Goal: Task Accomplishment & Management: Use online tool/utility

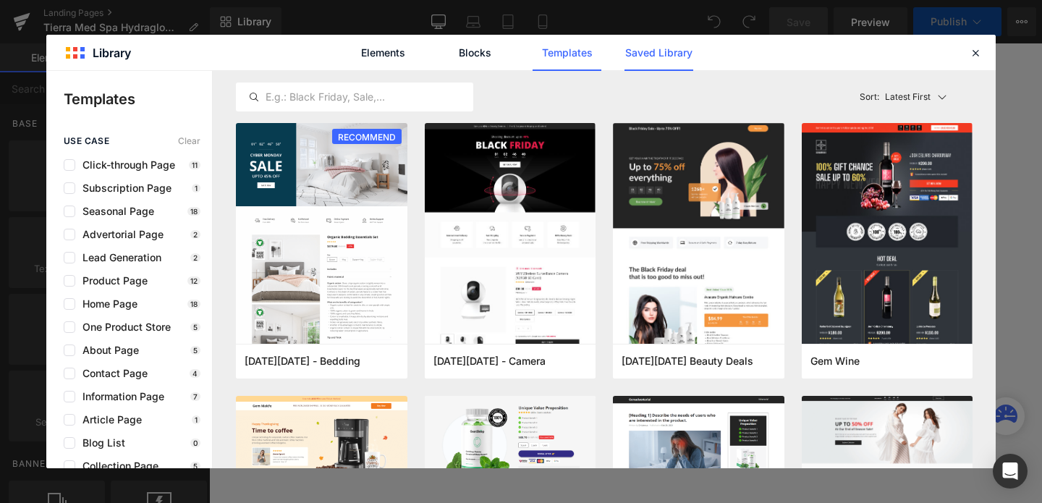
click at [666, 52] on link "Saved Library" at bounding box center [658, 53] width 69 height 36
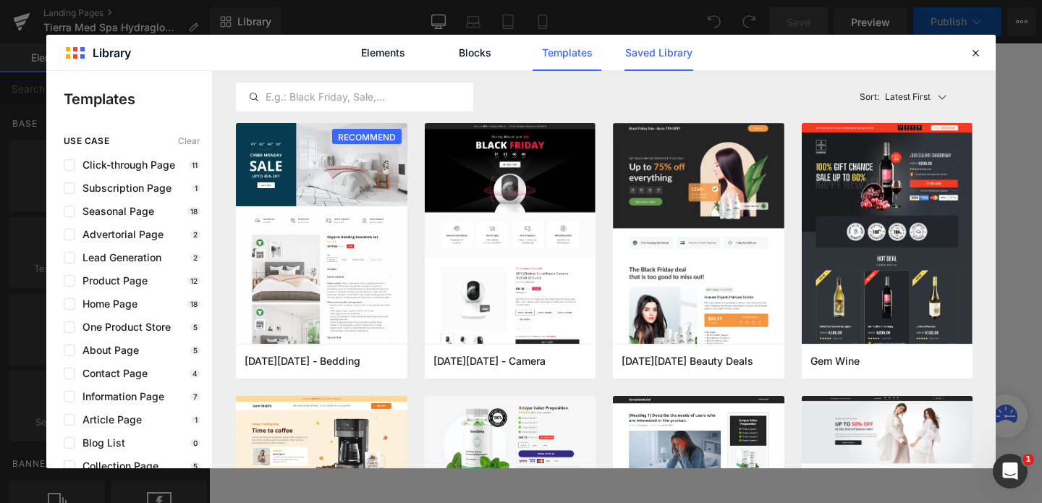
click at [632, 58] on link "Saved Library" at bounding box center [658, 53] width 69 height 36
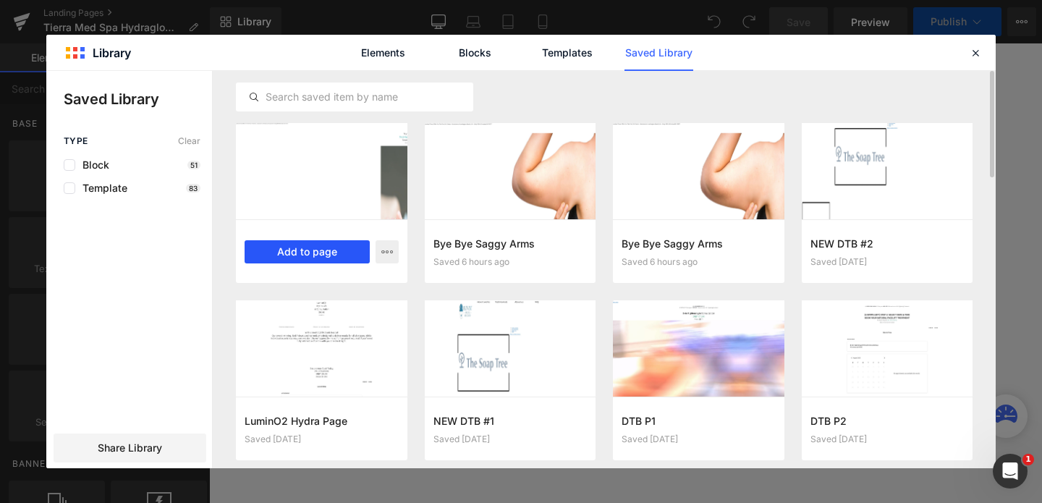
click at [324, 250] on button "Add to page" at bounding box center [307, 251] width 125 height 23
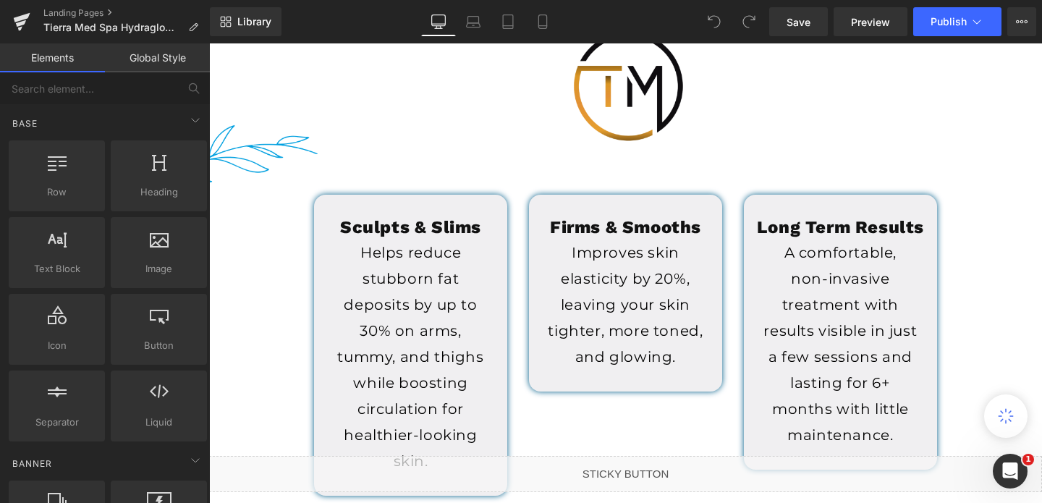
scroll to position [368, 0]
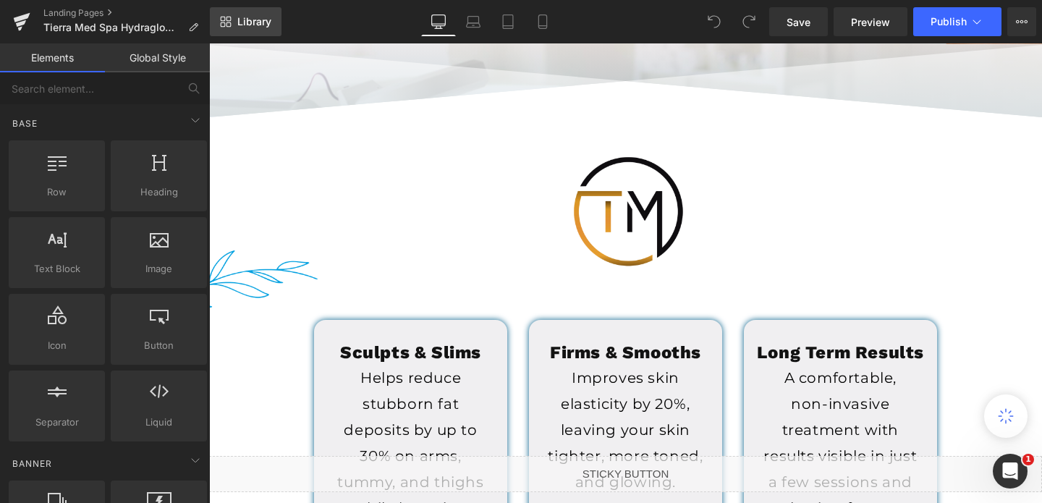
click at [227, 25] on icon at bounding box center [226, 22] width 12 height 12
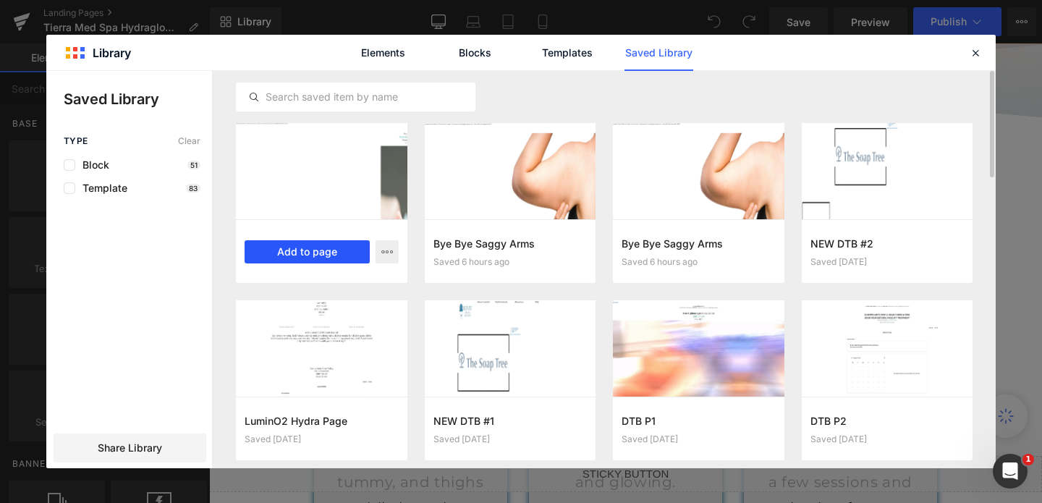
click at [327, 257] on button "Add to page" at bounding box center [307, 251] width 125 height 23
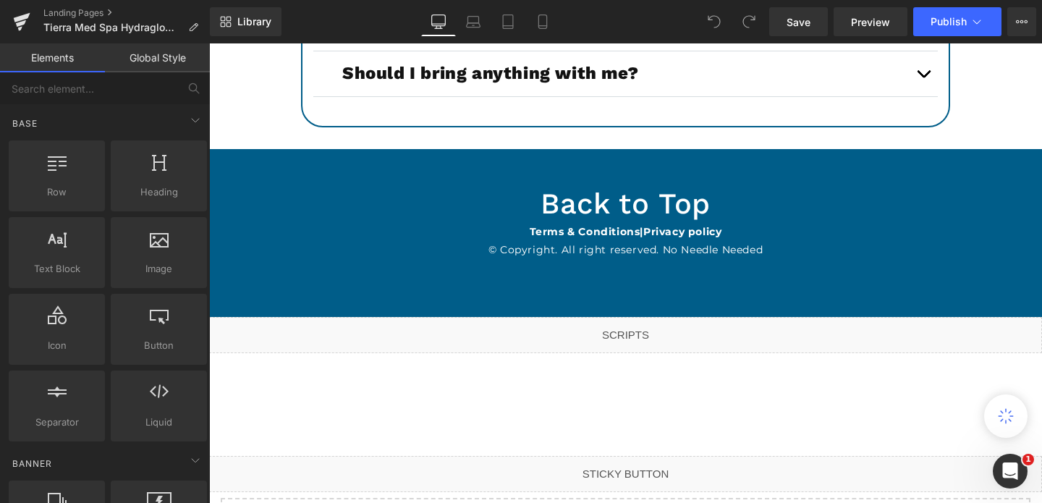
scroll to position [5468, 0]
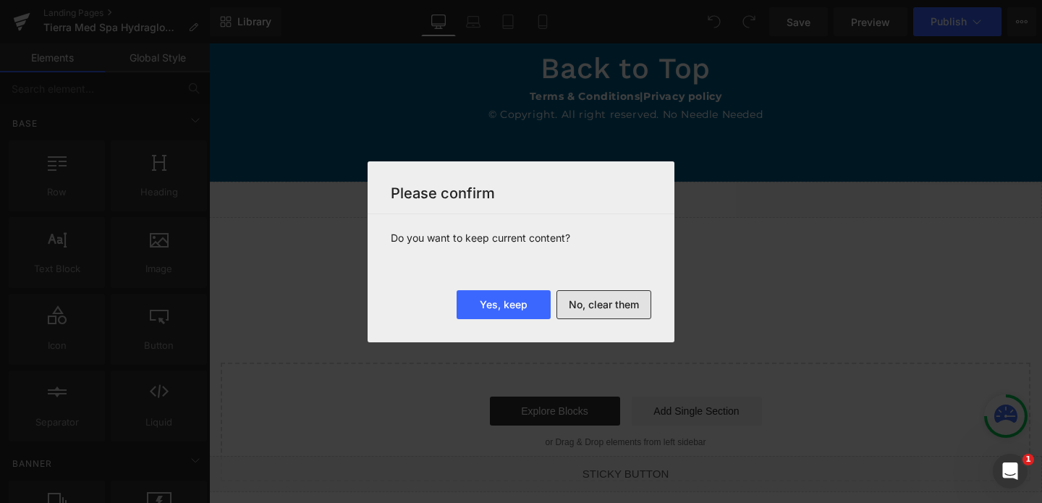
click at [0, 0] on button "No, clear them" at bounding box center [0, 0] width 0 height 0
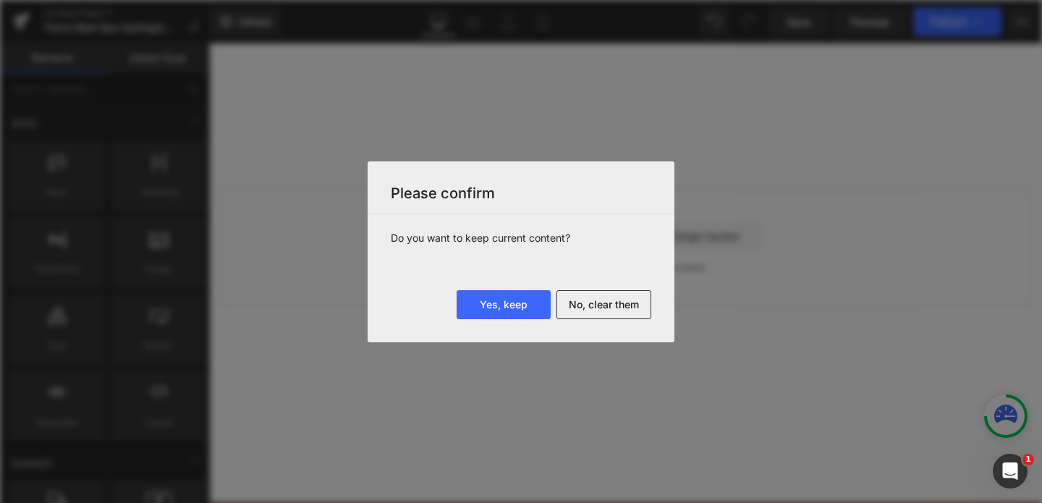
scroll to position [0, 0]
click at [582, 302] on div "Rendering data ..." at bounding box center [521, 251] width 1042 height 503
click at [642, 226] on div "Rendering data ..." at bounding box center [521, 251] width 1042 height 503
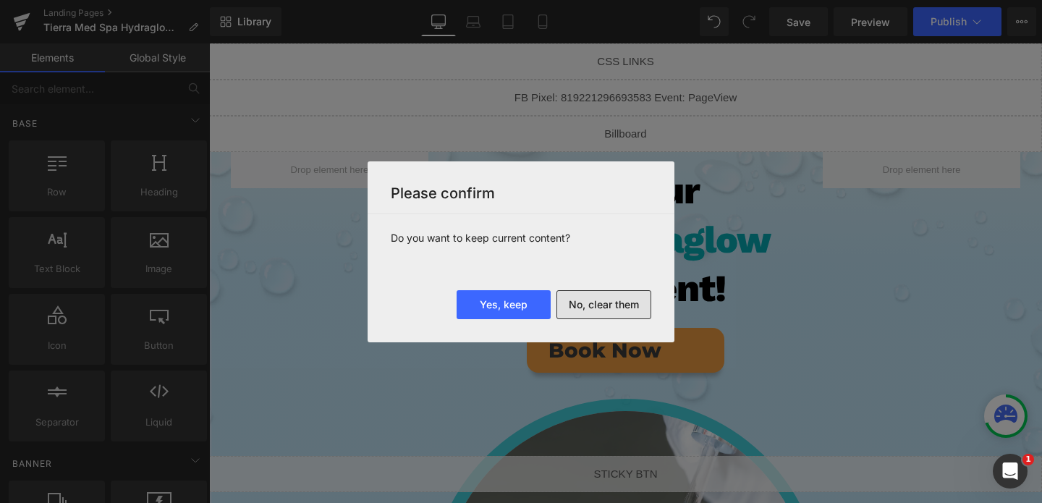
click at [589, 300] on button "No, clear them" at bounding box center [603, 304] width 95 height 29
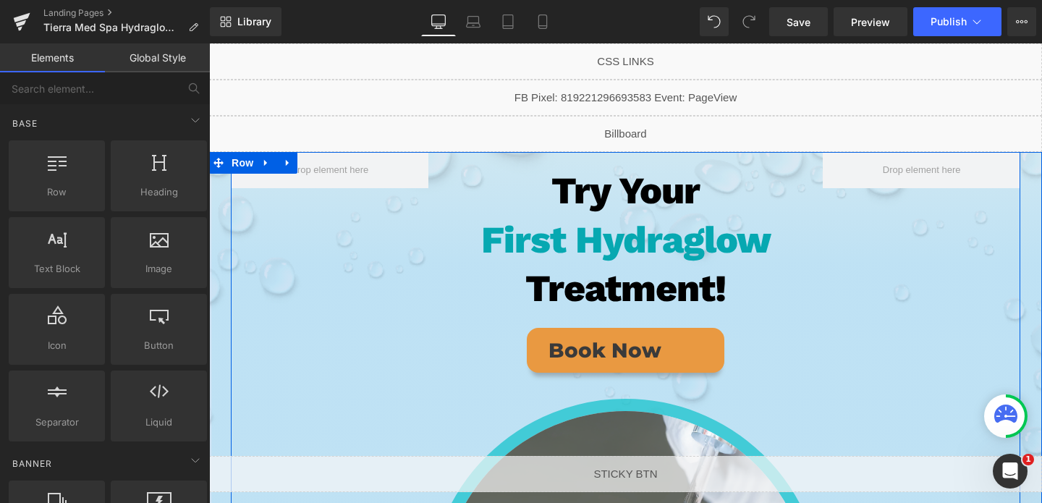
scroll to position [37, 0]
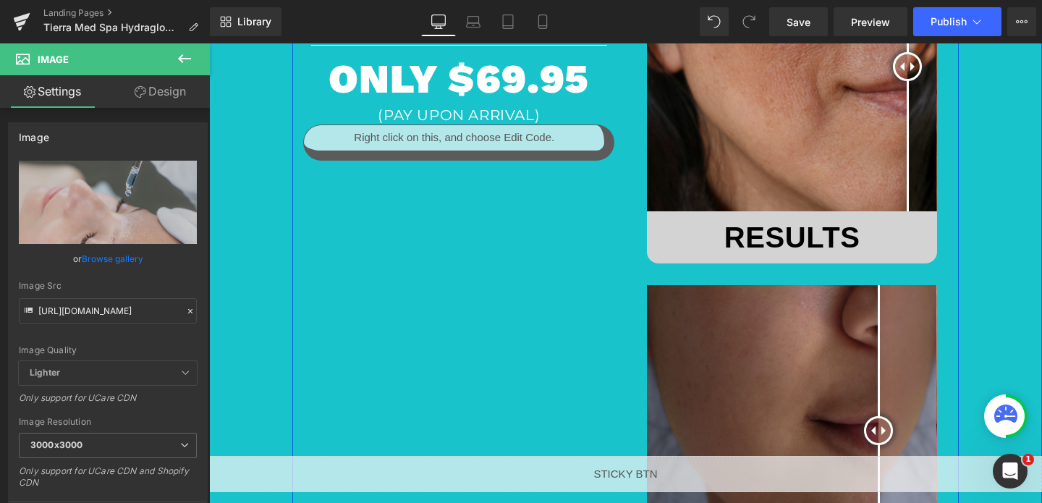
scroll to position [1246, 0]
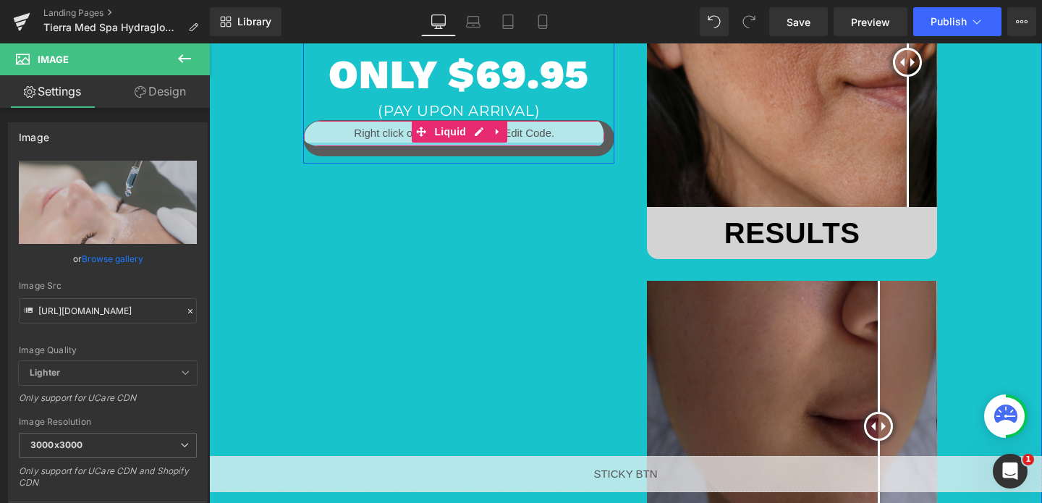
click at [508, 143] on div at bounding box center [454, 145] width 300 height 4
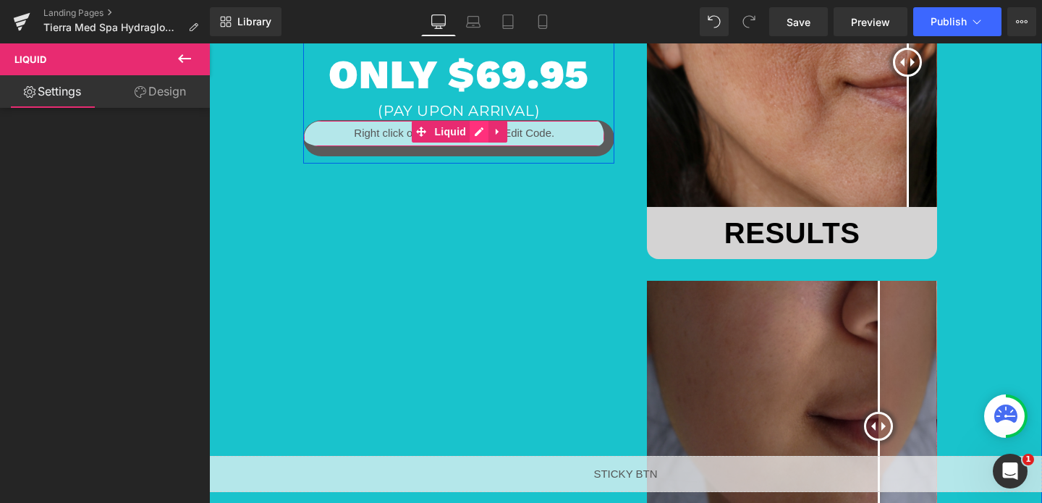
click at [480, 132] on div "Liquid" at bounding box center [458, 138] width 311 height 36
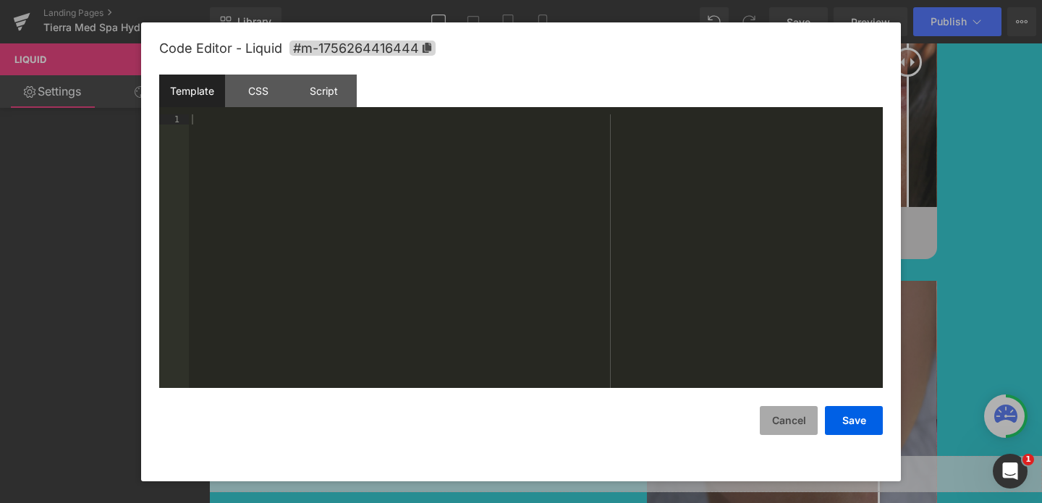
click at [794, 422] on button "Cancel" at bounding box center [789, 420] width 58 height 29
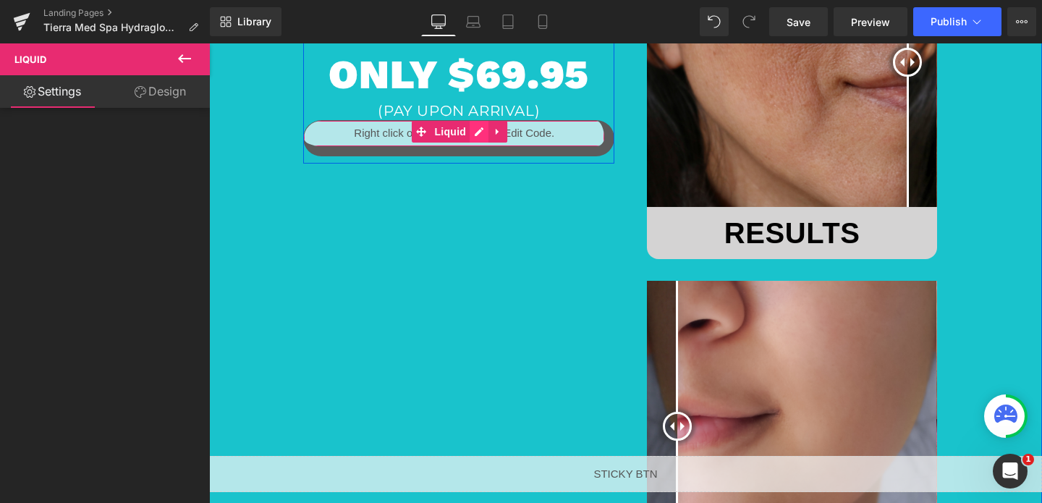
click at [474, 132] on div "Liquid" at bounding box center [458, 138] width 311 height 36
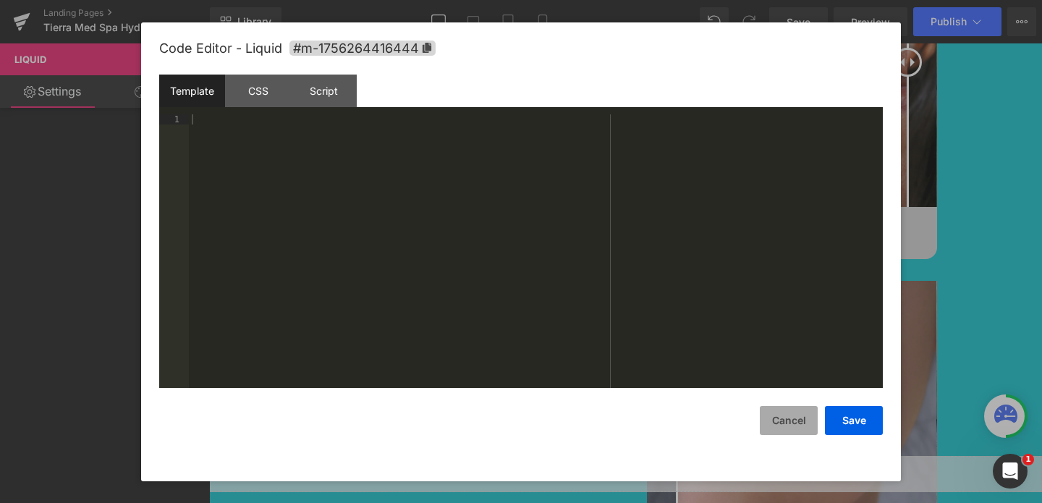
click at [780, 428] on button "Cancel" at bounding box center [789, 420] width 58 height 29
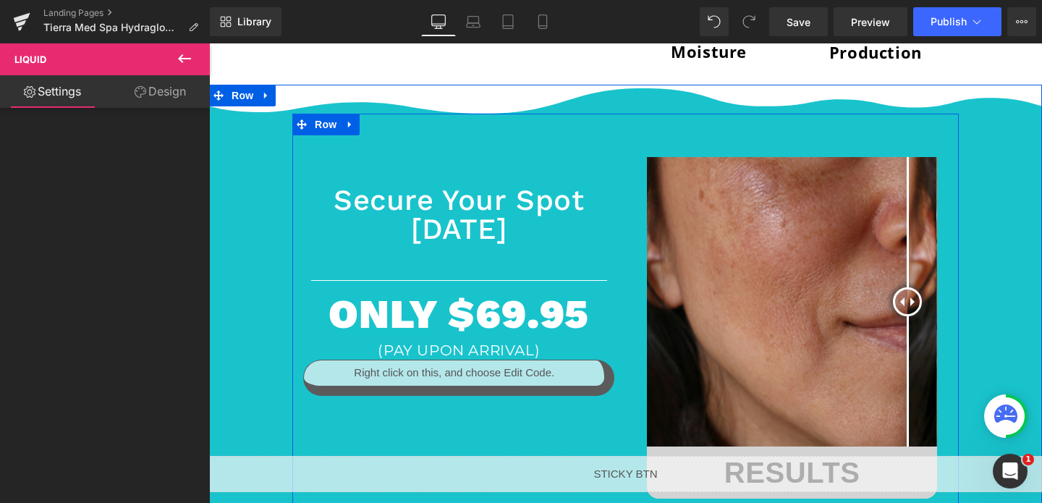
scroll to position [1003, 0]
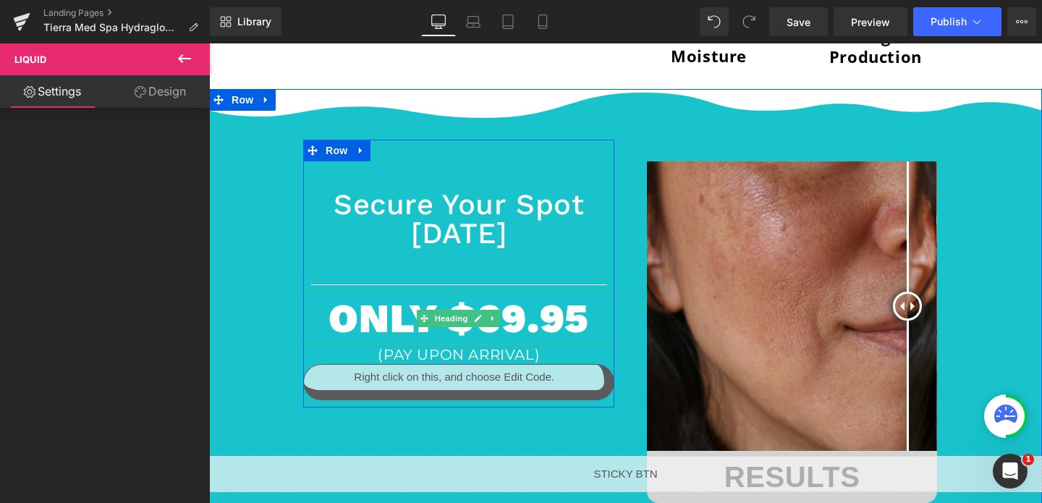
click at [486, 329] on h2 "ONLY $69.95" at bounding box center [458, 318] width 311 height 53
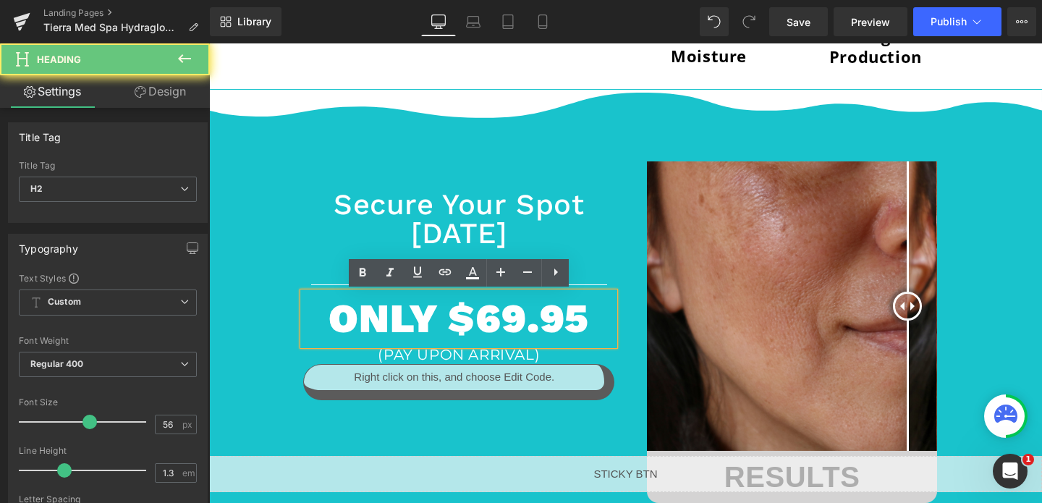
click at [489, 326] on h2 "ONLY $69.95" at bounding box center [458, 318] width 311 height 53
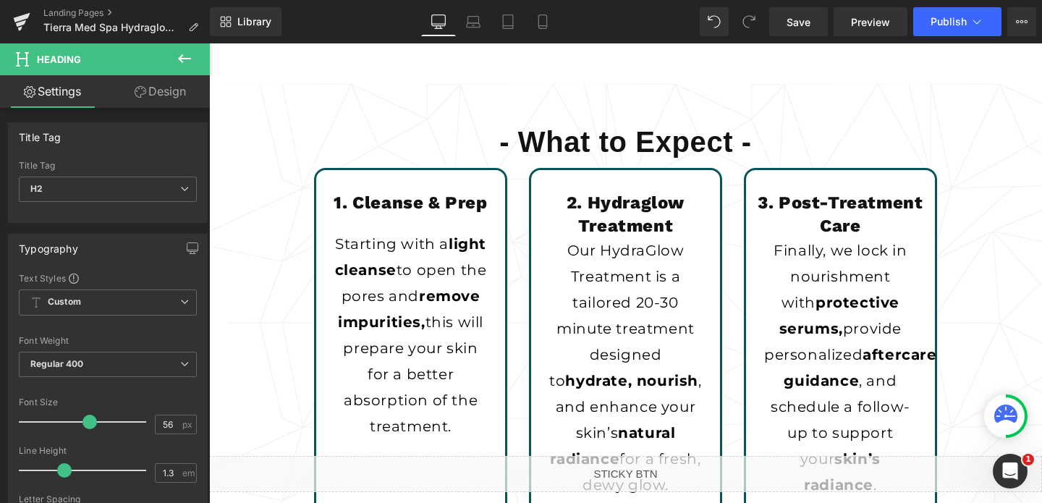
scroll to position [3279, 0]
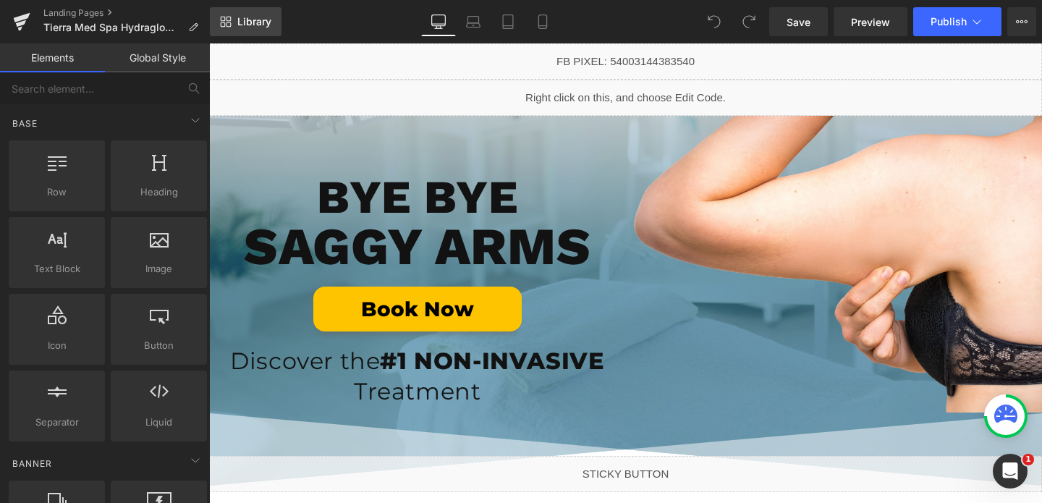
click at [230, 25] on icon at bounding box center [228, 24] width 5 height 5
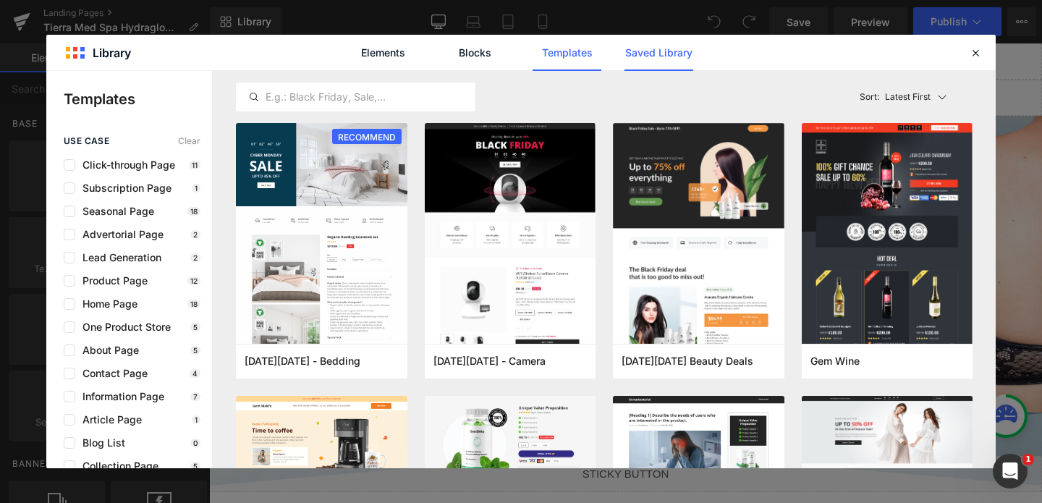
click at [659, 56] on link "Saved Library" at bounding box center [658, 53] width 69 height 36
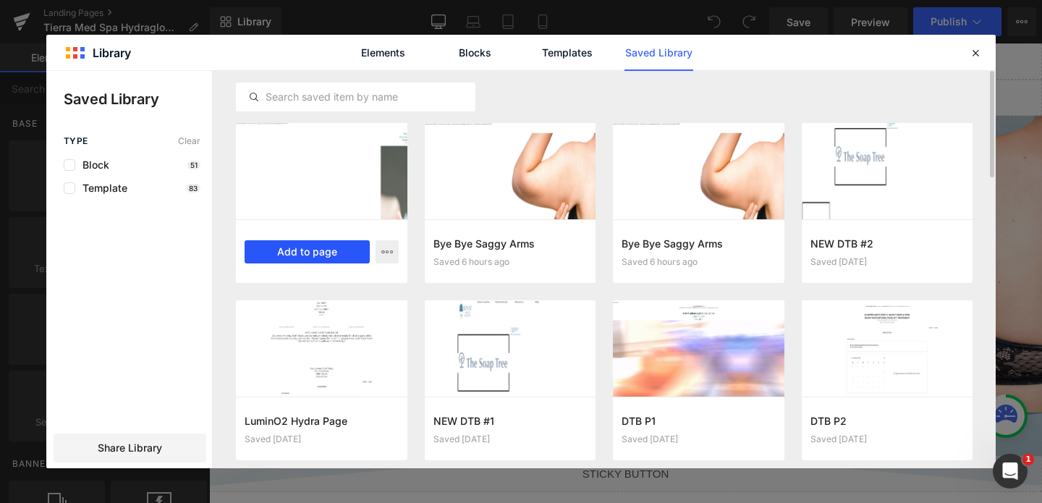
click at [0, 0] on button "Add to page" at bounding box center [0, 0] width 0 height 0
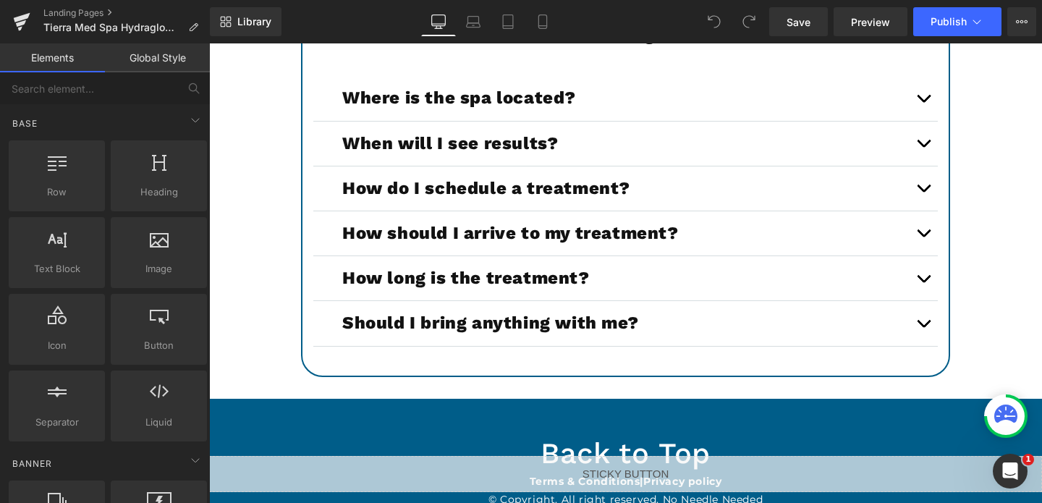
scroll to position [5544, 0]
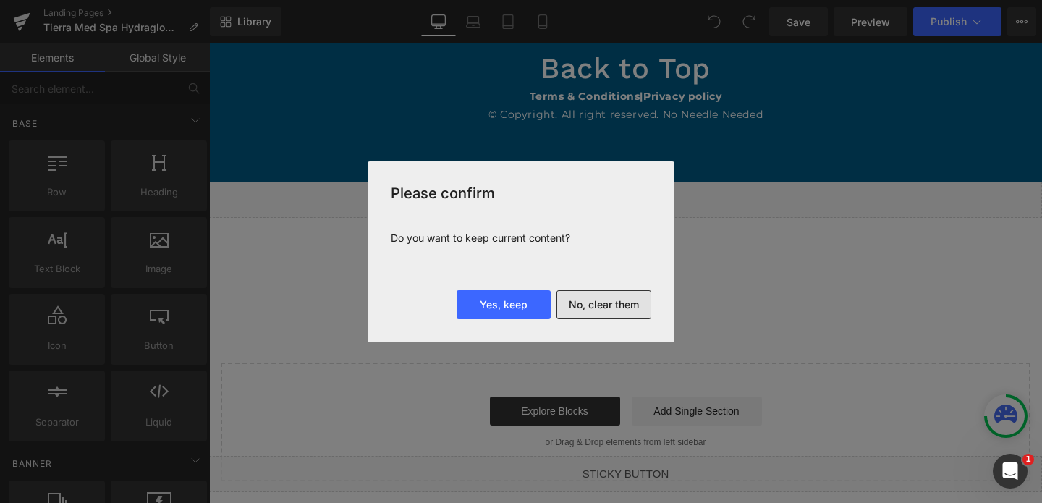
click at [0, 0] on button "No, clear them" at bounding box center [0, 0] width 0 height 0
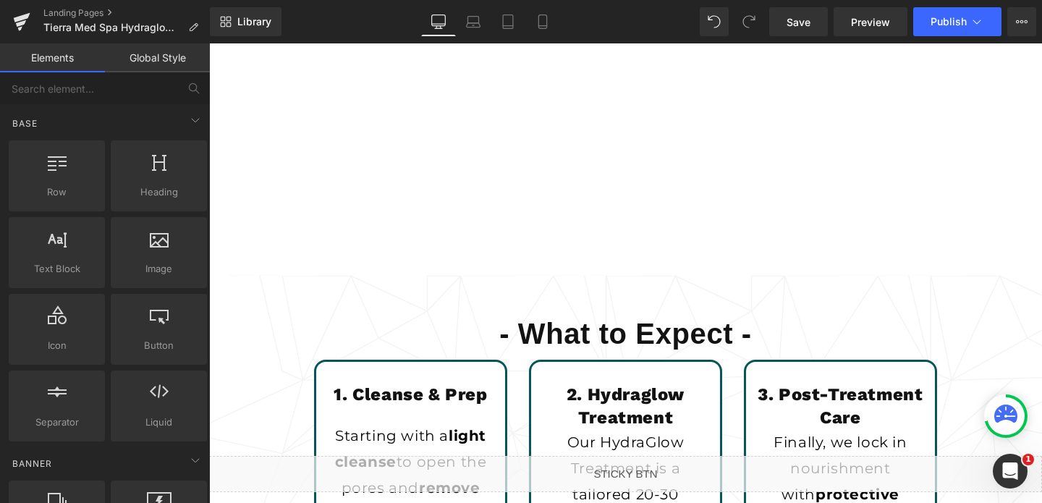
scroll to position [3008, 0]
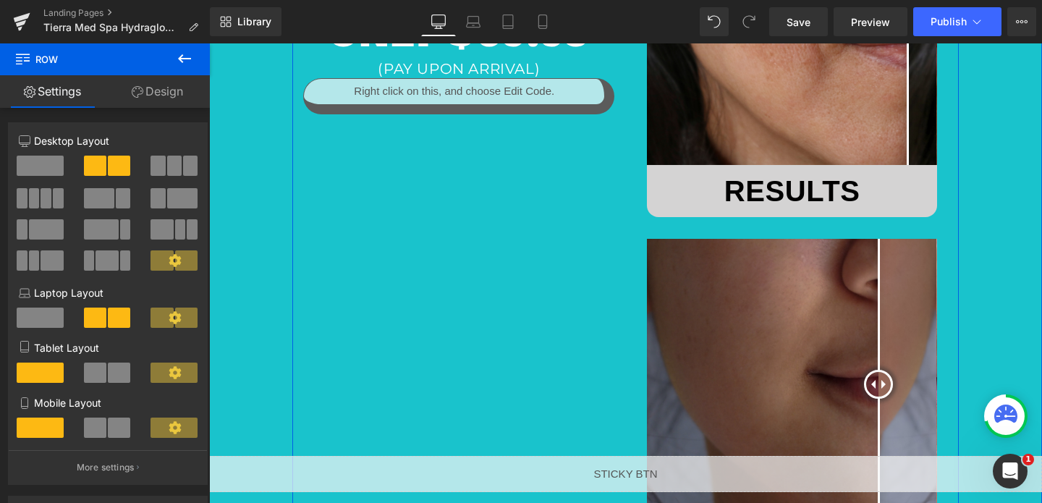
scroll to position [1231, 0]
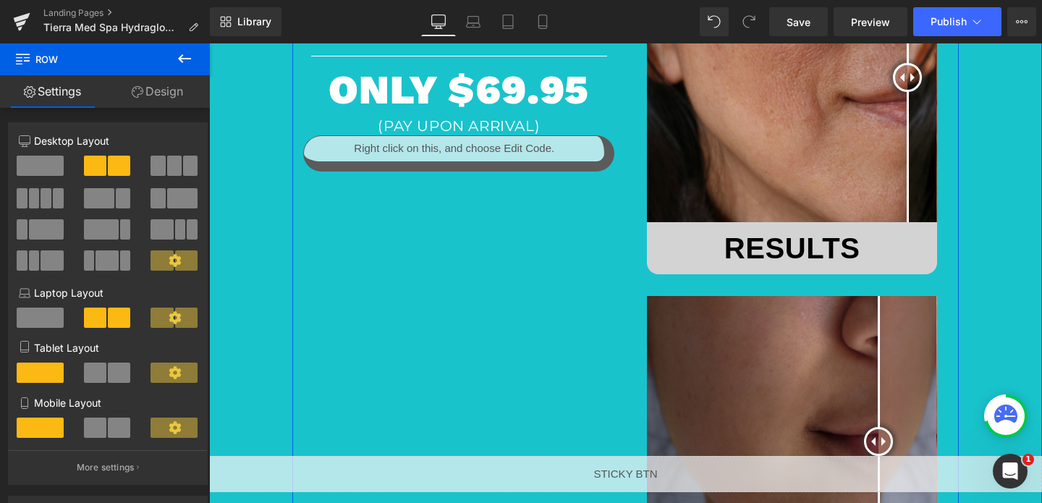
click at [473, 149] on div "Liquid" at bounding box center [458, 153] width 311 height 36
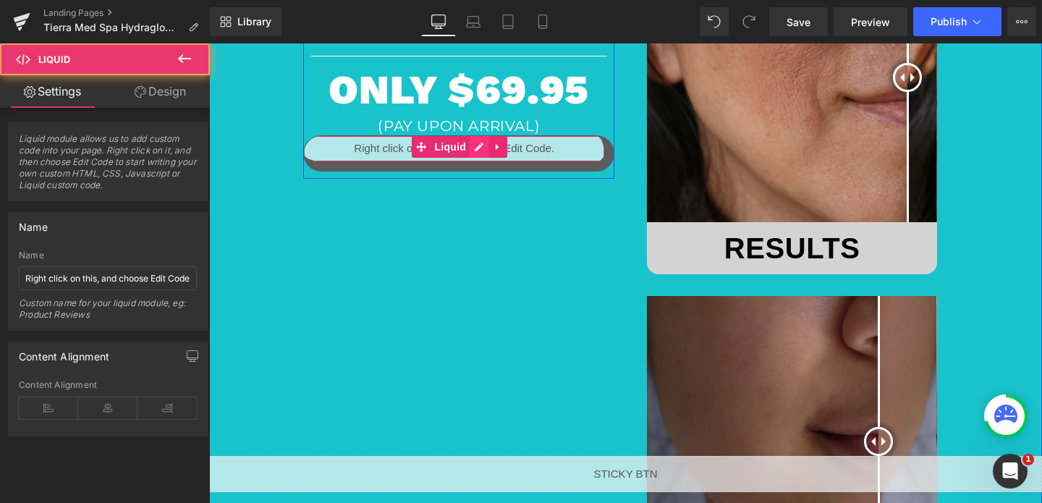
click at [478, 148] on div "Liquid" at bounding box center [458, 153] width 311 height 36
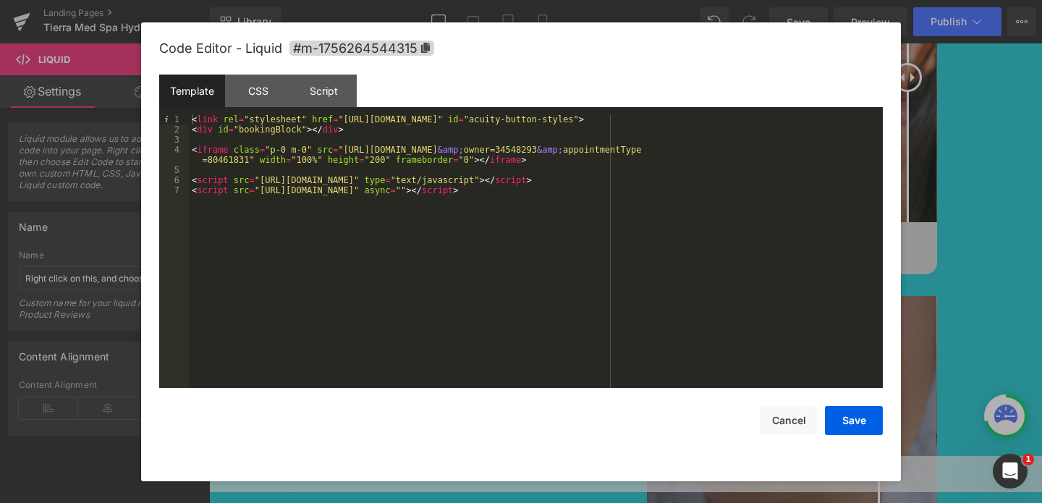
click at [449, 179] on div "< link rel = "stylesheet" href = "https://embed.acuityscheduling.com/embed/butt…" at bounding box center [536, 261] width 694 height 294
drag, startPoint x: 344, startPoint y: 149, endPoint x: 248, endPoint y: 161, distance: 96.9
click at [248, 161] on div "< link rel = "stylesheet" href = "https://embed.acuityscheduling.com/embed/butt…" at bounding box center [536, 261] width 694 height 294
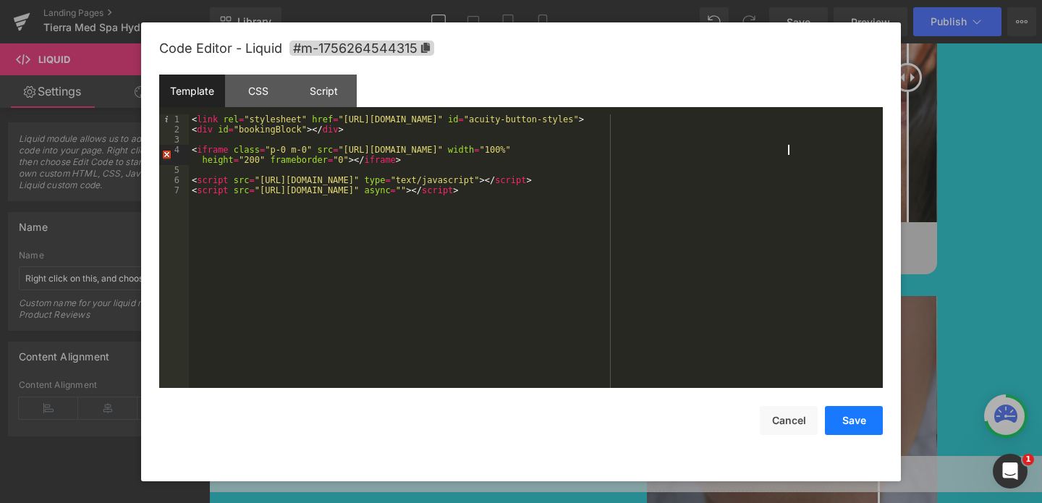
click at [861, 420] on button "Save" at bounding box center [854, 420] width 58 height 29
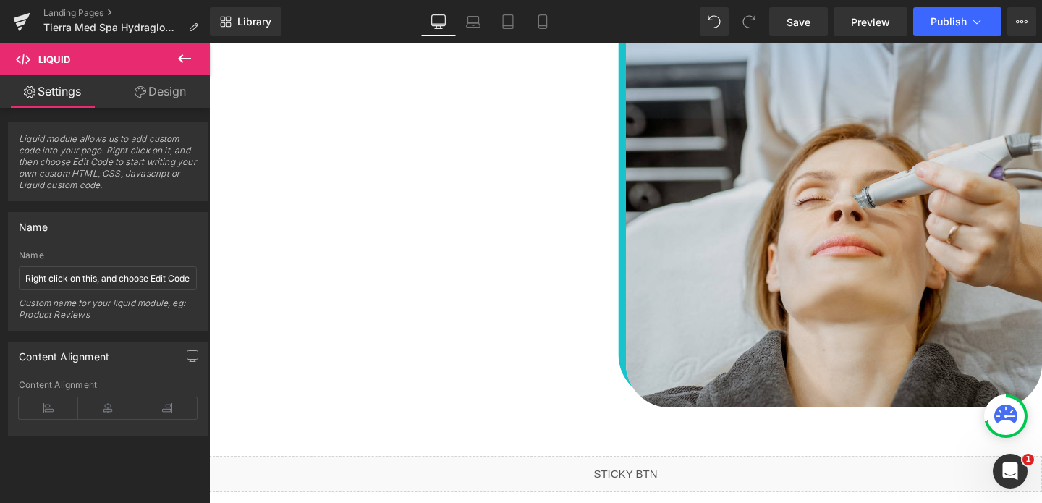
scroll to position [2664, 0]
click at [383, 236] on span "Heading" at bounding box center [368, 229] width 39 height 17
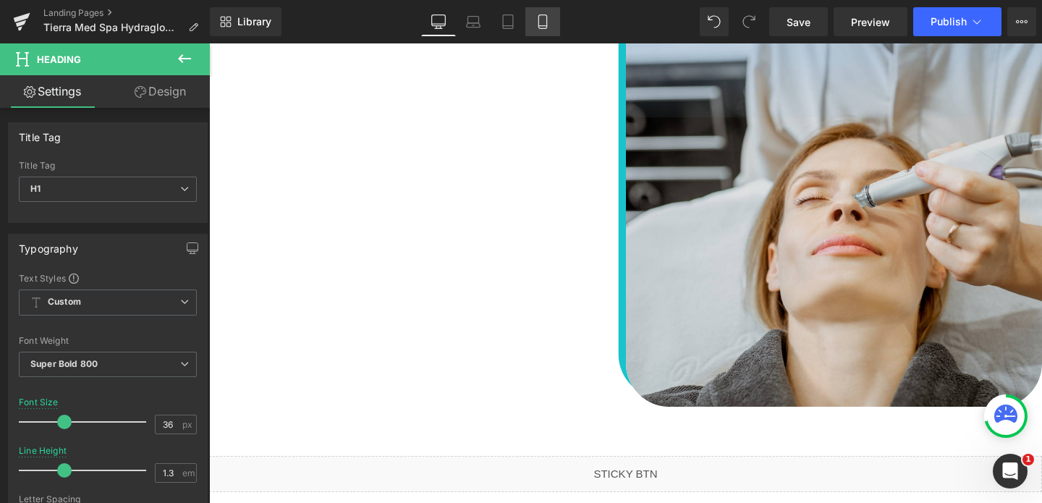
click at [556, 25] on link "Mobile" at bounding box center [542, 21] width 35 height 29
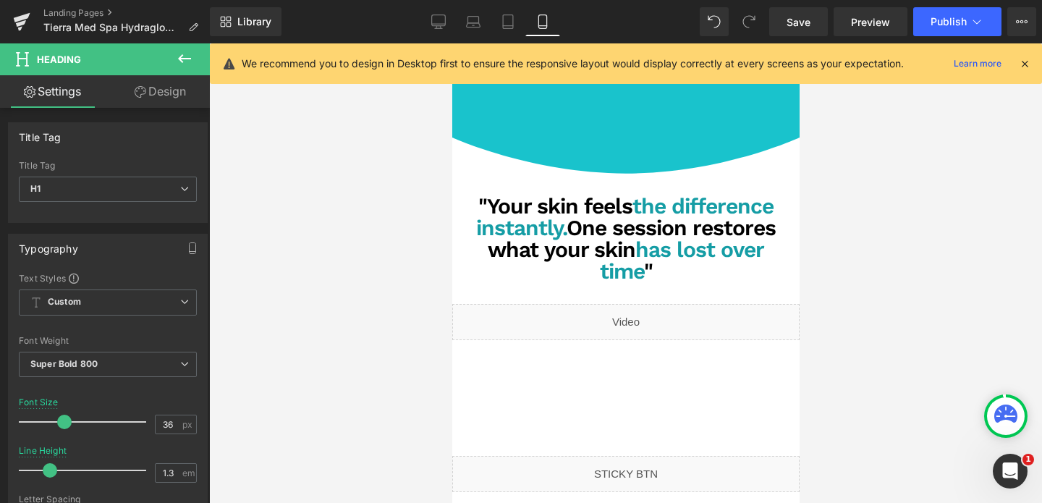
scroll to position [2691, 0]
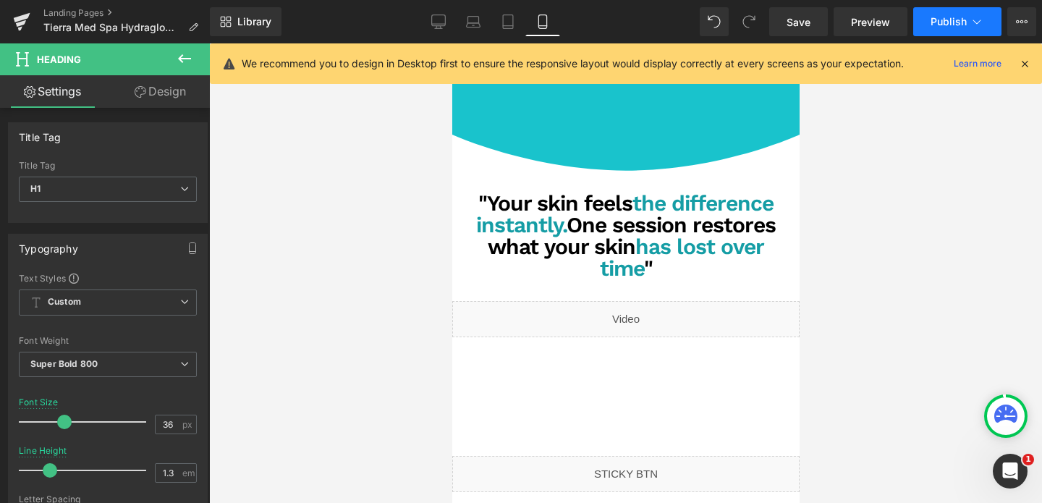
click at [938, 22] on span "Publish" at bounding box center [948, 22] width 36 height 12
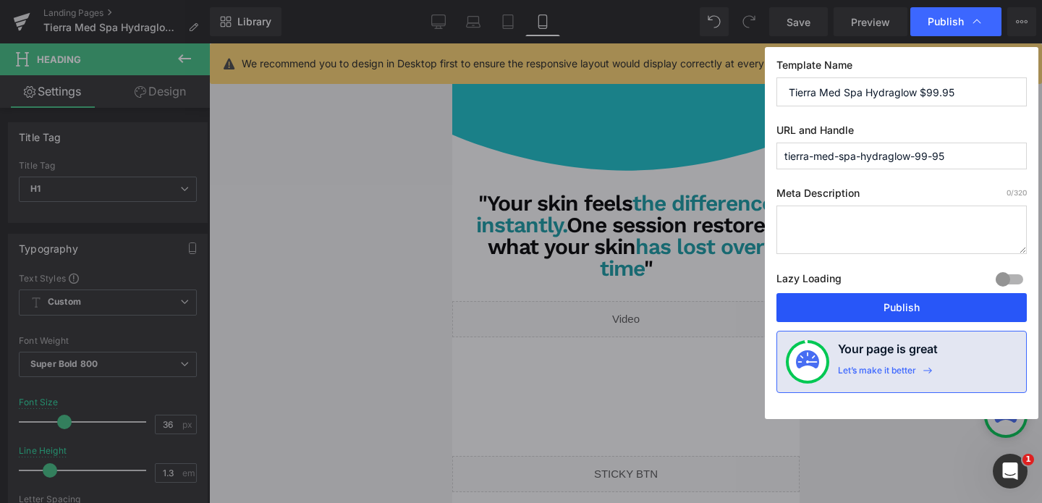
click at [912, 299] on button "Publish" at bounding box center [901, 307] width 250 height 29
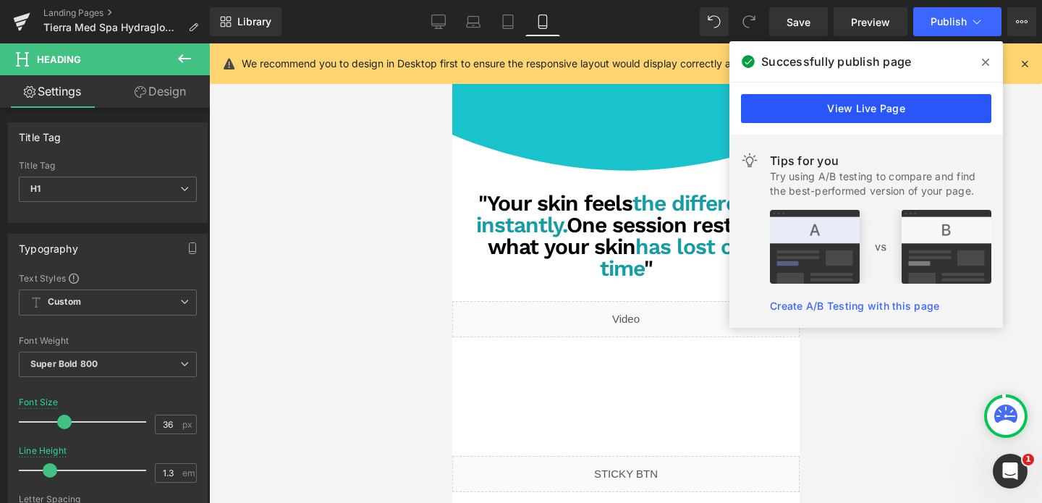
click at [789, 111] on link "View Live Page" at bounding box center [866, 108] width 250 height 29
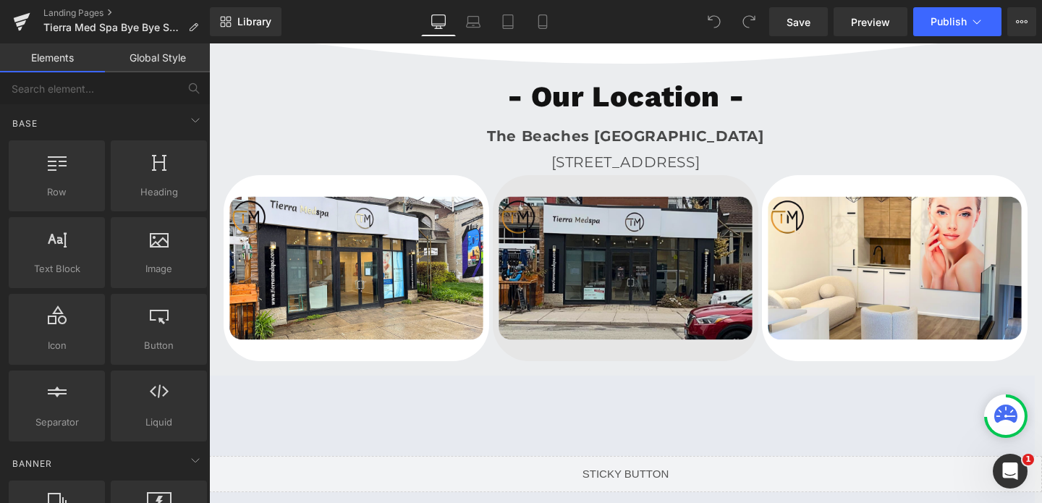
scroll to position [4013, 0]
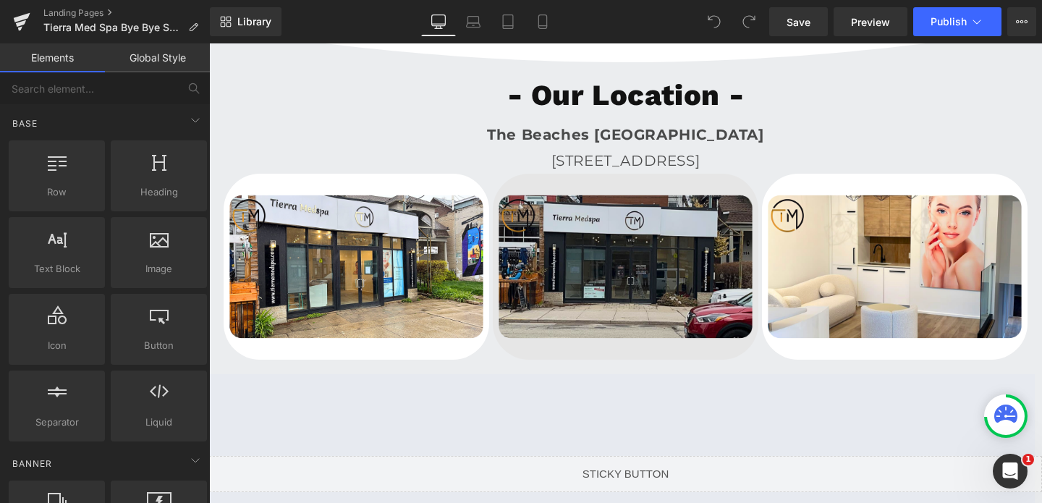
click at [620, 227] on img at bounding box center [626, 267] width 266 height 186
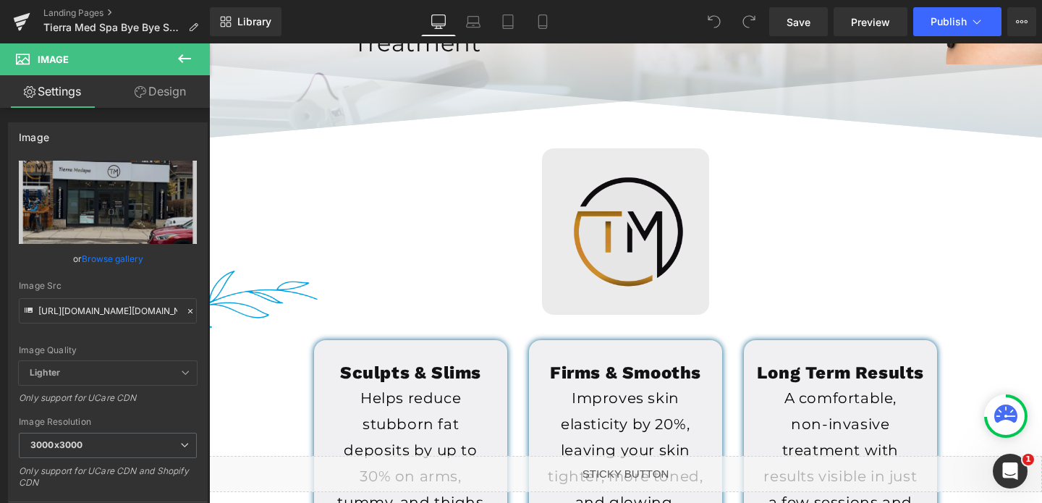
scroll to position [364, 0]
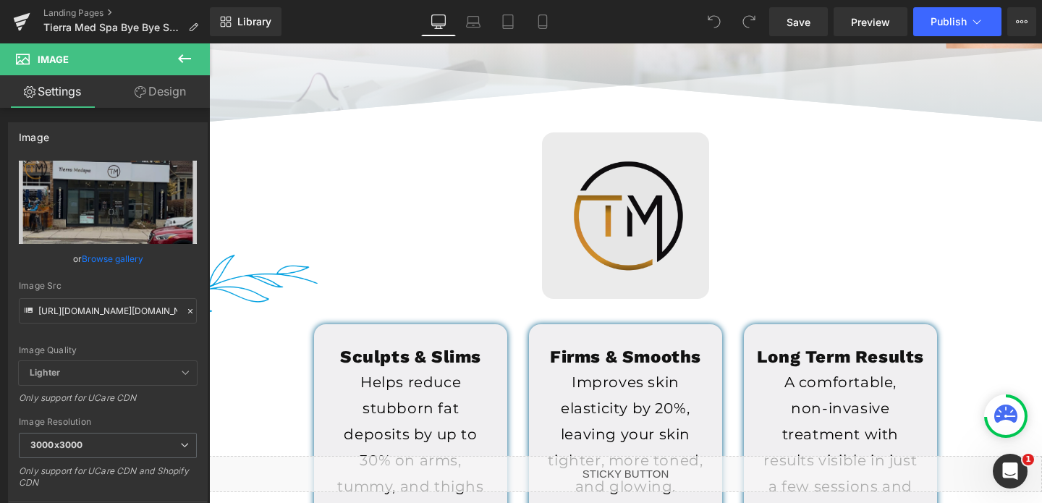
click at [605, 153] on img at bounding box center [625, 215] width 166 height 166
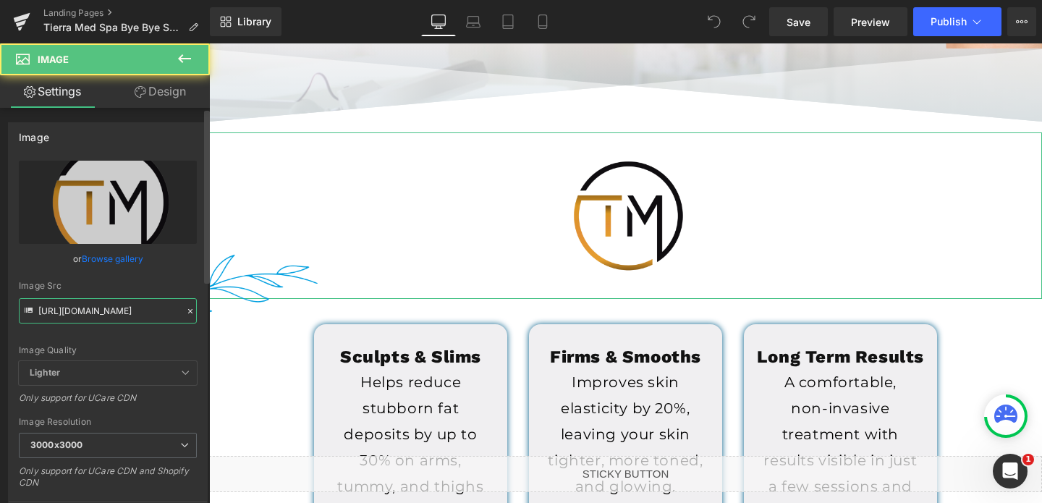
click at [80, 308] on input "[URL][DOMAIN_NAME]" at bounding box center [108, 310] width 178 height 25
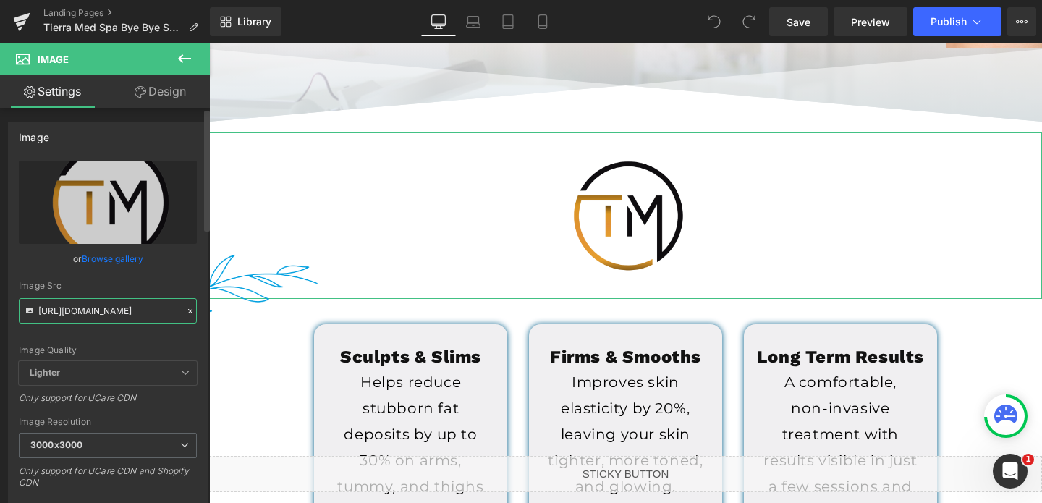
click at [80, 308] on input "[URL][DOMAIN_NAME]" at bounding box center [108, 310] width 178 height 25
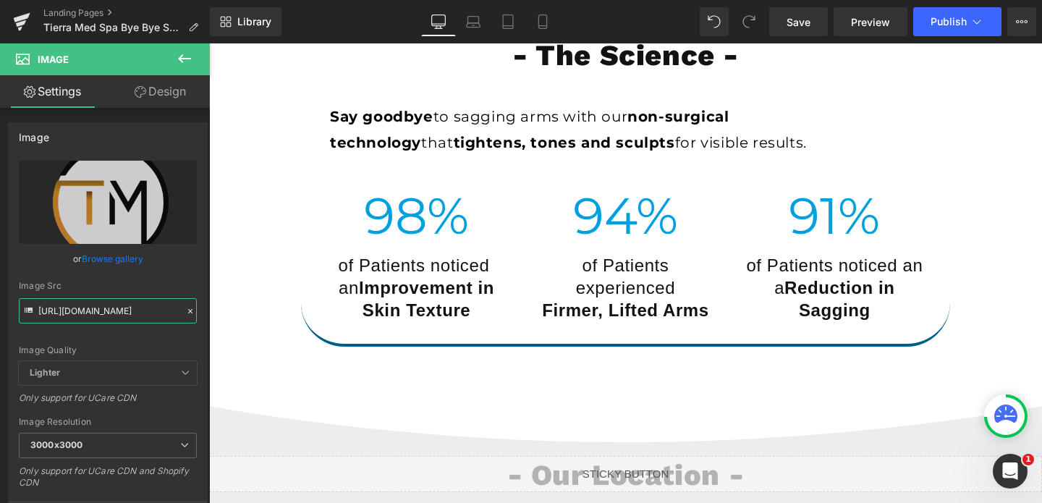
scroll to position [3654, 0]
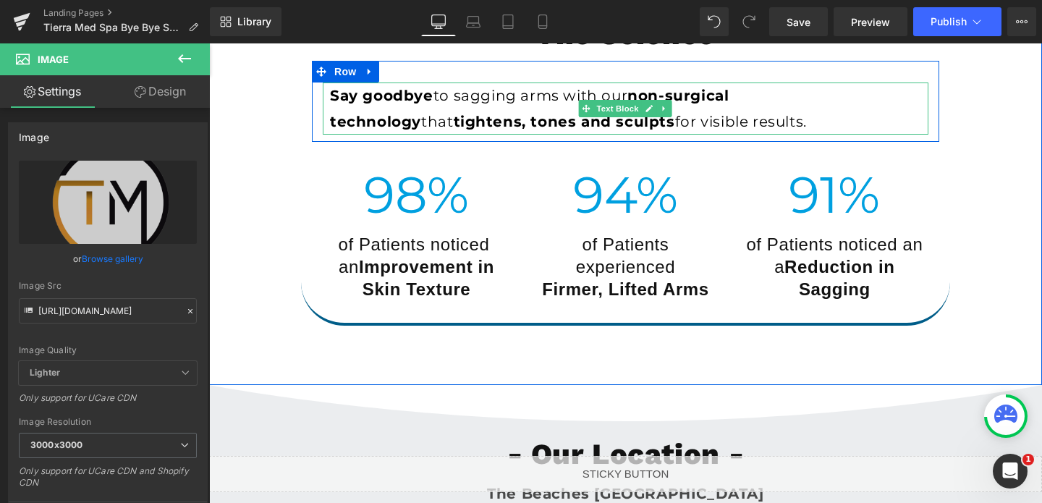
click at [351, 110] on p "Say goodbye to sagging arms with our non-surgical technology that tightens, ton…" at bounding box center [625, 108] width 591 height 52
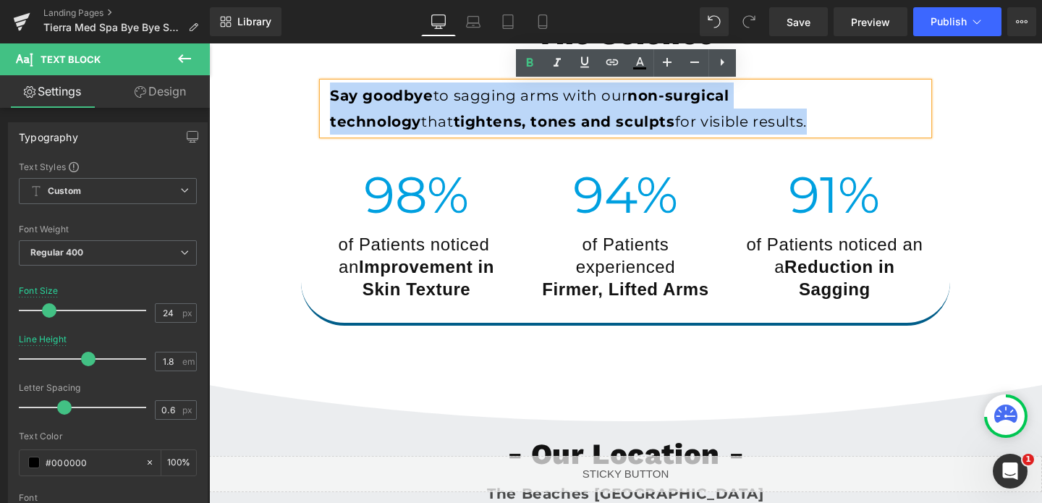
drag, startPoint x: 333, startPoint y: 91, endPoint x: 700, endPoint y: 125, distance: 369.1
click at [700, 125] on p "Say goodbye to sagging arms with our non-surgical technology that tightens, ton…" at bounding box center [625, 108] width 591 height 52
copy p "Say goodbye to sagging arms with our non-surgical technology that tightens, ton…"
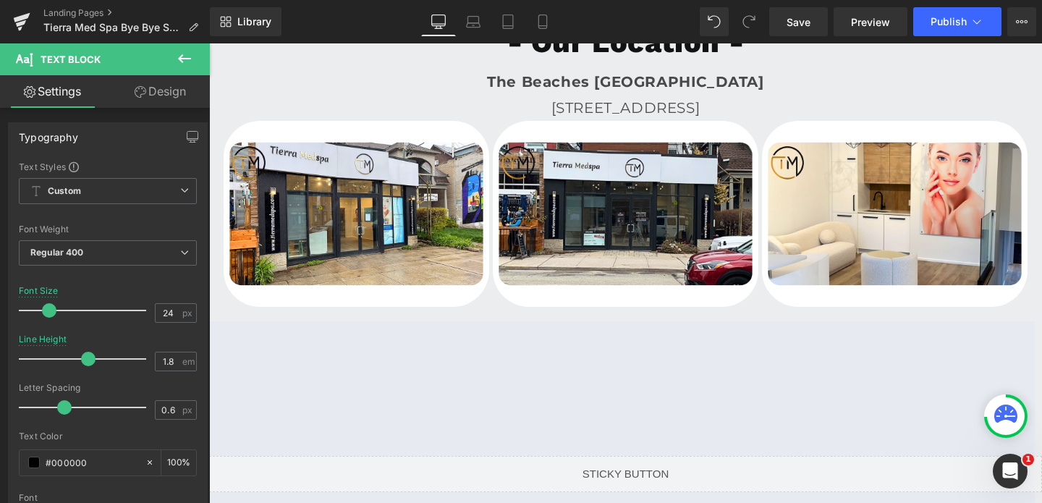
scroll to position [3944, 0]
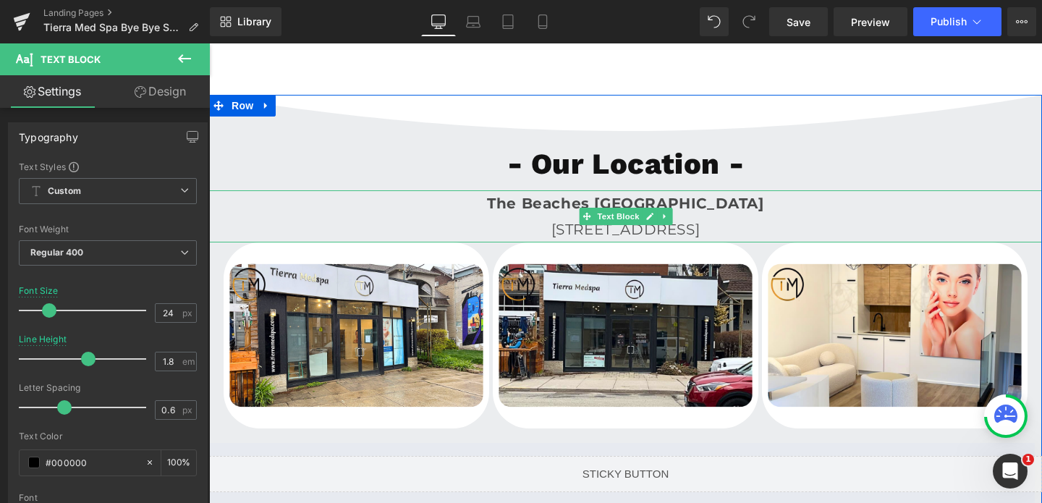
click at [538, 206] on p "The Beaches [GEOGRAPHIC_DATA]" at bounding box center [625, 203] width 833 height 26
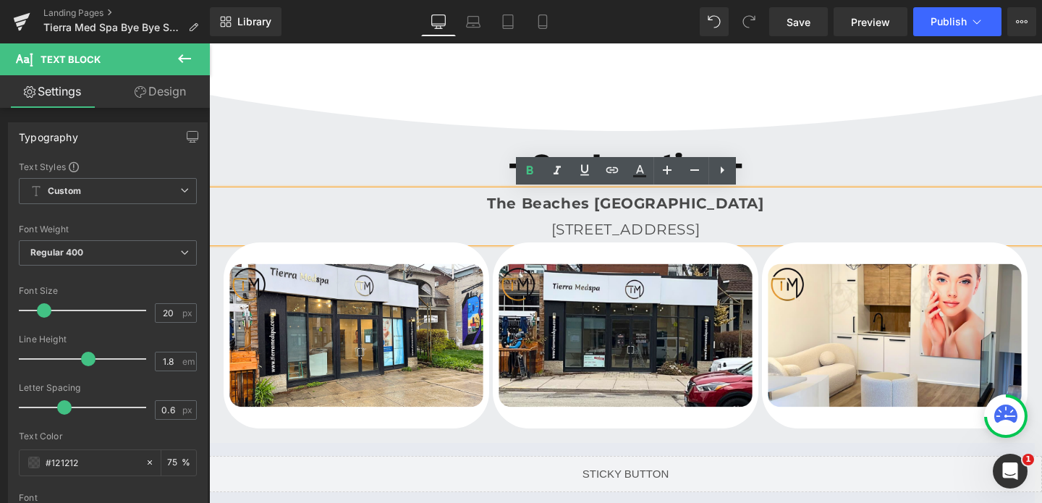
drag, startPoint x: 542, startPoint y: 203, endPoint x: 816, endPoint y: 239, distance: 276.7
click at [816, 239] on div "The Beaches [GEOGRAPHIC_DATA] [STREET_ADDRESS]" at bounding box center [625, 216] width 833 height 52
copy div "The Beaches [GEOGRAPHIC_DATA] [STREET_ADDRESS]"
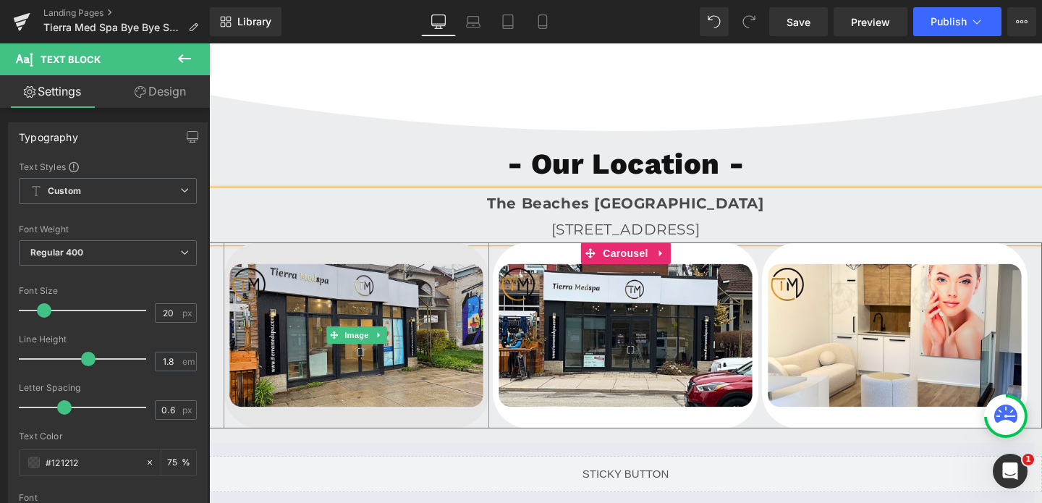
click at [379, 386] on img at bounding box center [357, 335] width 266 height 186
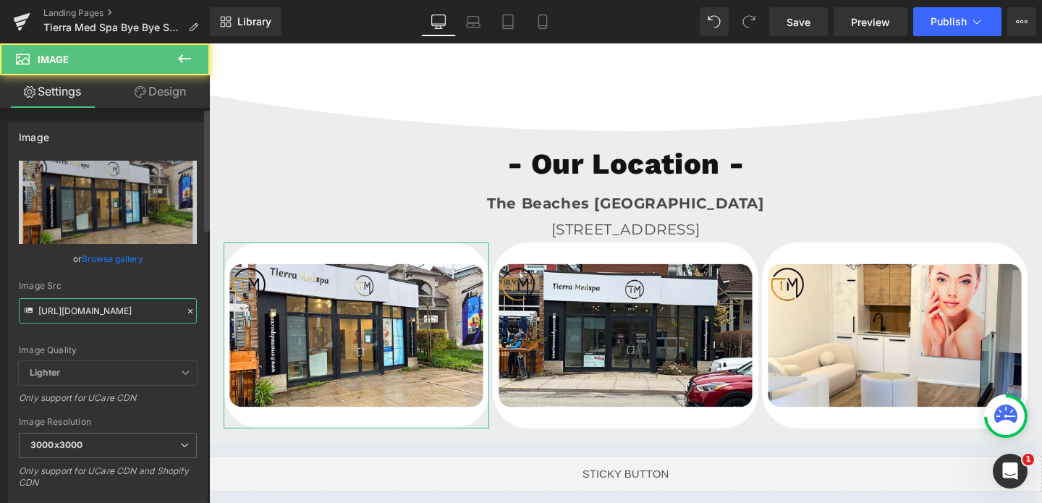
click at [64, 317] on input "[URL][DOMAIN_NAME]" at bounding box center [108, 310] width 178 height 25
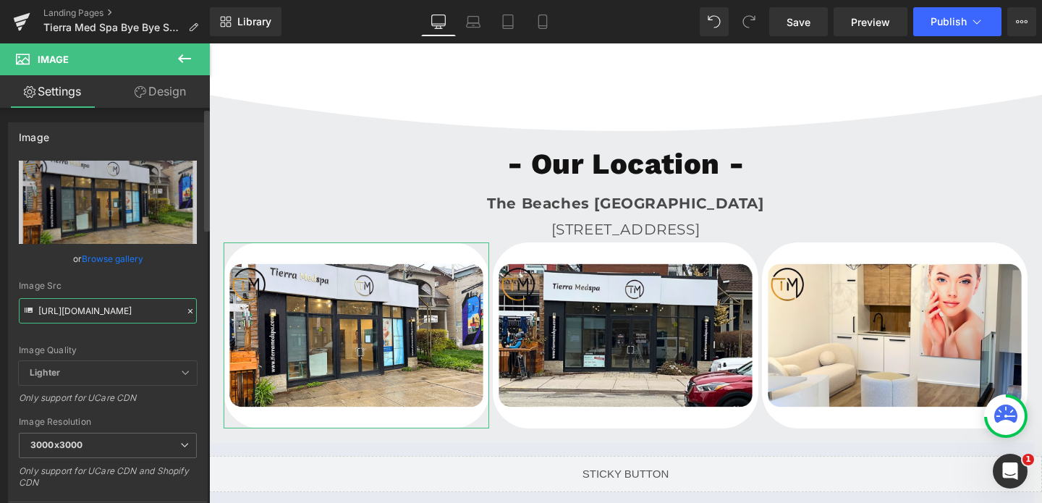
click at [64, 317] on input "[URL][DOMAIN_NAME]" at bounding box center [108, 310] width 178 height 25
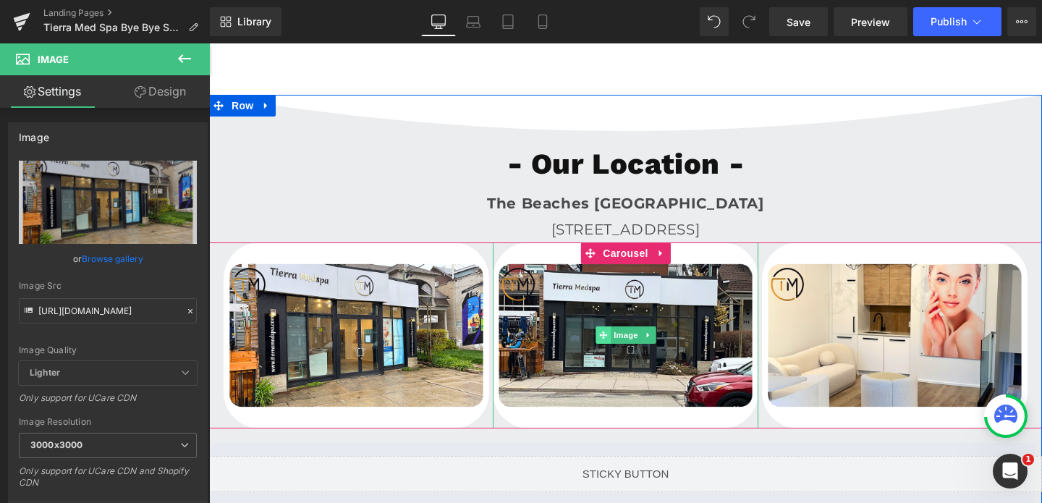
click at [603, 327] on span at bounding box center [602, 334] width 15 height 17
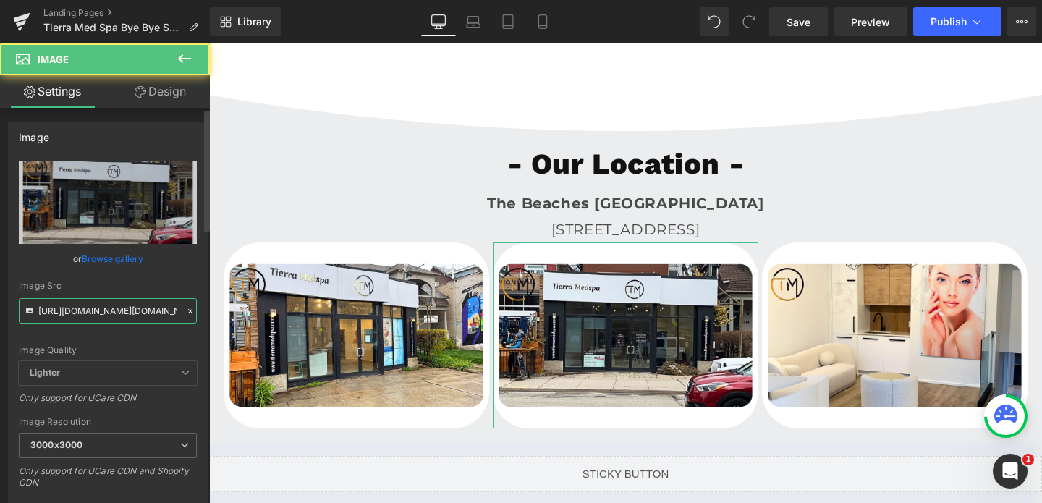
click at [98, 312] on input "[URL][DOMAIN_NAME][DOMAIN_NAME]" at bounding box center [108, 310] width 178 height 25
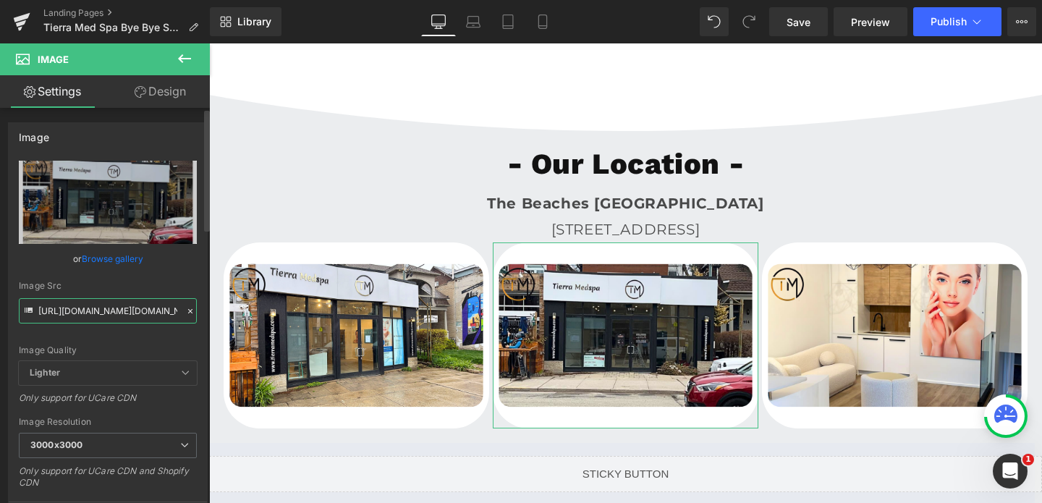
click at [98, 312] on input "[URL][DOMAIN_NAME][DOMAIN_NAME]" at bounding box center [108, 310] width 178 height 25
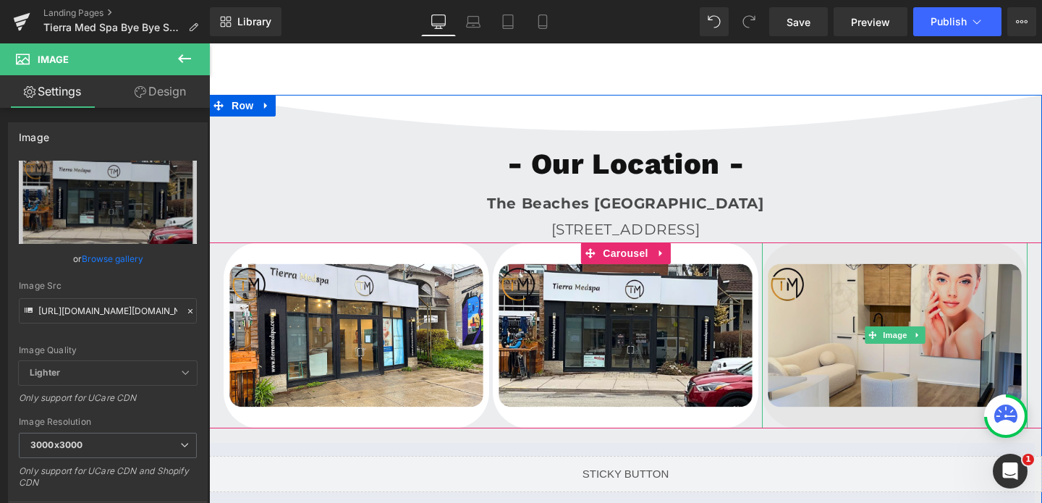
click at [820, 333] on img at bounding box center [895, 335] width 266 height 186
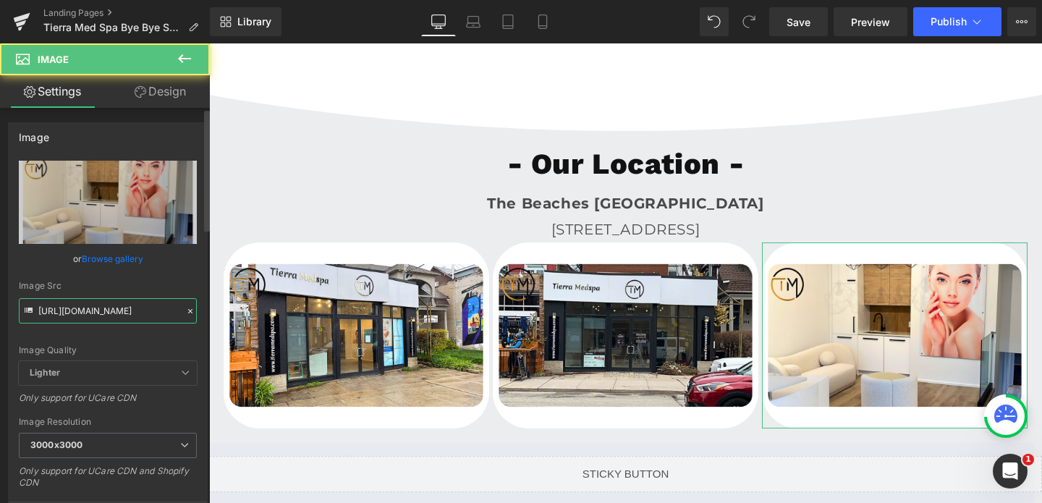
click at [92, 318] on input "[URL][DOMAIN_NAME]" at bounding box center [108, 310] width 178 height 25
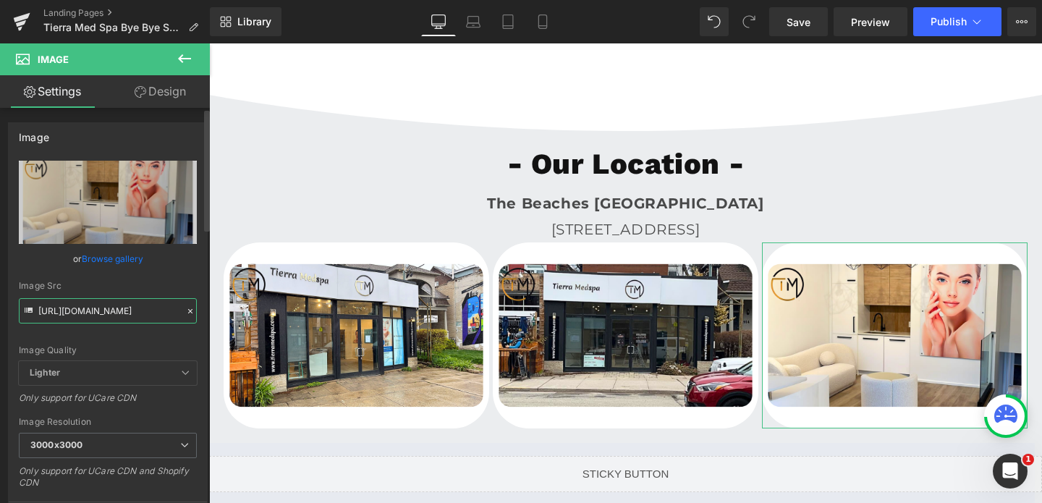
click at [92, 318] on input "[URL][DOMAIN_NAME]" at bounding box center [108, 310] width 178 height 25
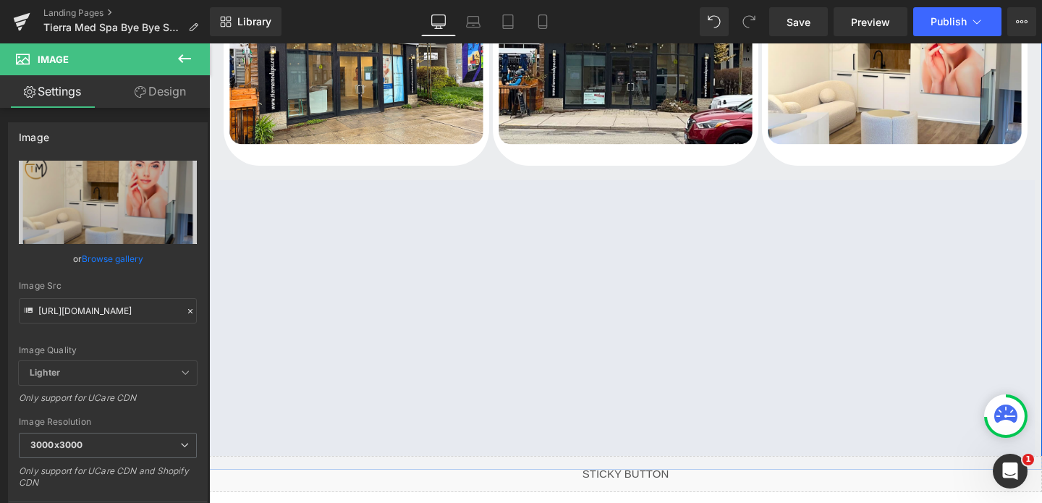
scroll to position [4200, 0]
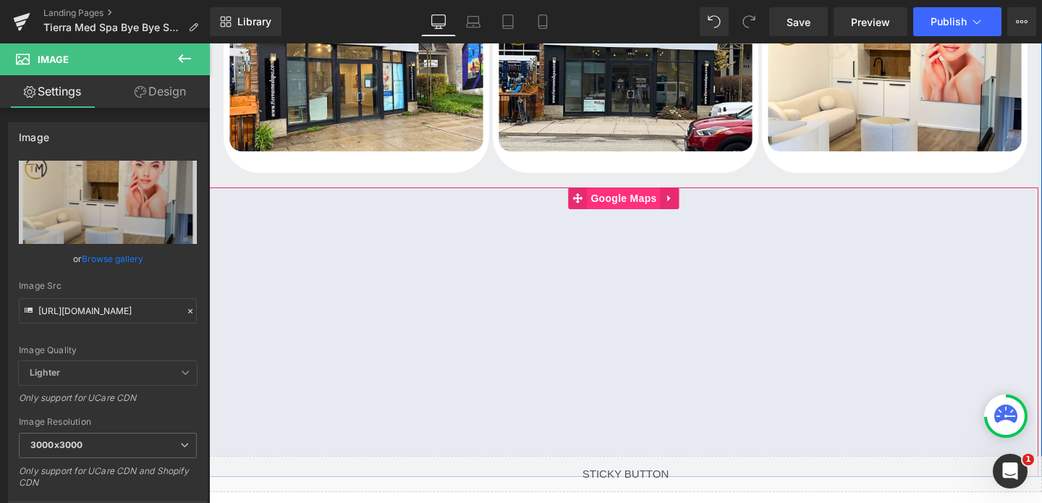
click at [608, 192] on span "Google Maps" at bounding box center [623, 198] width 73 height 22
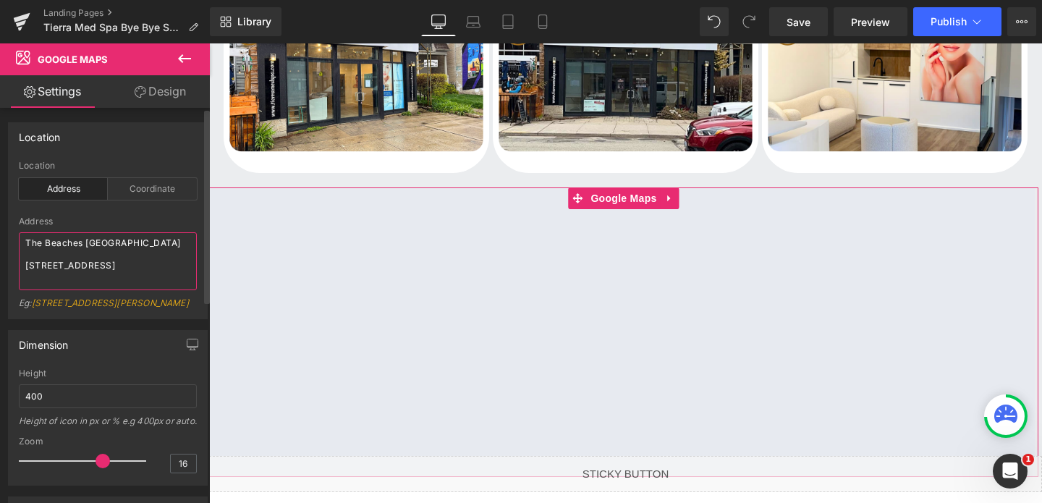
click at [28, 268] on textarea "The Beaches [GEOGRAPHIC_DATA] [STREET_ADDRESS]" at bounding box center [108, 261] width 178 height 58
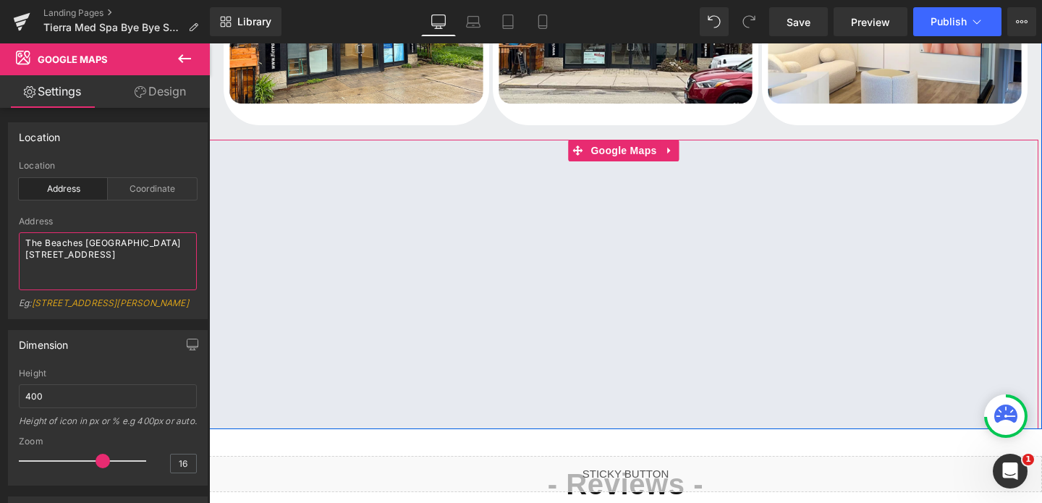
scroll to position [4249, 0]
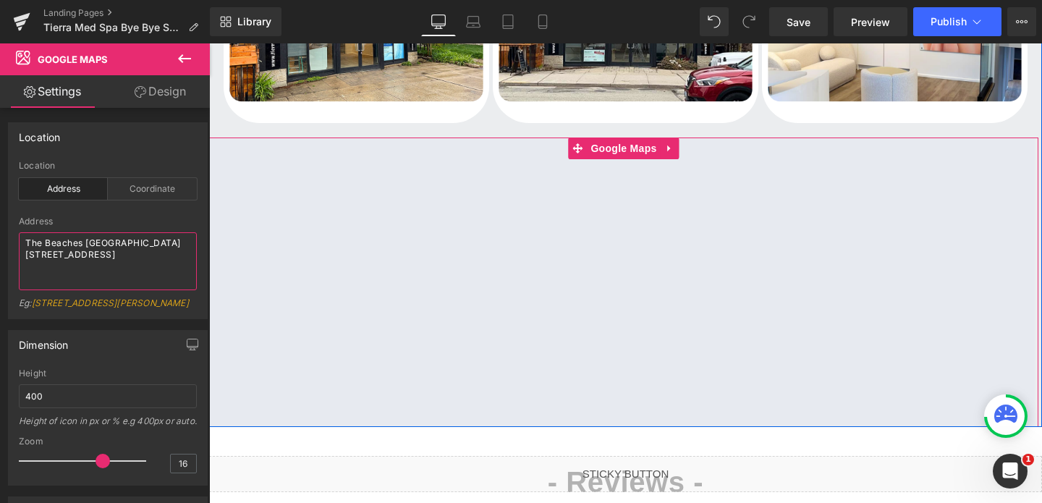
type textarea "The Beaches [GEOGRAPHIC_DATA] [STREET_ADDRESS]"
click at [1016, 365] on iframe at bounding box center [621, 281] width 825 height 289
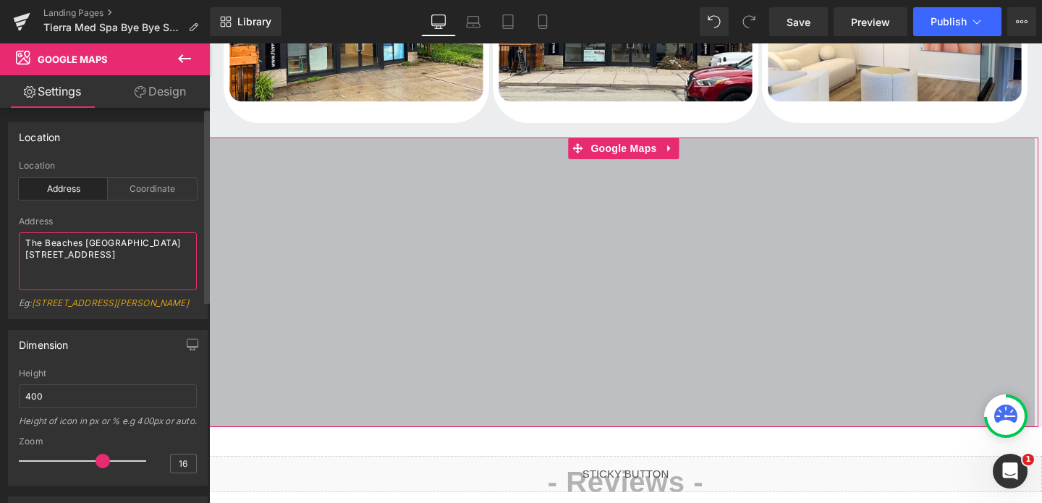
drag, startPoint x: 70, startPoint y: 260, endPoint x: 3, endPoint y: 238, distance: 70.9
click at [3, 238] on div "Location address Location Address Coordinate [GEOGRAPHIC_DATA] [STREET_ADDRESS]…" at bounding box center [108, 215] width 216 height 208
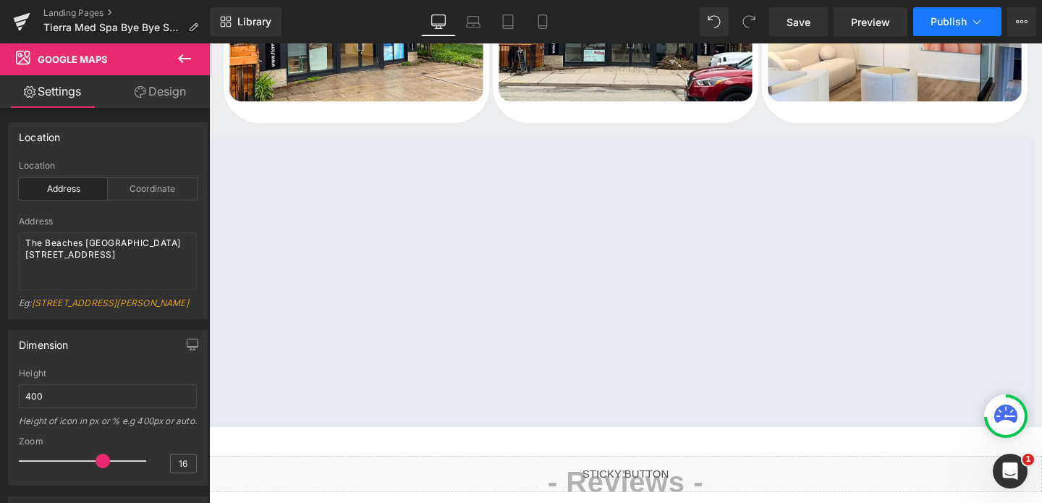
click at [946, 24] on span "Publish" at bounding box center [948, 22] width 36 height 12
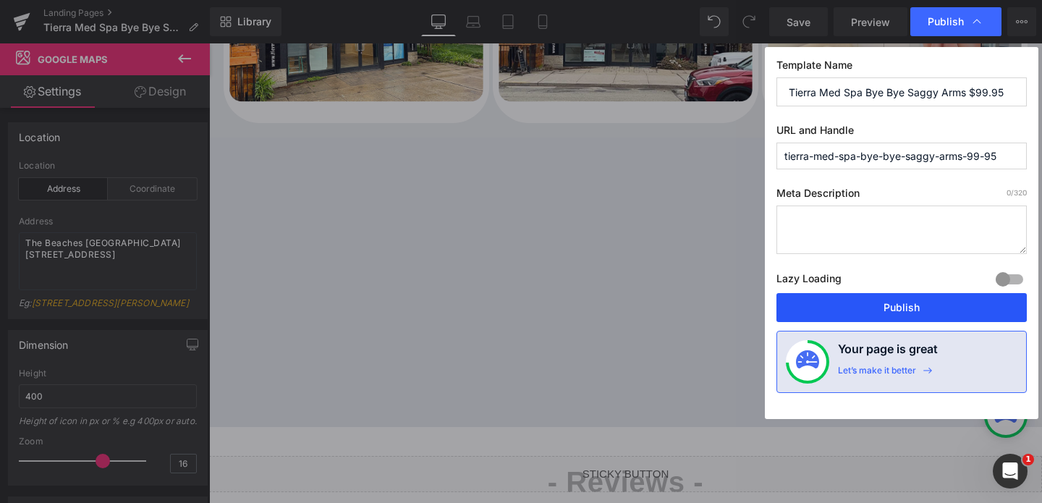
click at [876, 312] on button "Publish" at bounding box center [901, 307] width 250 height 29
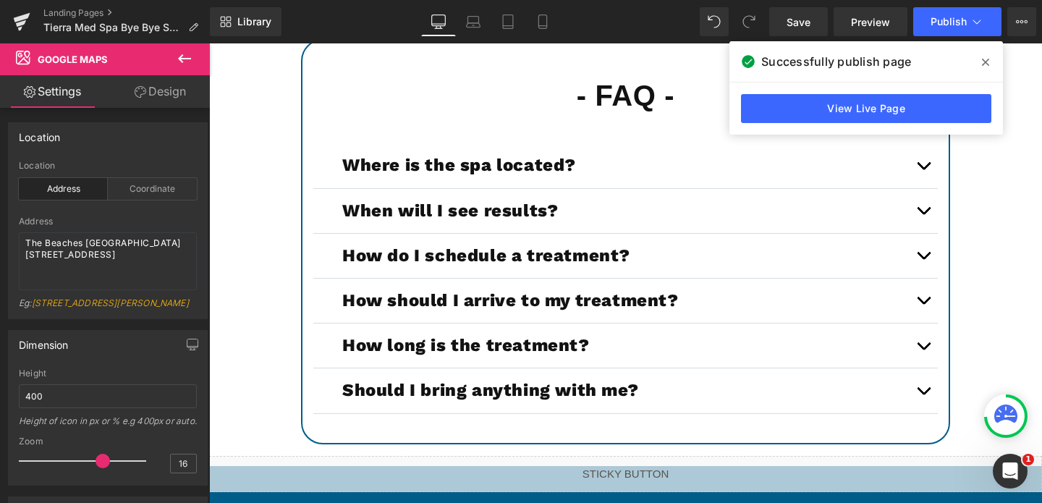
scroll to position [5092, 0]
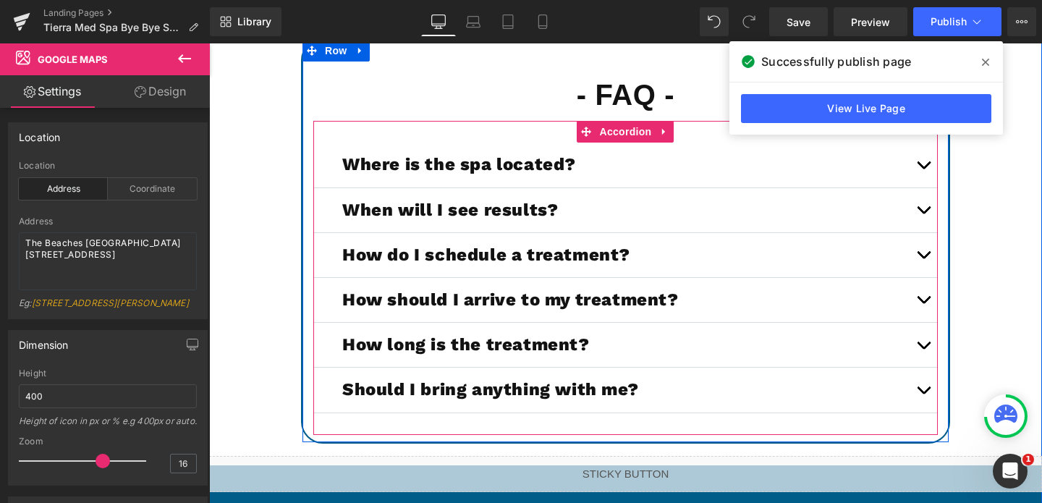
click at [921, 163] on button "button" at bounding box center [923, 165] width 29 height 44
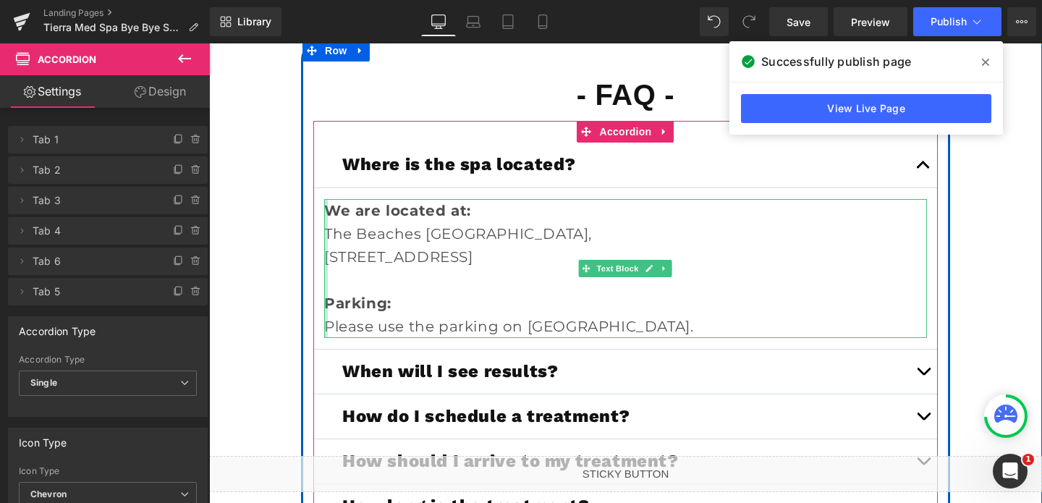
click at [326, 211] on div at bounding box center [326, 268] width 4 height 139
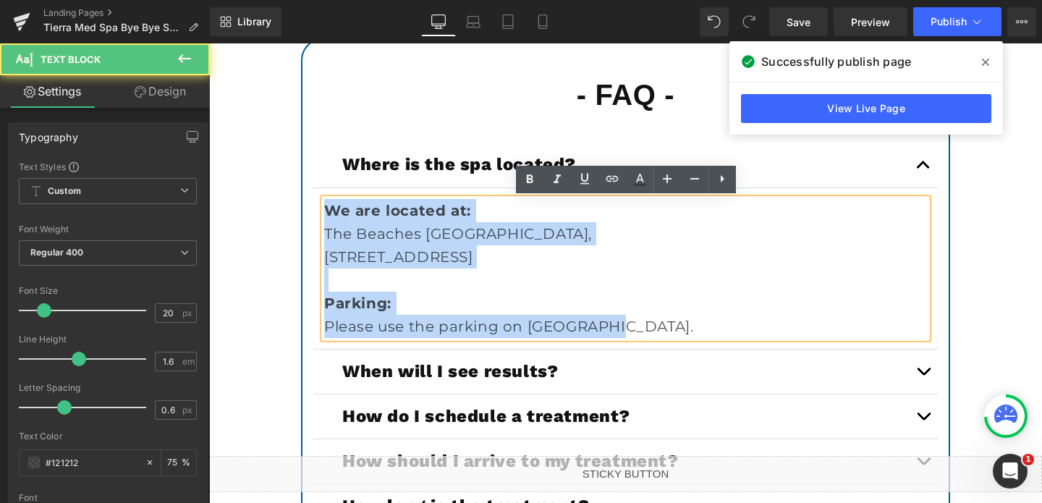
drag, startPoint x: 327, startPoint y: 211, endPoint x: 629, endPoint y: 323, distance: 322.1
click at [629, 323] on div "We are located at: [GEOGRAPHIC_DATA], [STREET_ADDRESS][GEOGRAPHIC_DATA]: Please…" at bounding box center [625, 268] width 603 height 139
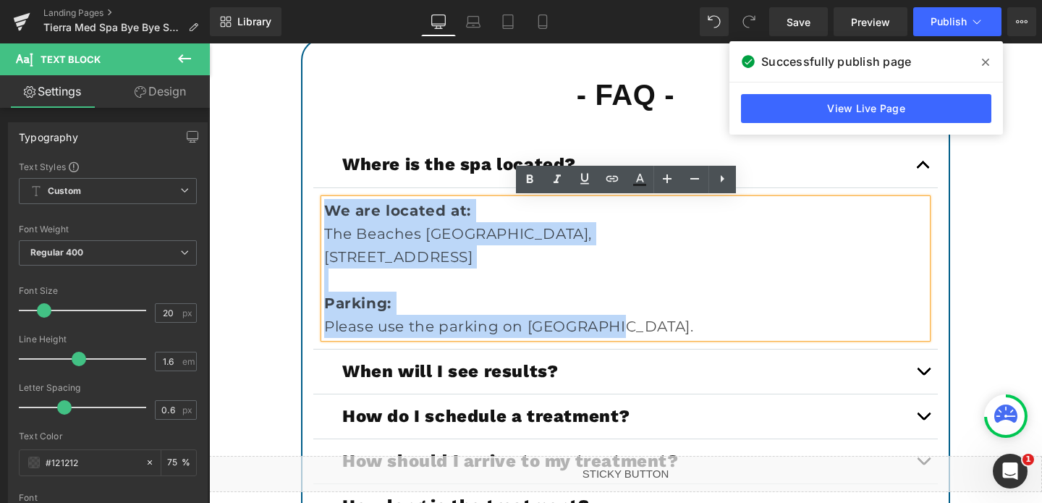
copy div "We are located at: [GEOGRAPHIC_DATA], [STREET_ADDRESS][GEOGRAPHIC_DATA]: Please…"
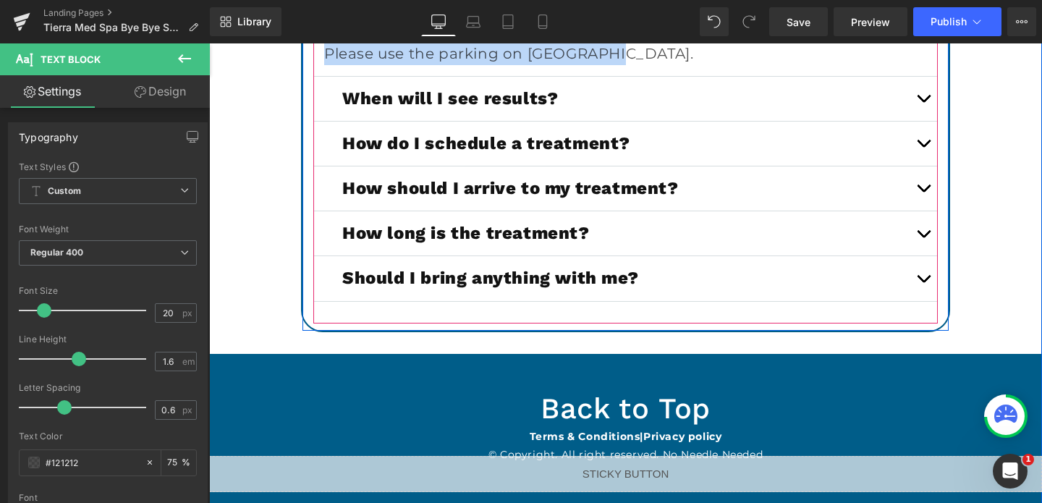
click at [923, 147] on span "button" at bounding box center [923, 147] width 0 height 0
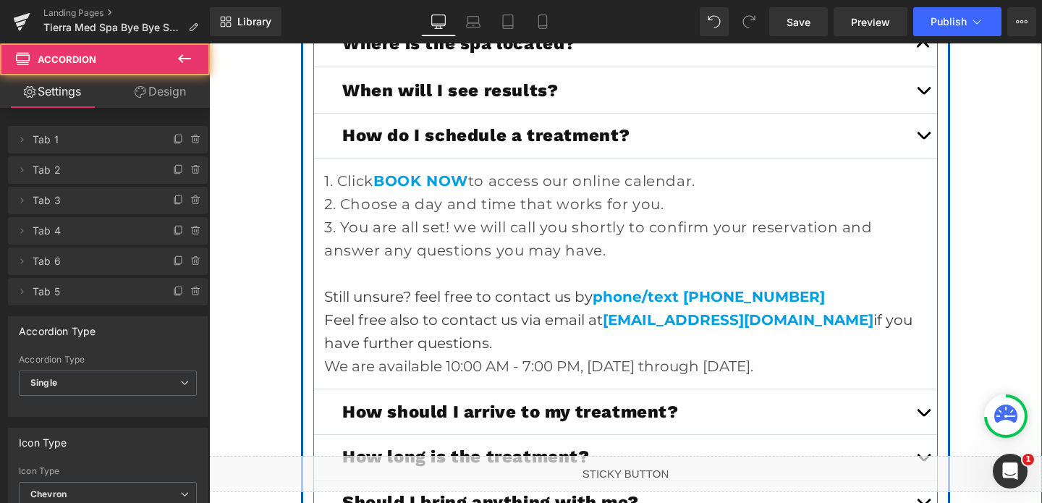
scroll to position [5202, 0]
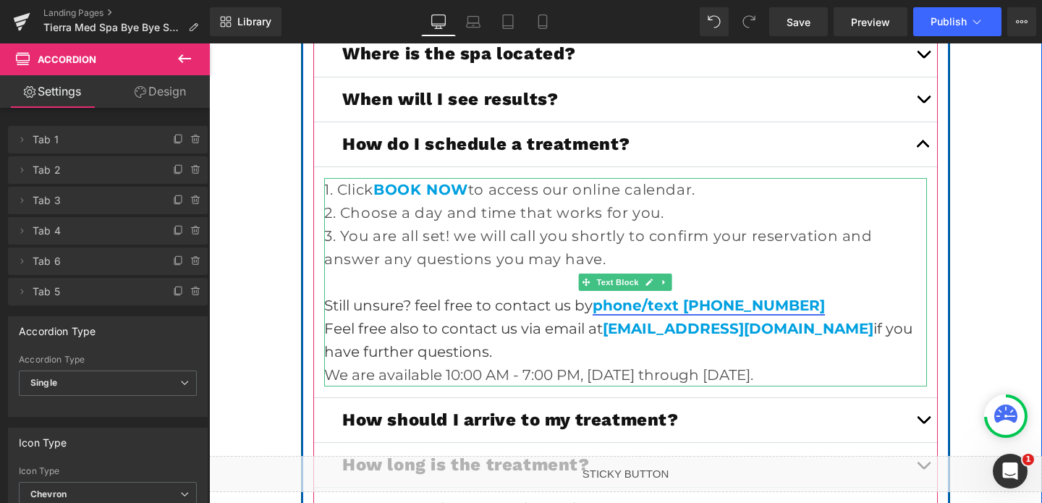
click at [755, 305] on link "phone/text [PHONE_NUMBER]" at bounding box center [708, 305] width 232 height 17
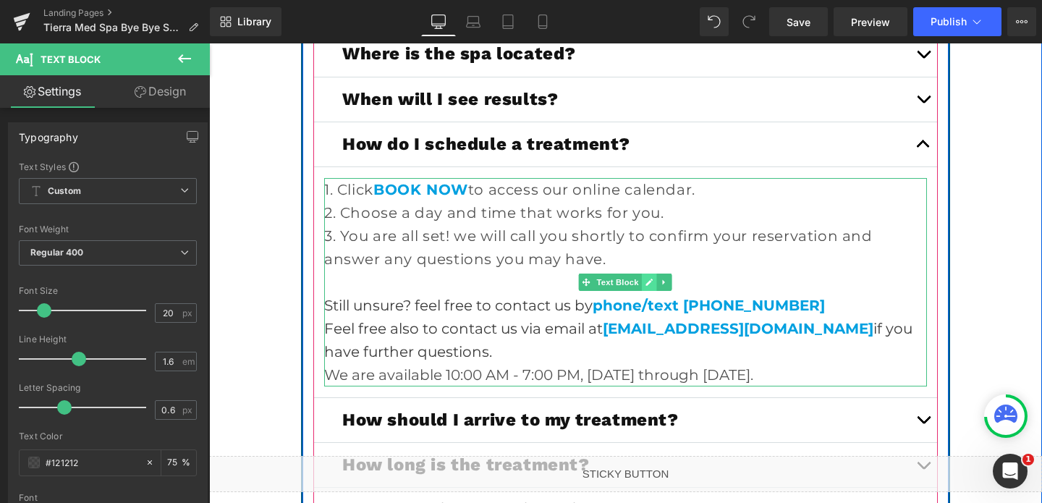
click at [647, 282] on icon at bounding box center [649, 282] width 7 height 7
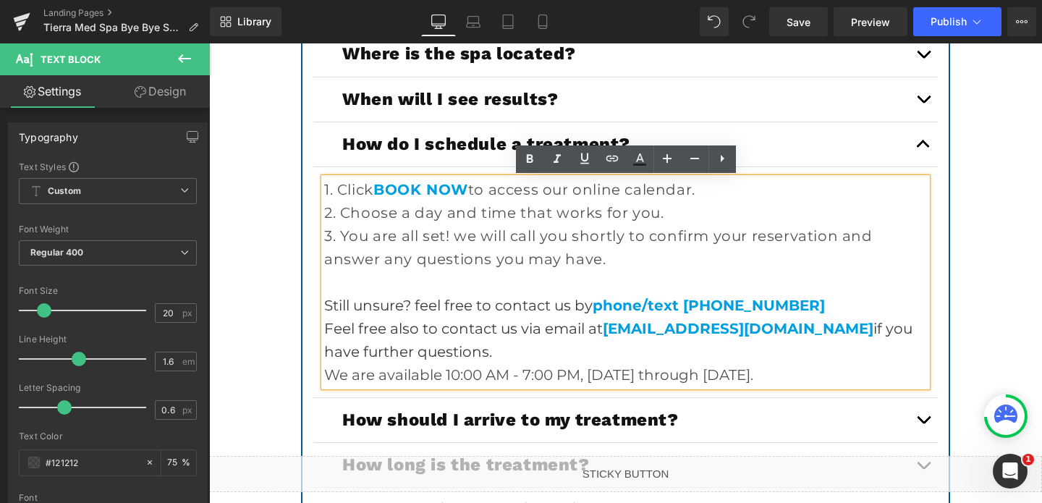
click at [713, 296] on p "Still unsure? feel free to contact us by phone/text [PHONE_NUMBER]" at bounding box center [625, 305] width 603 height 23
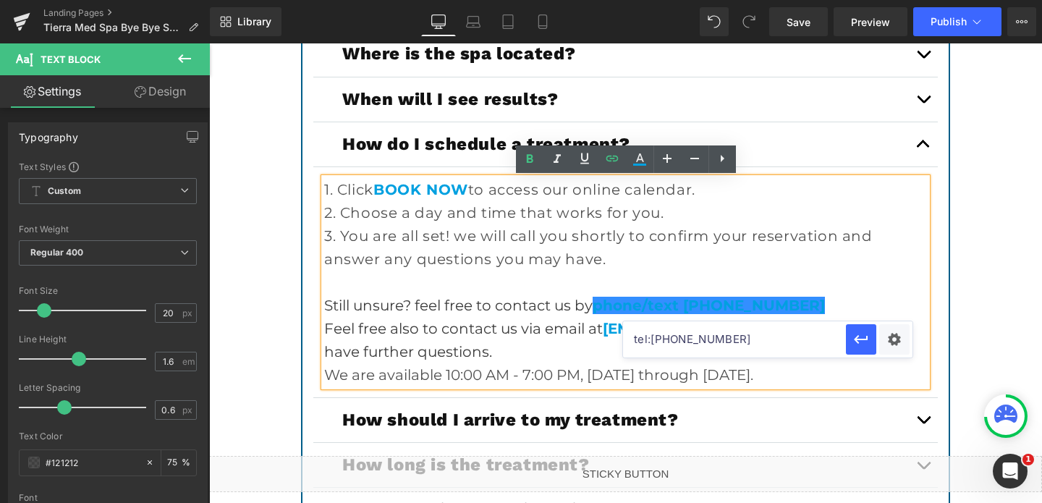
click at [684, 347] on input "tel:[PHONE_NUMBER]" at bounding box center [734, 339] width 223 height 36
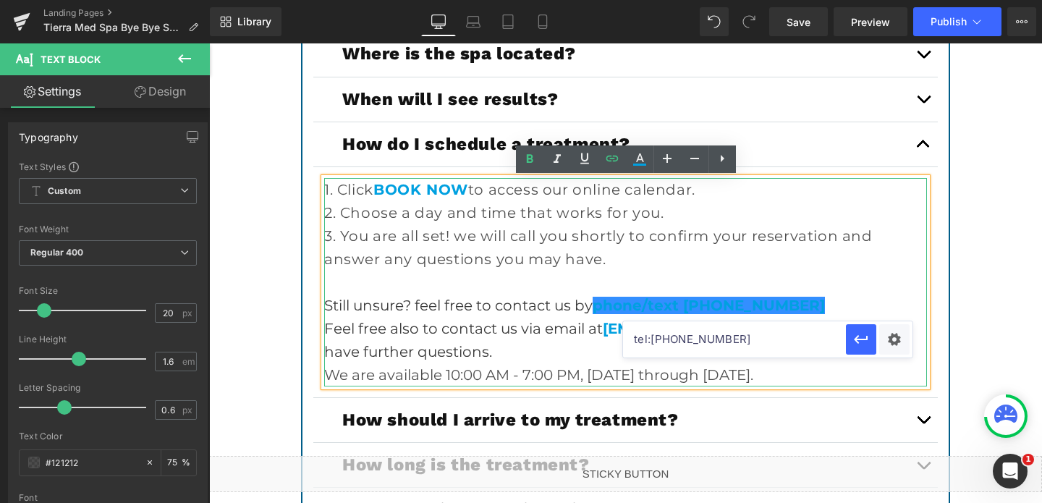
click at [603, 382] on p "We are available 10:00 AM - 7:00 PM, [DATE] through [DATE]." at bounding box center [625, 374] width 603 height 23
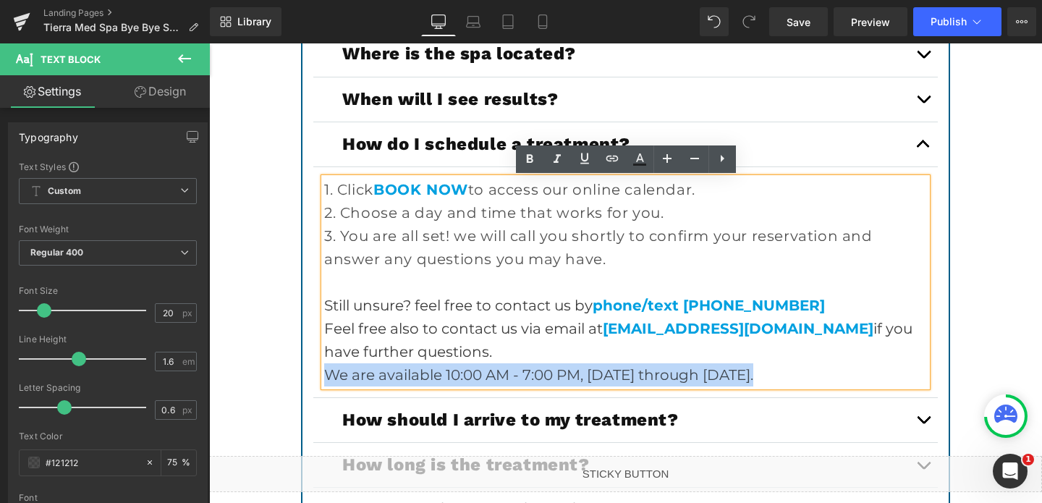
drag, startPoint x: 768, startPoint y: 376, endPoint x: 331, endPoint y: 371, distance: 437.0
click at [331, 371] on p "We are available 10:00 AM - 7:00 PM, [DATE] through [DATE]." at bounding box center [625, 374] width 603 height 23
copy p "We are available 10:00 AM - 7:00 PM, [DATE] through [DATE]."
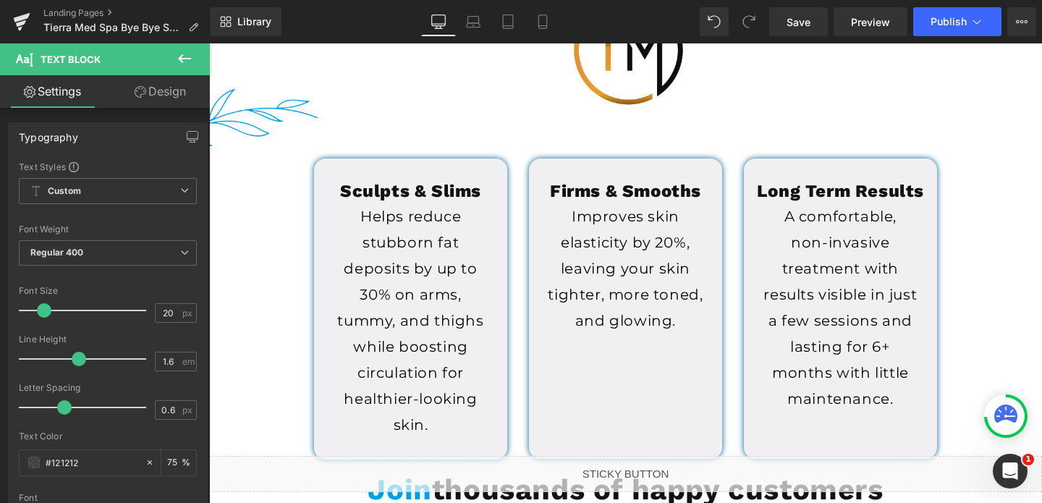
scroll to position [0, 0]
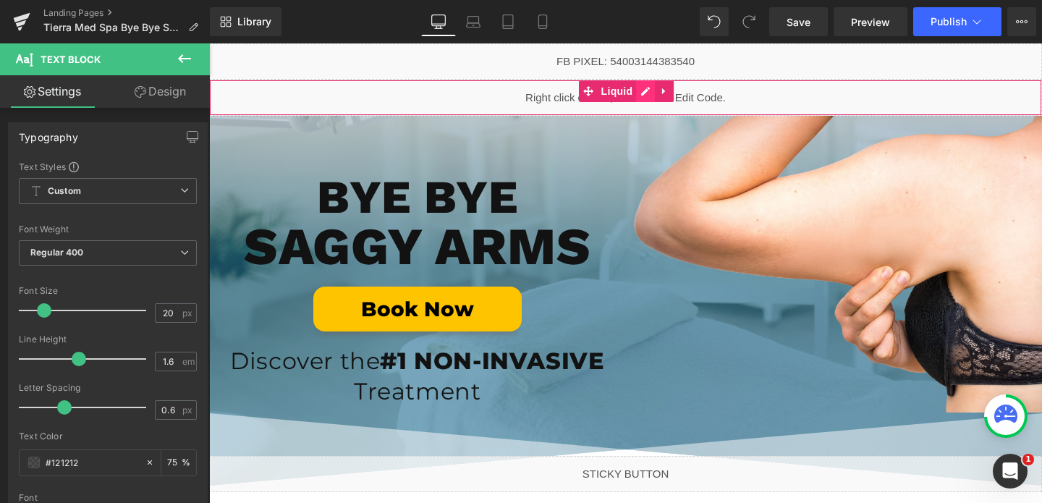
click at [653, 93] on div "Liquid" at bounding box center [625, 98] width 833 height 36
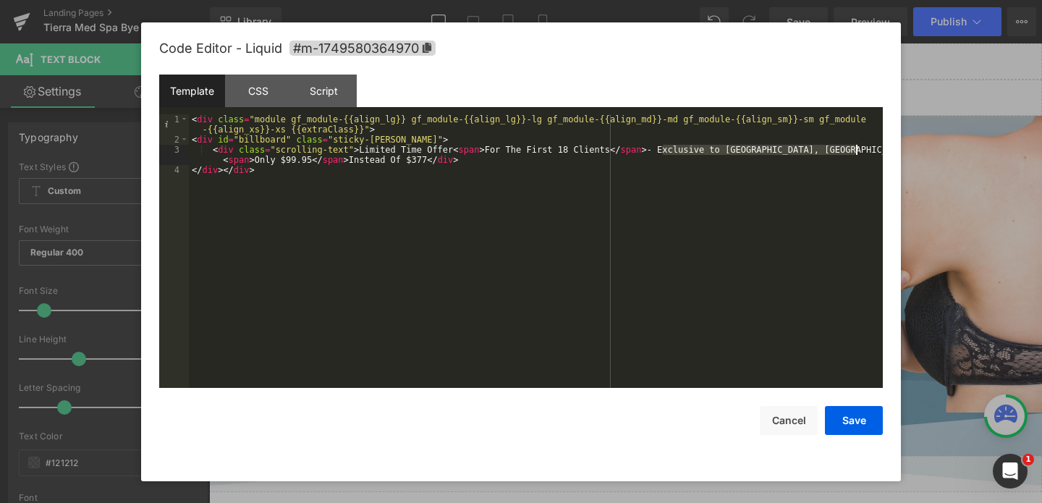
drag, startPoint x: 660, startPoint y: 148, endPoint x: 863, endPoint y: 150, distance: 203.3
click at [863, 150] on div "< div class = "module gf_module-{{align_lg}} gf_module-{{align_lg}}-lg gf_modul…" at bounding box center [536, 266] width 694 height 304
copy p "We are available 10:00 AM - 7:00 PM, [DATE] through [DATE]."
click at [806, 411] on button "Cancel" at bounding box center [789, 420] width 58 height 29
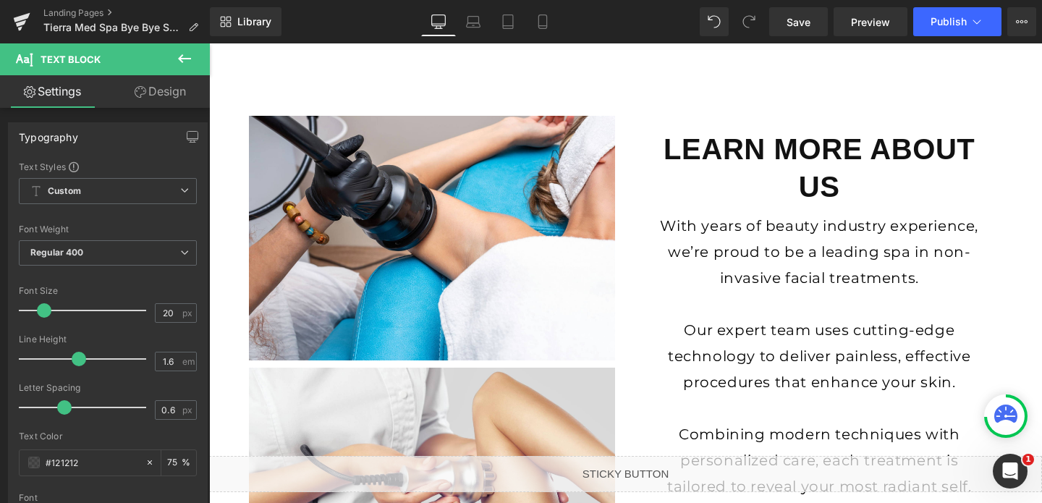
scroll to position [2957, 0]
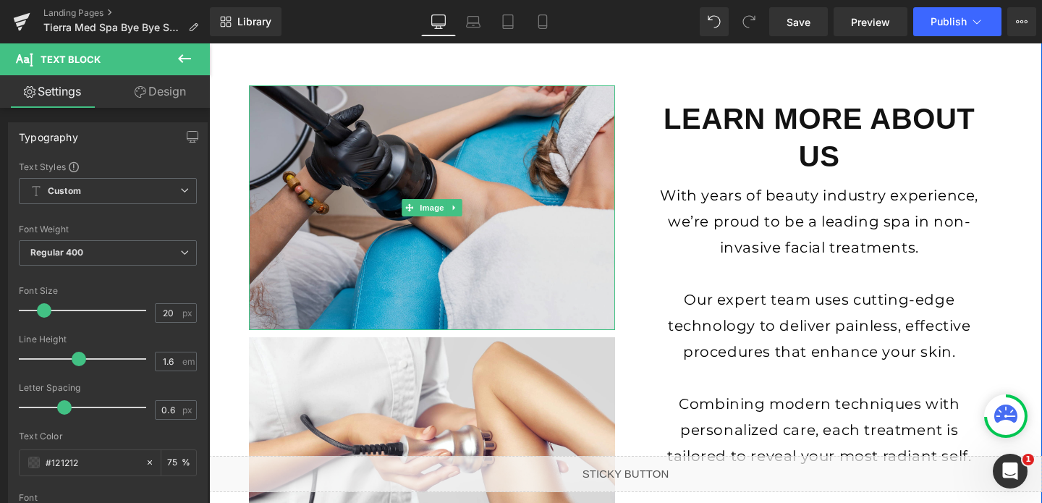
click at [535, 278] on img at bounding box center [432, 207] width 366 height 245
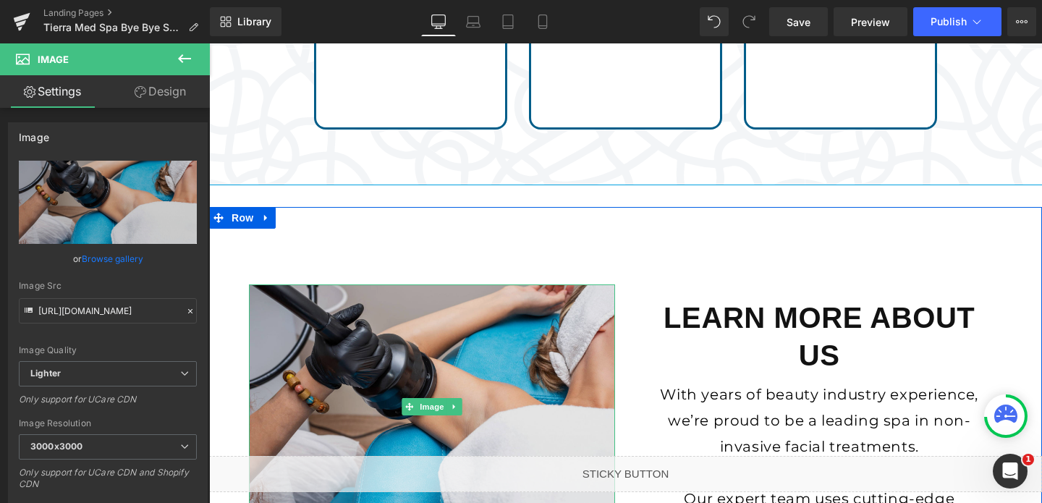
scroll to position [2730, 0]
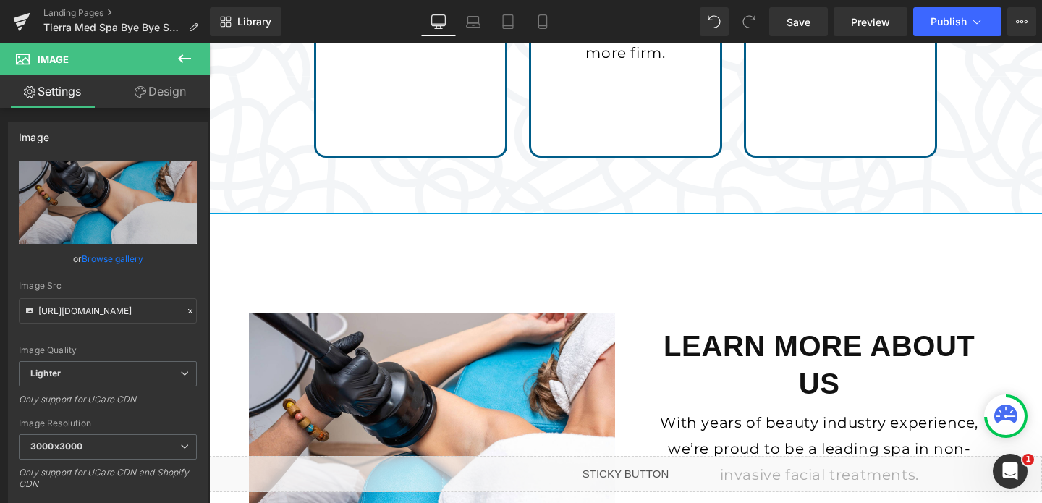
click at [598, 216] on div "Liquid Liquid Image BYE BYE Heading SAGGY ARMS Heading Book Now Button Discover…" at bounding box center [625, 382] width 833 height 6139
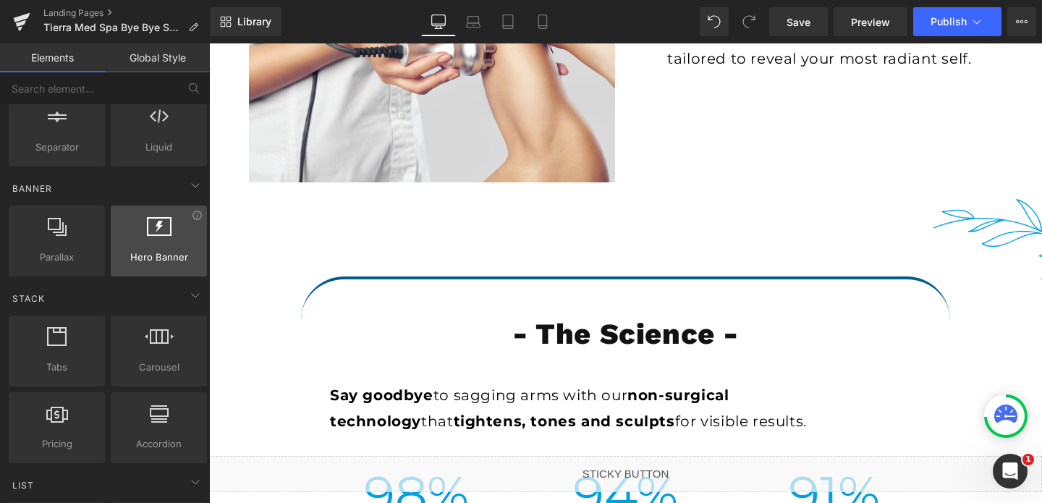
scroll to position [267, 0]
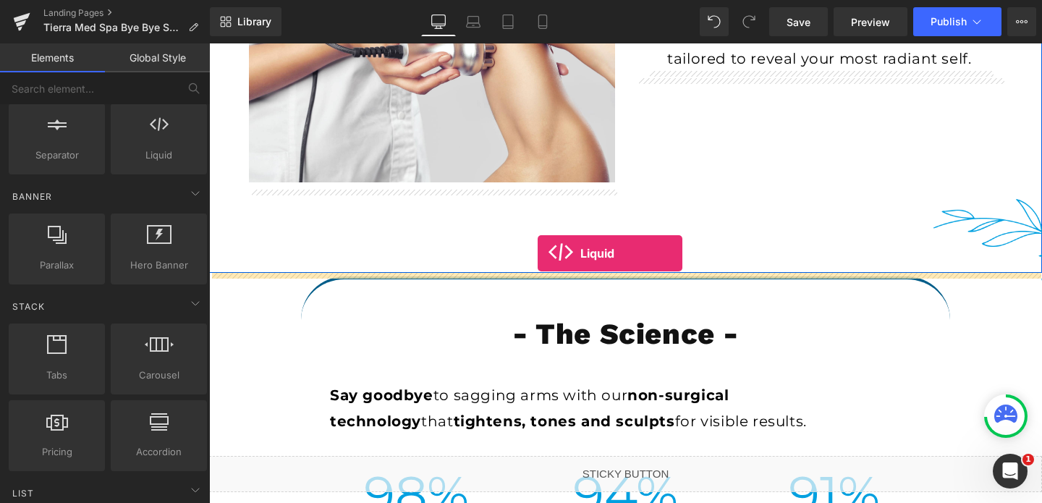
drag, startPoint x: 368, startPoint y: 184, endPoint x: 534, endPoint y: 248, distance: 178.4
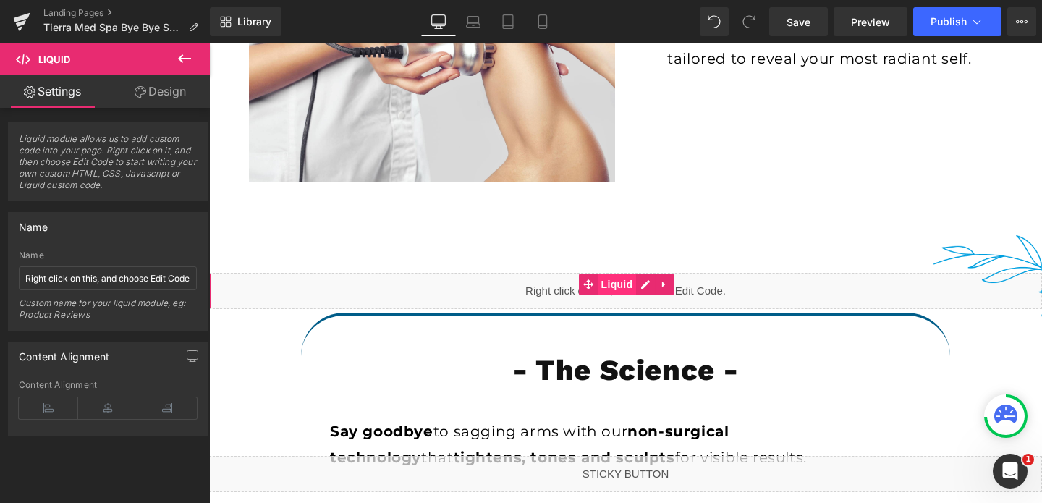
click at [627, 286] on span "Liquid" at bounding box center [617, 284] width 39 height 22
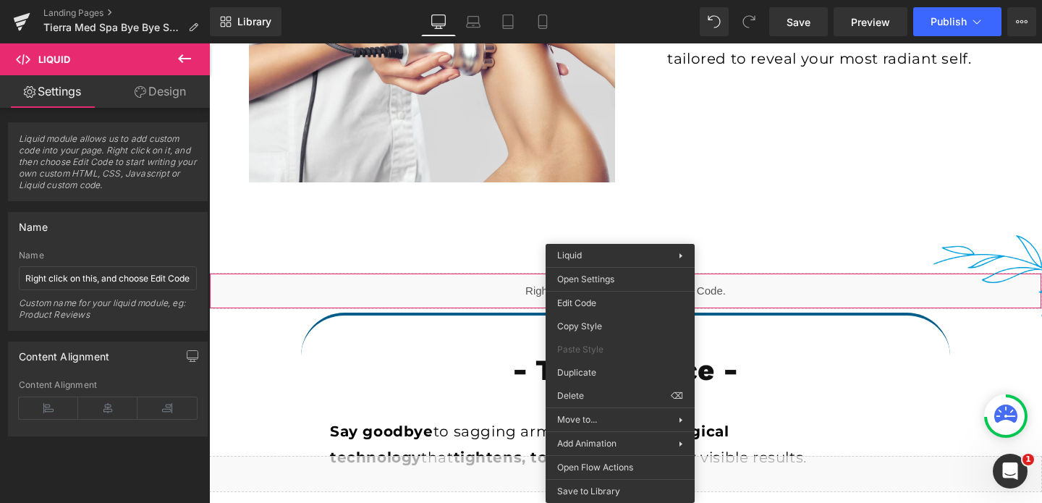
click at [620, 290] on span "Liquid" at bounding box center [617, 285] width 39 height 22
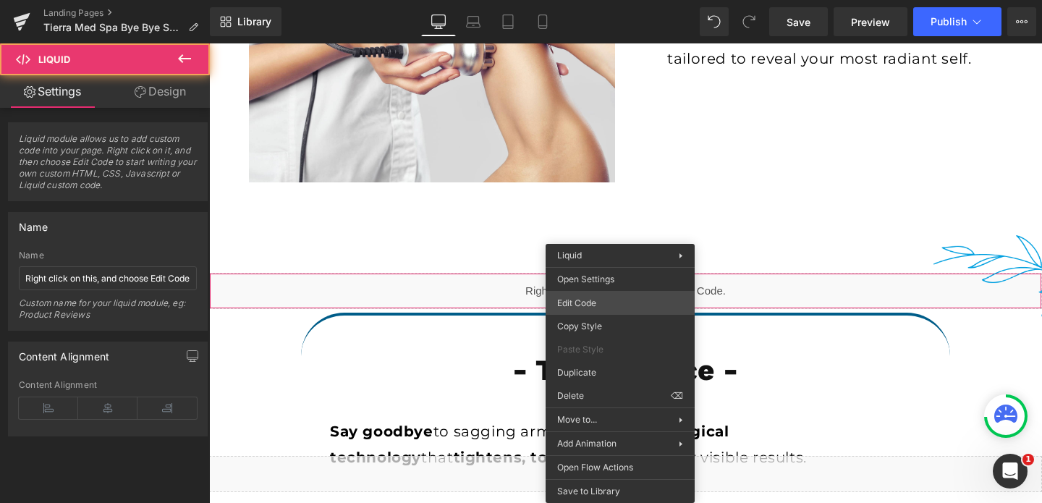
click at [608, 0] on div "Liquid You are previewing how the will restyle your page. You can not edit Elem…" at bounding box center [521, 0] width 1042 height 0
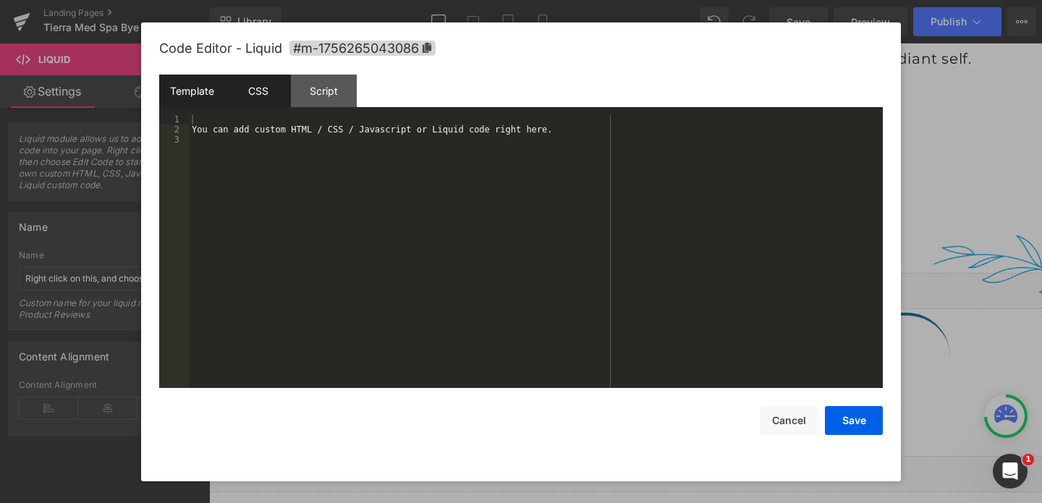
click at [252, 85] on div "CSS" at bounding box center [258, 91] width 66 height 33
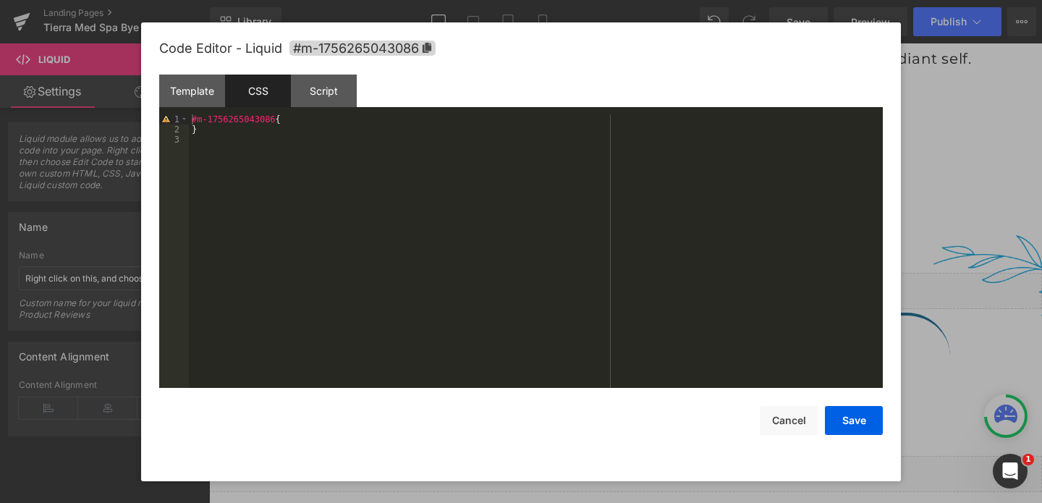
click at [299, 123] on div "#m-1756265043086 { }" at bounding box center [536, 261] width 694 height 294
click at [201, 96] on div "Template" at bounding box center [192, 91] width 66 height 33
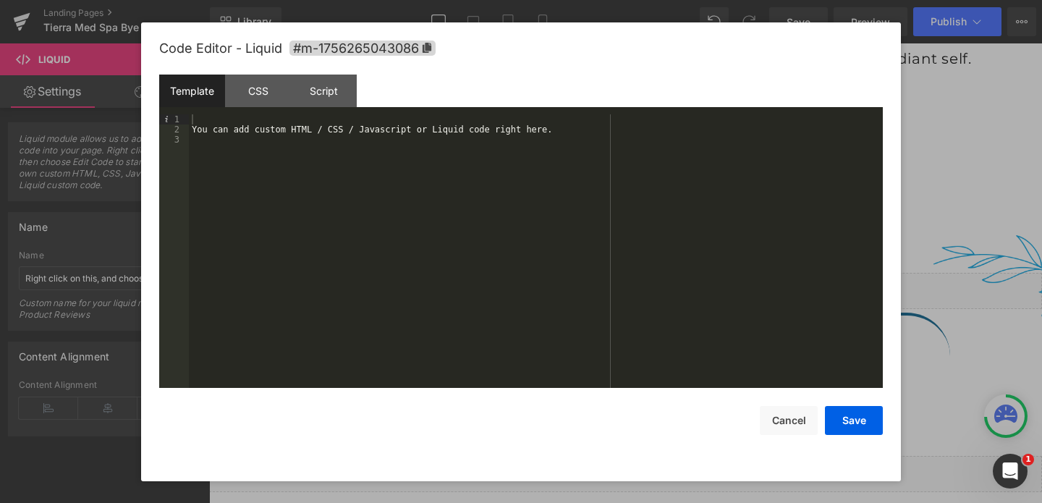
click at [237, 132] on div "You can add custom HTML / CSS / Javascript or Liquid code right here." at bounding box center [536, 261] width 694 height 294
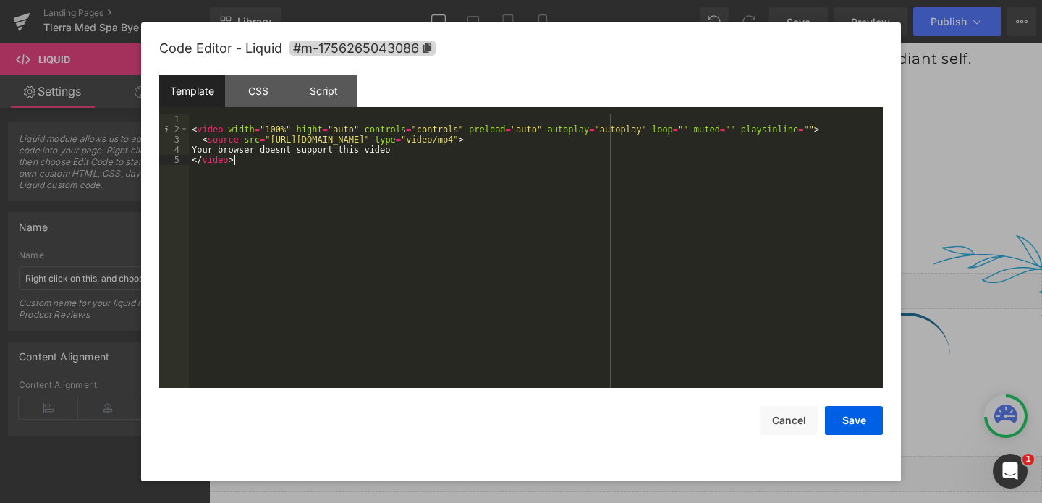
click at [279, 150] on div "< video width = "100%" hight = "auto" controls = "controls" preload = "auto" au…" at bounding box center [536, 261] width 694 height 294
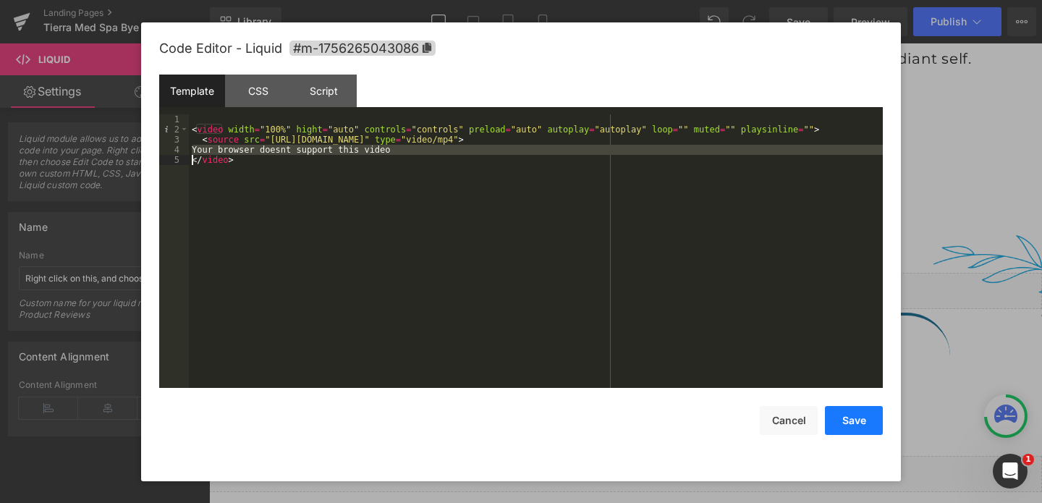
click at [846, 419] on button "Save" at bounding box center [854, 420] width 58 height 29
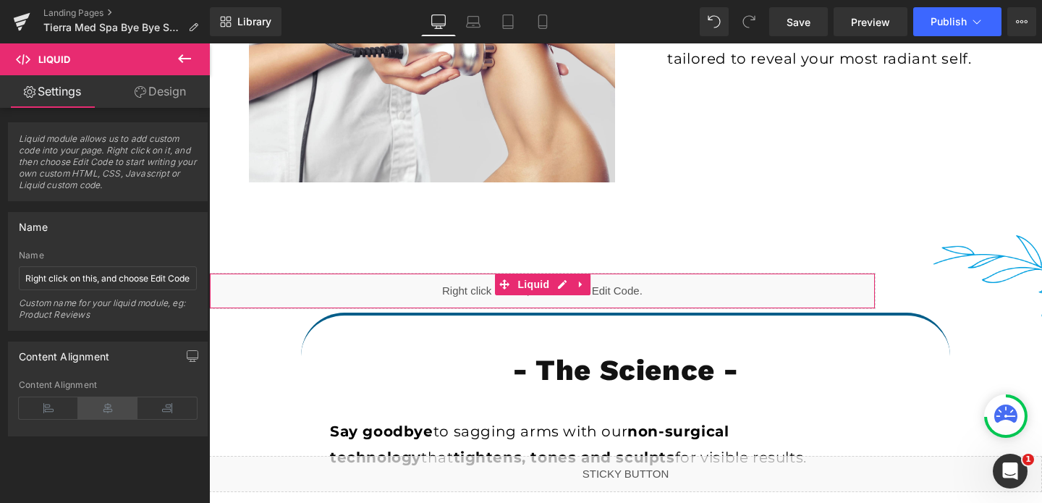
click at [107, 415] on icon at bounding box center [107, 408] width 59 height 22
click at [158, 96] on link "Design" at bounding box center [160, 91] width 105 height 33
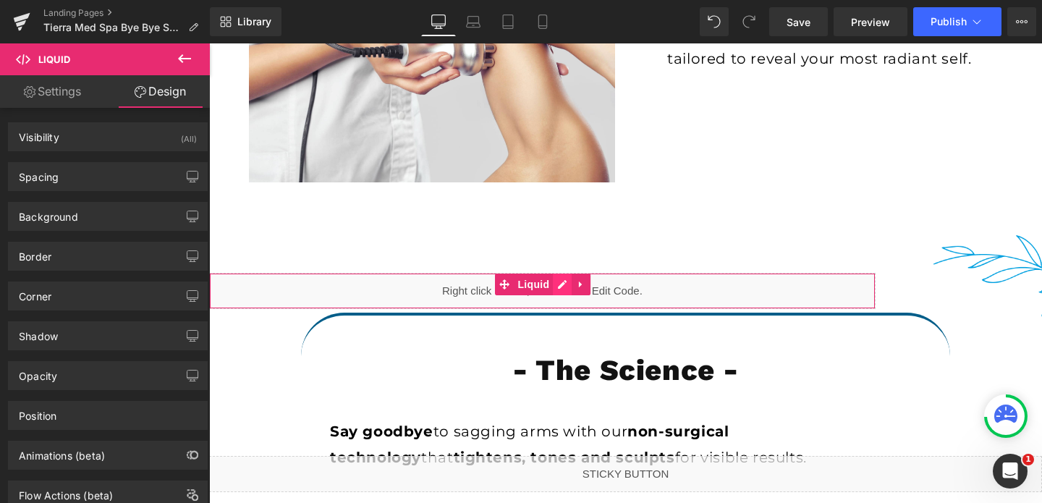
click at [561, 281] on div "Liquid" at bounding box center [542, 291] width 666 height 36
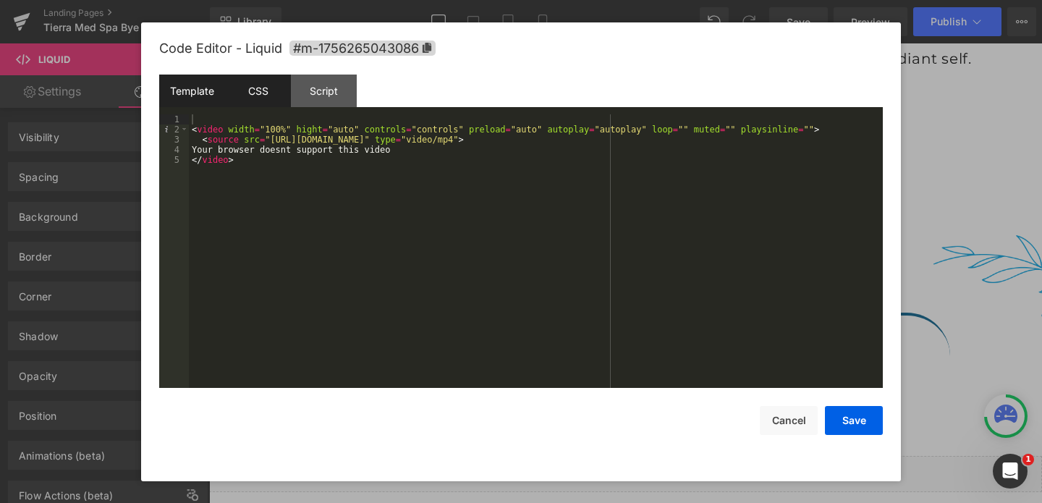
click at [276, 95] on div "CSS" at bounding box center [258, 91] width 66 height 33
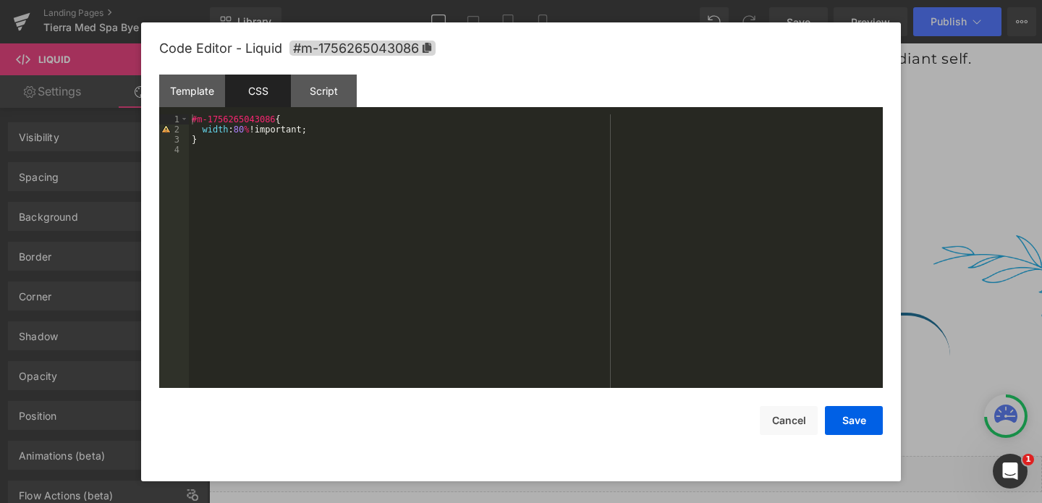
click at [245, 129] on div "#m-1756265043086 { width : 80 % !important; }" at bounding box center [536, 261] width 694 height 294
click at [857, 411] on button "Save" at bounding box center [854, 420] width 58 height 29
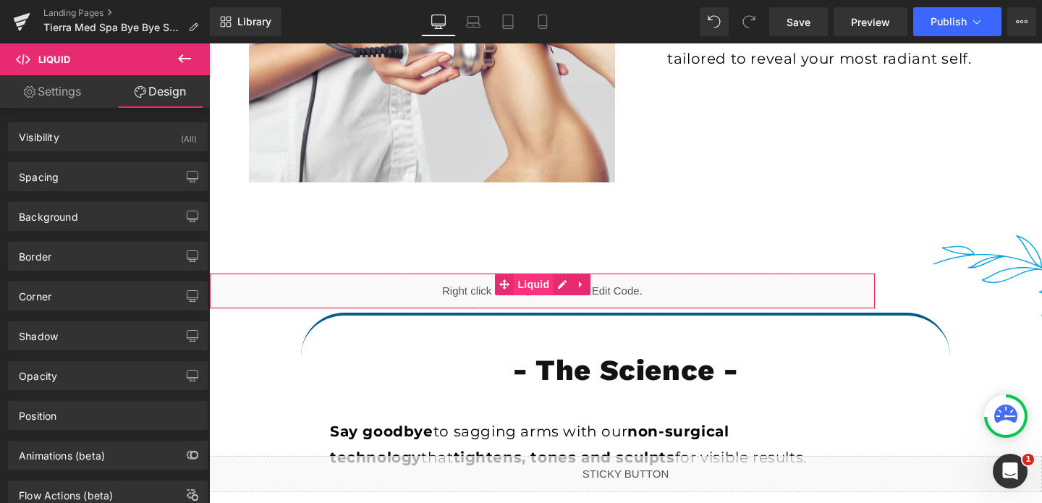
click at [540, 286] on span "Liquid" at bounding box center [533, 284] width 39 height 22
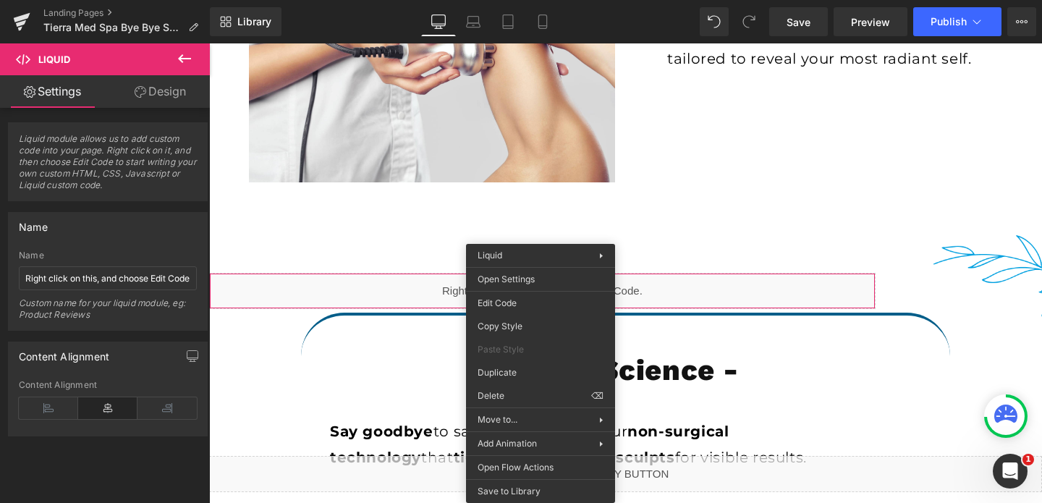
drag, startPoint x: 540, startPoint y: 289, endPoint x: 744, endPoint y: 326, distance: 207.5
click at [540, 289] on span "Liquid" at bounding box center [533, 285] width 39 height 22
click at [525, 0] on div "Liquid You are previewing how the will restyle your page. You can not edit Elem…" at bounding box center [521, 0] width 1042 height 0
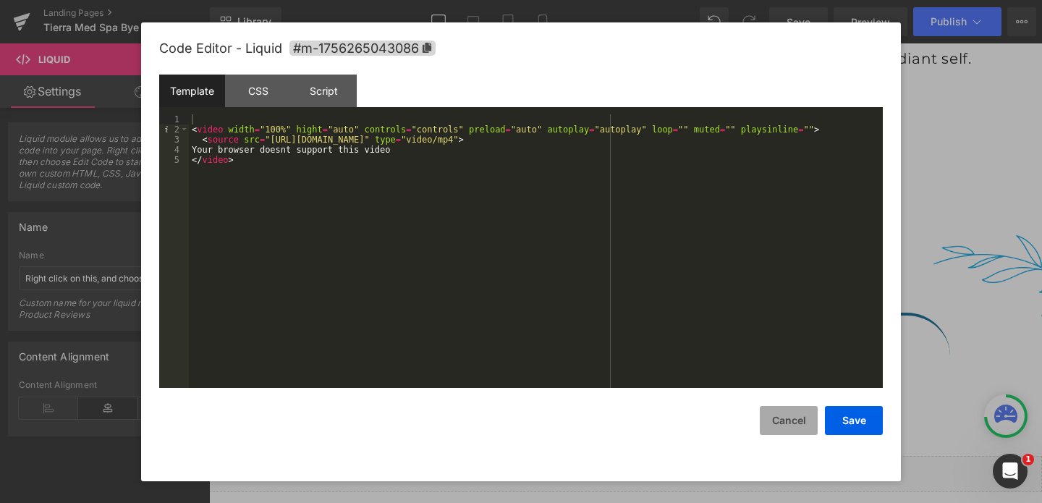
click at [789, 422] on button "Cancel" at bounding box center [789, 420] width 58 height 29
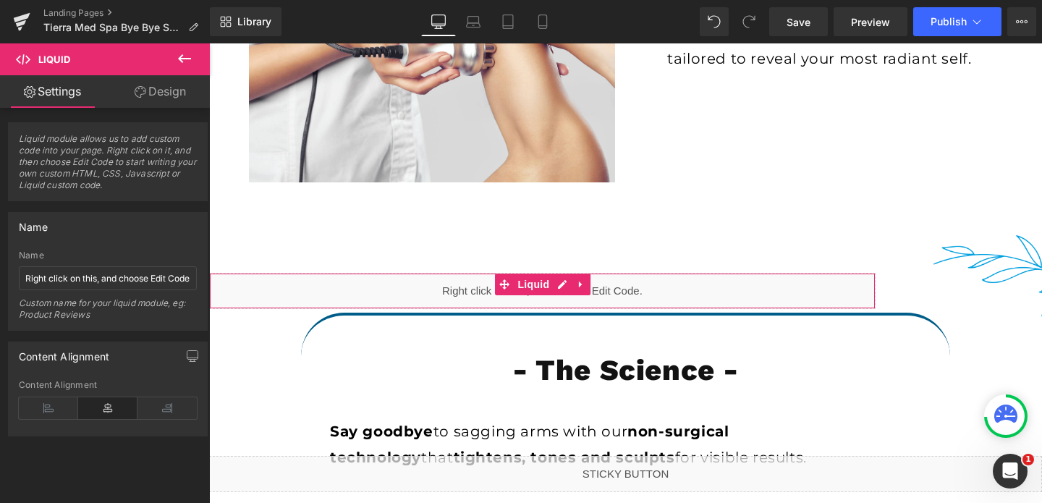
click at [687, 294] on div "Liquid" at bounding box center [542, 291] width 666 height 36
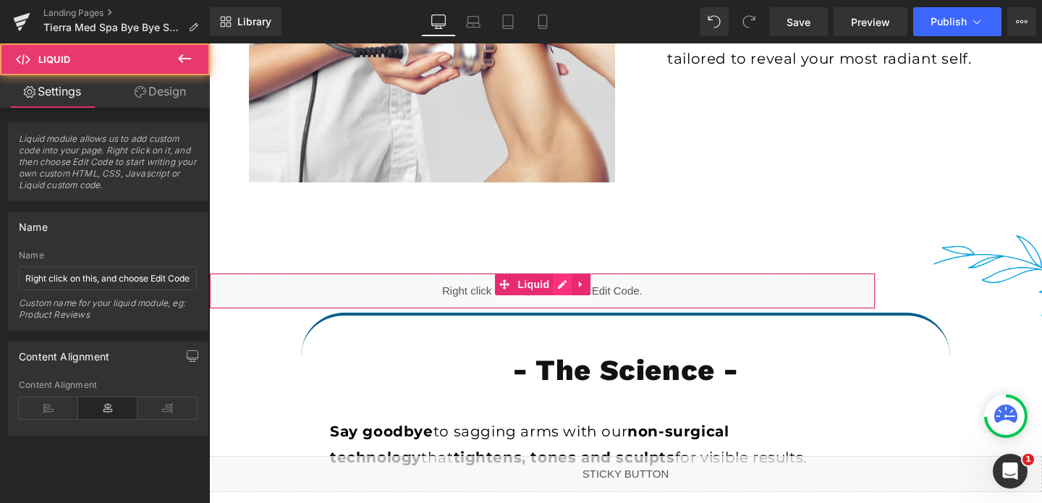
click at [568, 285] on div "Liquid" at bounding box center [542, 291] width 666 height 36
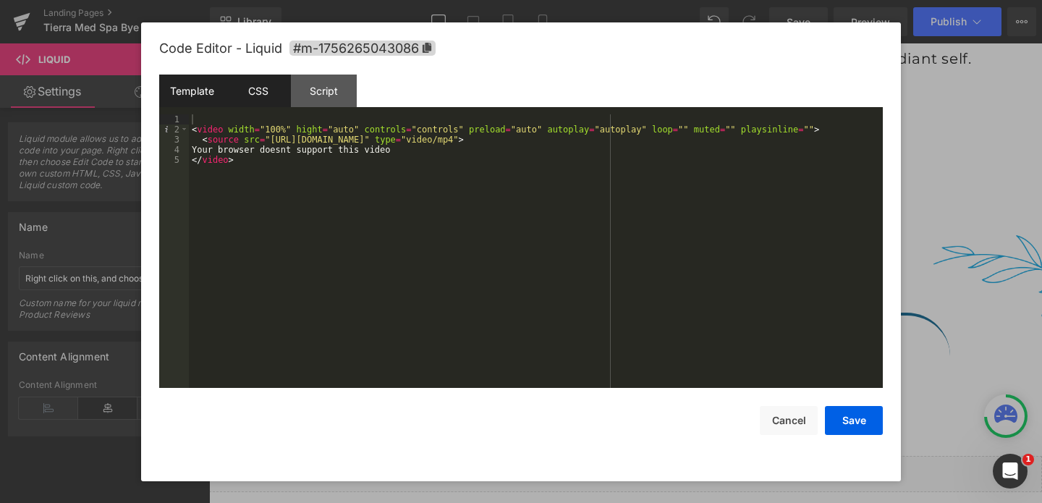
click at [284, 93] on div "CSS" at bounding box center [258, 91] width 66 height 33
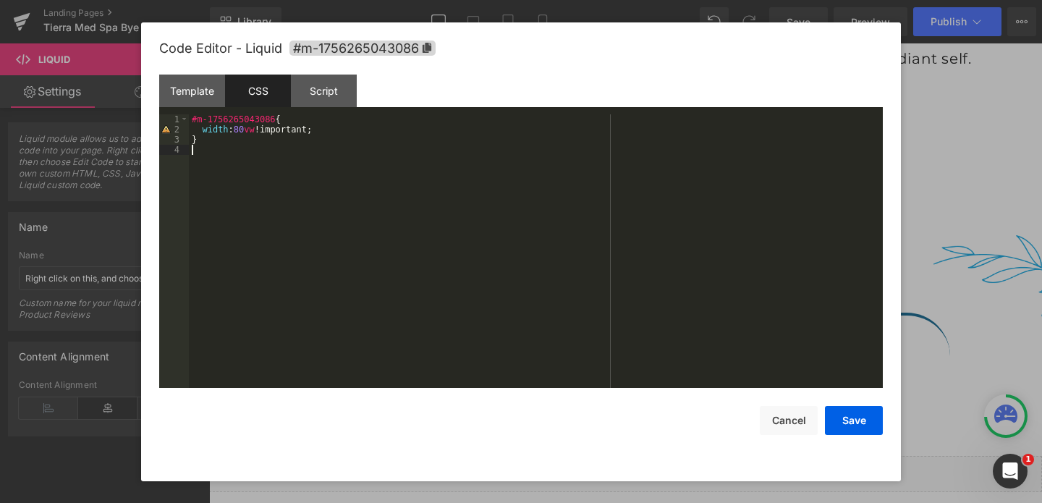
drag, startPoint x: 241, startPoint y: 190, endPoint x: 260, endPoint y: 153, distance: 41.7
click at [260, 153] on div "#m-1756265043086 { width : 80 vw !important; }" at bounding box center [536, 261] width 694 height 294
click at [327, 127] on div "#m-1756265043086 { width : 80 vw !important; }" at bounding box center [536, 261] width 694 height 294
click at [854, 428] on button "Save" at bounding box center [854, 420] width 58 height 29
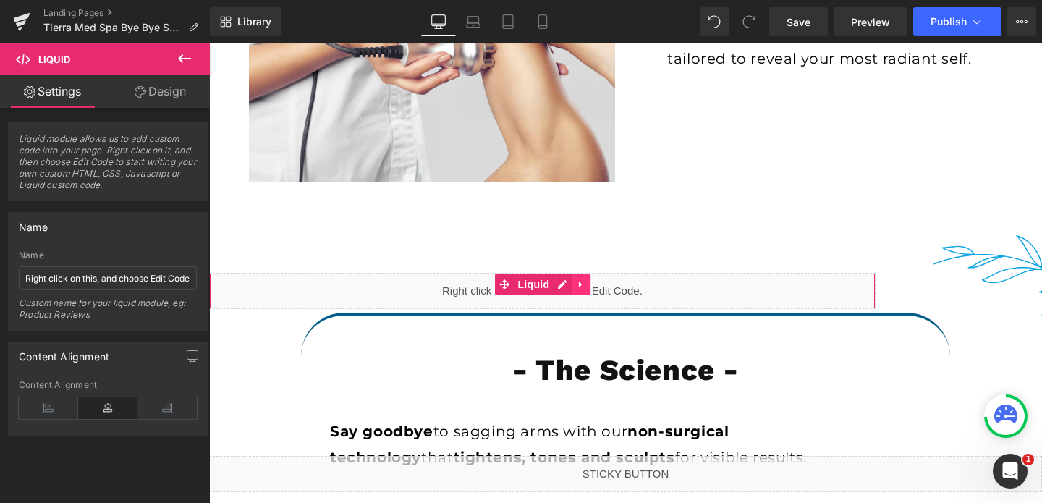
click at [580, 282] on icon at bounding box center [581, 284] width 10 height 11
click at [586, 283] on icon at bounding box center [590, 284] width 10 height 10
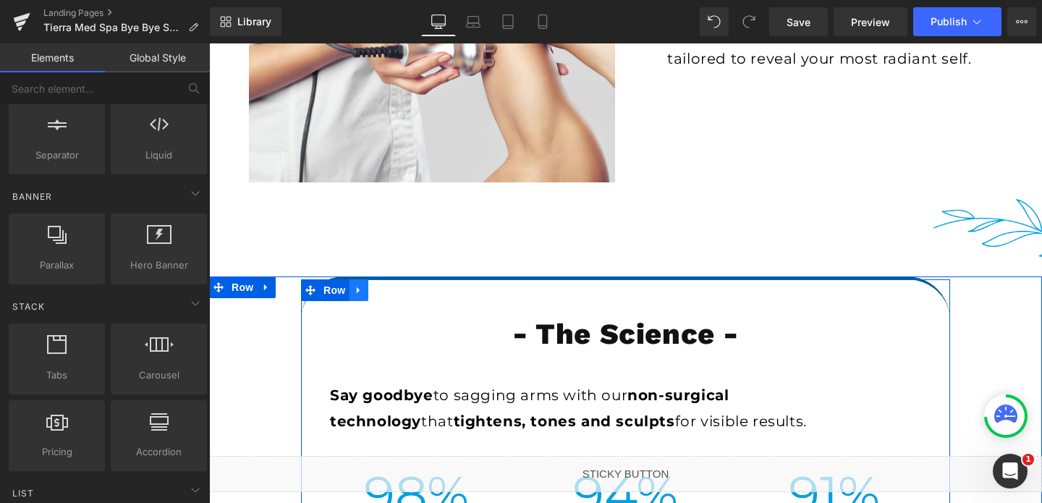
click at [362, 291] on icon at bounding box center [359, 290] width 10 height 11
click at [383, 284] on link at bounding box center [377, 290] width 19 height 22
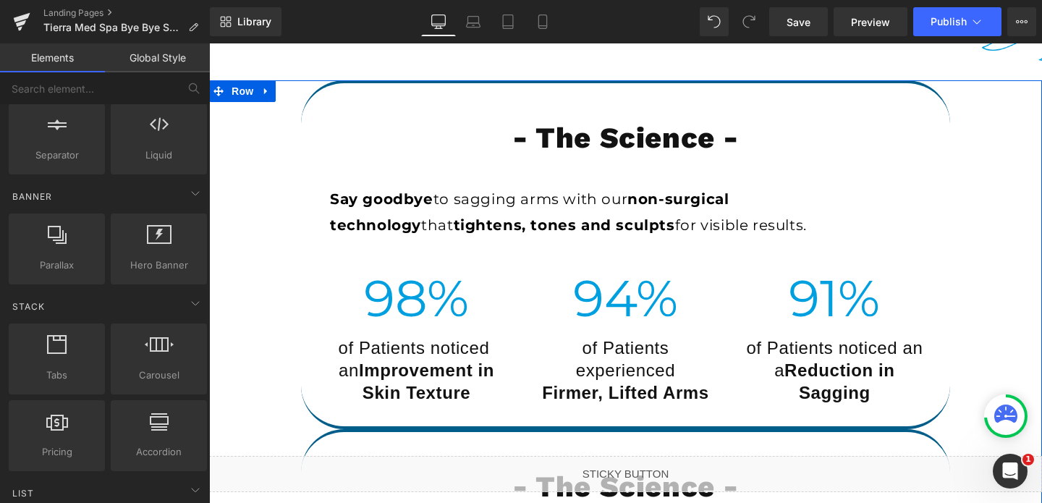
scroll to position [3547, 0]
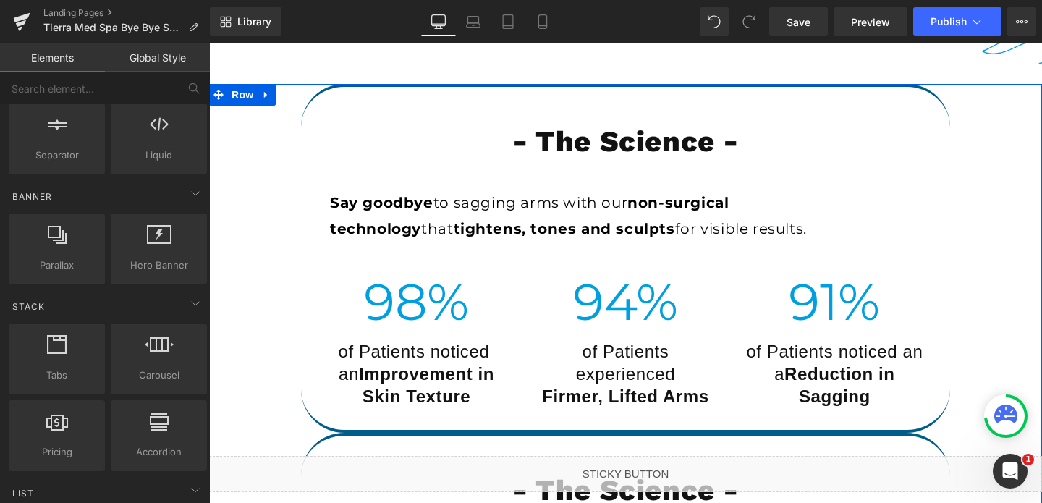
click at [443, 156] on h1 "- The Science -" at bounding box center [625, 142] width 627 height 38
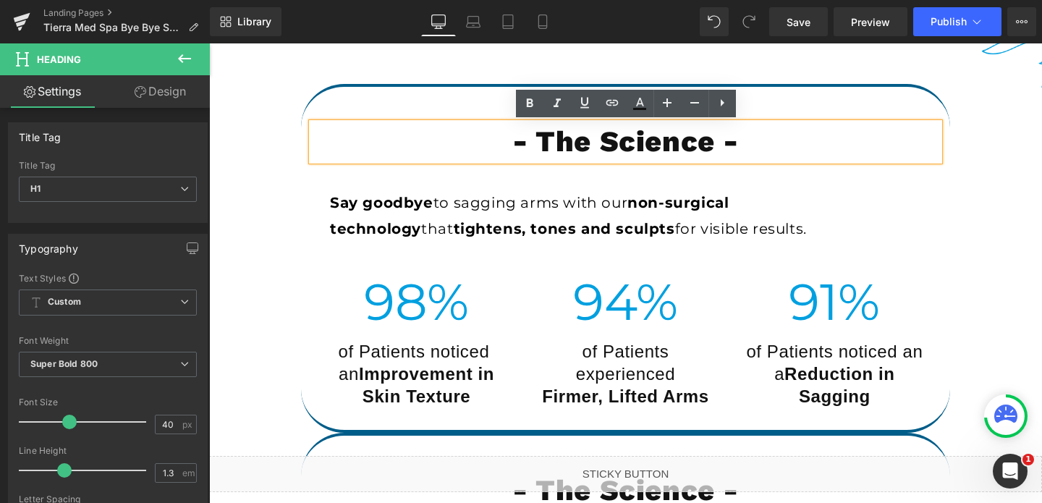
click at [287, 325] on div "- The Science - Heading Say goodbye to sagging arms with our non-surgical techn…" at bounding box center [625, 432] width 833 height 697
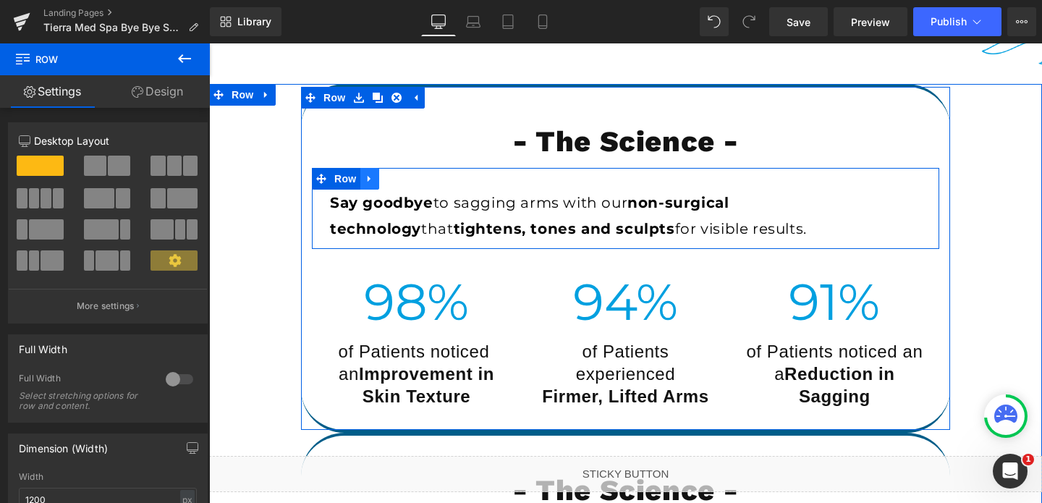
click at [371, 182] on icon at bounding box center [370, 179] width 10 height 11
click at [401, 181] on link at bounding box center [407, 179] width 19 height 22
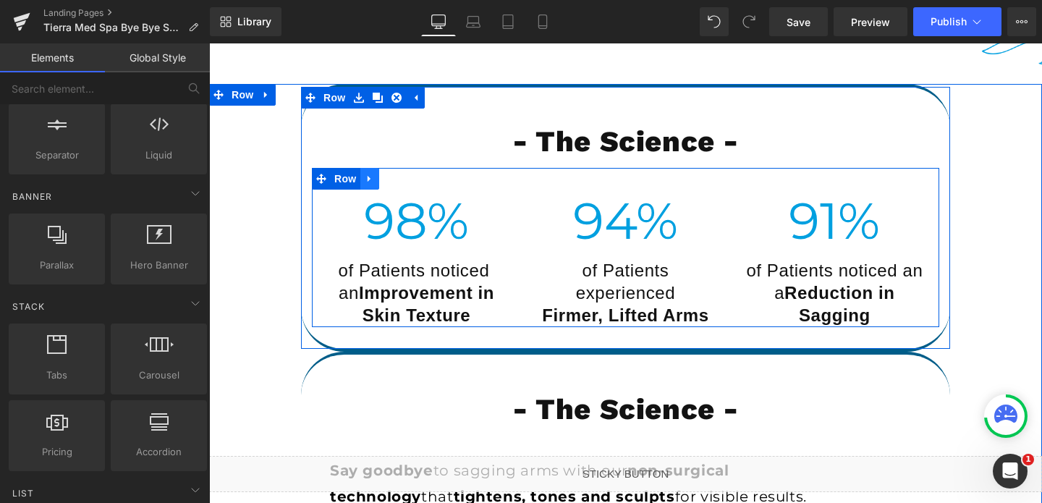
click at [373, 182] on icon at bounding box center [370, 179] width 10 height 11
click at [409, 174] on icon at bounding box center [407, 179] width 10 height 10
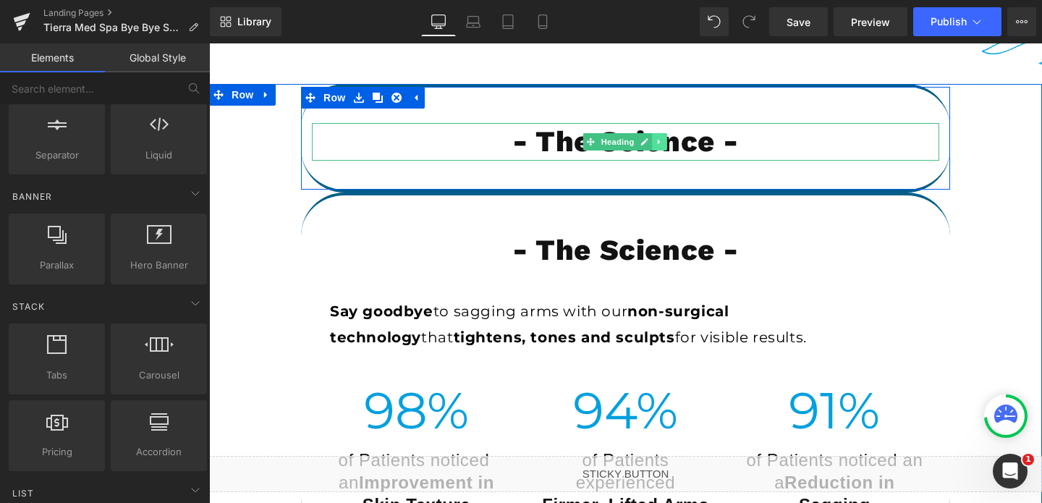
click at [661, 142] on icon at bounding box center [660, 141] width 8 height 9
click at [665, 142] on icon at bounding box center [667, 141] width 8 height 8
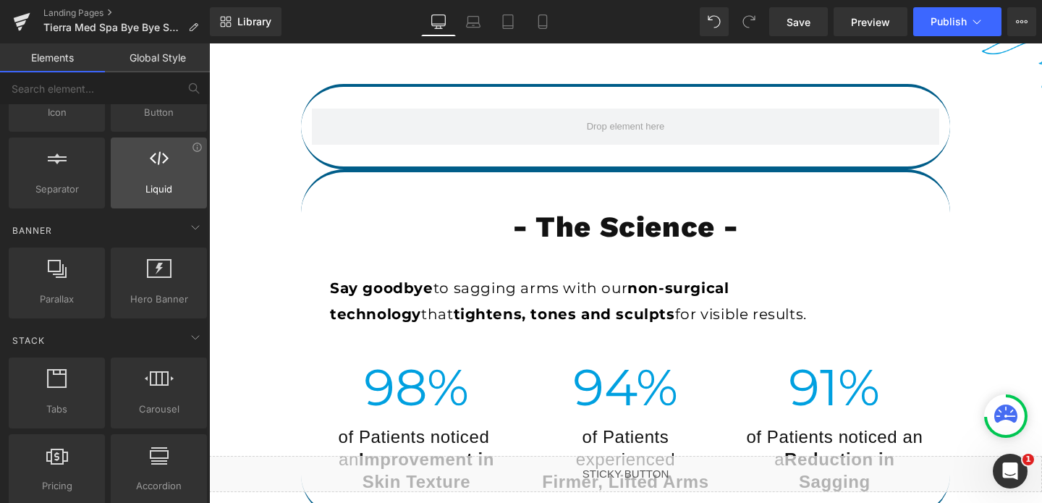
scroll to position [232, 0]
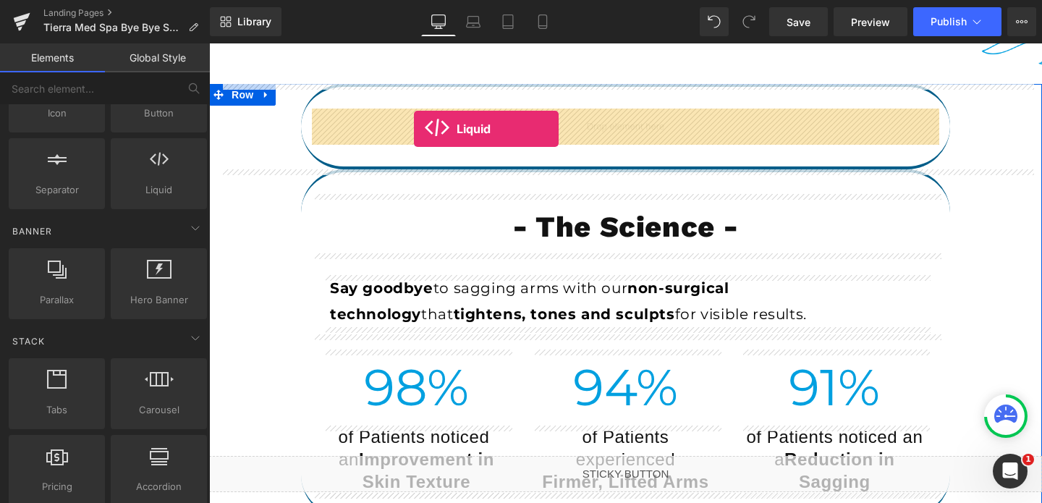
drag, startPoint x: 302, startPoint y: 150, endPoint x: 414, endPoint y: 128, distance: 114.2
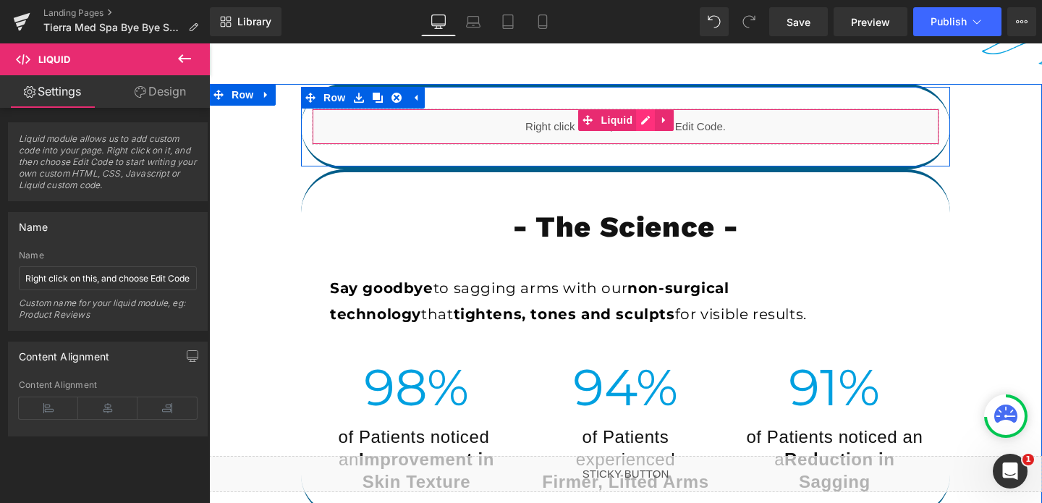
click at [642, 123] on div "Liquid" at bounding box center [625, 127] width 627 height 36
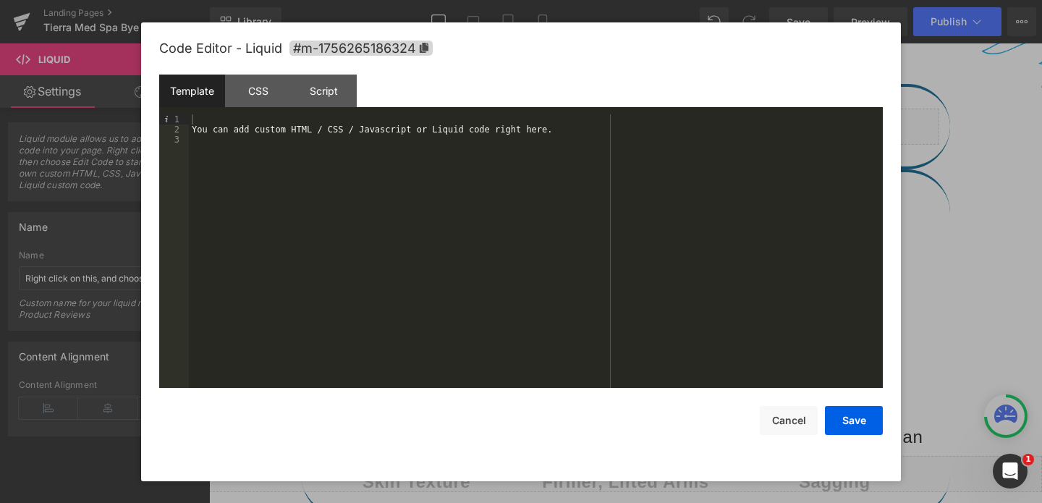
click at [286, 123] on div "You can add custom HTML / CSS / Javascript or Liquid code right here." at bounding box center [536, 261] width 694 height 294
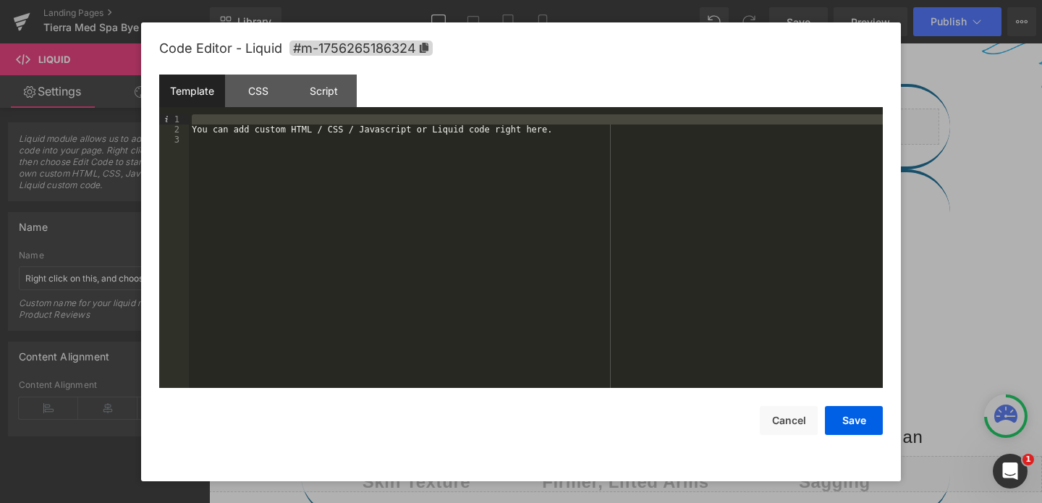
click at [292, 127] on div "You can add custom HTML / CSS / Javascript or Liquid code right here." at bounding box center [536, 261] width 694 height 294
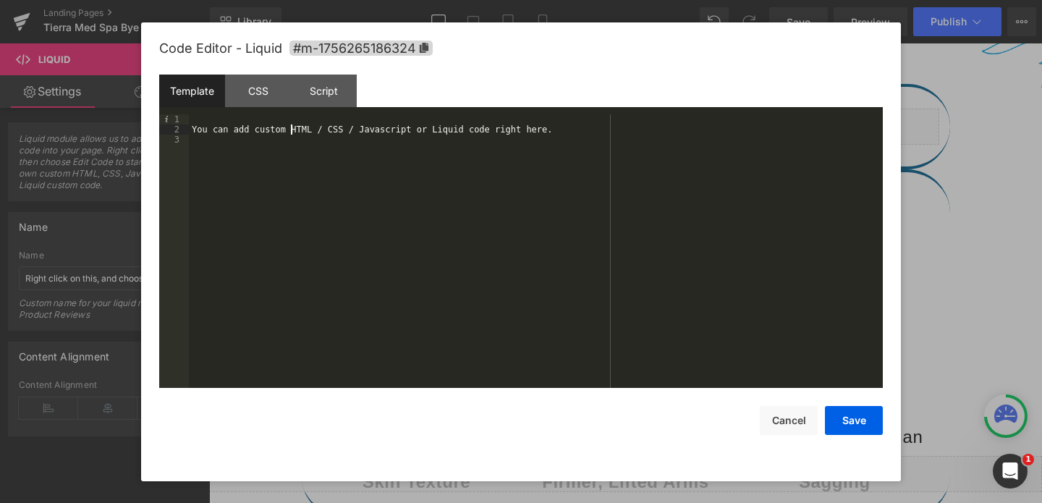
click at [292, 127] on div "You can add custom HTML / CSS / Javascript or Liquid code right here." at bounding box center [536, 261] width 694 height 294
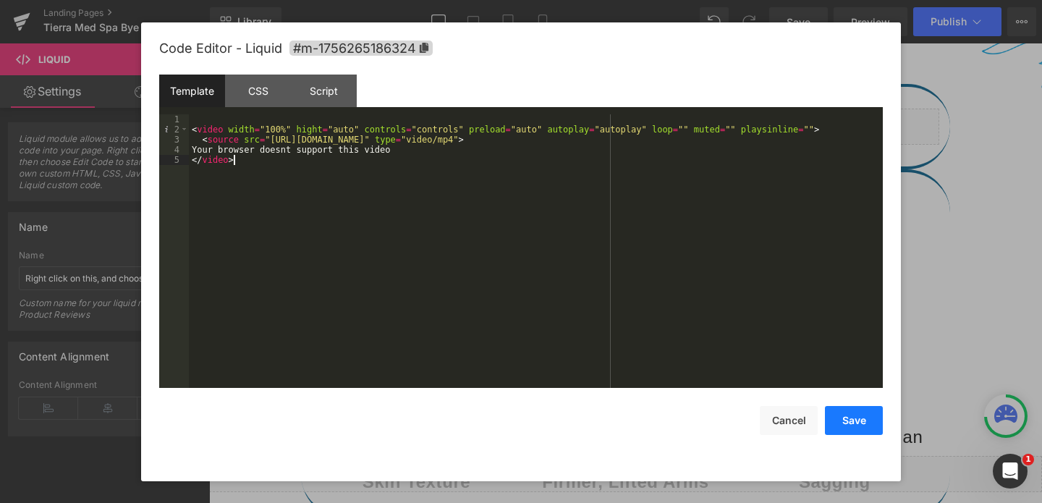
click at [842, 433] on button "Save" at bounding box center [854, 420] width 58 height 29
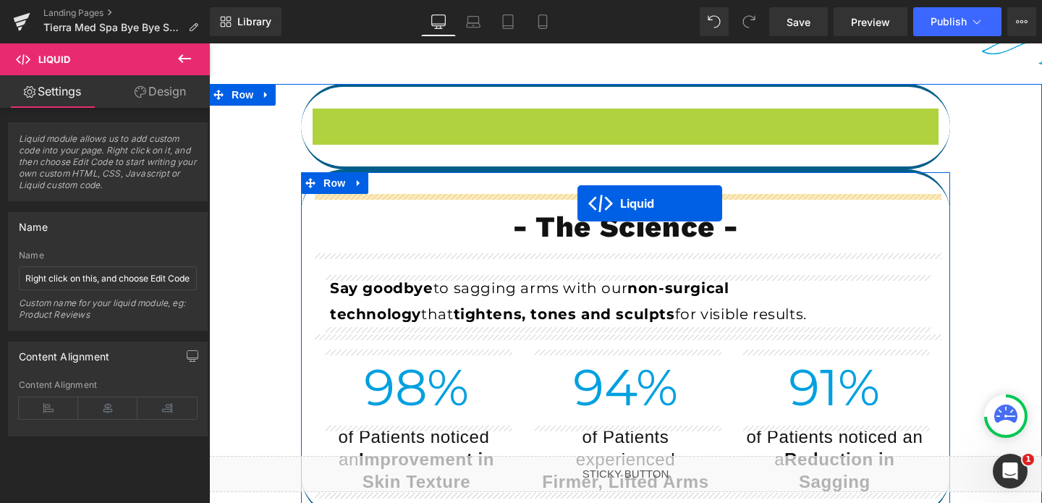
drag, startPoint x: 587, startPoint y: 119, endPoint x: 577, endPoint y: 203, distance: 84.4
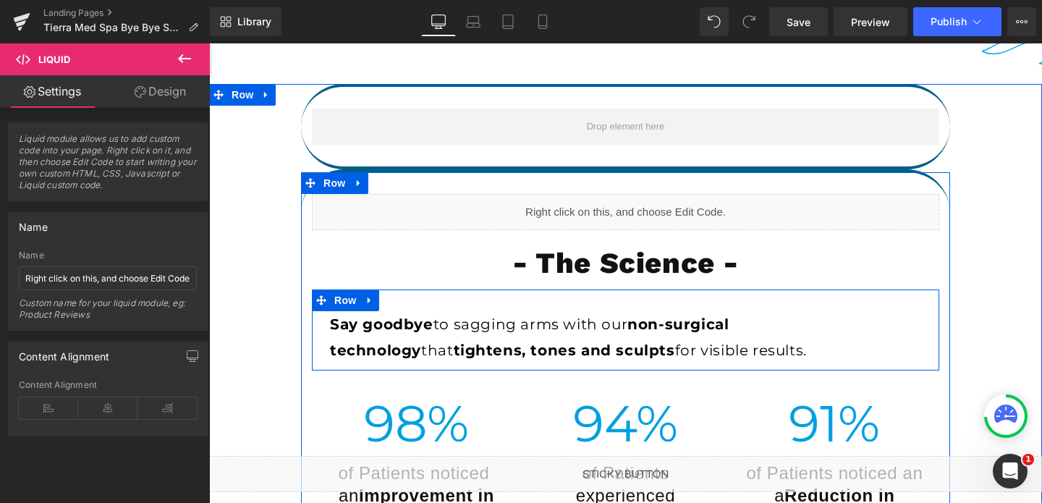
click at [569, 302] on div "Say goodbye to sagging arms with our non-surgical technology that tightens, ton…" at bounding box center [625, 329] width 627 height 81
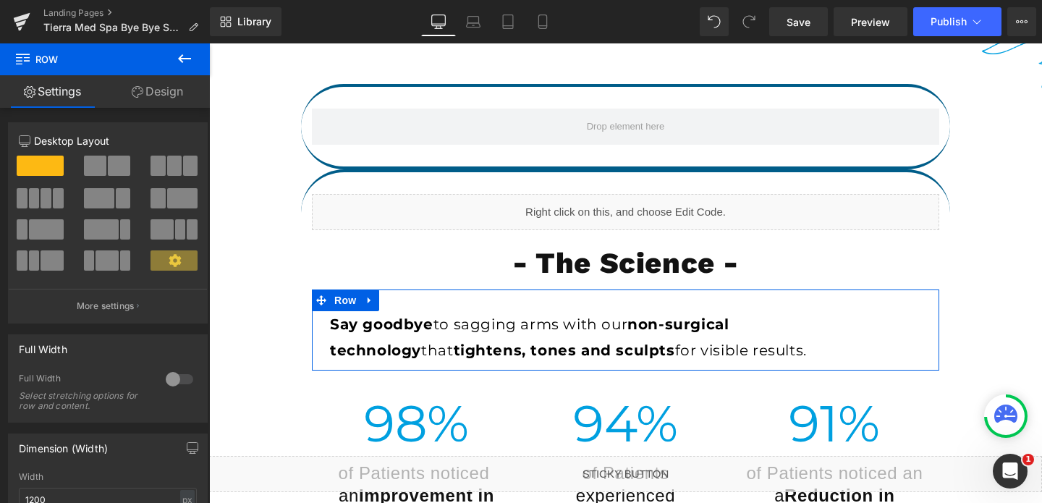
click at [145, 94] on link "Design" at bounding box center [157, 91] width 105 height 33
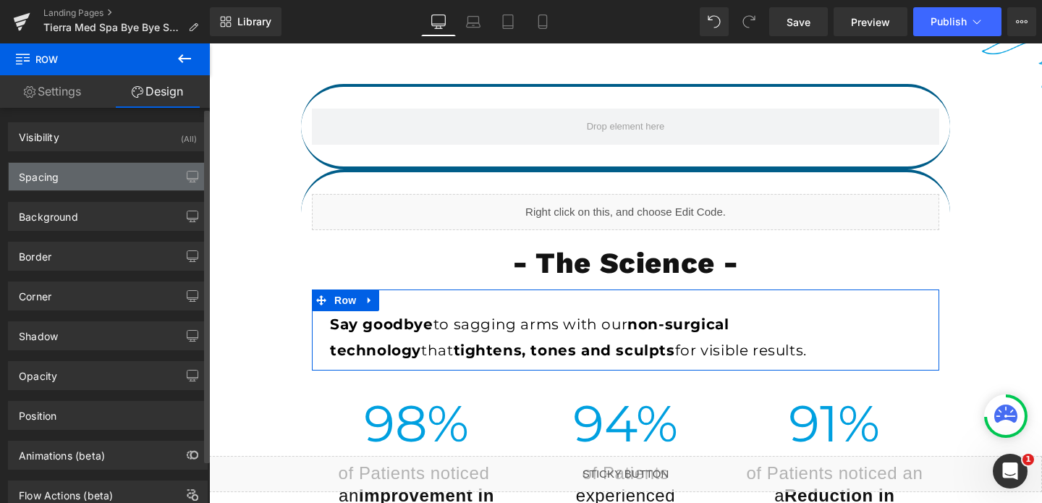
click at [56, 182] on div "Spacing" at bounding box center [39, 173] width 40 height 20
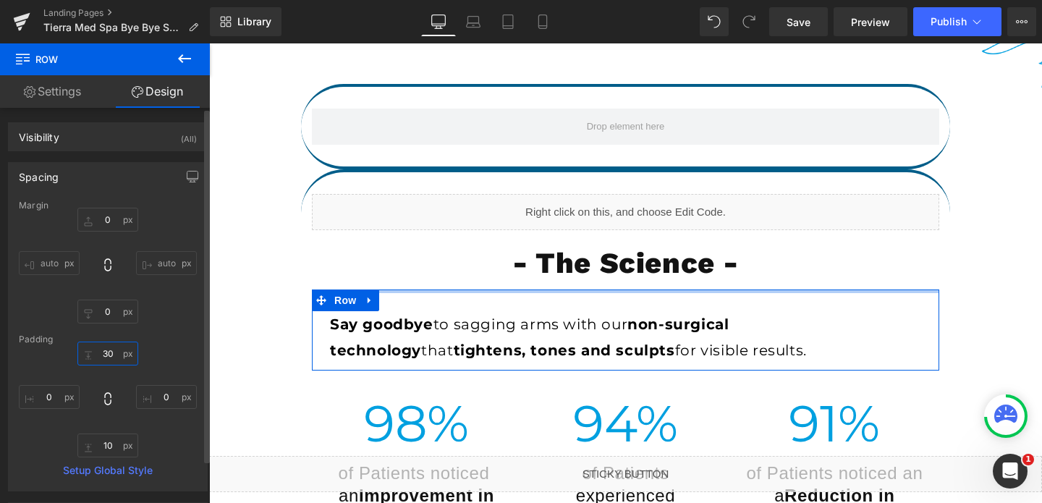
click at [109, 357] on input "30" at bounding box center [107, 353] width 61 height 24
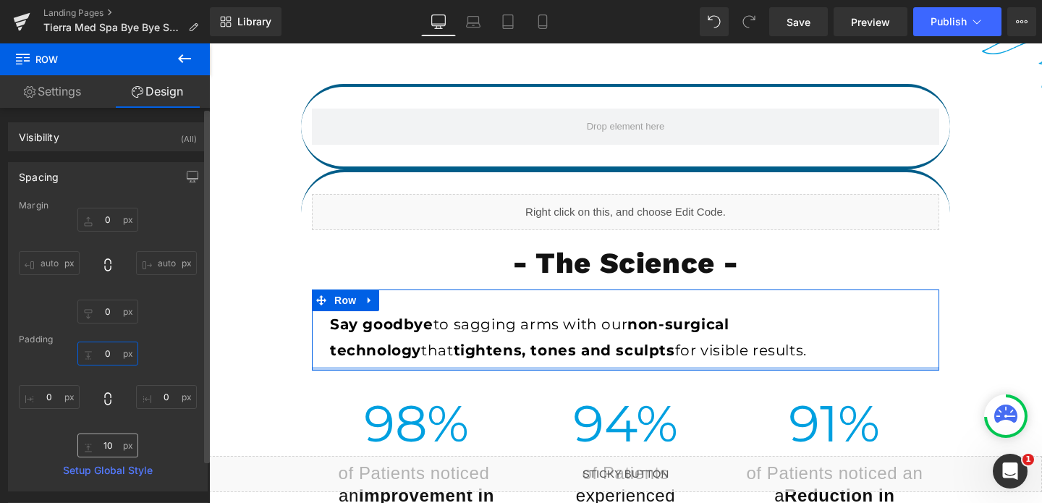
type input "0"
click at [107, 443] on input "10" at bounding box center [107, 445] width 61 height 24
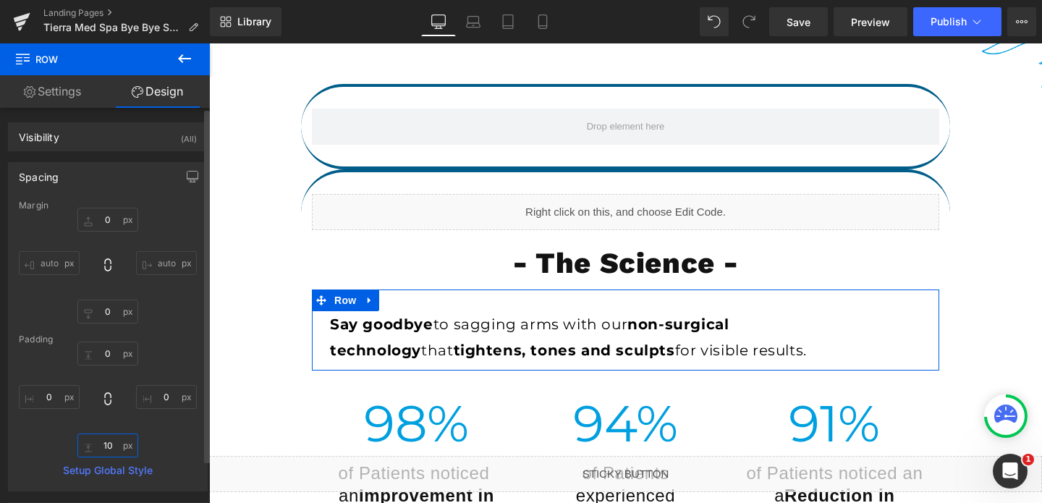
type input "0"
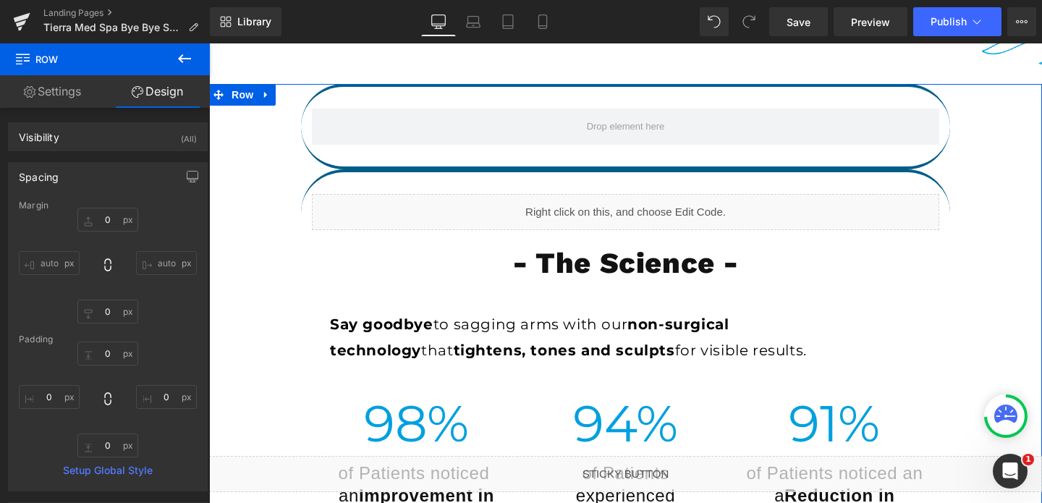
click at [213, 317] on div "Row Liquid - The Science - Heading Say goodbye to sagging arms with our non-sur…" at bounding box center [625, 319] width 833 height 470
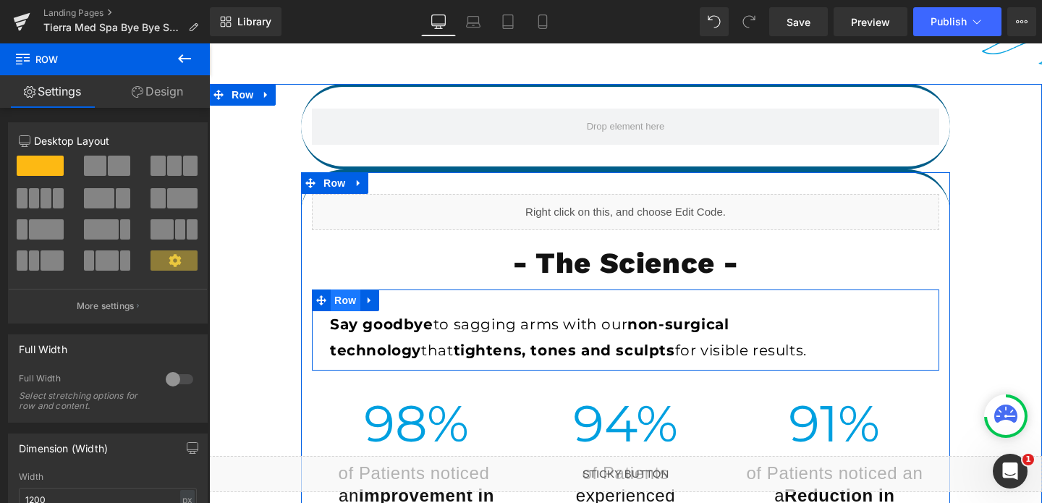
click at [352, 297] on span "Row" at bounding box center [345, 300] width 29 height 22
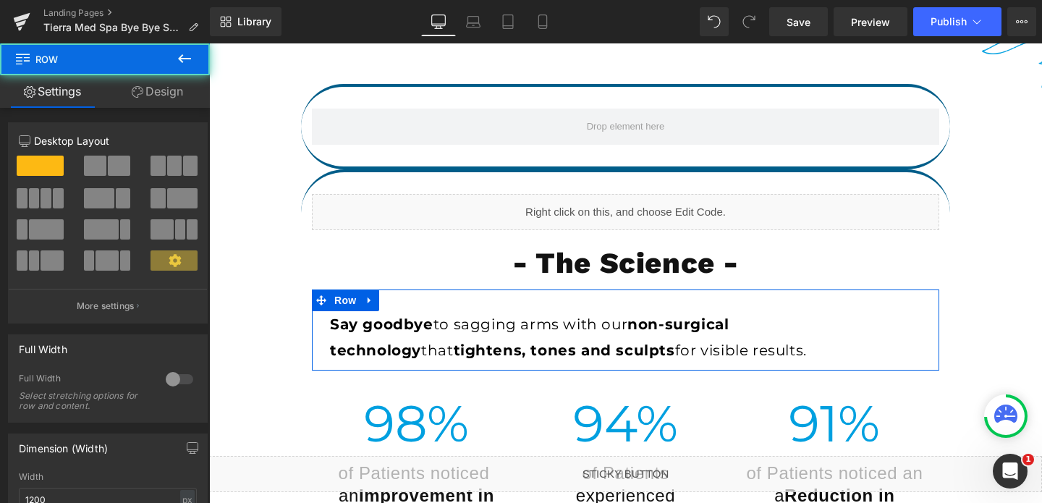
click at [145, 91] on link "Design" at bounding box center [157, 91] width 105 height 33
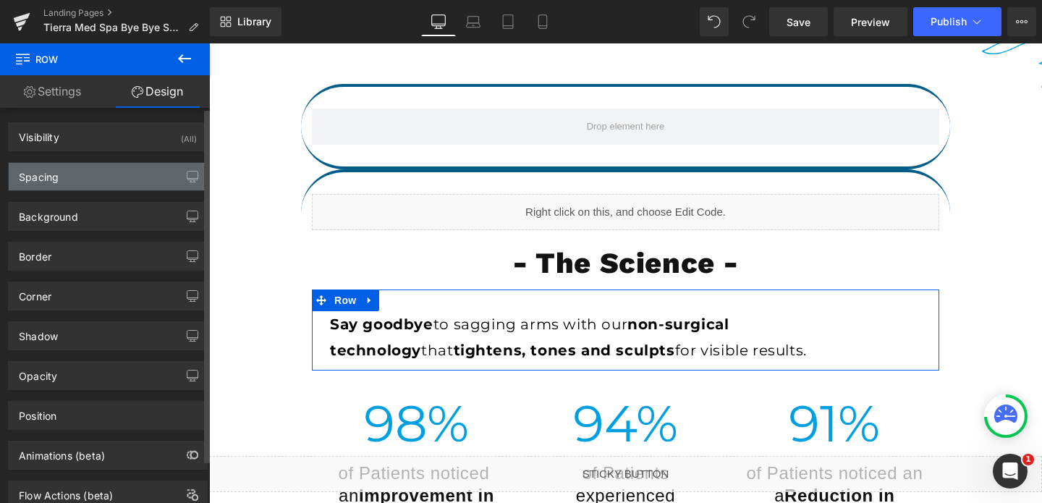
click at [85, 176] on div "Spacing" at bounding box center [108, 176] width 198 height 27
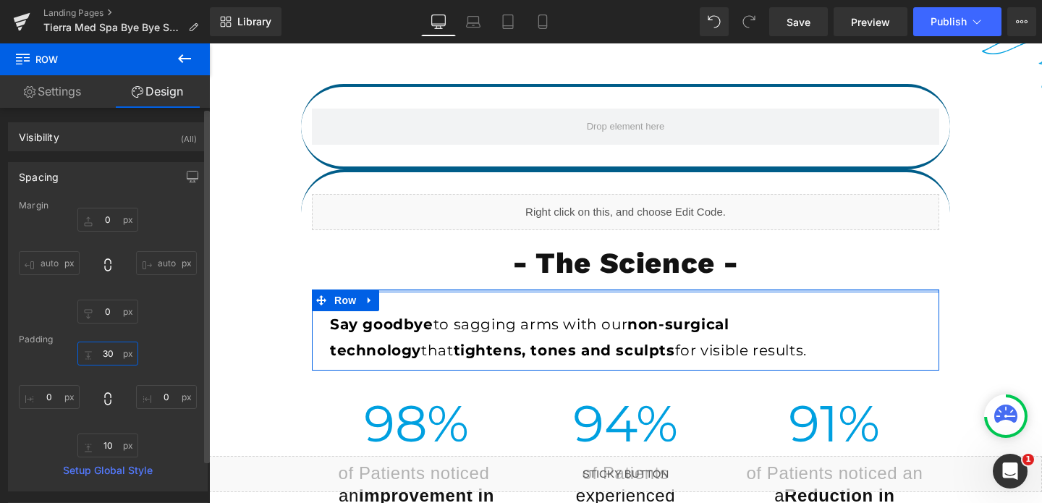
click at [109, 352] on input "30" at bounding box center [107, 353] width 61 height 24
type input "0"
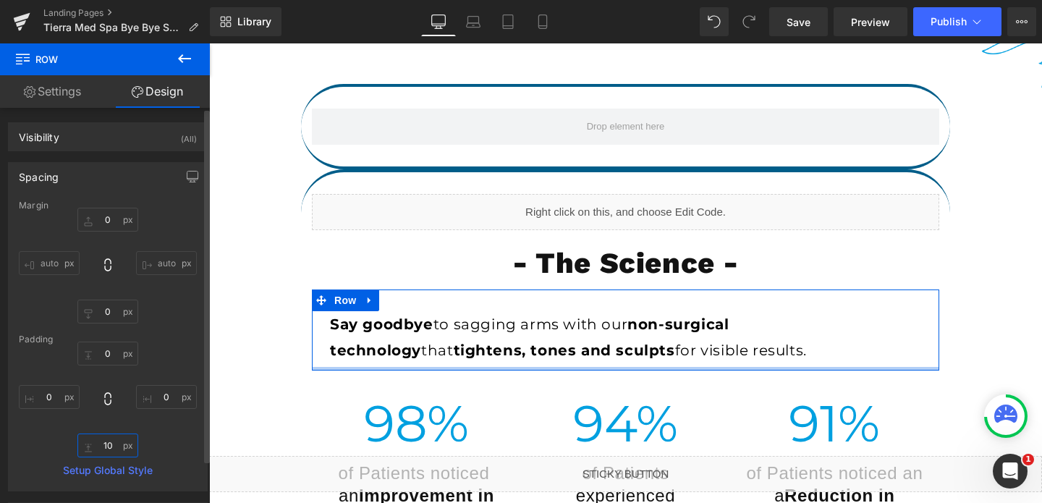
click at [107, 442] on input "10" at bounding box center [107, 445] width 61 height 24
type input "0"
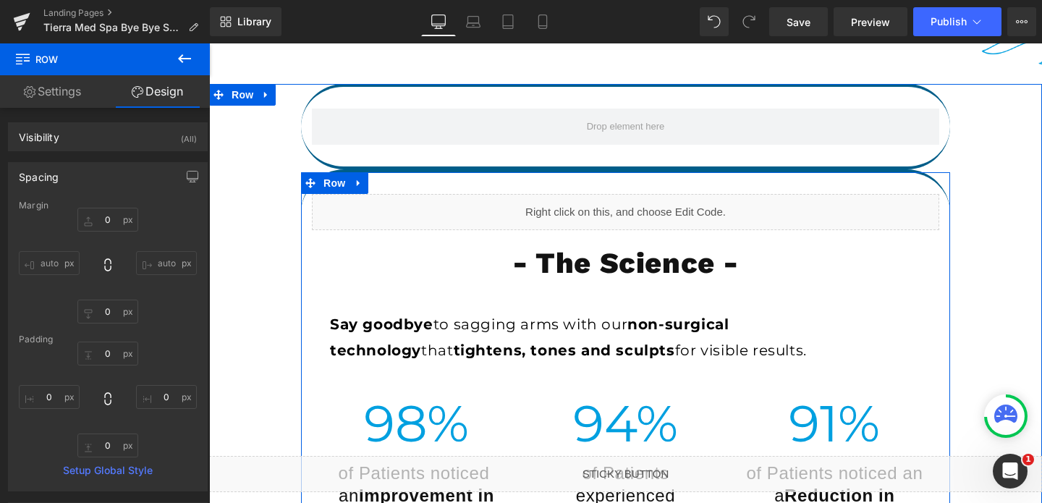
click at [312, 237] on div "Liquid - The Science - Heading Say goodbye to sagging arms with our non-surgica…" at bounding box center [625, 362] width 649 height 336
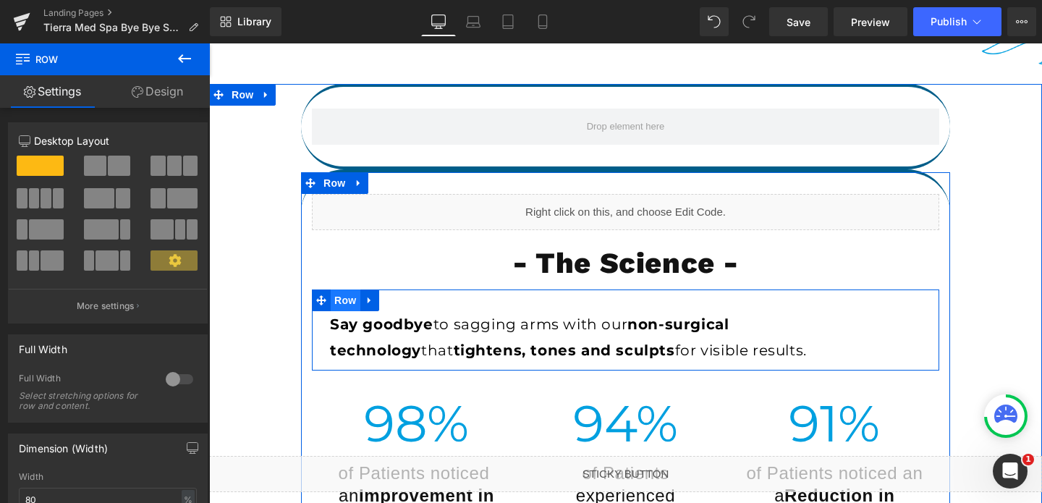
click at [340, 305] on span "Row" at bounding box center [345, 300] width 29 height 22
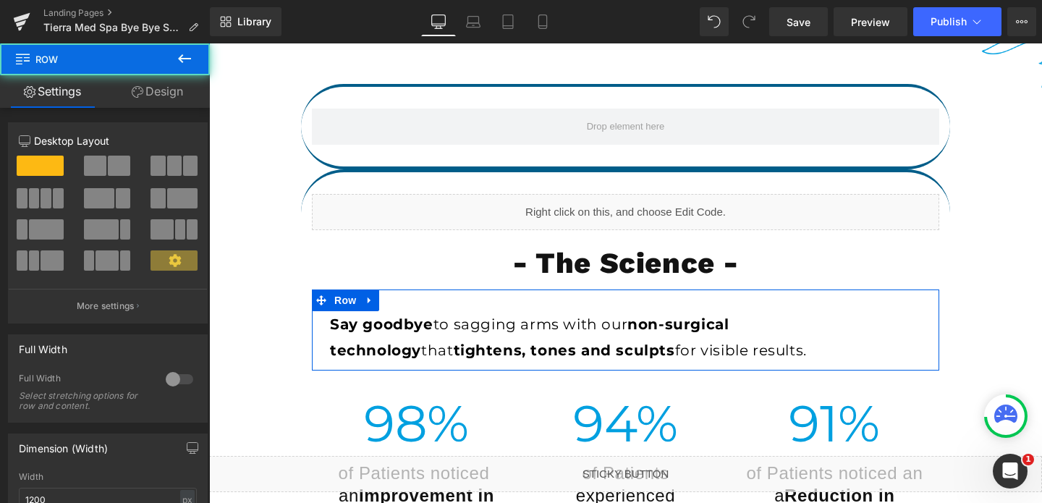
click at [148, 86] on link "Design" at bounding box center [157, 91] width 105 height 33
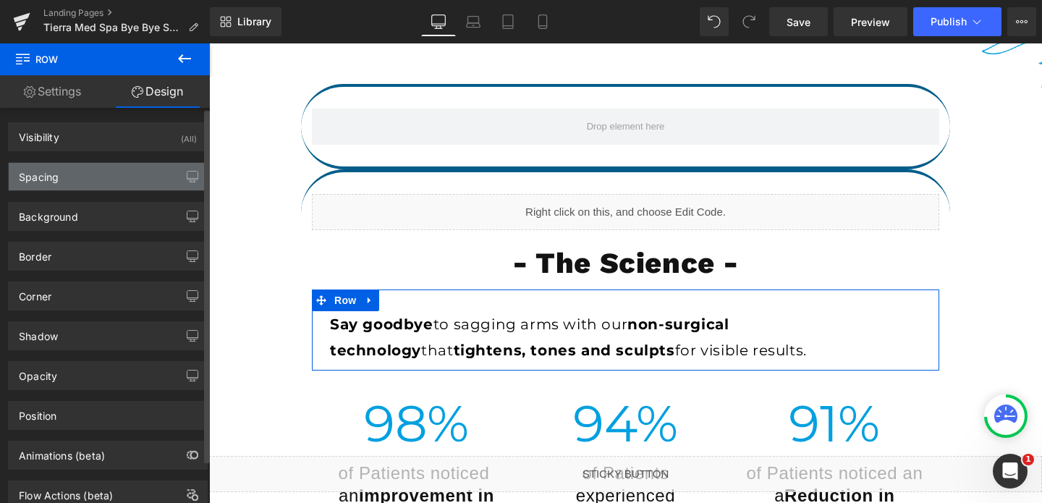
click at [51, 174] on div "Spacing" at bounding box center [39, 173] width 40 height 20
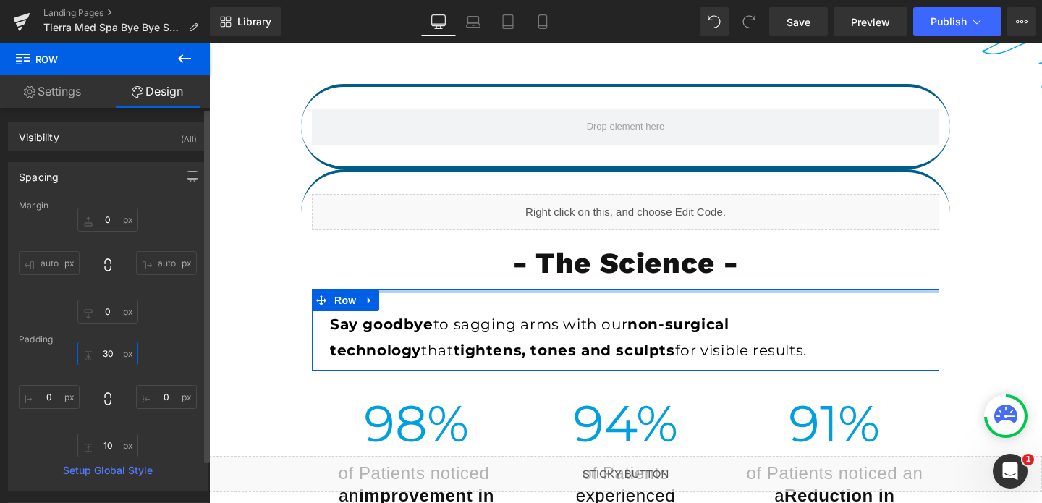
click at [108, 357] on input "30" at bounding box center [107, 353] width 61 height 24
type input "10"
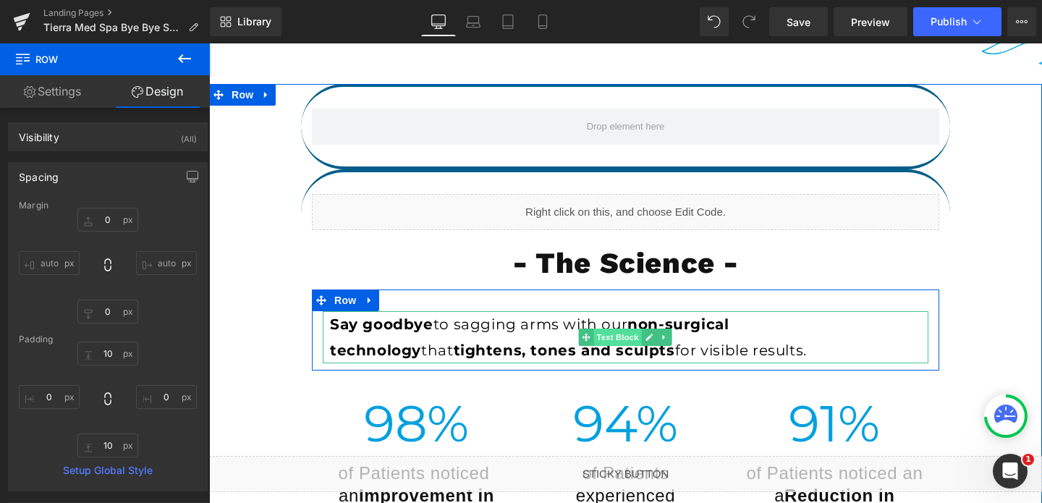
click at [629, 334] on span "Text Block" at bounding box center [618, 336] width 48 height 17
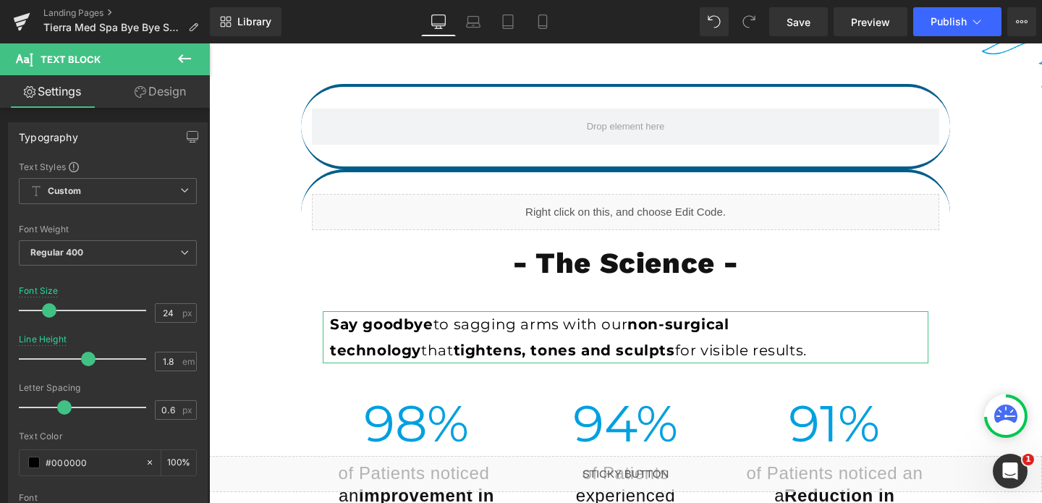
click at [158, 88] on link "Design" at bounding box center [160, 91] width 105 height 33
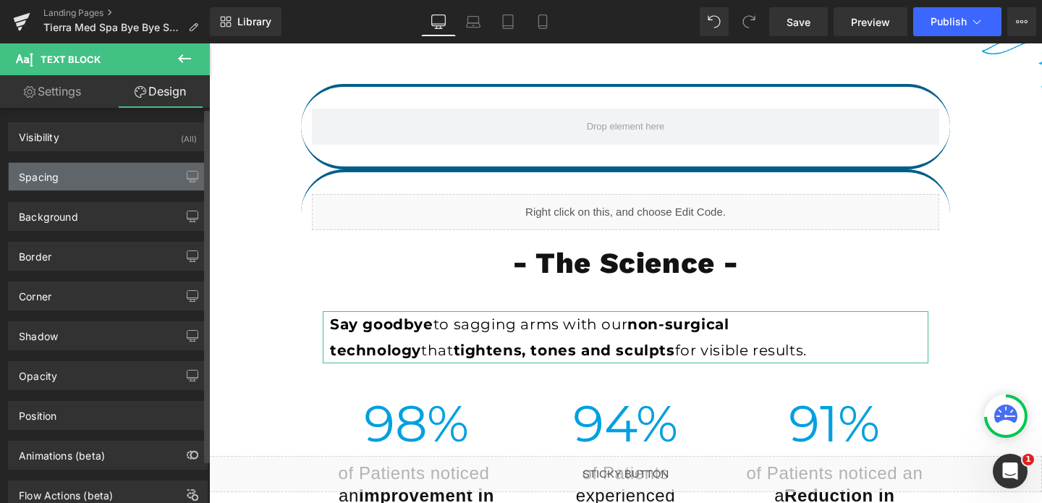
click at [67, 184] on div "Spacing" at bounding box center [108, 176] width 198 height 27
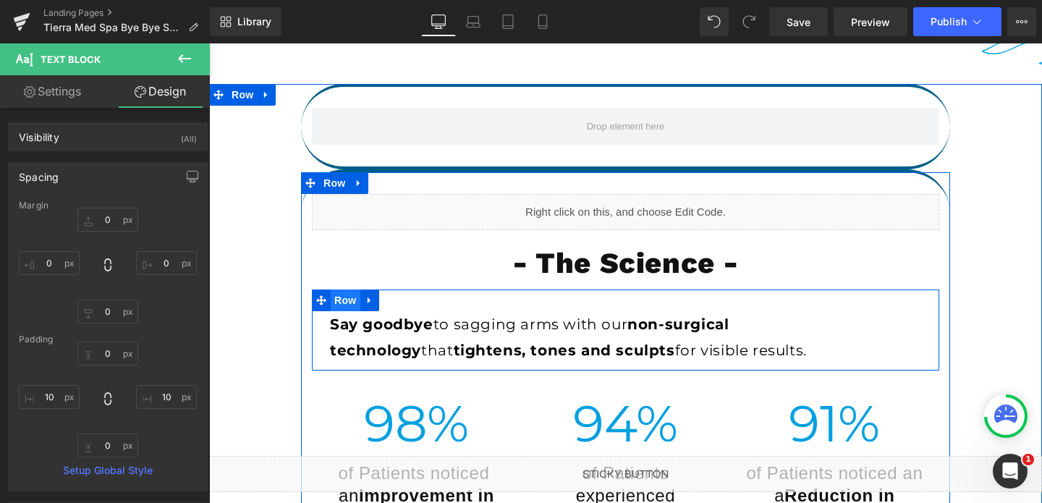
click at [338, 307] on span "Row" at bounding box center [345, 300] width 29 height 22
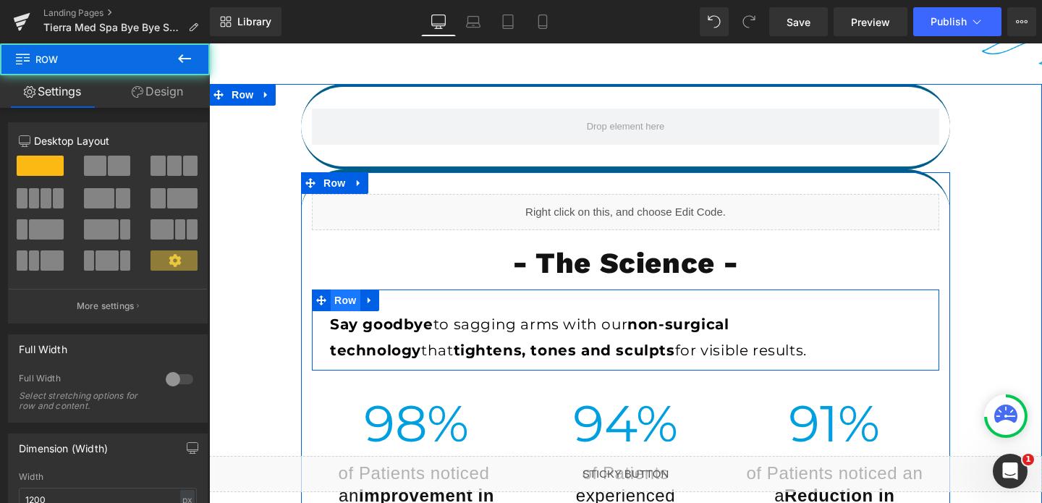
click at [338, 307] on span "Row" at bounding box center [345, 300] width 29 height 22
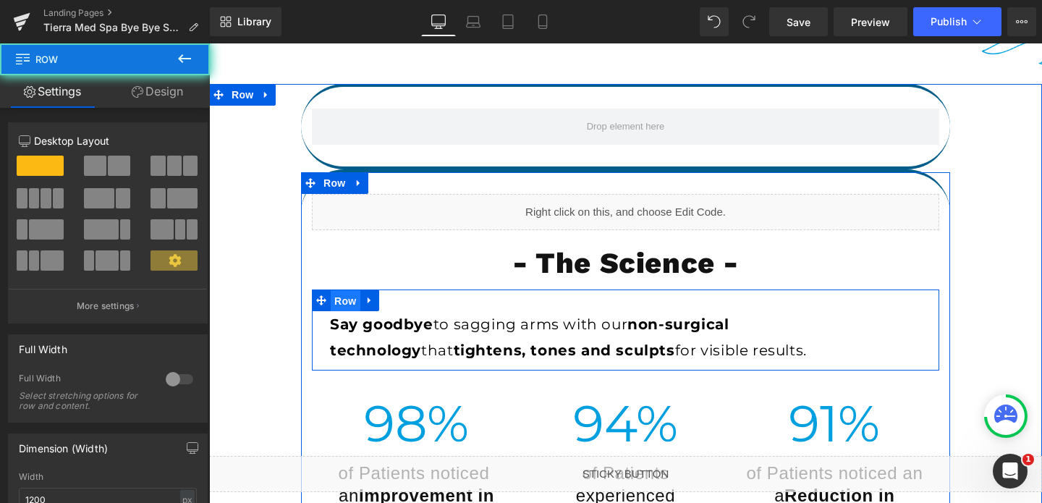
click at [338, 307] on span "Row" at bounding box center [345, 301] width 29 height 22
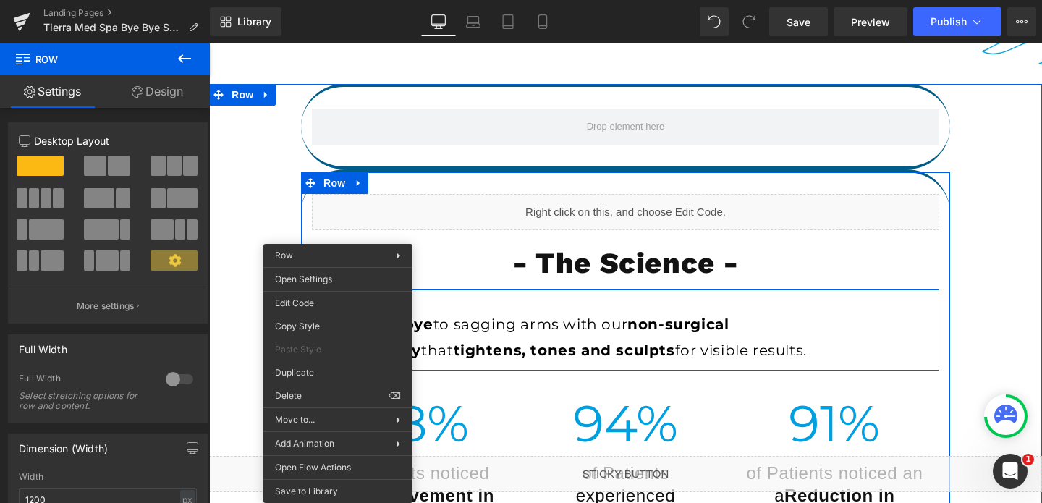
click at [338, 307] on span "Row" at bounding box center [345, 301] width 29 height 22
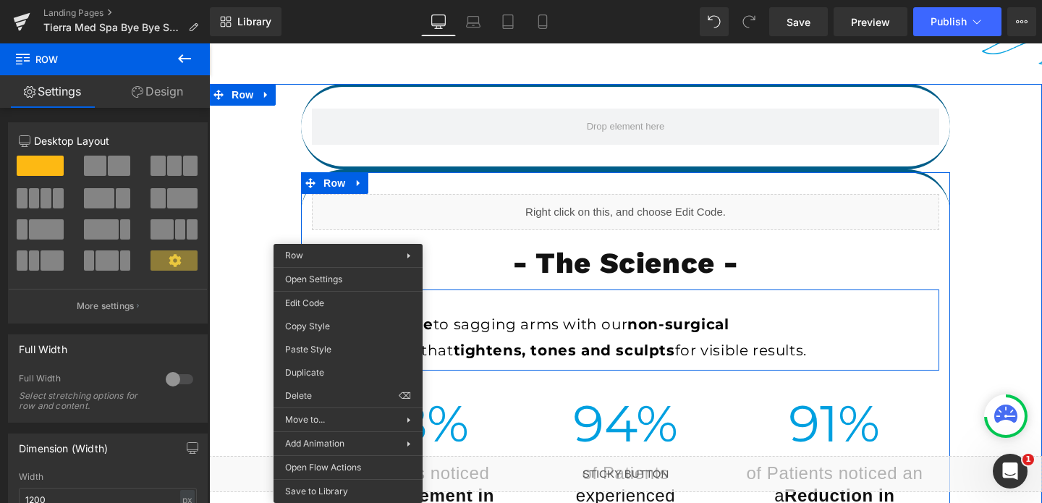
click at [348, 303] on span "Row" at bounding box center [345, 300] width 29 height 22
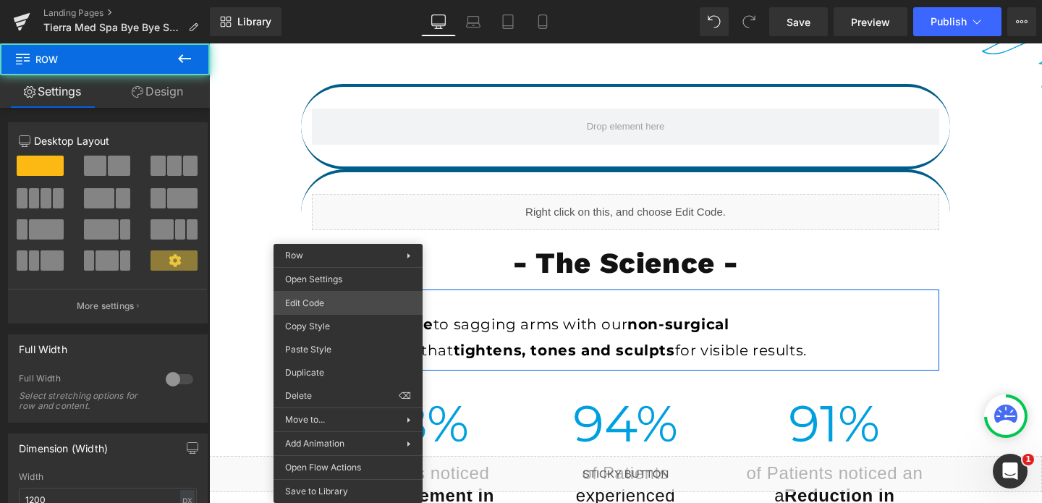
click at [333, 0] on div "Row You are previewing how the will restyle your page. You can not edit Element…" at bounding box center [521, 0] width 1042 height 0
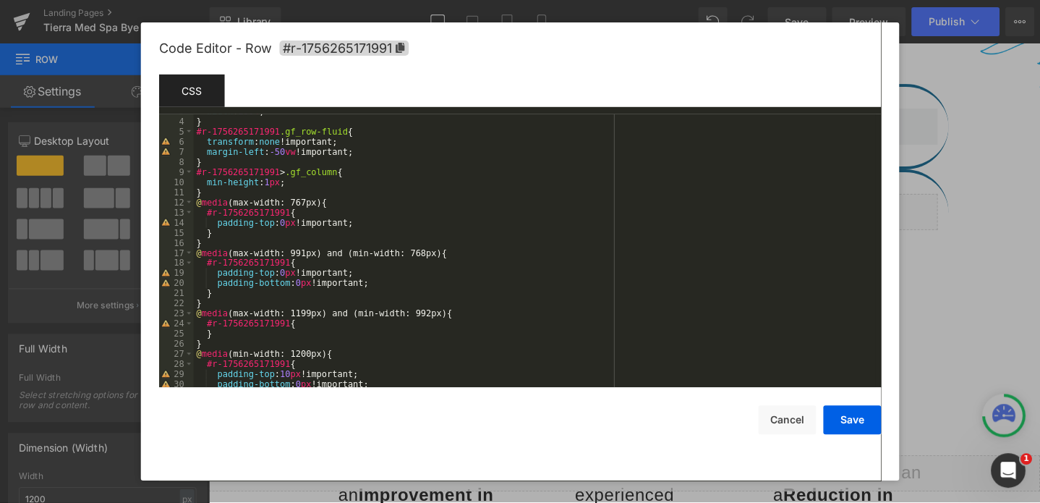
scroll to position [111, 0]
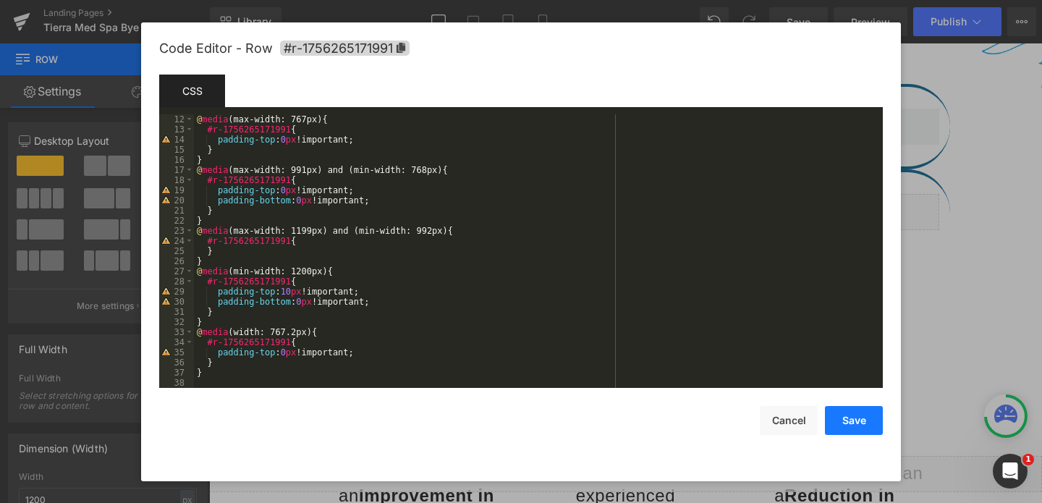
click at [840, 412] on button "Save" at bounding box center [854, 420] width 58 height 29
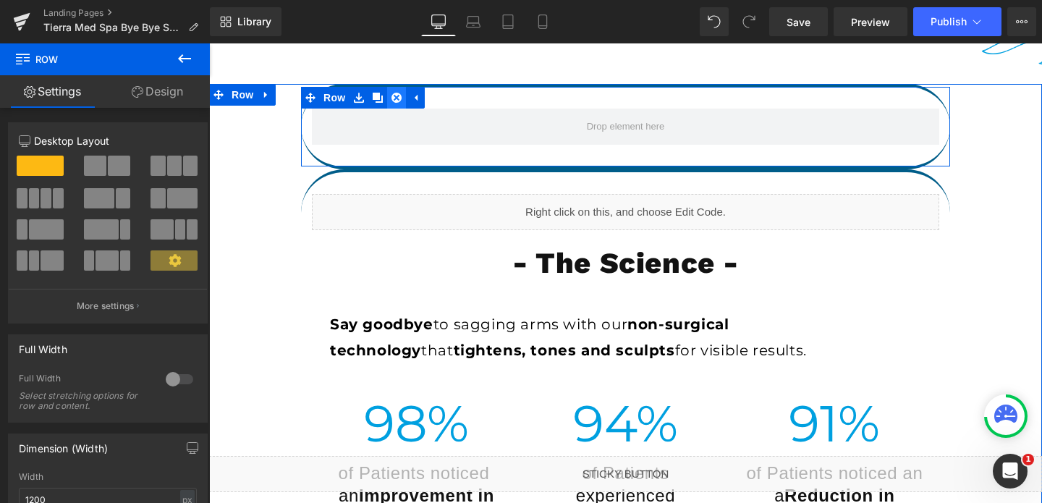
click at [402, 98] on link at bounding box center [396, 98] width 19 height 22
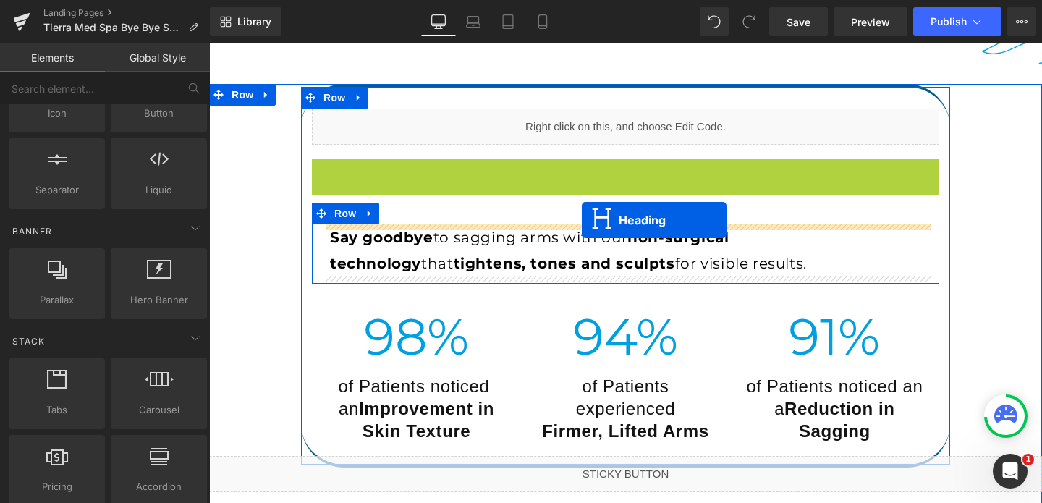
drag, startPoint x: 589, startPoint y: 177, endPoint x: 582, endPoint y: 219, distance: 43.3
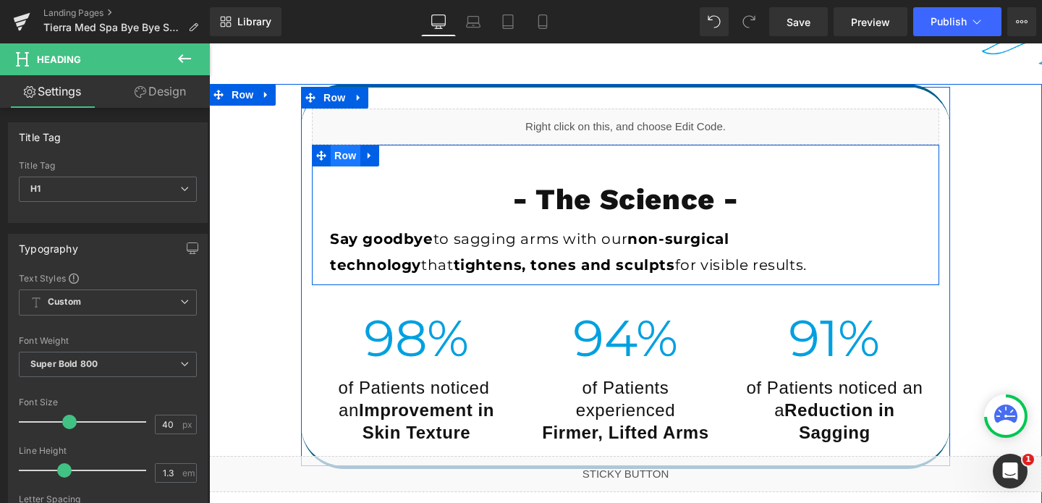
click at [352, 161] on span "Row" at bounding box center [345, 156] width 29 height 22
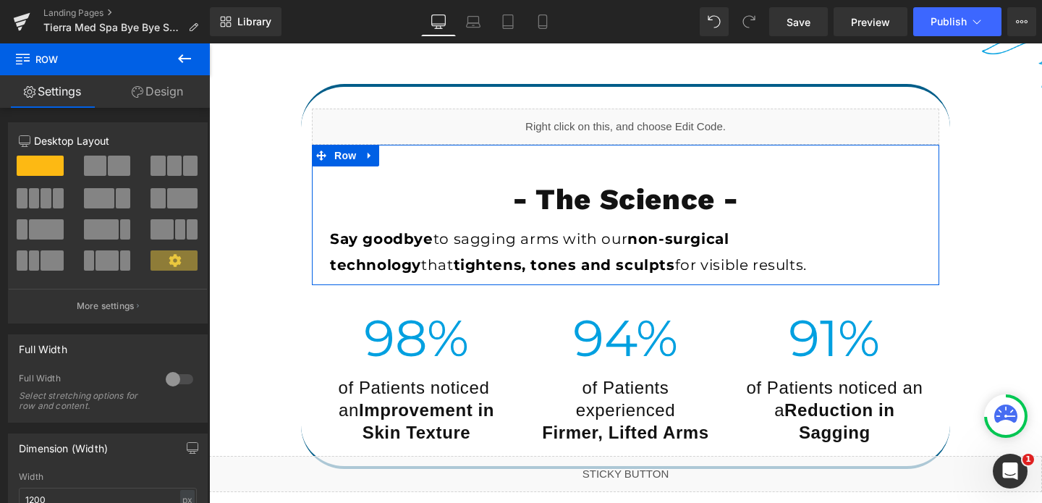
click at [165, 94] on link "Design" at bounding box center [157, 91] width 105 height 33
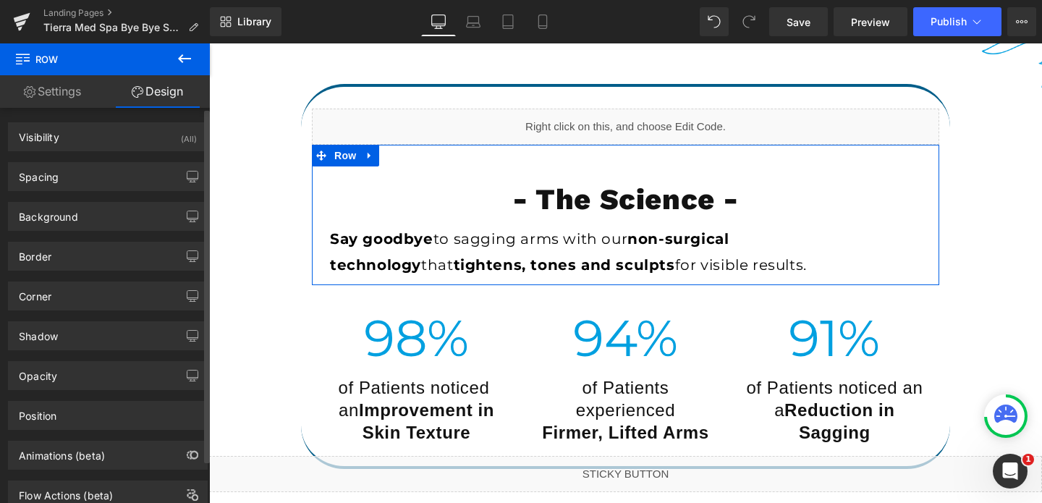
type input "0"
type input "30"
type input "0"
type input "10"
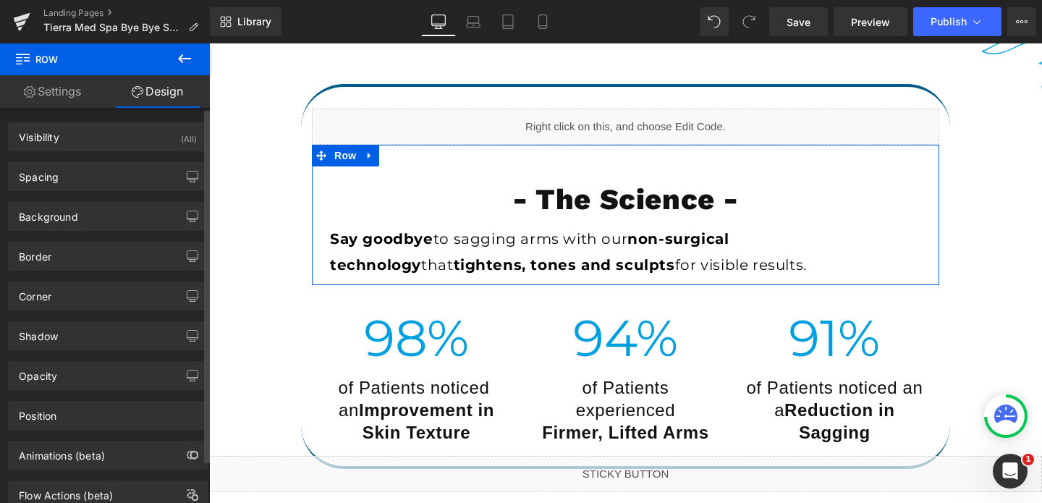
type input "0"
type input "transparent"
type input "0"
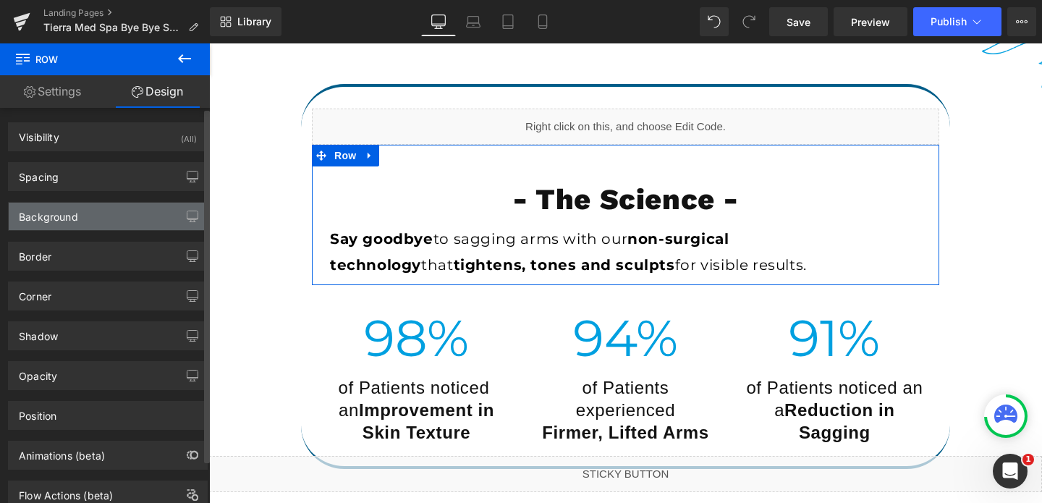
click at [75, 226] on div "Background" at bounding box center [108, 216] width 198 height 27
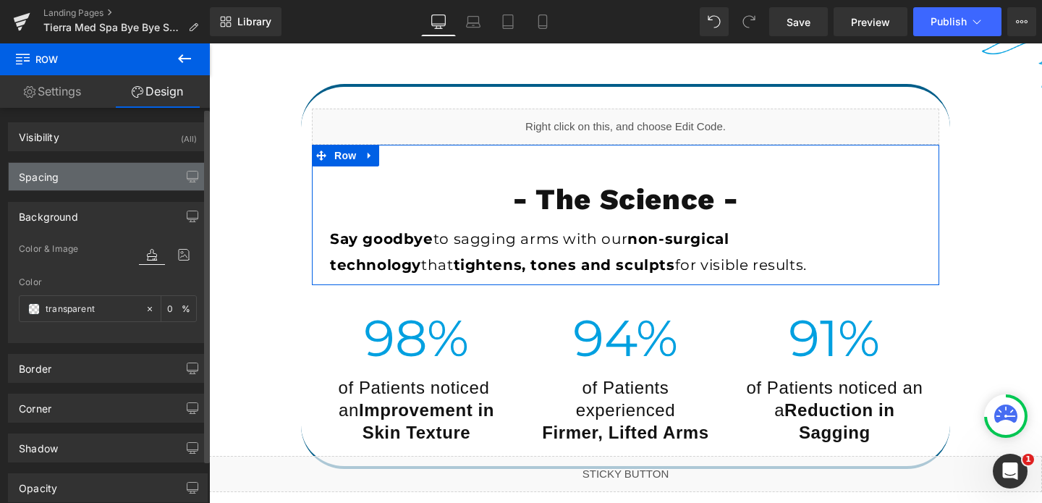
click at [60, 187] on div "Spacing" at bounding box center [108, 176] width 198 height 27
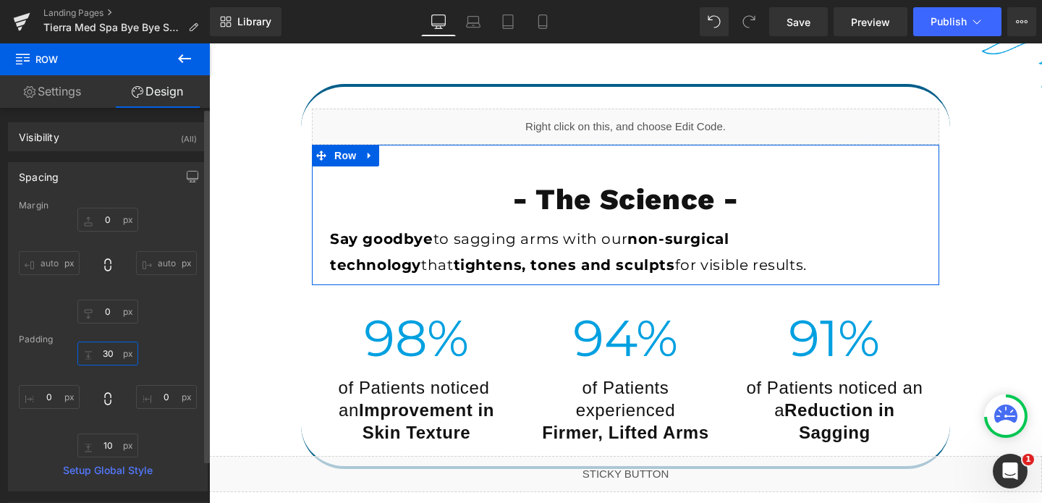
click at [103, 358] on input "30" at bounding box center [107, 353] width 61 height 24
click at [82, 354] on input "60" at bounding box center [107, 353] width 61 height 24
click at [99, 353] on input "60" at bounding box center [107, 353] width 61 height 24
type input "0"
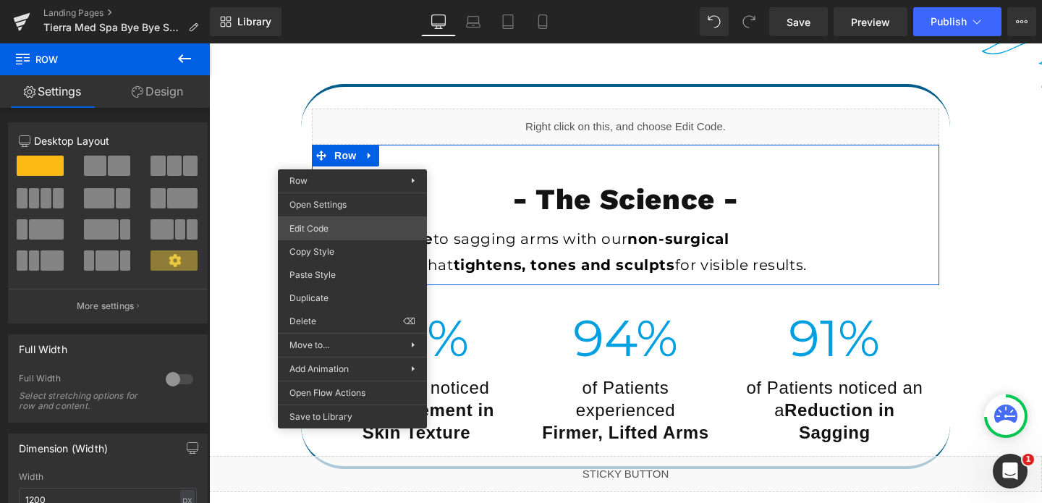
click at [351, 0] on div "Row You are previewing how the will restyle your page. You can not edit Element…" at bounding box center [521, 0] width 1042 height 0
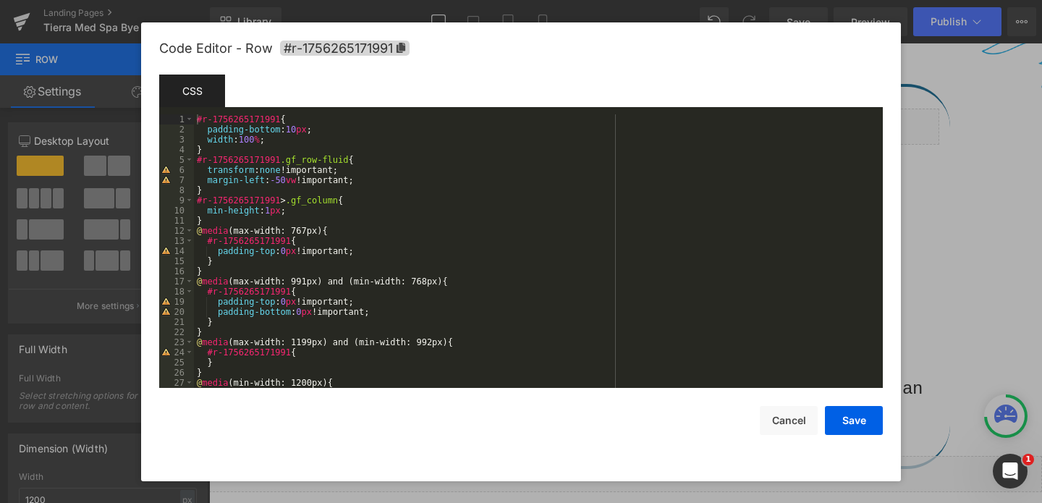
click at [297, 133] on div "#r-1756265171991 { padding-bottom : 10 px ; width : 100 % ; } #r-1756265171991 …" at bounding box center [535, 261] width 683 height 294
click at [276, 130] on div "#r-1756265171991 { padding-bottom : 0 px ; width : 100 % ; } #r-1756265171991 .…" at bounding box center [535, 261] width 683 height 294
click at [862, 429] on button "Save" at bounding box center [854, 420] width 58 height 29
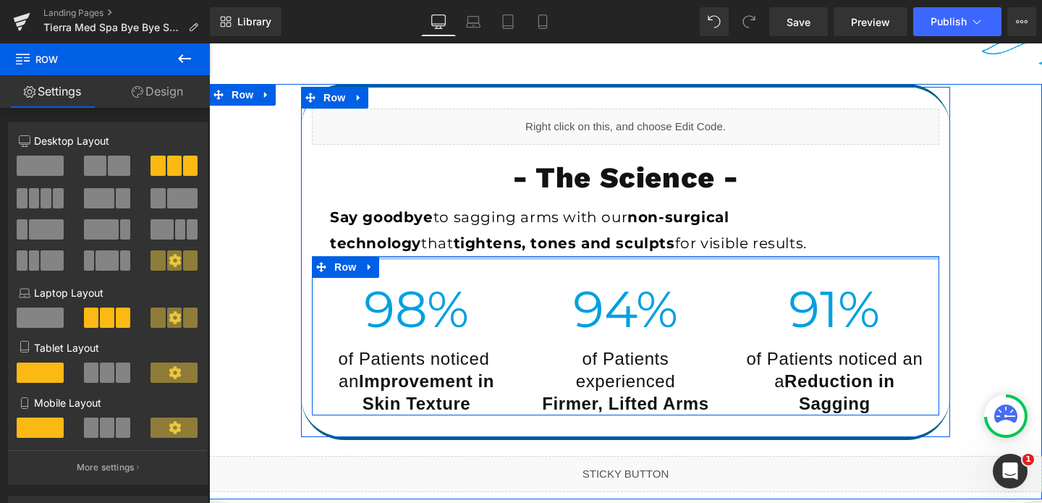
drag, startPoint x: 592, startPoint y: 266, endPoint x: 595, endPoint y: 251, distance: 15.6
click at [595, 251] on div "Liquid - The Science - Heading Say goodbye to sagging arms with our non-surgica…" at bounding box center [625, 262] width 649 height 307
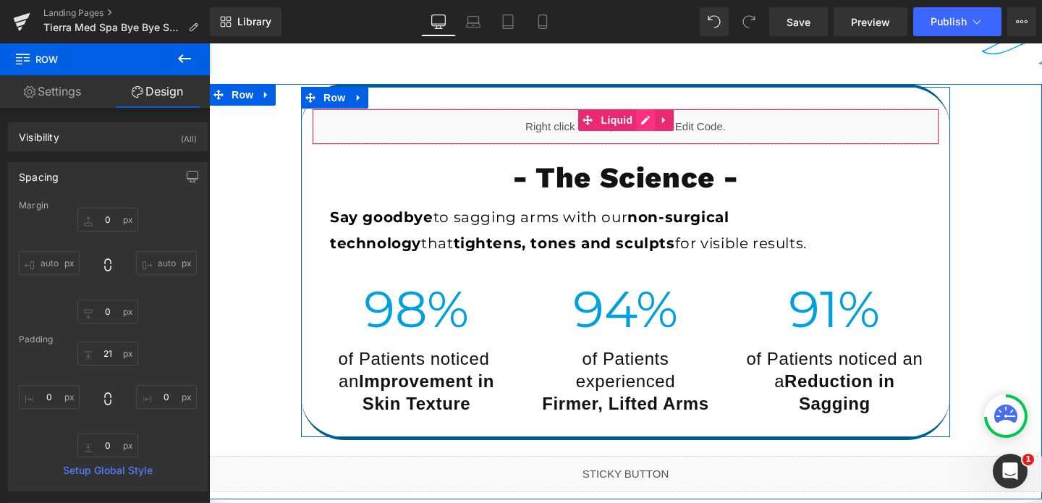
click at [641, 122] on div "Liquid" at bounding box center [625, 127] width 627 height 36
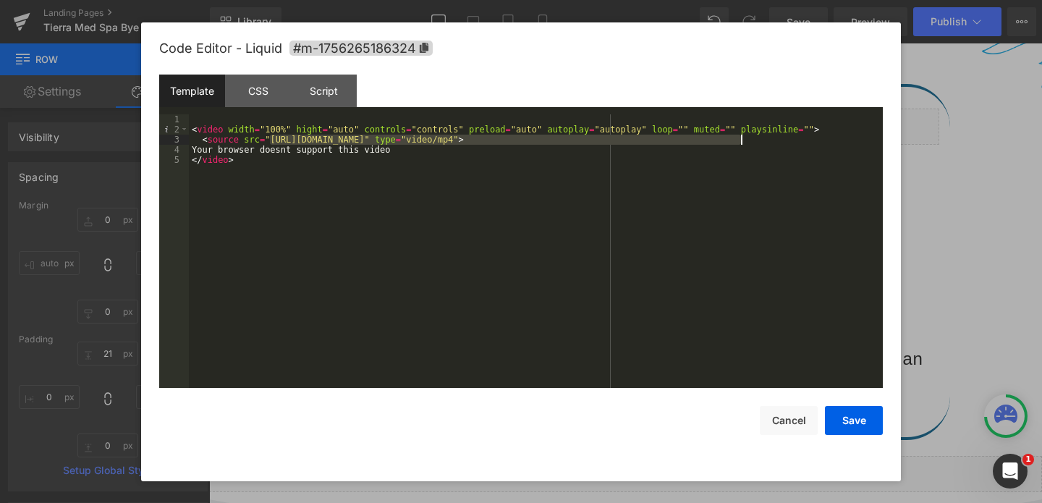
drag, startPoint x: 270, startPoint y: 139, endPoint x: 741, endPoint y: 143, distance: 471.0
click at [741, 143] on div "< video width = "100%" hight = "auto" controls = "controls" preload = "auto" au…" at bounding box center [536, 261] width 694 height 294
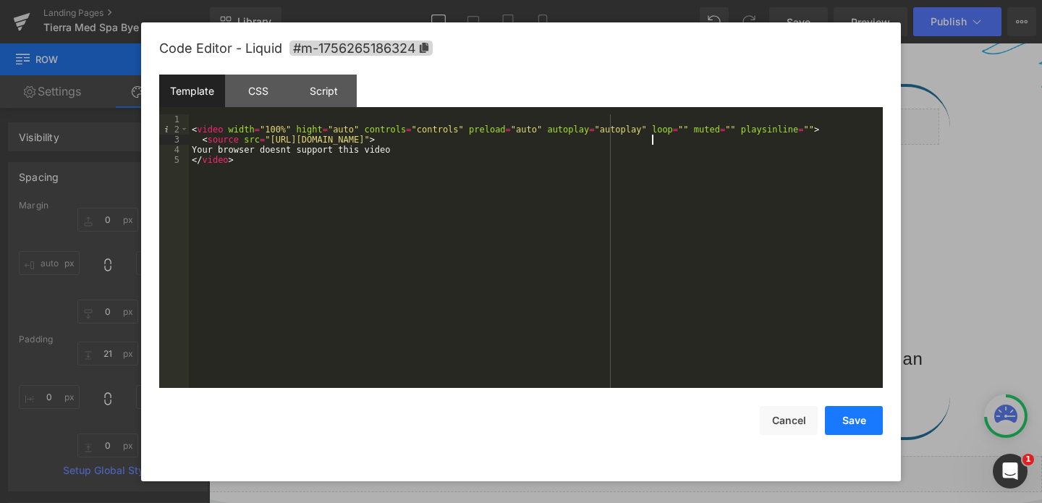
click at [850, 428] on button "Save" at bounding box center [854, 420] width 58 height 29
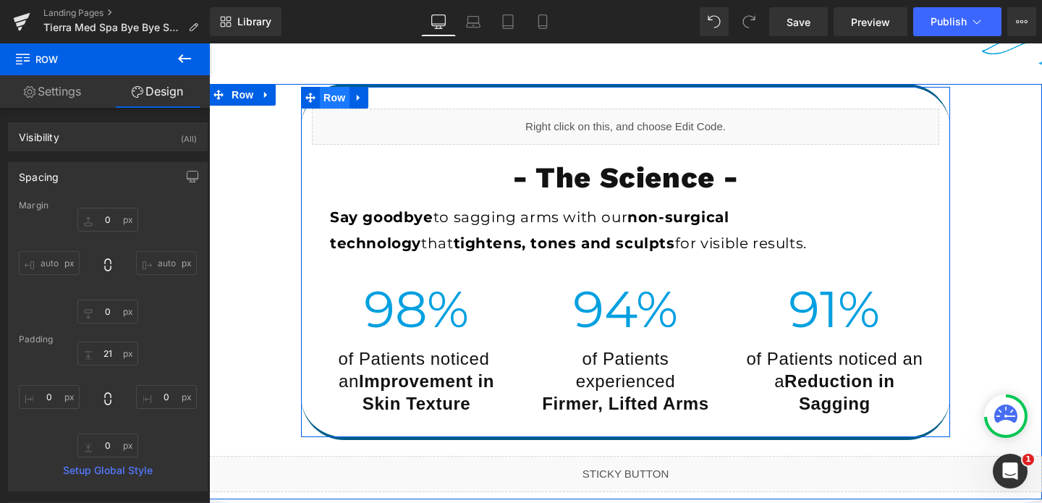
click at [339, 96] on span "Row" at bounding box center [334, 98] width 29 height 22
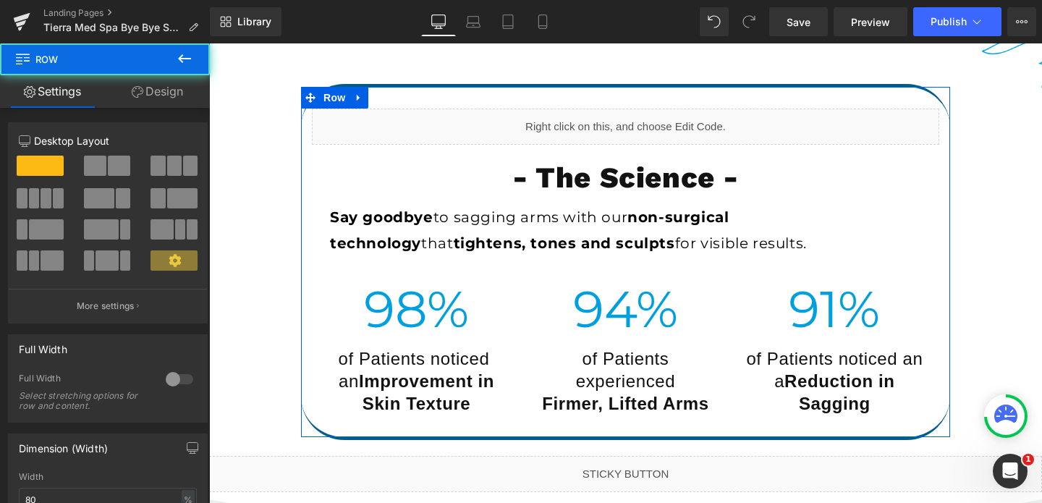
click at [156, 93] on link "Design" at bounding box center [157, 91] width 105 height 33
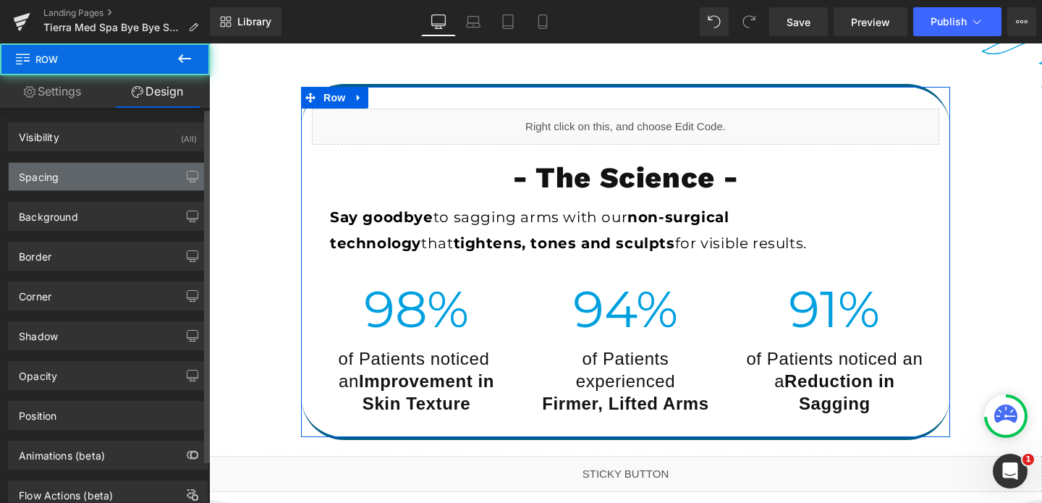
type input "0"
type input "30"
type input "0"
type input "30"
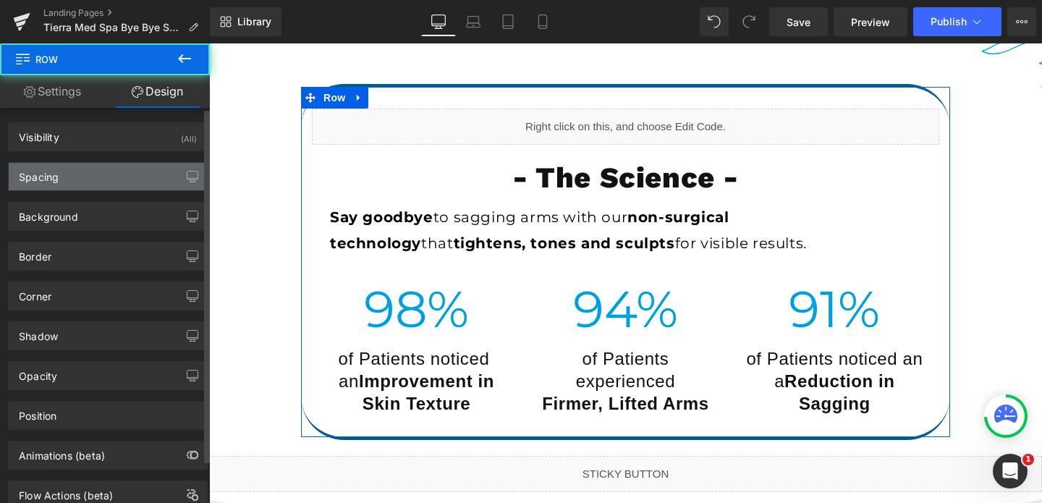
type input "0"
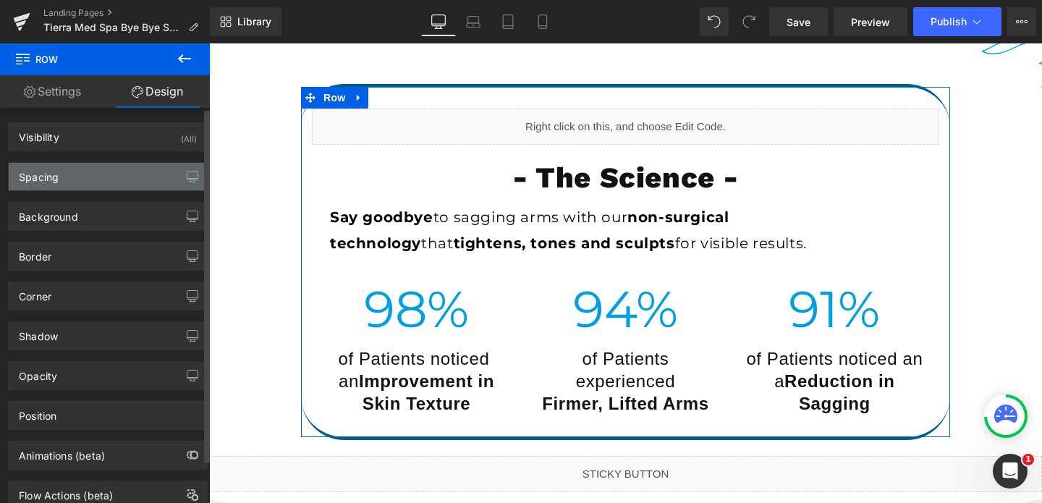
click at [72, 188] on div "Spacing" at bounding box center [108, 176] width 198 height 27
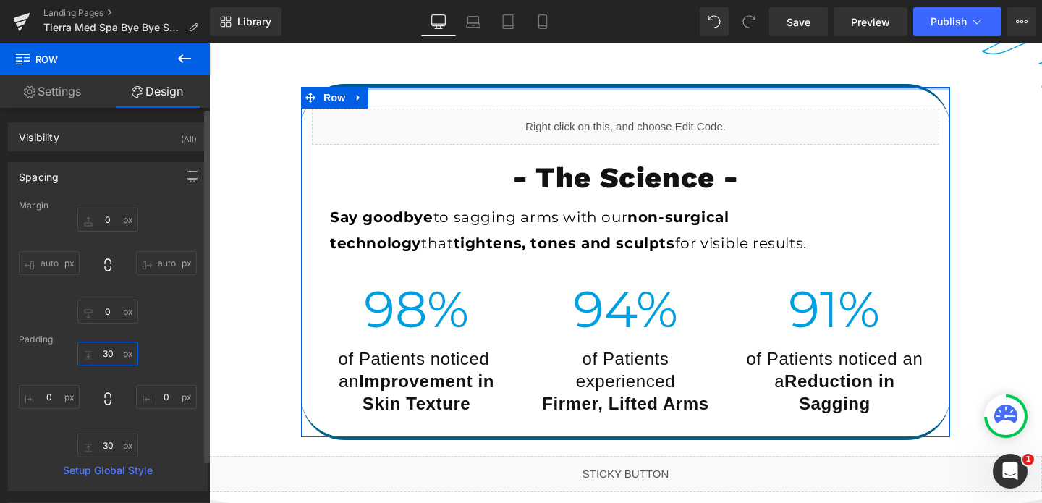
click at [106, 357] on input "30" at bounding box center [107, 353] width 61 height 24
type input "0"
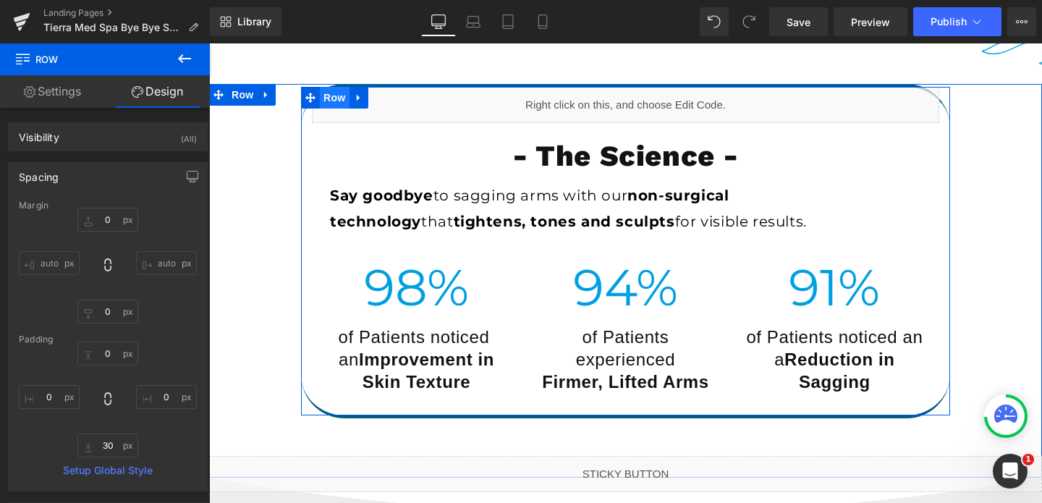
click at [328, 95] on span "Row" at bounding box center [334, 98] width 29 height 22
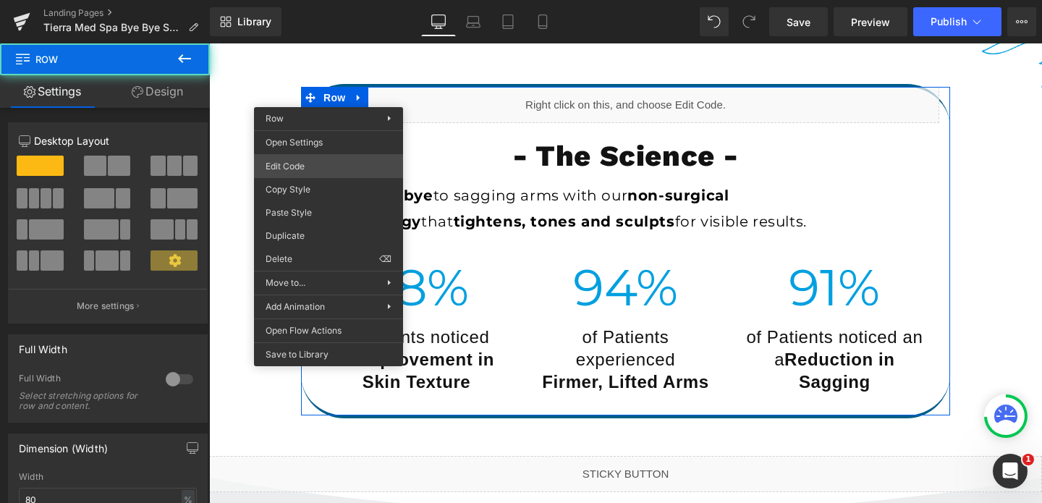
click at [303, 0] on div "Row You are previewing how the will restyle your page. You can not edit Element…" at bounding box center [521, 0] width 1042 height 0
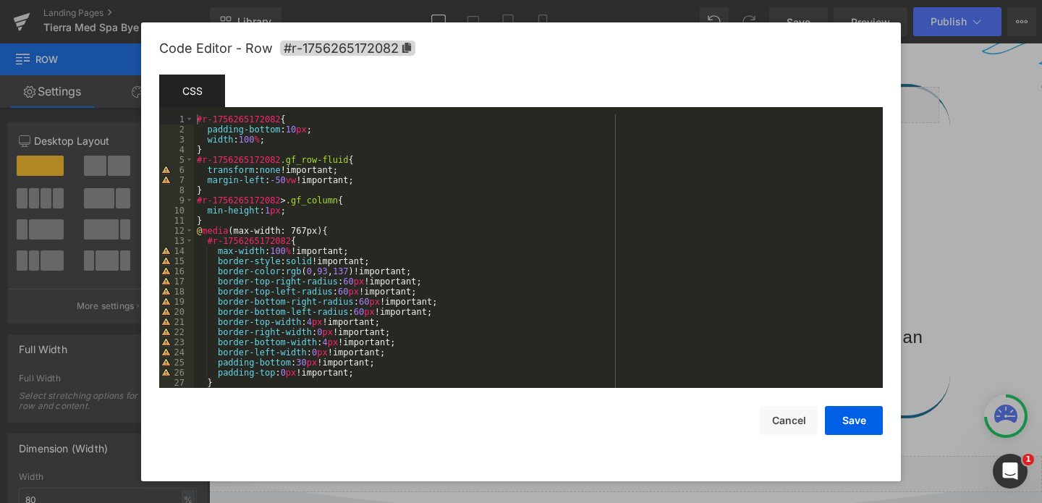
click at [286, 139] on div "#r-1756265172082 { padding-bottom : 10 px ; width : 100 % ; } #r-1756265172082 …" at bounding box center [535, 261] width 683 height 294
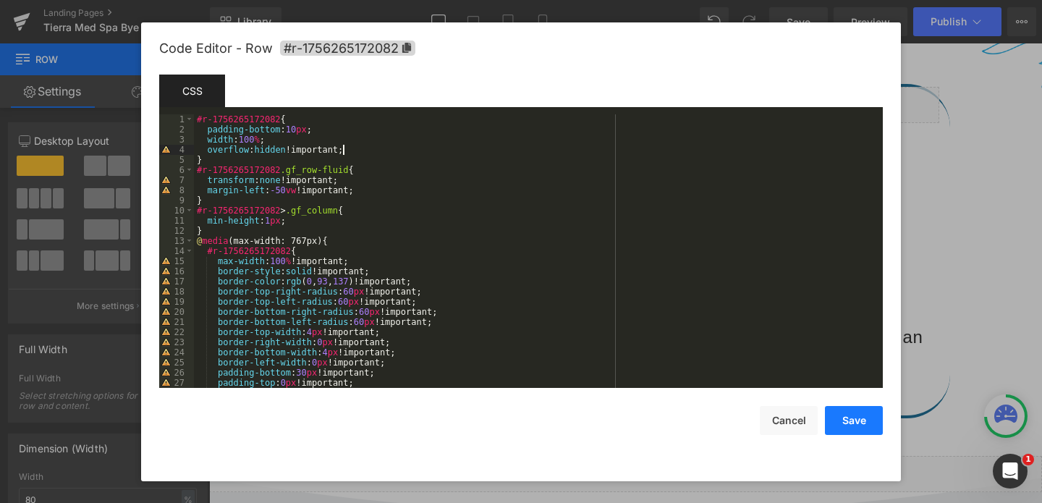
click at [853, 423] on button "Save" at bounding box center [854, 420] width 58 height 29
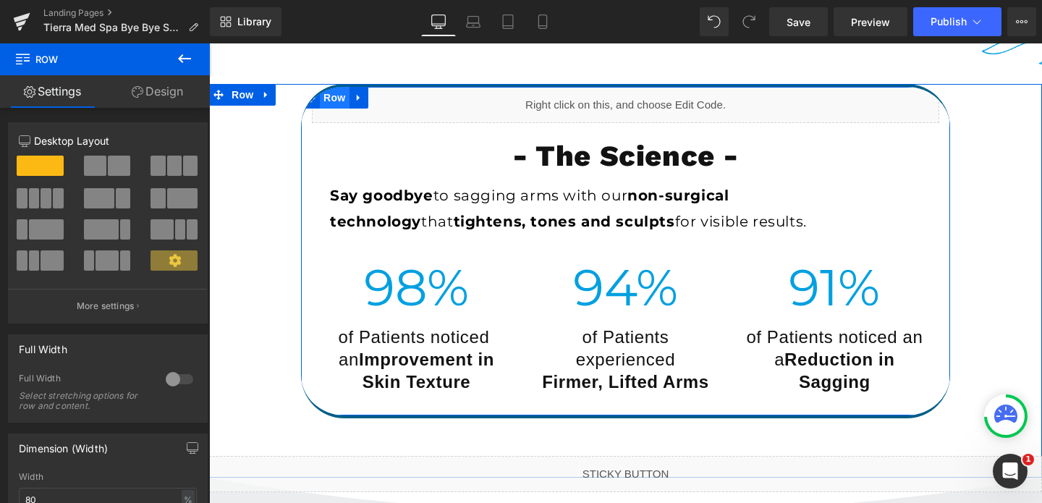
click at [339, 99] on span "Row" at bounding box center [334, 98] width 29 height 22
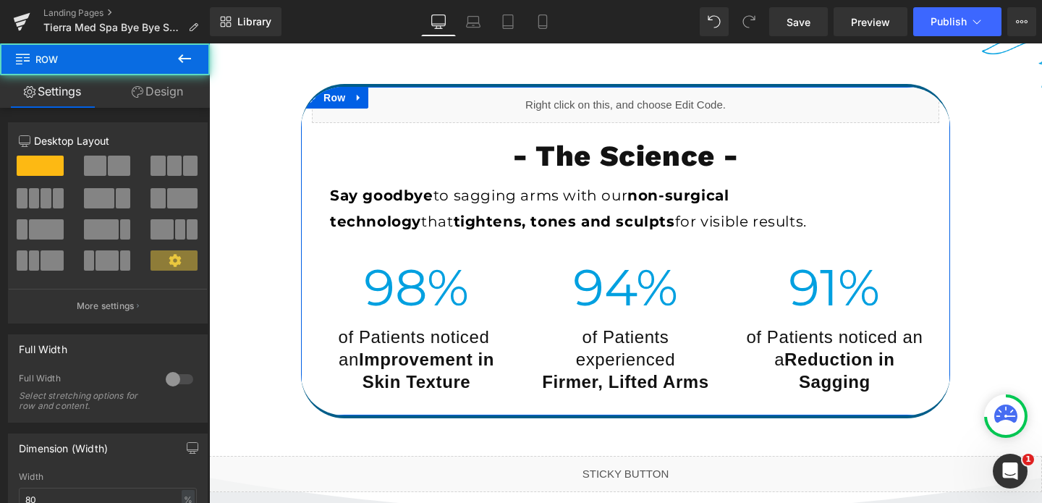
click at [141, 87] on link "Design" at bounding box center [157, 91] width 105 height 33
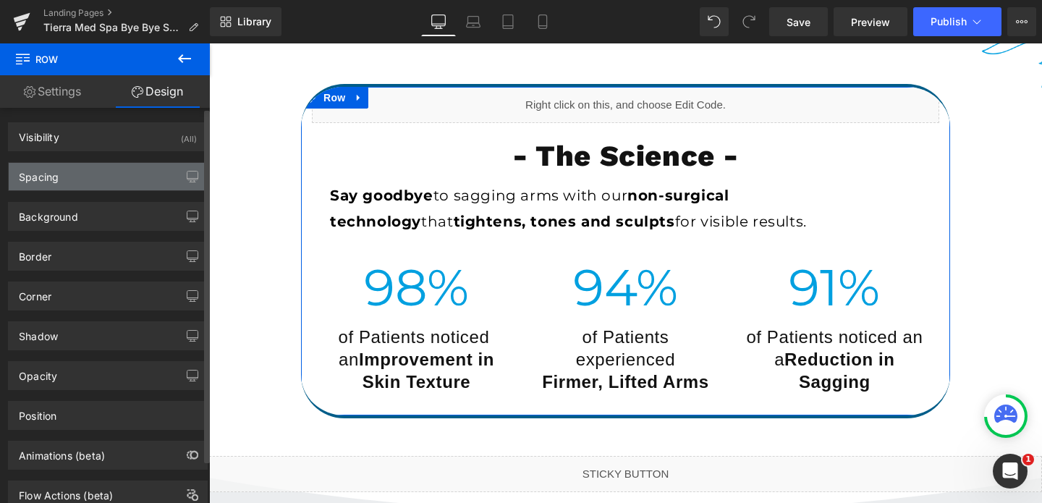
click at [95, 185] on div "Spacing" at bounding box center [108, 176] width 198 height 27
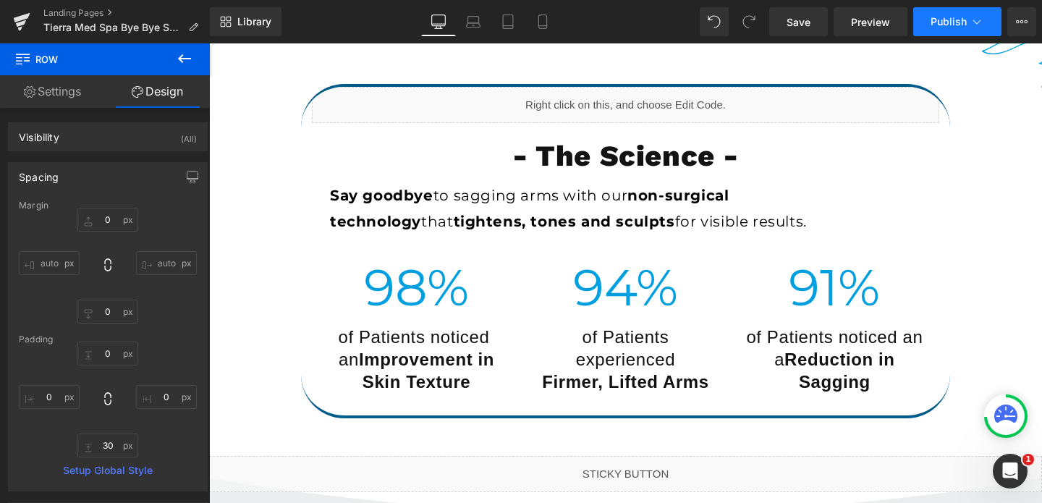
click at [956, 22] on span "Publish" at bounding box center [948, 22] width 36 height 12
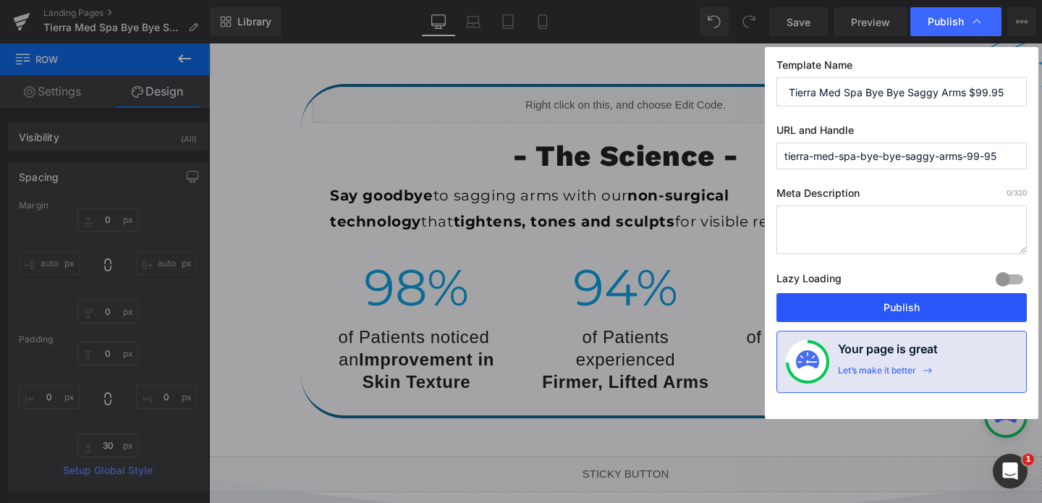
click at [895, 300] on button "Publish" at bounding box center [901, 307] width 250 height 29
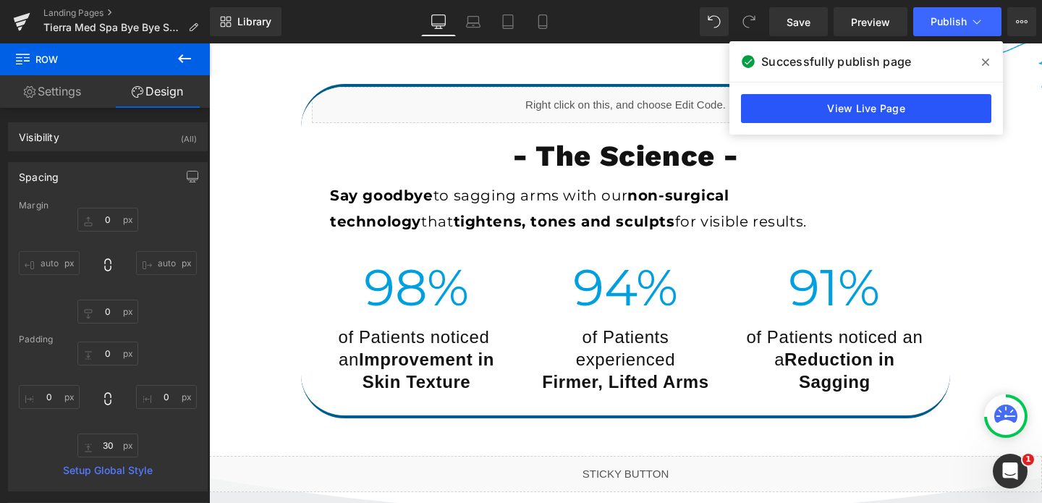
click at [935, 112] on link "View Live Page" at bounding box center [866, 108] width 250 height 29
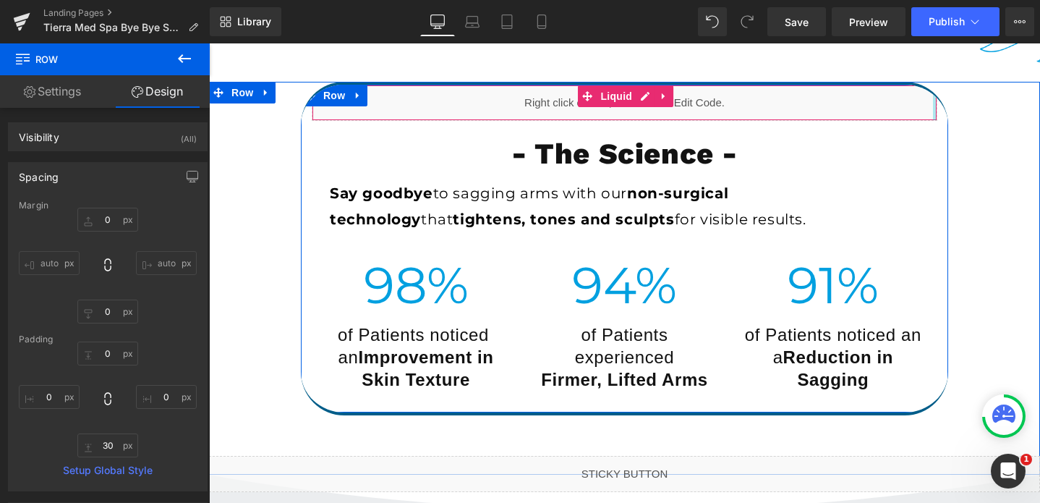
scroll to position [3546, 0]
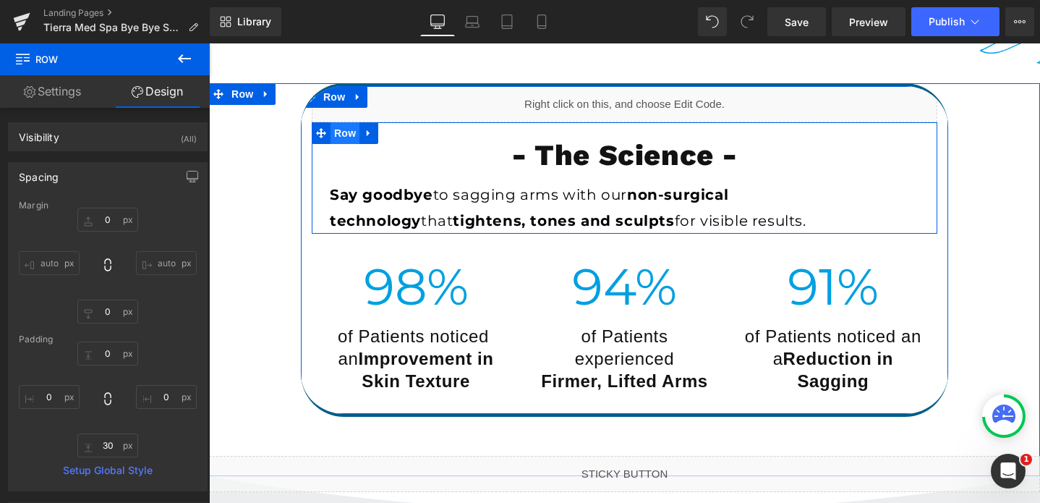
click at [352, 134] on span "Row" at bounding box center [345, 133] width 29 height 22
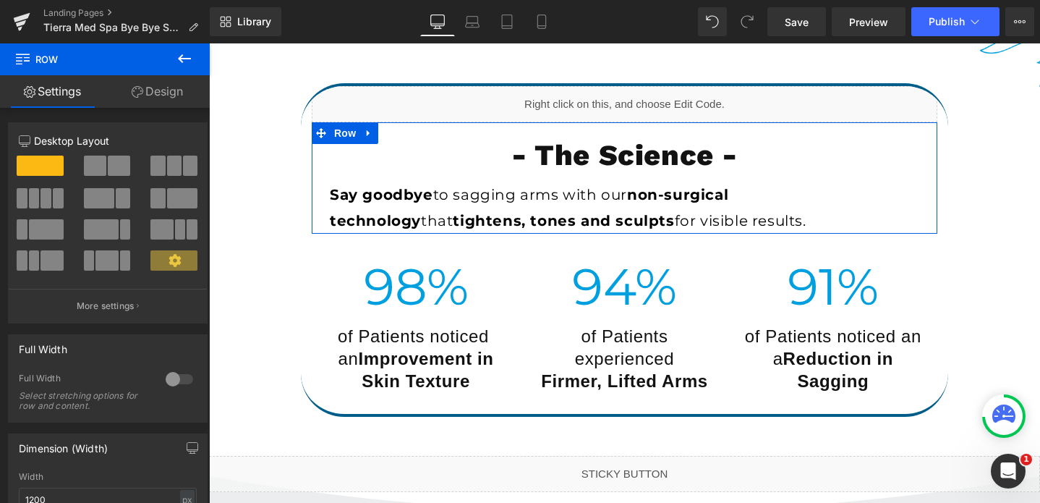
click at [166, 85] on link "Design" at bounding box center [157, 91] width 105 height 33
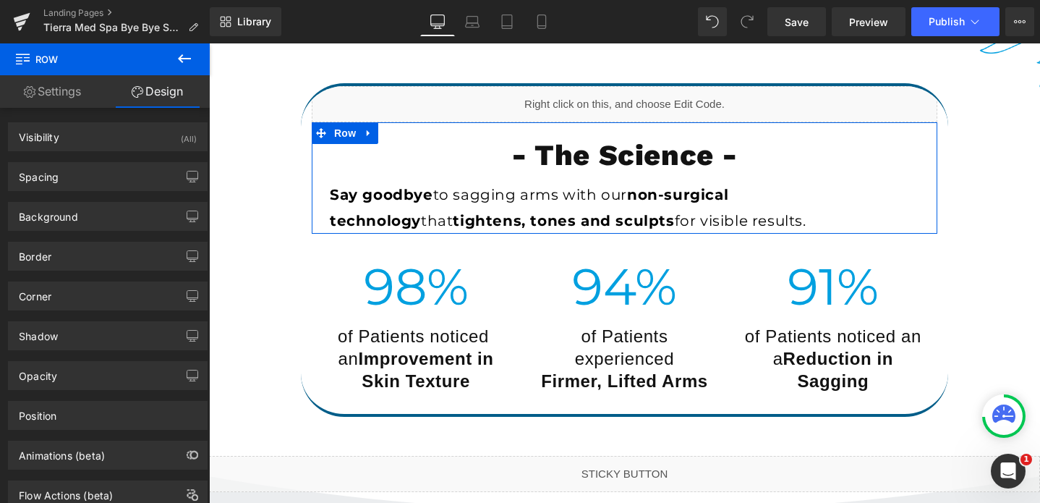
click at [58, 93] on link "Settings" at bounding box center [52, 91] width 105 height 33
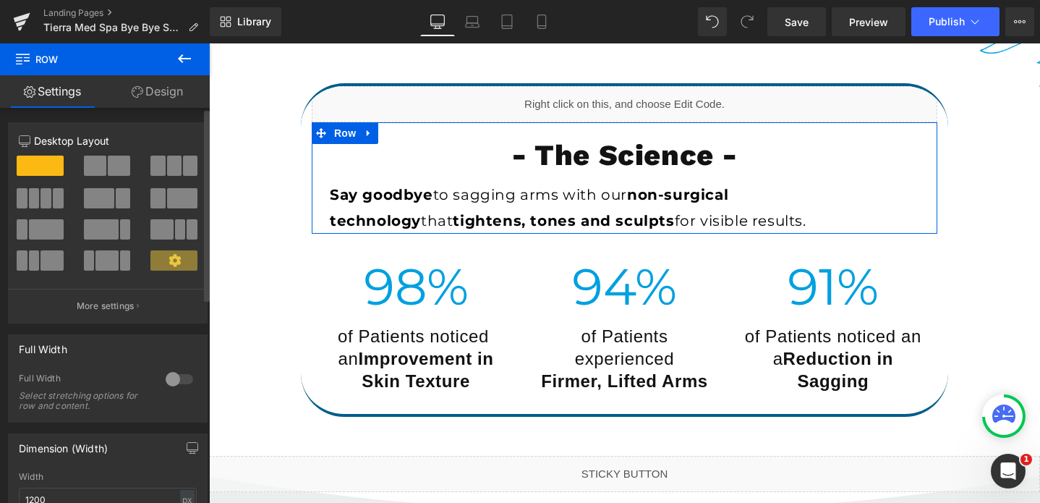
click at [171, 377] on div at bounding box center [179, 379] width 35 height 23
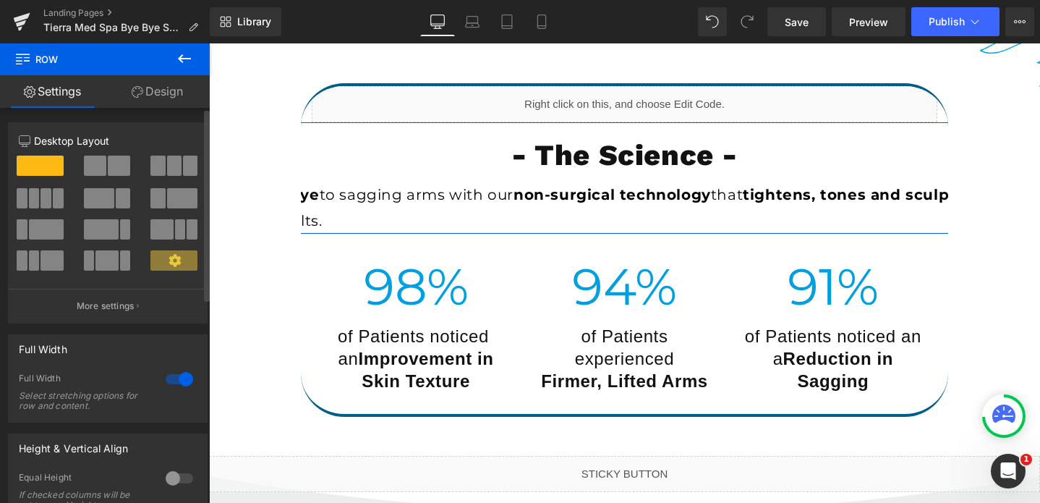
click at [171, 377] on div at bounding box center [179, 379] width 35 height 23
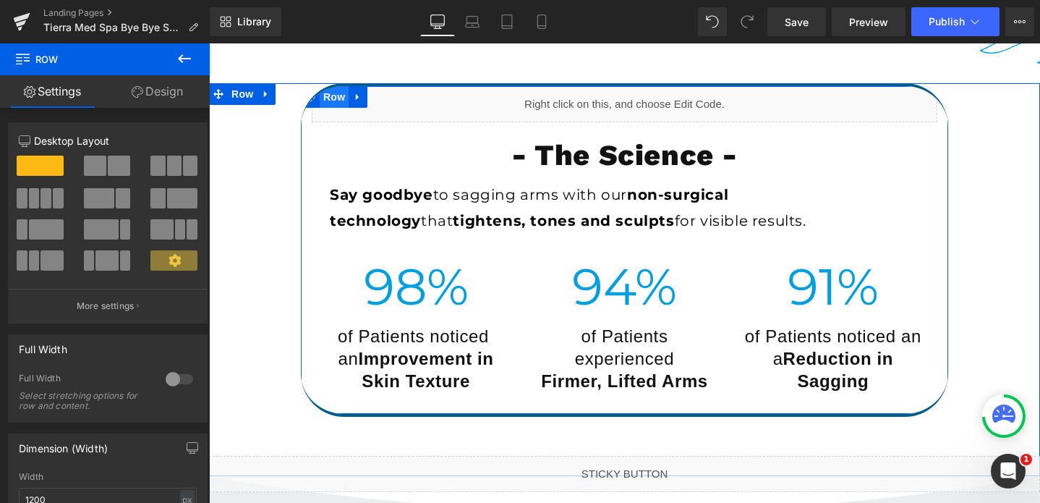
click at [332, 99] on span "Row" at bounding box center [334, 97] width 29 height 22
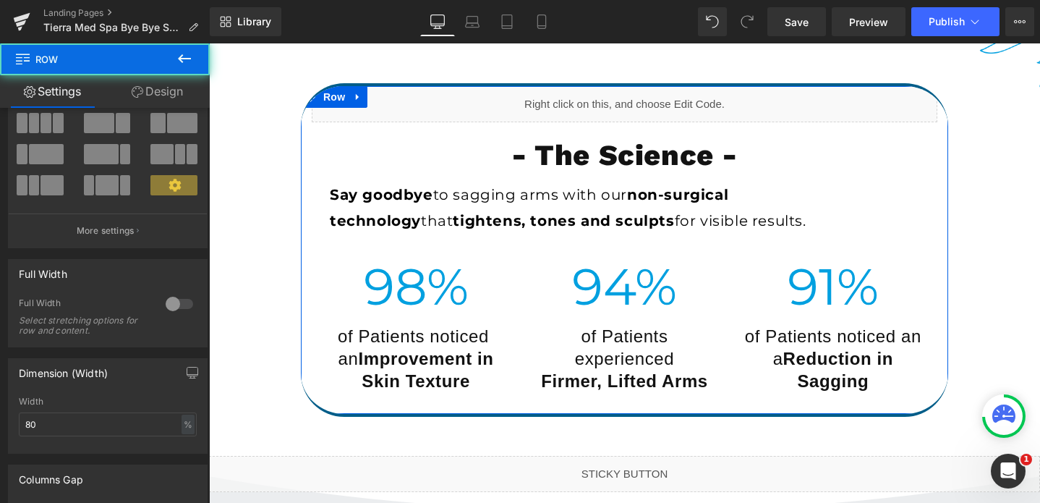
scroll to position [268, 0]
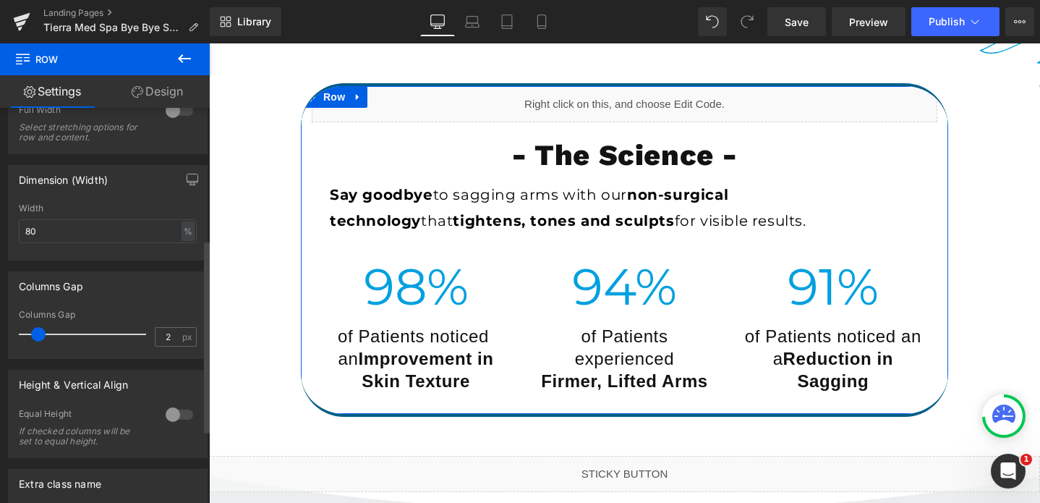
type input "0"
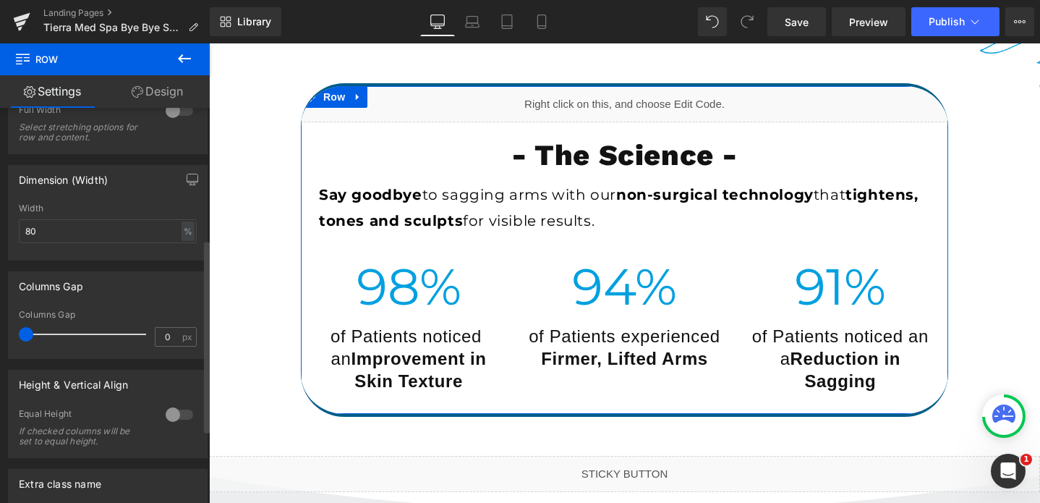
drag, startPoint x: 38, startPoint y: 334, endPoint x: 0, endPoint y: 346, distance: 40.1
click at [0, 346] on div "Columns Gap 0px Columns Gap 0 px" at bounding box center [108, 309] width 216 height 98
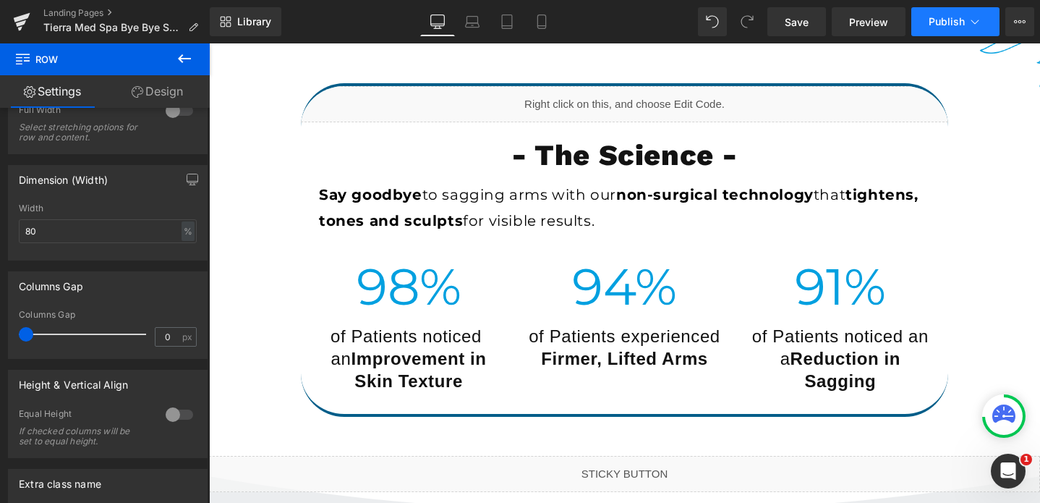
click at [963, 16] on span "Publish" at bounding box center [947, 22] width 36 height 12
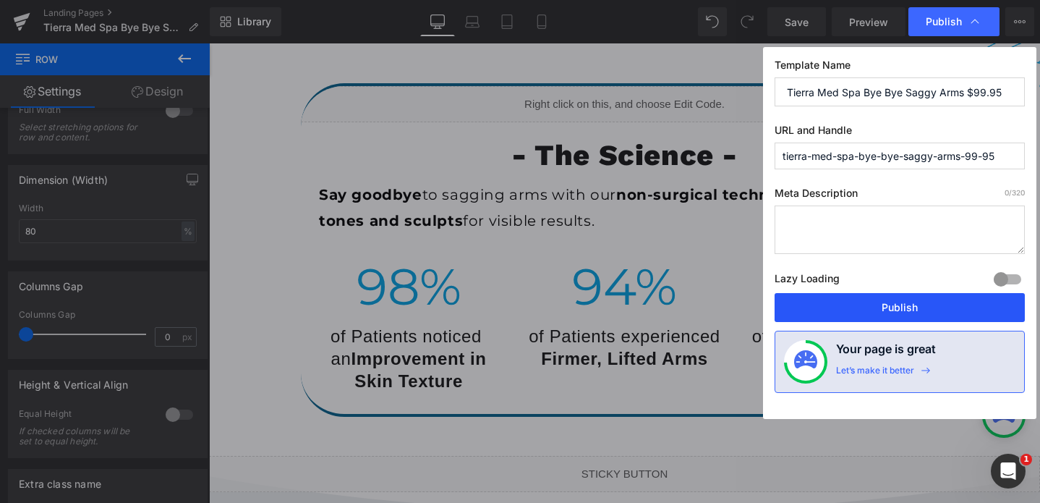
click at [884, 318] on button "Publish" at bounding box center [900, 307] width 250 height 29
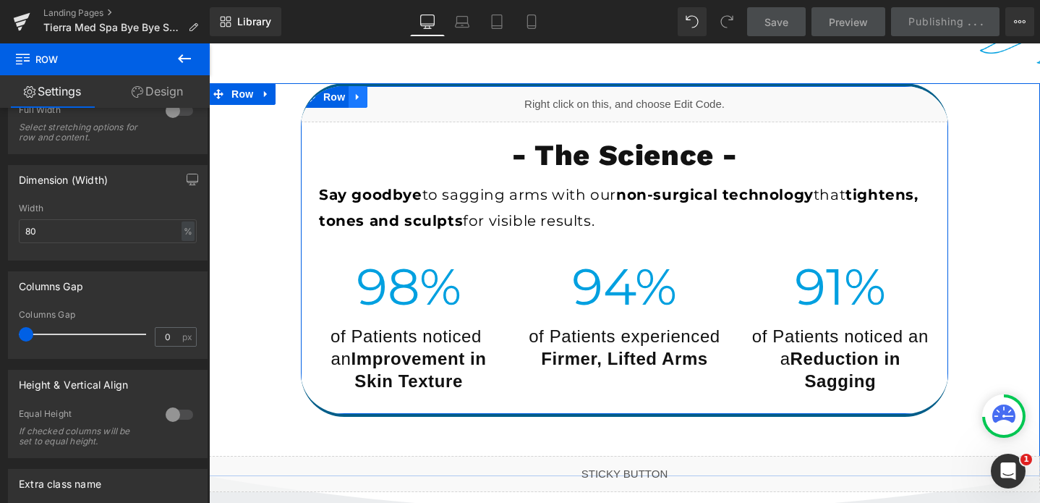
click at [358, 93] on icon at bounding box center [358, 96] width 10 height 11
click at [355, 101] on icon at bounding box center [358, 97] width 10 height 10
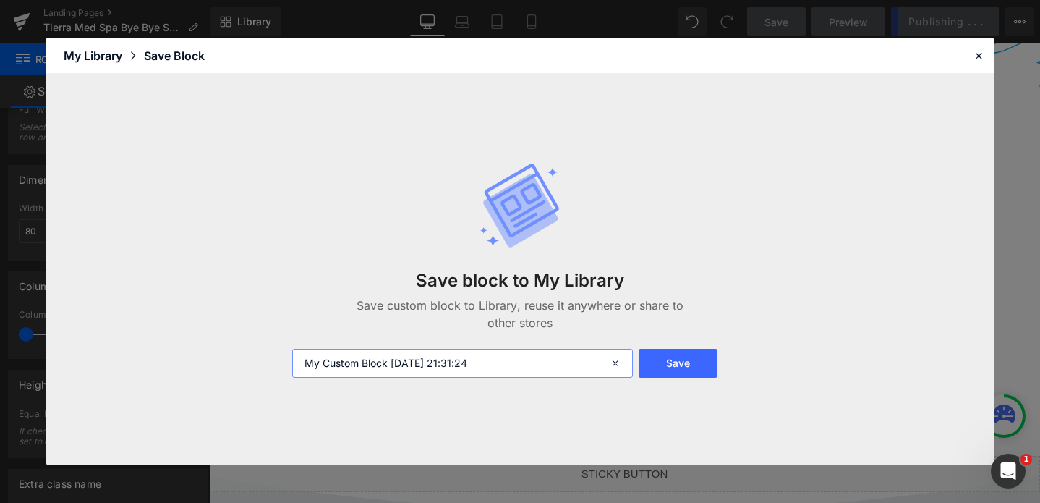
click at [471, 362] on input "My Custom Block 2025-08-26 21:31:24" at bounding box center [462, 363] width 341 height 29
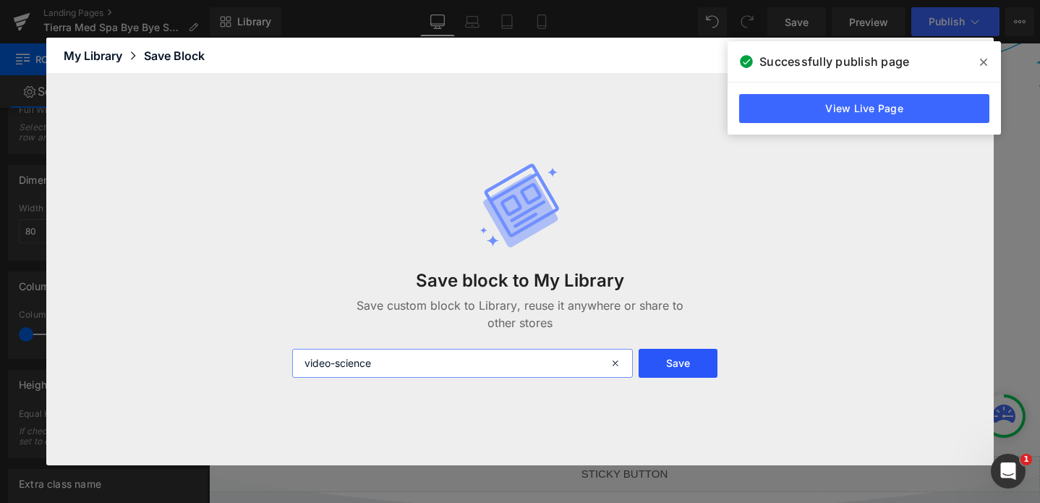
type input "video-science"
click at [679, 362] on button "Save" at bounding box center [678, 363] width 79 height 29
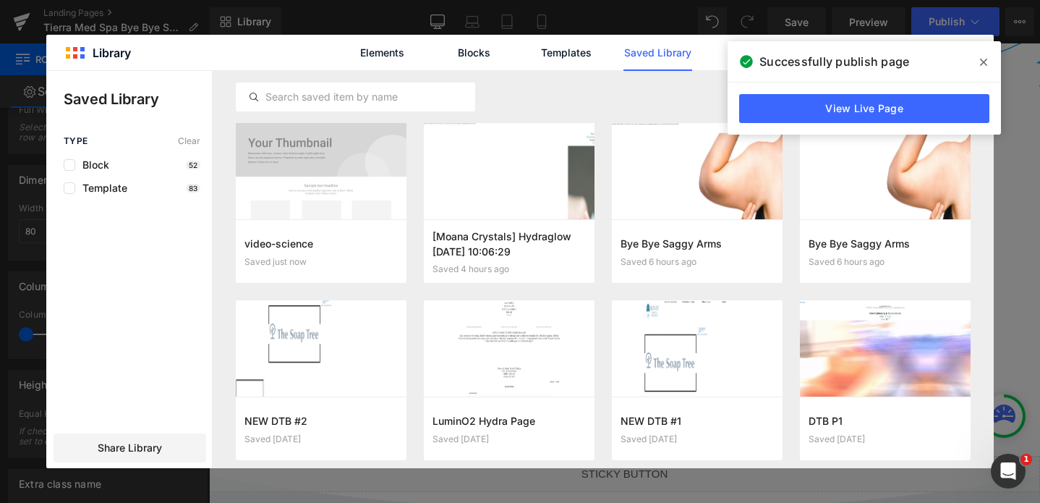
click at [985, 61] on icon at bounding box center [983, 62] width 7 height 7
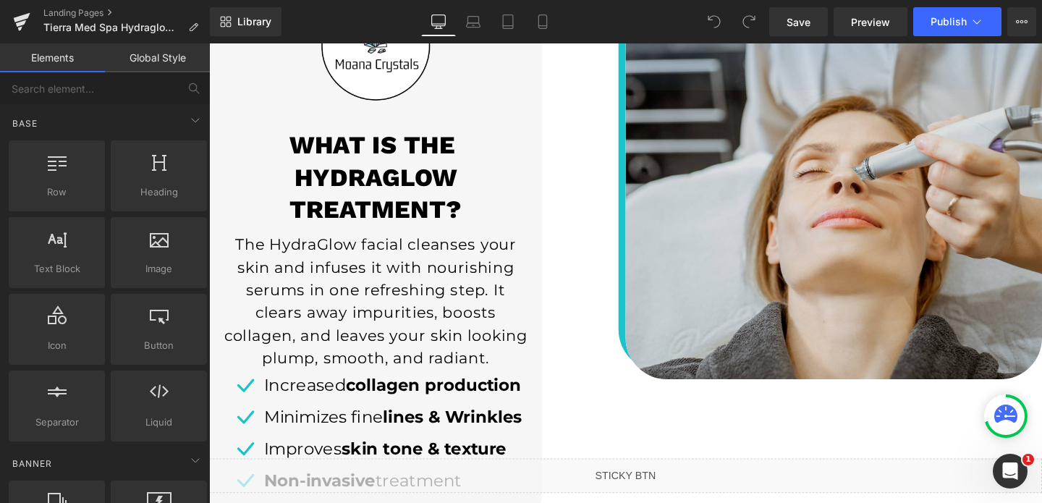
scroll to position [2643, 0]
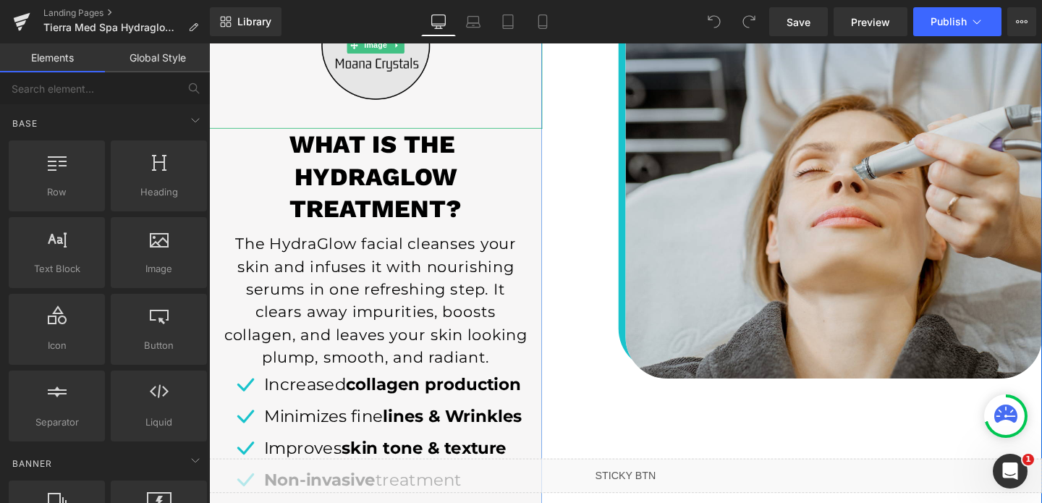
click at [387, 75] on img at bounding box center [384, 45] width 175 height 175
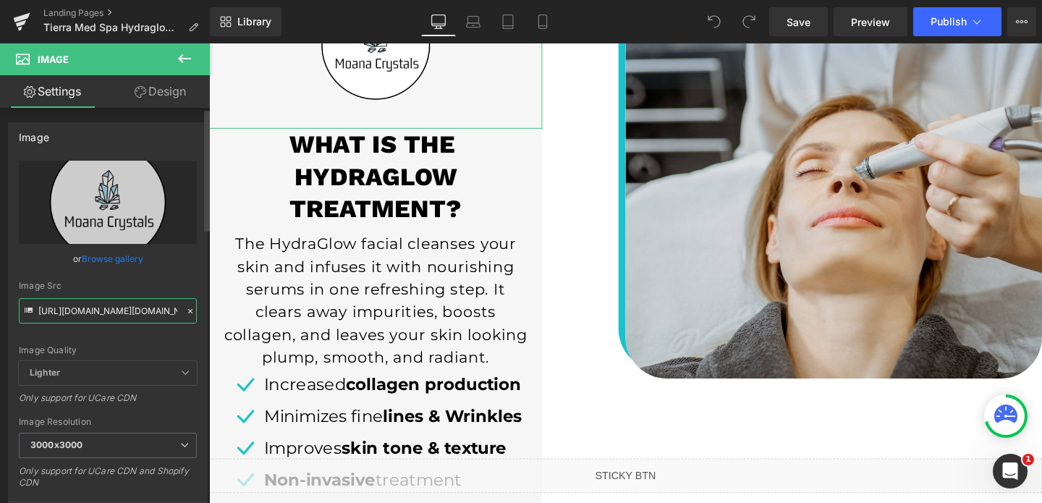
click at [68, 301] on input "https://cdn.shopify.com/s/files/1/0570/4895/7112/files/Moana_Crystals_Logo_3000…" at bounding box center [108, 310] width 178 height 25
paste input "TierraMedSpaLogo_2_3000x3000.png?v=1714668400"
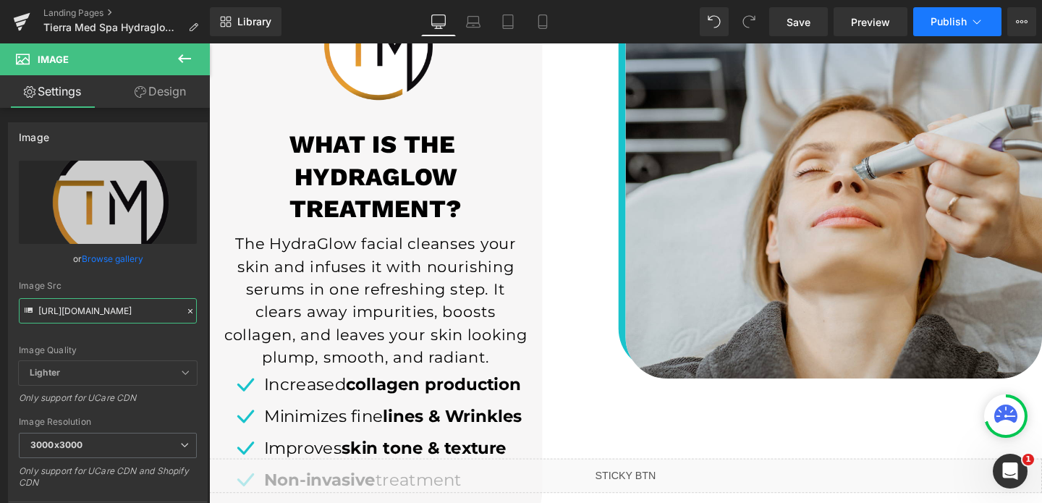
type input "[URL][DOMAIN_NAME]"
click at [940, 28] on button "Publish" at bounding box center [957, 21] width 88 height 29
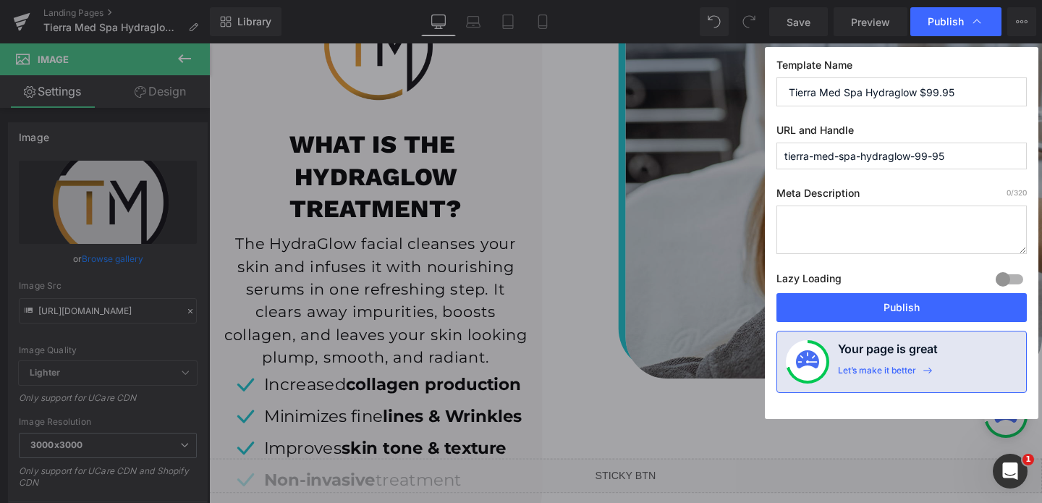
scroll to position [0, 0]
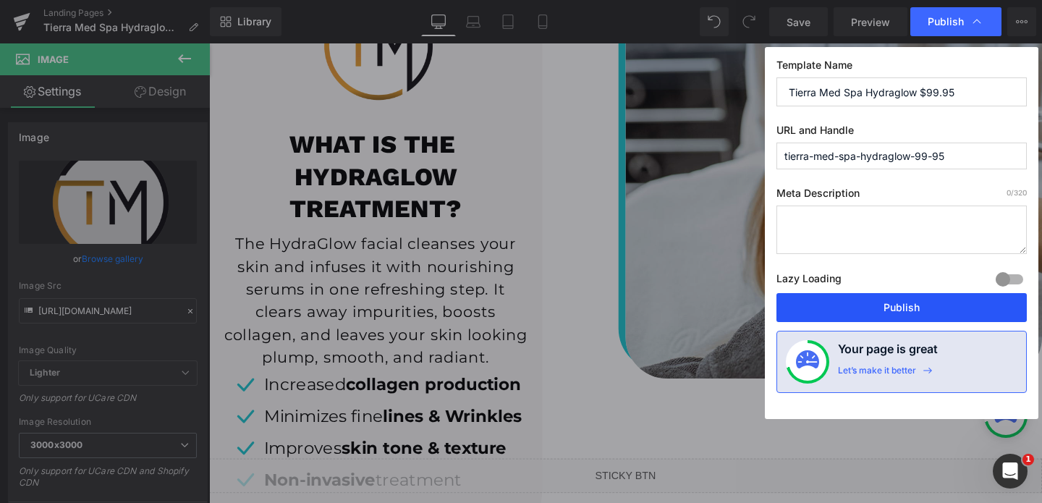
click at [919, 299] on button "Publish" at bounding box center [901, 307] width 250 height 29
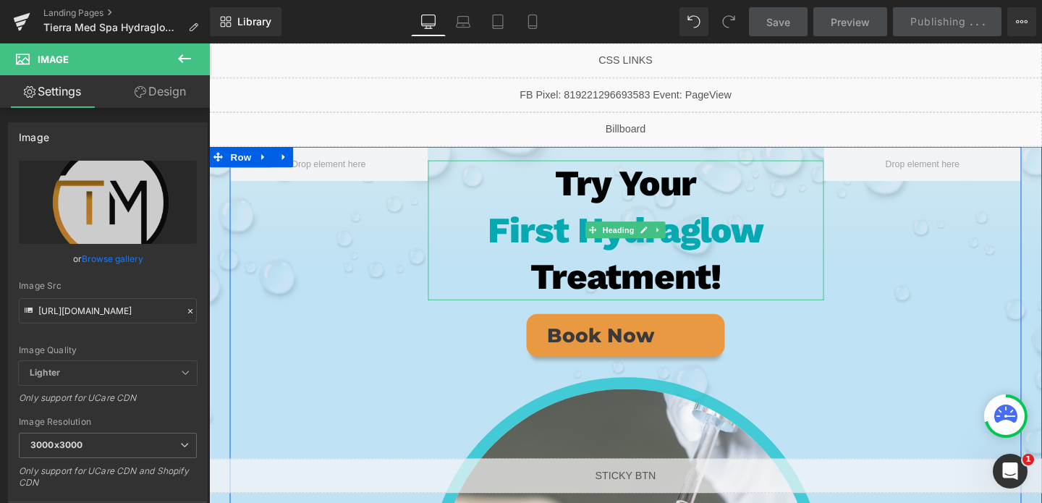
scroll to position [17, 0]
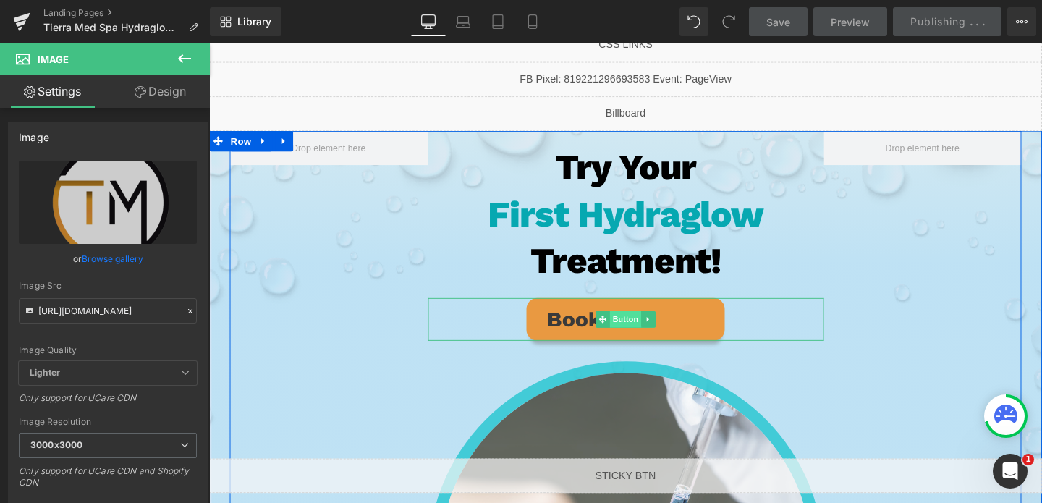
click at [647, 332] on span "Button" at bounding box center [646, 333] width 33 height 17
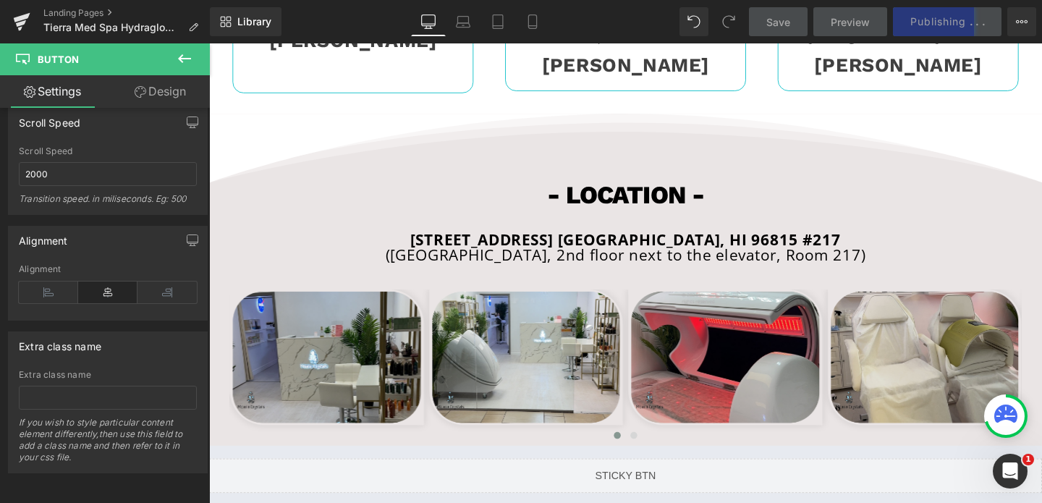
scroll to position [4188, 0]
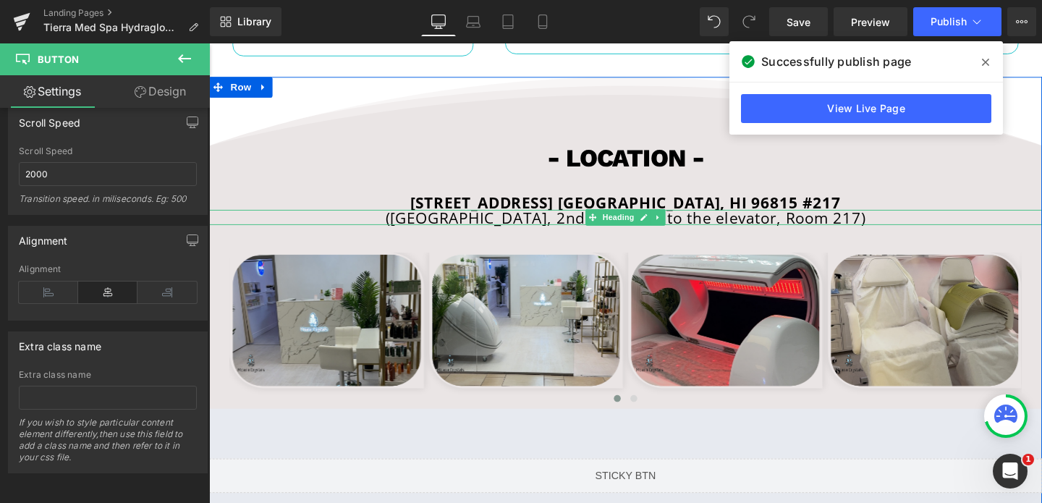
click at [505, 218] on h1 "(Waikiki shopping plaza, 2nd floor next to the elevator, Room 217)" at bounding box center [646, 226] width 875 height 16
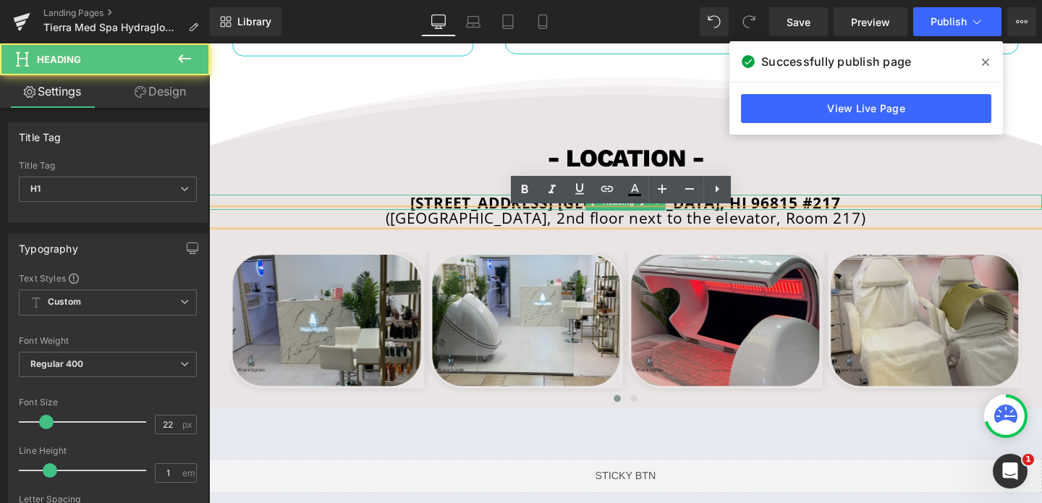
click at [470, 210] on span "2250 Kalakaua Ave. Honolulu, HI 96815 #217" at bounding box center [646, 211] width 452 height 22
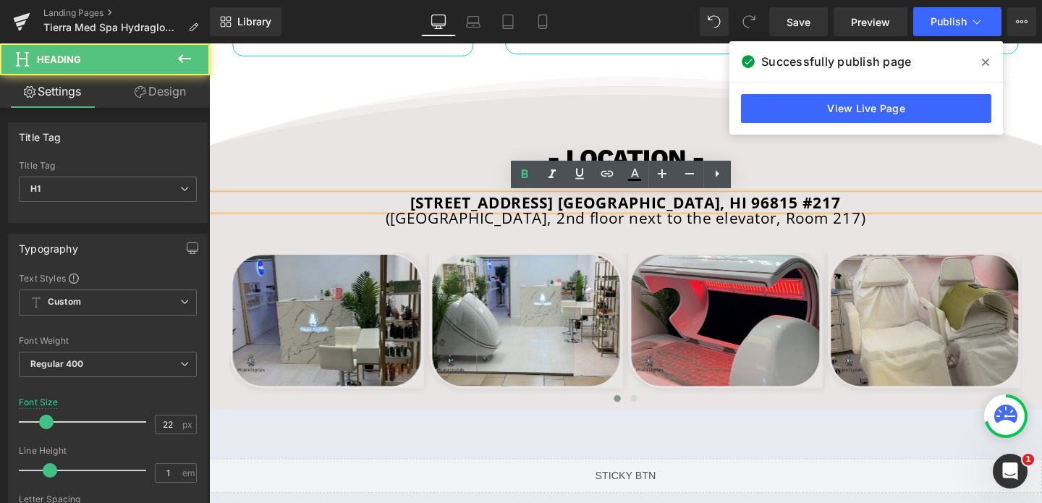
click at [470, 210] on span "2250 Kalakaua Ave. Honolulu, HI 96815 #217" at bounding box center [646, 211] width 452 height 22
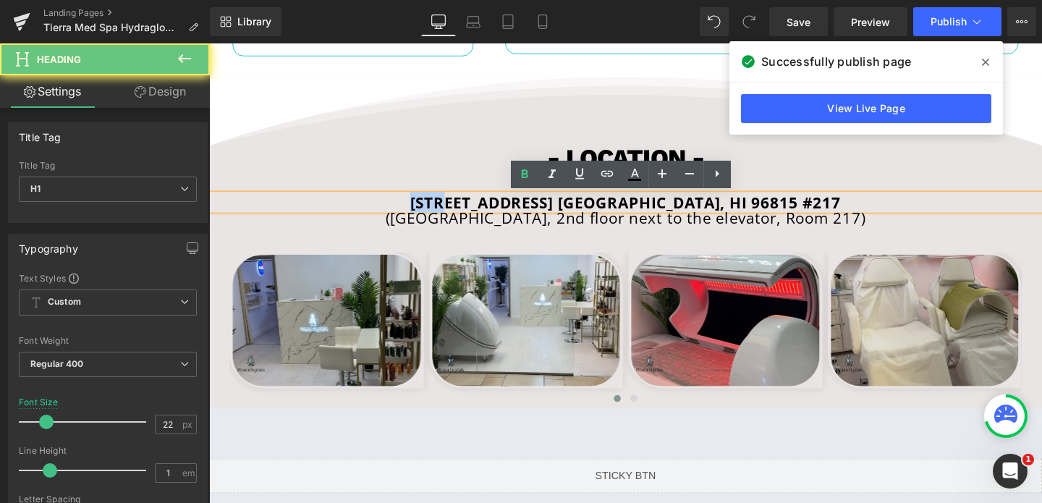
click at [470, 210] on span "2250 Kalakaua Ave. Honolulu, HI 96815 #217" at bounding box center [646, 211] width 452 height 22
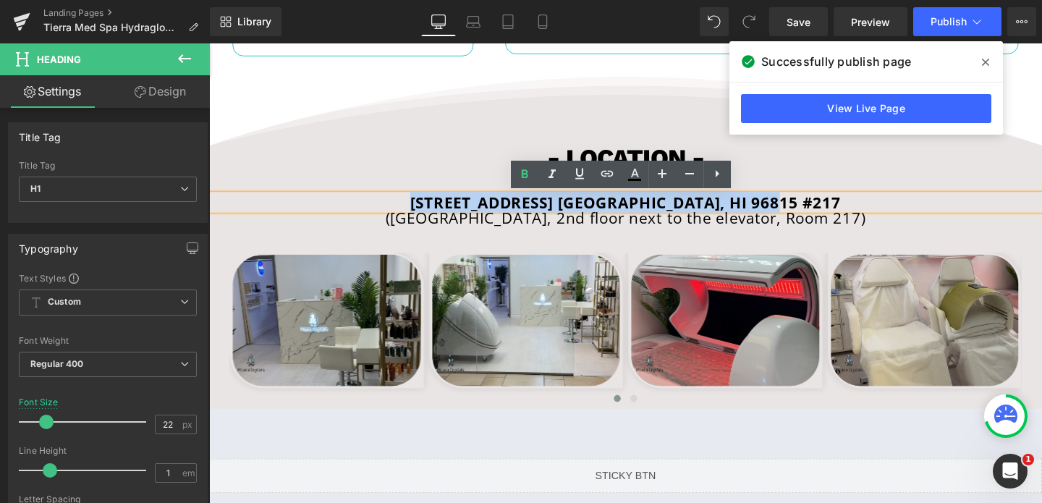
paste div
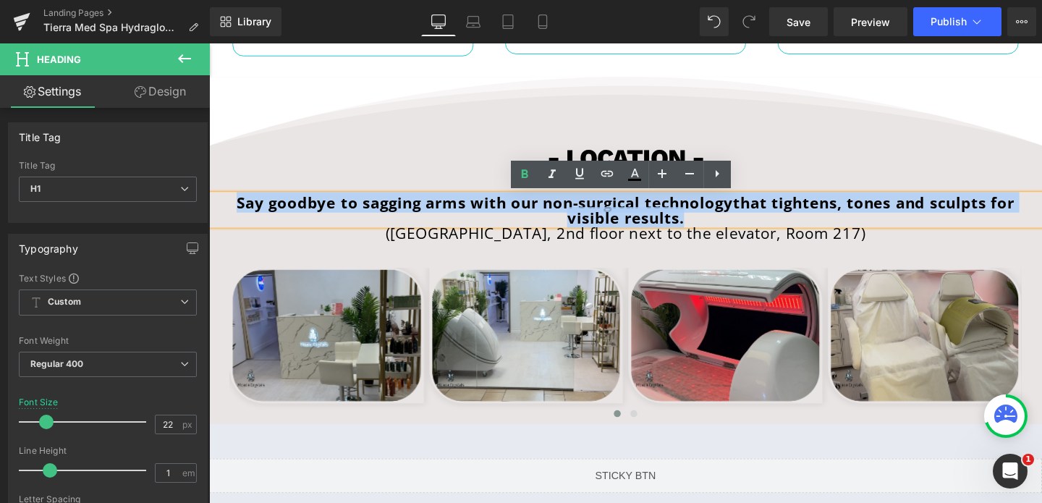
drag, startPoint x: 683, startPoint y: 225, endPoint x: 209, endPoint y: 214, distance: 474.0
click at [209, 214] on h1 "Say goodbye to sagging arms with our non-surgical technologythat tightens, tone…" at bounding box center [646, 219] width 875 height 32
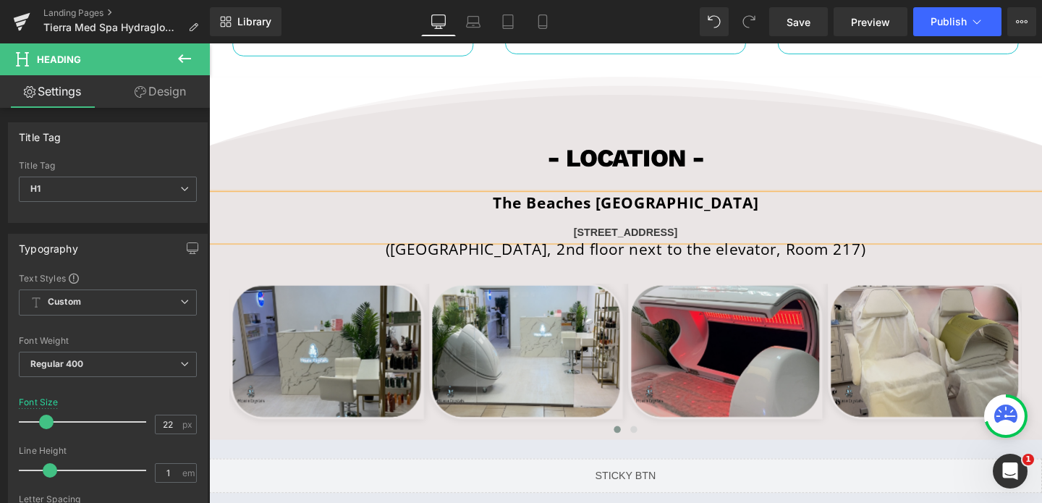
click at [621, 239] on b "[STREET_ADDRESS]" at bounding box center [646, 242] width 109 height 12
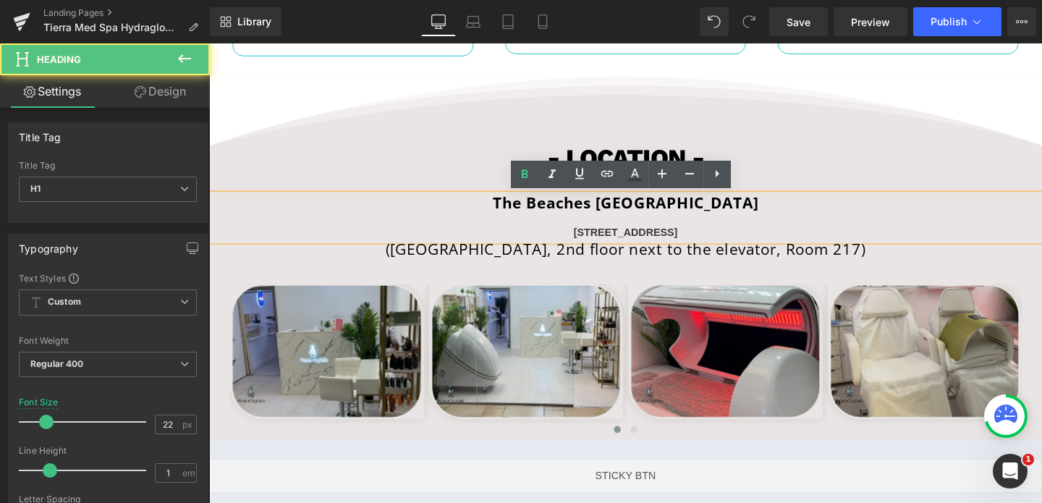
click at [621, 239] on b "[STREET_ADDRESS]" at bounding box center [646, 242] width 109 height 12
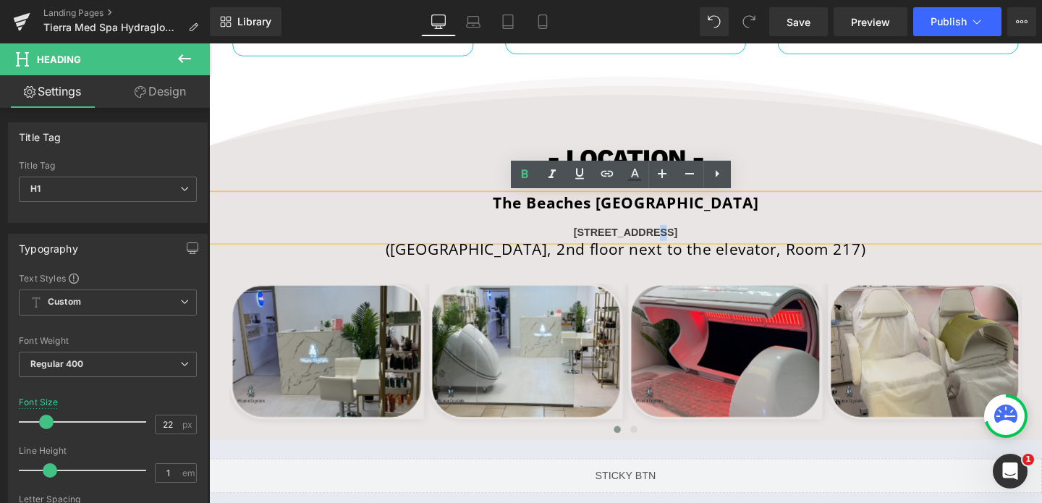
copy b "[STREET_ADDRESS]"
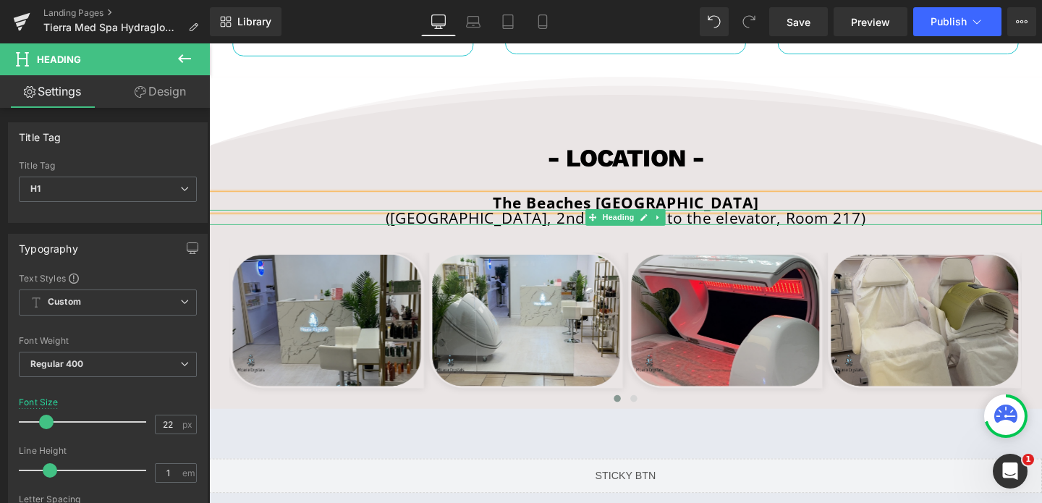
click at [771, 228] on h1 "(Waikiki shopping plaza, 2nd floor next to the elevator, Room 217)" at bounding box center [646, 226] width 875 height 16
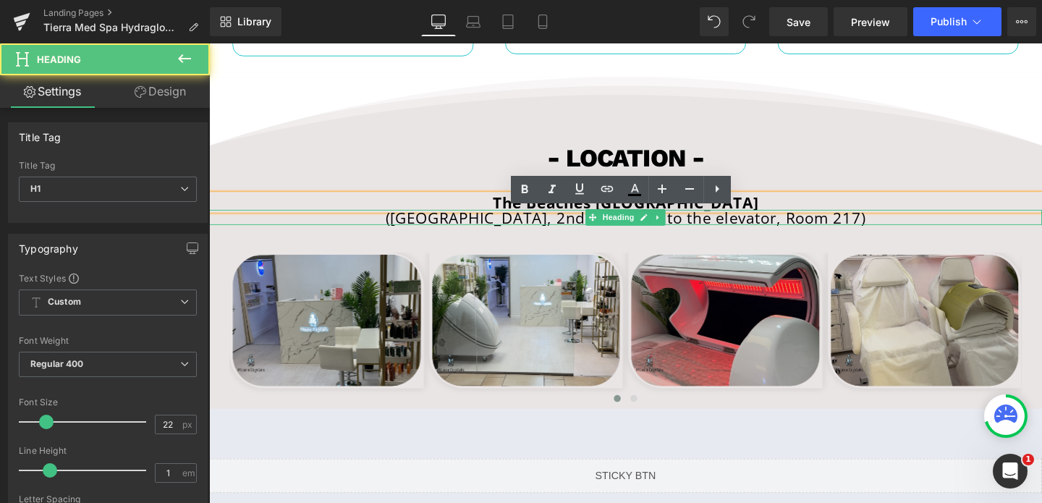
click at [771, 228] on h1 "(Waikiki shopping plaza, 2nd floor next to the elevator, Room 217)" at bounding box center [646, 226] width 875 height 16
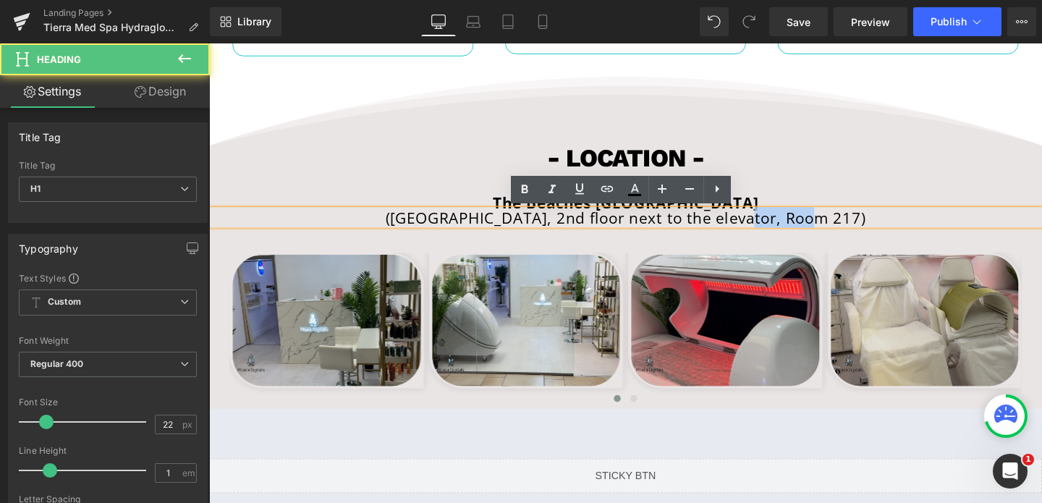
click at [771, 228] on h1 "(Waikiki shopping plaza, 2nd floor next to the elevator, Room 217)" at bounding box center [646, 226] width 875 height 16
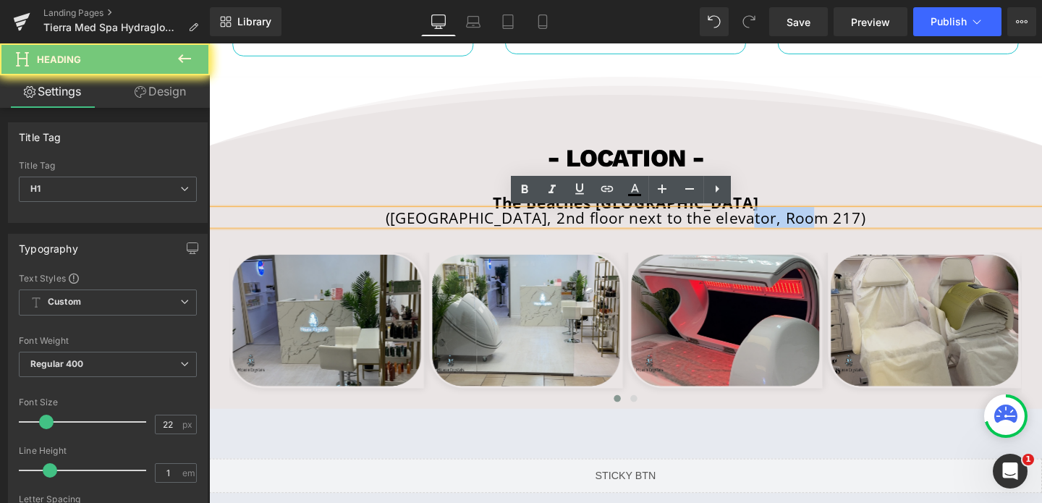
paste div
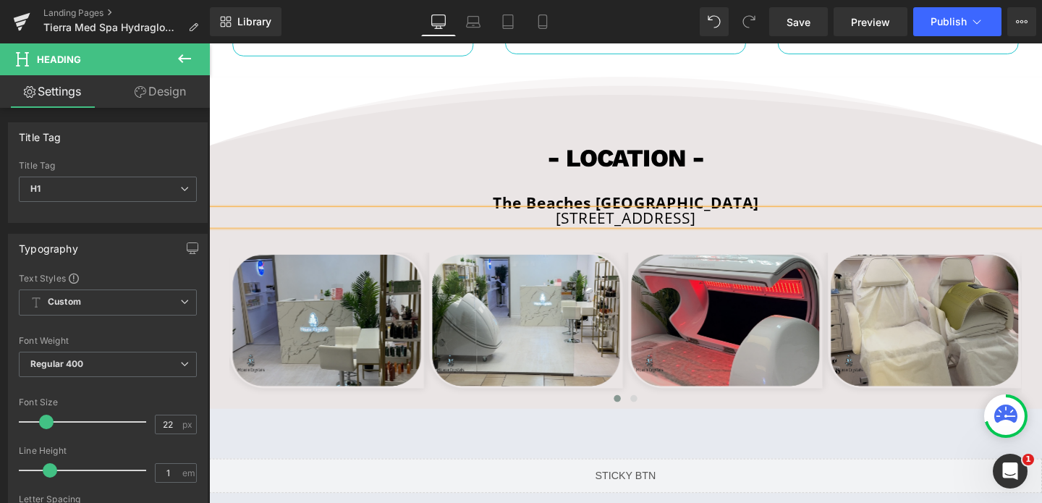
scroll to position [4283, 0]
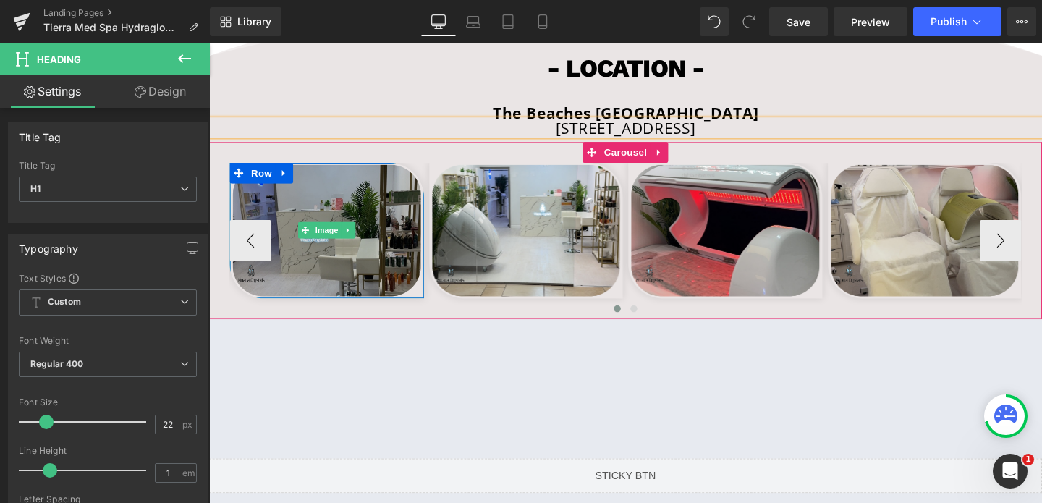
click at [362, 238] on link at bounding box center [355, 239] width 15 height 17
click at [375, 255] on img at bounding box center [333, 240] width 204 height 143
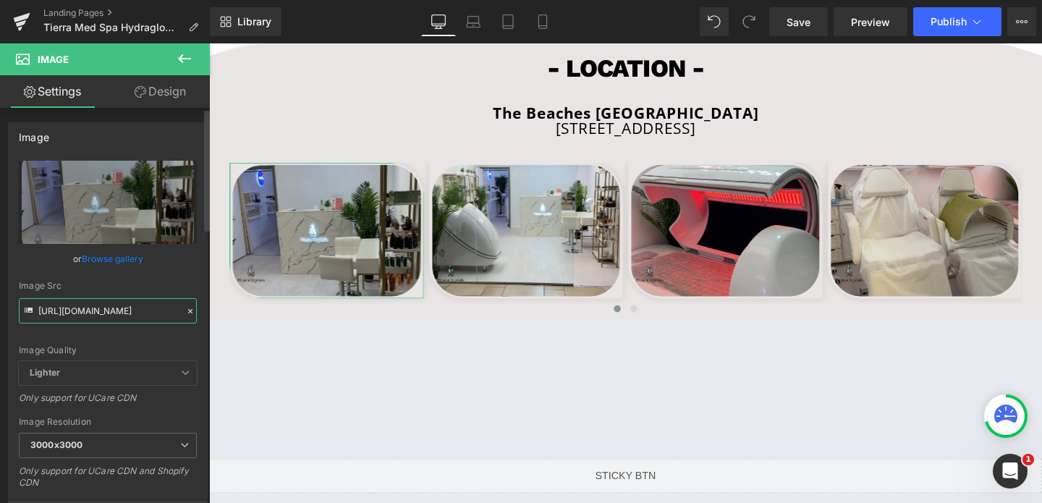
click at [112, 306] on input "https://cdn.shopify.com/s/files/1/0570/4895/7112/files/moana_1_3000x3000.png?v=…" at bounding box center [108, 310] width 178 height 25
paste input "159_ed9d5063-7129-4743-abd3-3983bcafed7e_3000x3000.png?v=1683167241"
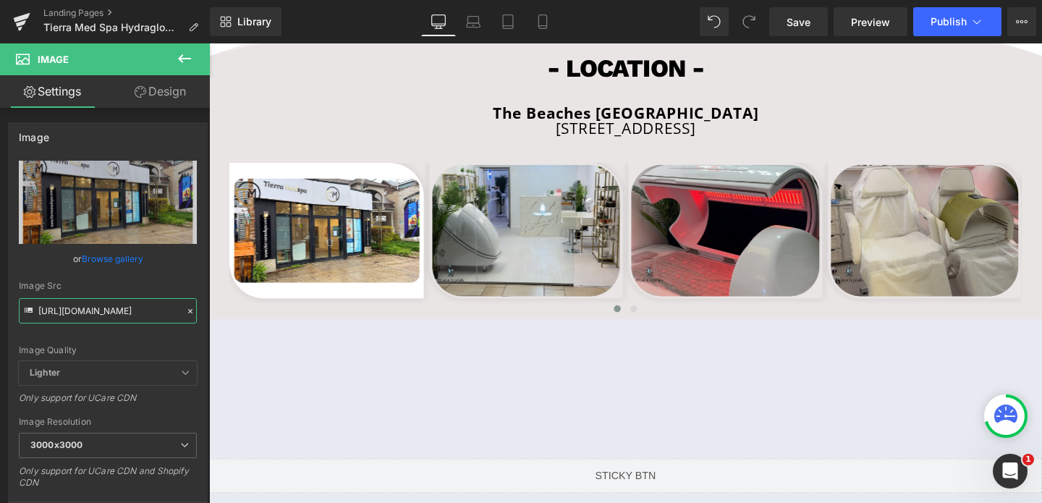
type input "[URL][DOMAIN_NAME]"
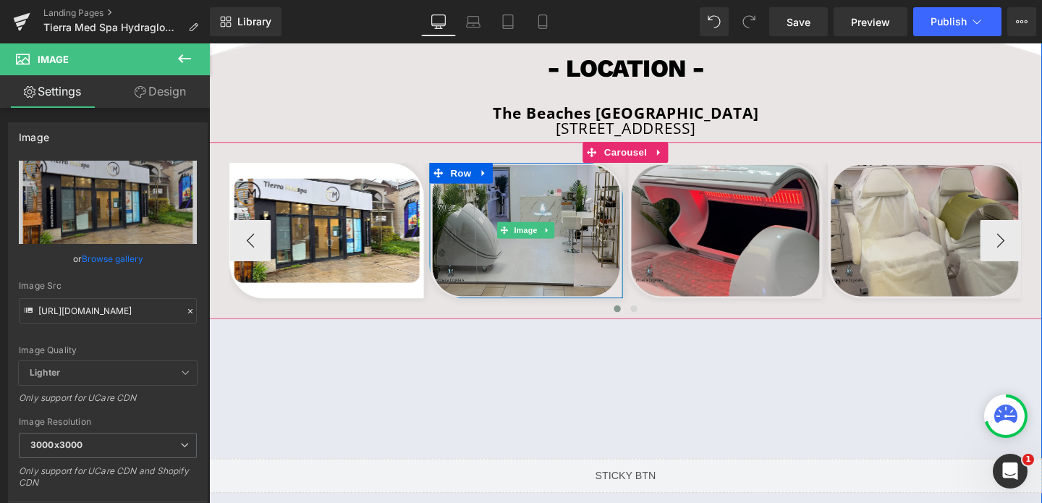
click at [559, 211] on img at bounding box center [543, 240] width 204 height 143
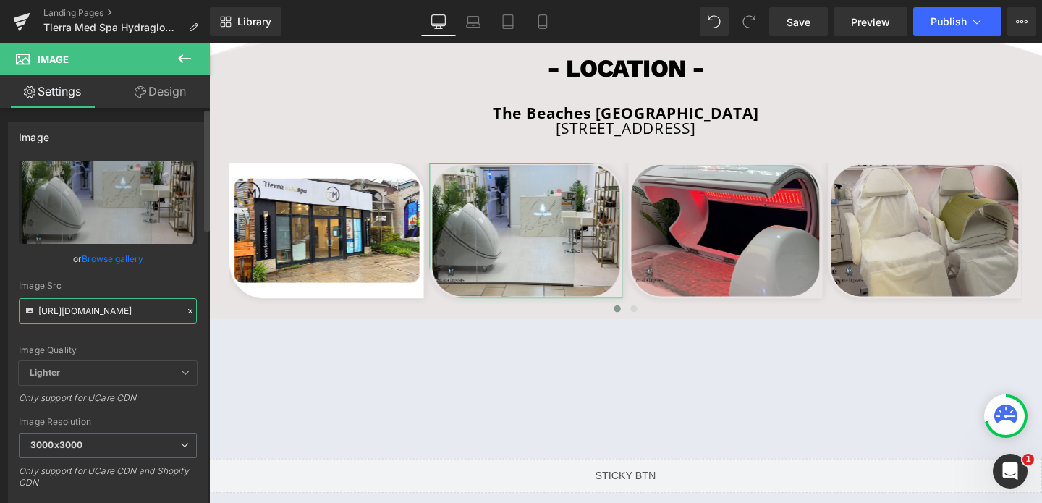
click at [93, 308] on input "https://cdn.shopify.com/s/files/1/0570/4895/7112/files/moana_5_3000x3000.png?v=…" at bounding box center [108, 310] width 178 height 25
paste input "161_d8cb6b2e-ee05-4534-851d-8b1c6983b2c5_3000x3000.png?v=1683167241https://cdn.…"
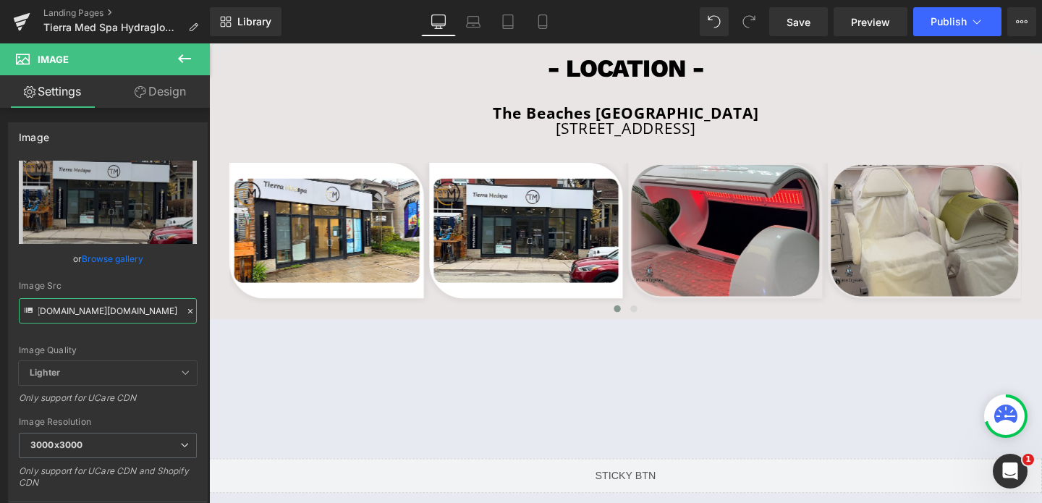
type input "[URL][DOMAIN_NAME][DOMAIN_NAME]"
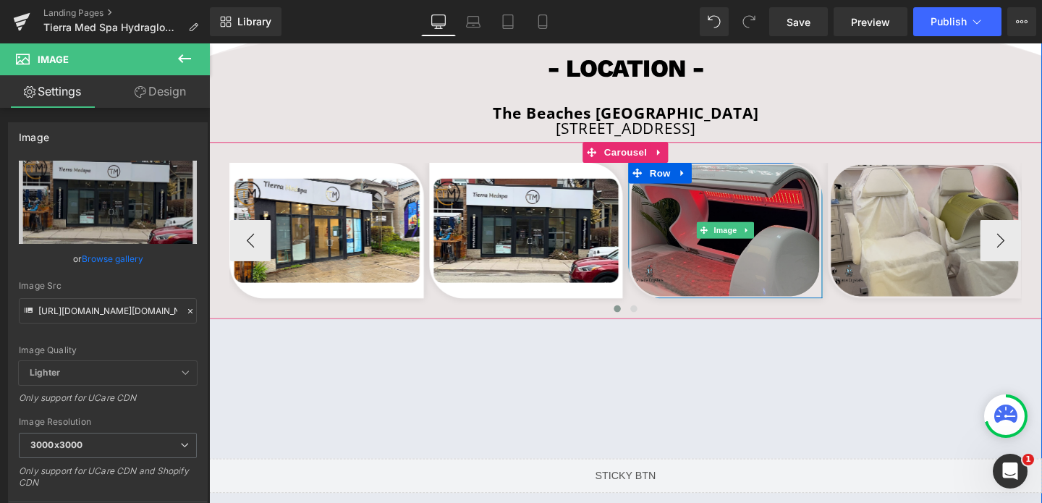
click at [791, 258] on img at bounding box center [752, 240] width 204 height 143
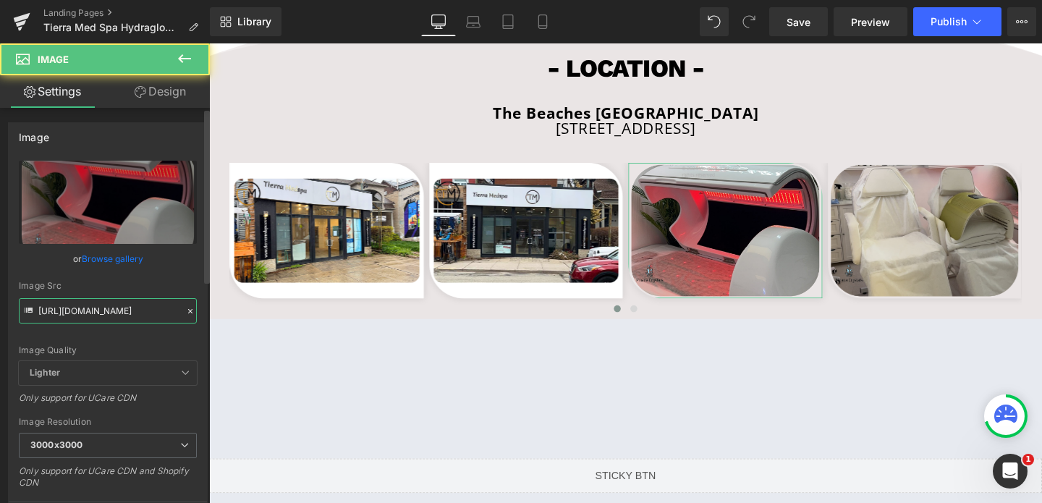
click at [99, 309] on input "https://cdn.shopify.com/s/files/1/0570/4895/7112/files/moana_2_3000x3000.png?v=…" at bounding box center [108, 310] width 178 height 25
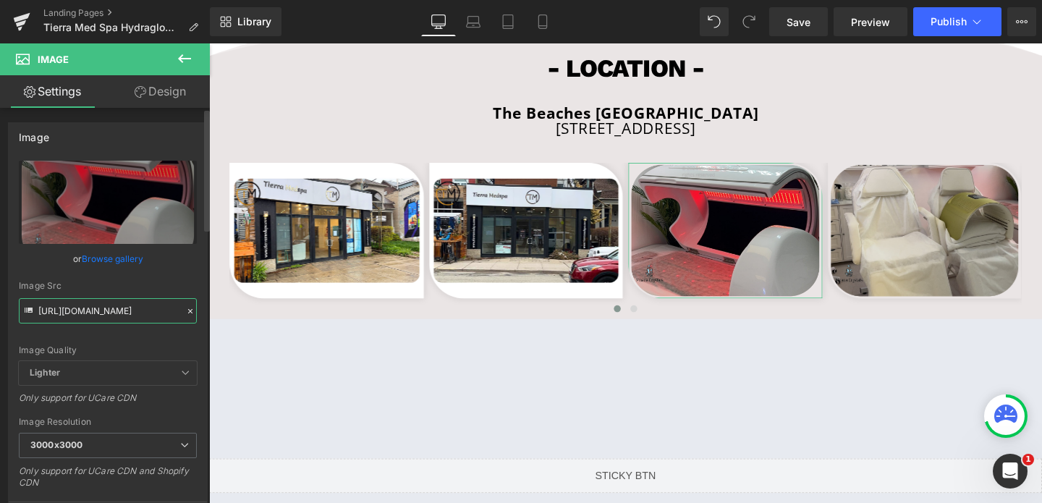
click at [99, 309] on input "https://cdn.shopify.com/s/files/1/0570/4895/7112/files/moana_2_3000x3000.png?v=…" at bounding box center [108, 310] width 178 height 25
paste input "160_6ef96321-dbbf-4a53-b8e7-7a0b6e9d08e7_3000x3000.png?v=1683167240"
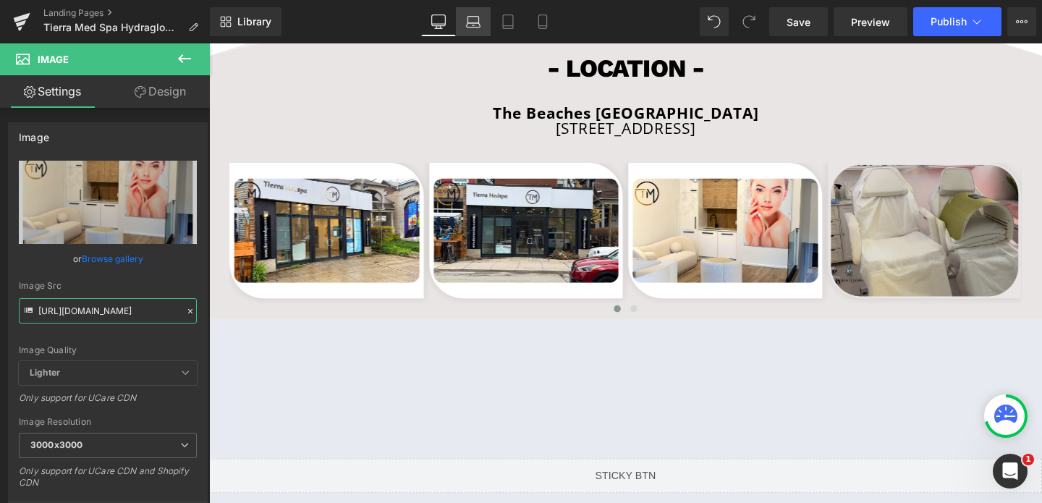
type input "[URL][DOMAIN_NAME]"
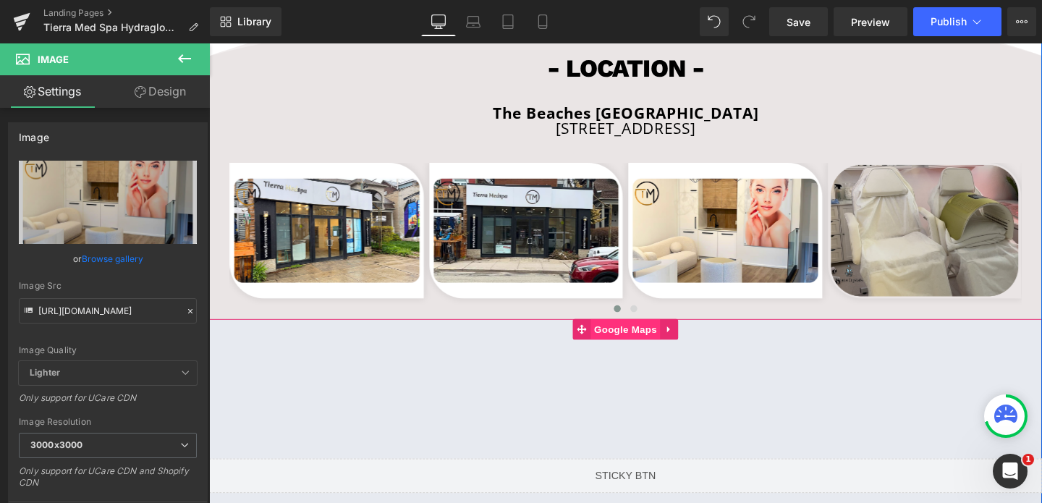
click at [627, 342] on span "Google Maps" at bounding box center [646, 344] width 73 height 22
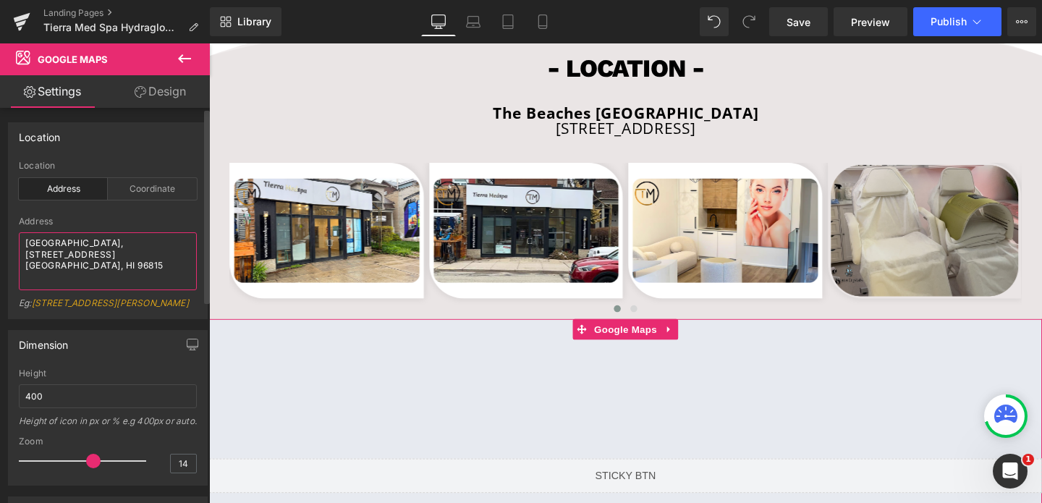
drag, startPoint x: 24, startPoint y: 238, endPoint x: 186, endPoint y: 261, distance: 163.7
click at [186, 261] on textarea "Waikiki shopping plaza, 2250 Kalakaua Ave. Honolulu, HI 96815" at bounding box center [108, 261] width 178 height 58
paste textarea "The Beaches Toronto 1912 Queen St. E. Toronto ON M4L1H"
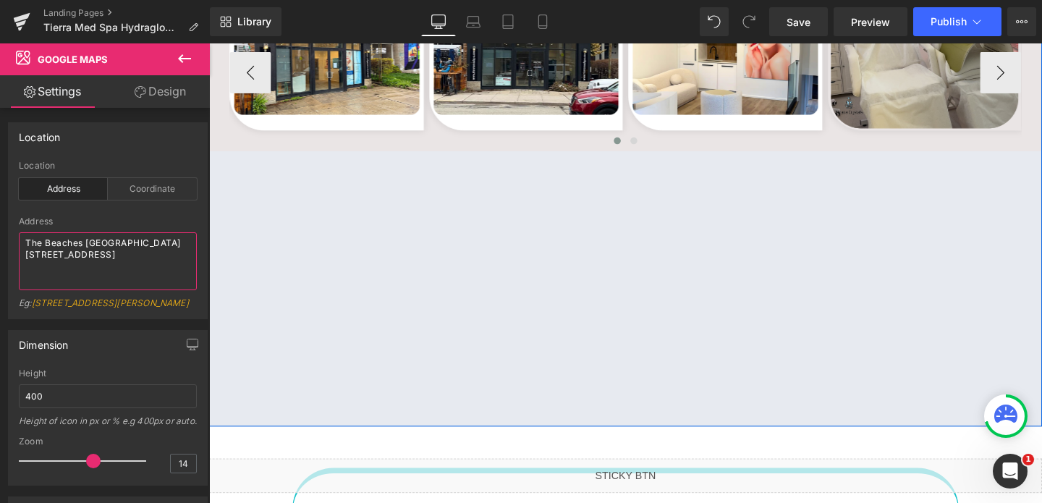
scroll to position [4616, 0]
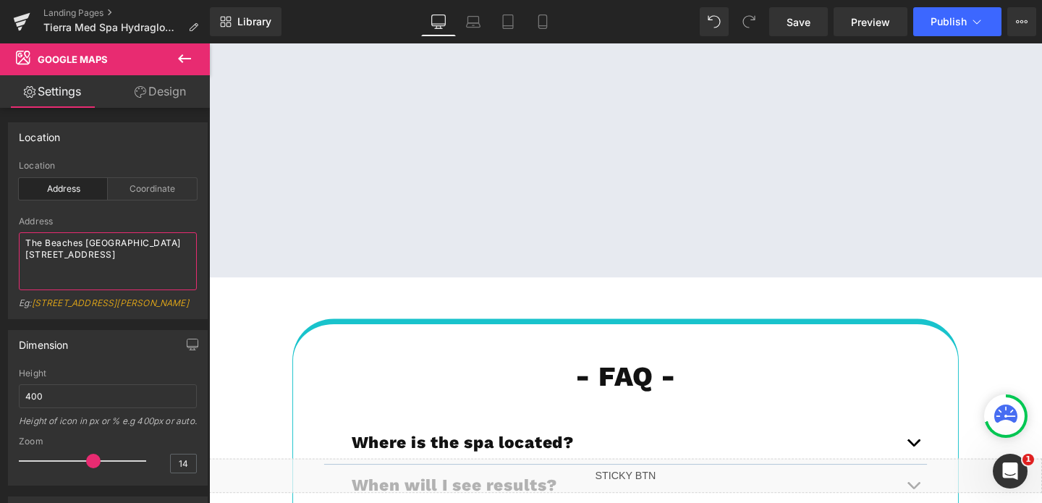
type textarea "The Beaches [GEOGRAPHIC_DATA] [STREET_ADDRESS]"
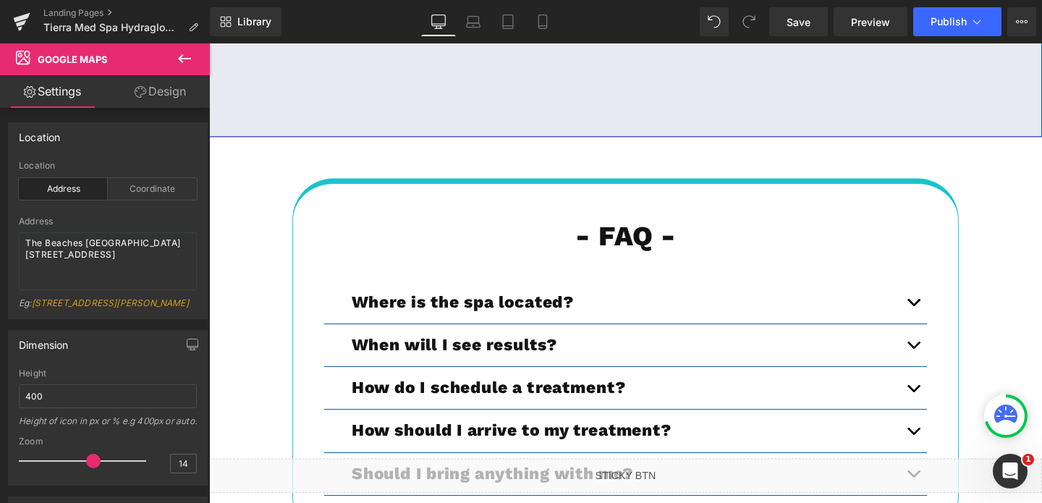
scroll to position [4787, 0]
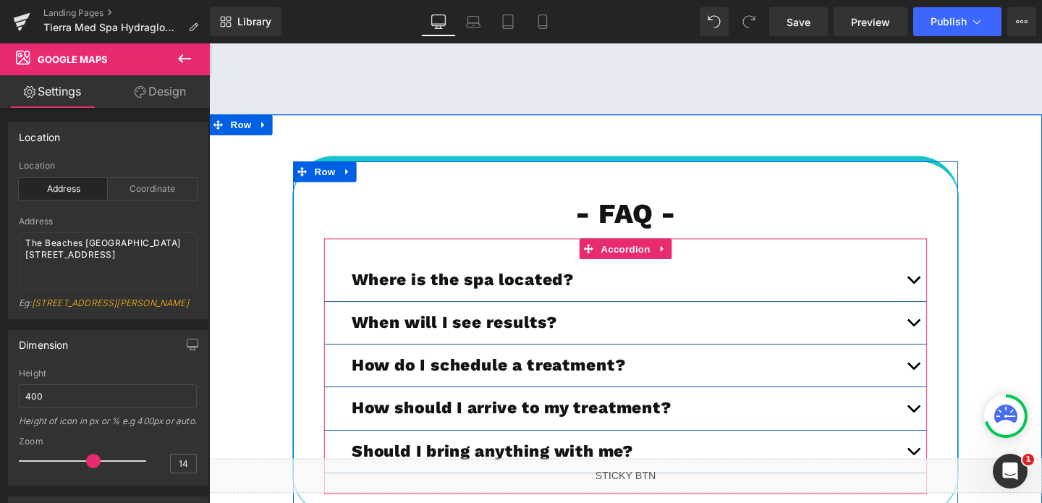
click at [956, 290] on button "button" at bounding box center [949, 292] width 29 height 44
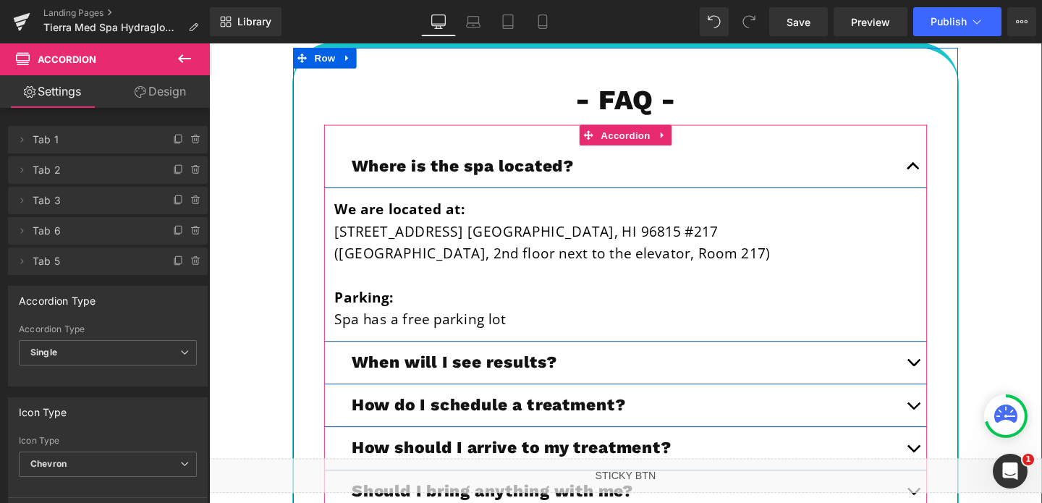
scroll to position [4914, 0]
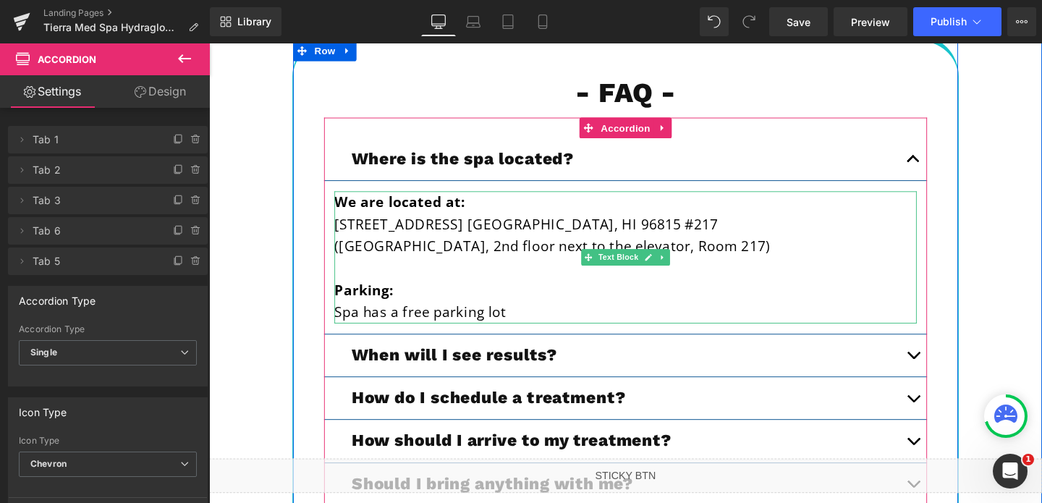
click at [450, 264] on p "(Waikiki shopping plaza, 2nd floor next to the elevator, Room 217)" at bounding box center [647, 256] width 612 height 23
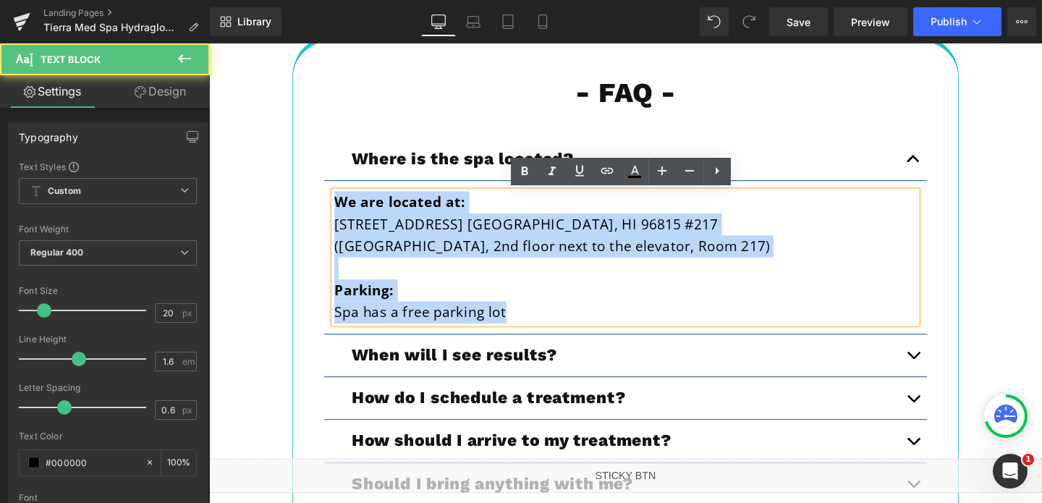
drag, startPoint x: 341, startPoint y: 211, endPoint x: 542, endPoint y: 322, distance: 229.6
click at [542, 322] on div "We are located at: 2250 Kalakaua Ave. Honolulu, HI 96815 #217 (Waikiki shopping…" at bounding box center [647, 268] width 612 height 139
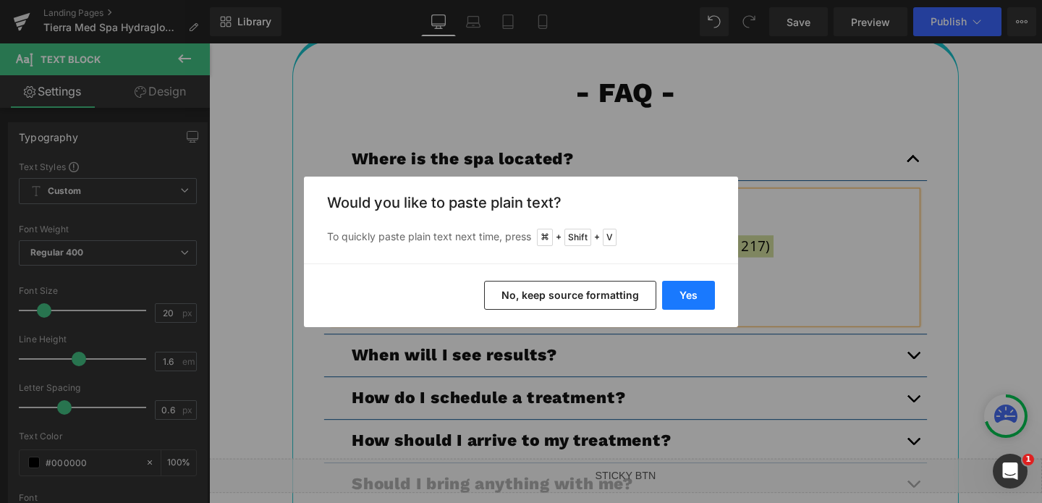
click at [676, 303] on button "Yes" at bounding box center [688, 295] width 53 height 29
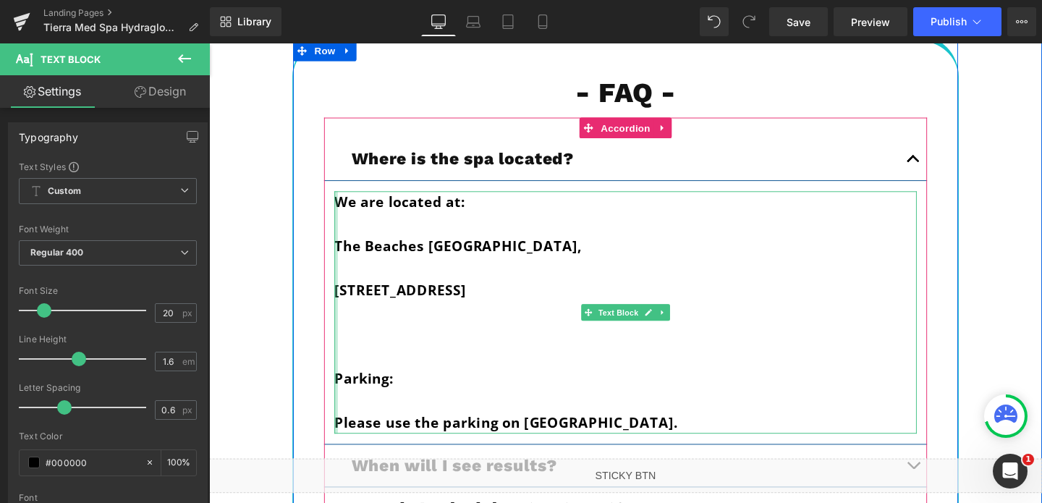
click at [342, 253] on div at bounding box center [343, 326] width 4 height 255
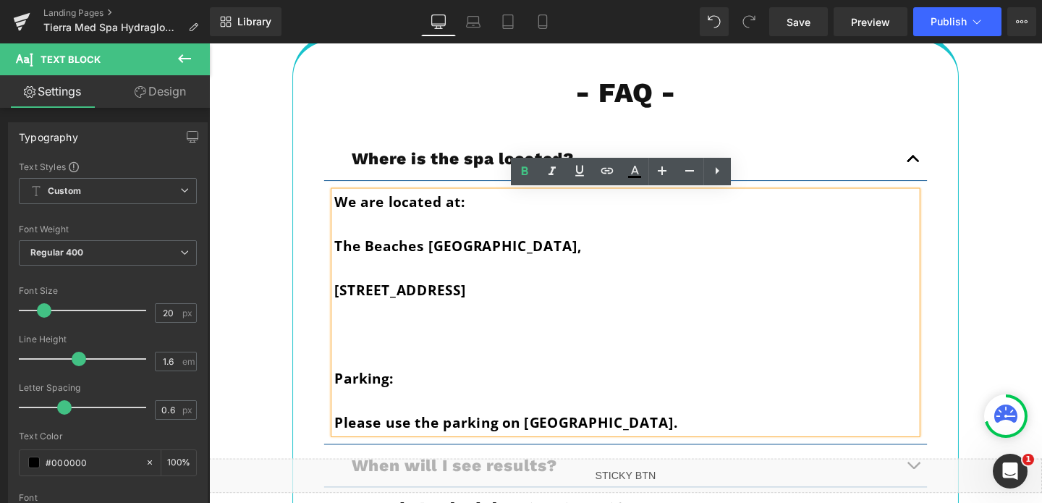
click at [344, 258] on b "The Beaches [GEOGRAPHIC_DATA]," at bounding box center [471, 257] width 260 height 20
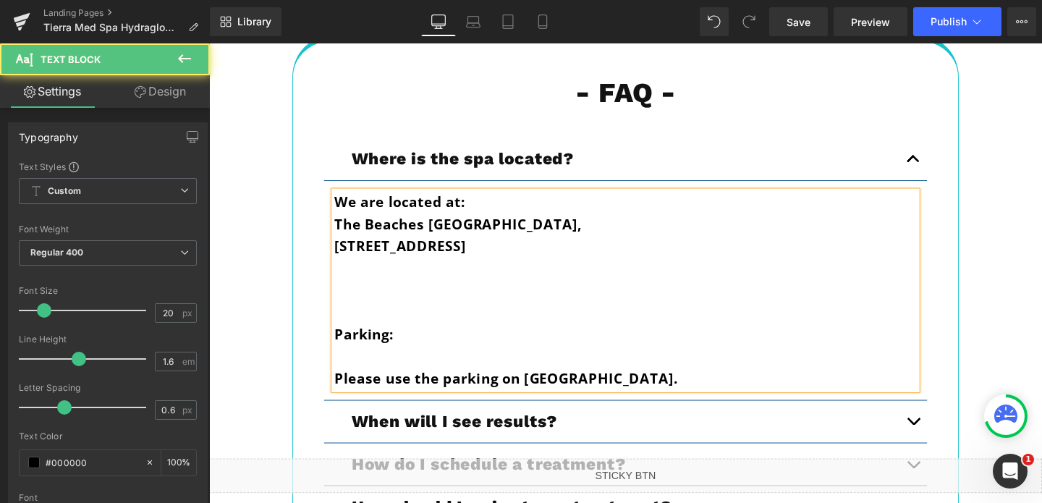
click at [341, 391] on div "We are located at: [GEOGRAPHIC_DATA], [STREET_ADDRESS][GEOGRAPHIC_DATA]: Please…" at bounding box center [647, 303] width 612 height 208
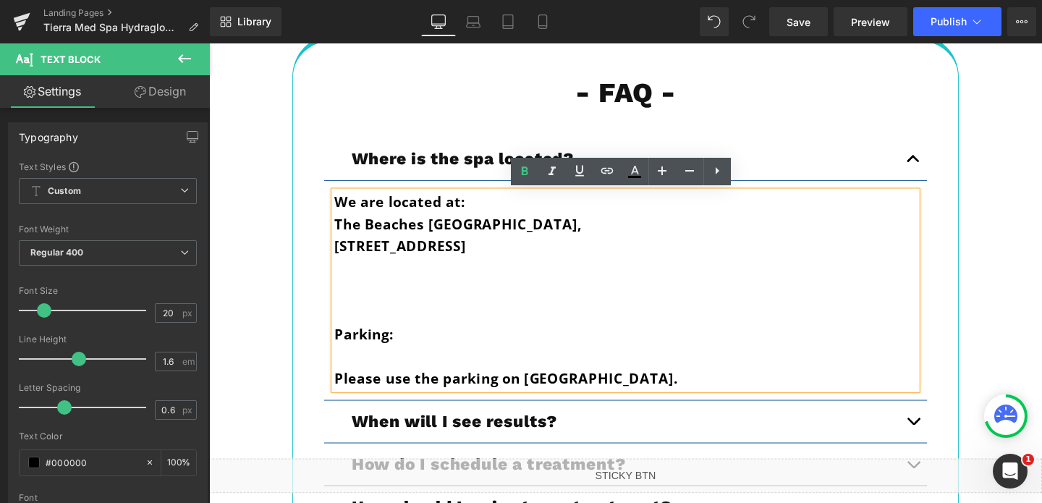
click at [341, 396] on div "We are located at: [GEOGRAPHIC_DATA], [STREET_ADDRESS][GEOGRAPHIC_DATA]: Please…" at bounding box center [647, 303] width 612 height 208
click at [342, 399] on b "Please use the parking on Queens St." at bounding box center [521, 396] width 361 height 20
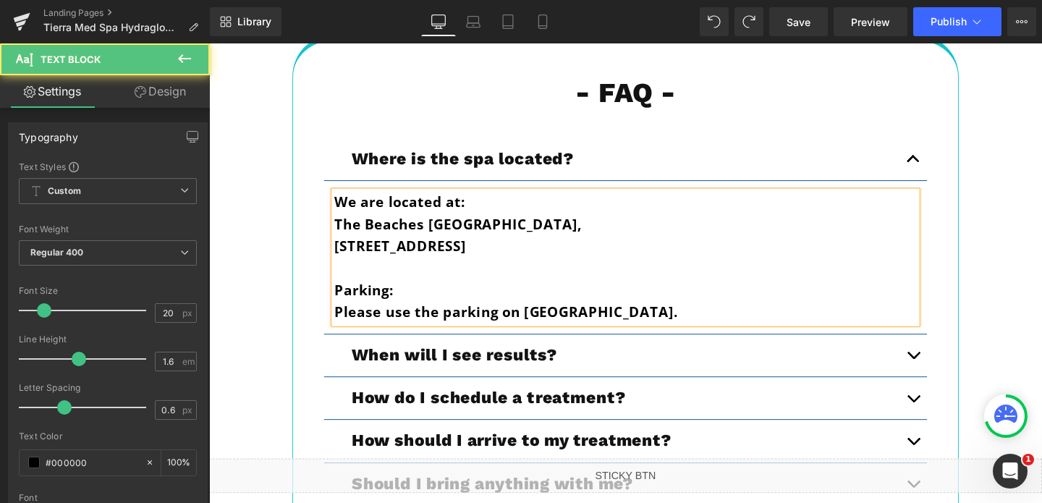
drag, startPoint x: 344, startPoint y: 232, endPoint x: 633, endPoint y: 255, distance: 290.2
click at [633, 255] on div "We are located at: The Beaches Toronto, 1912 Queen St. E. Toronto ON M4L1H5 Par…" at bounding box center [647, 268] width 612 height 139
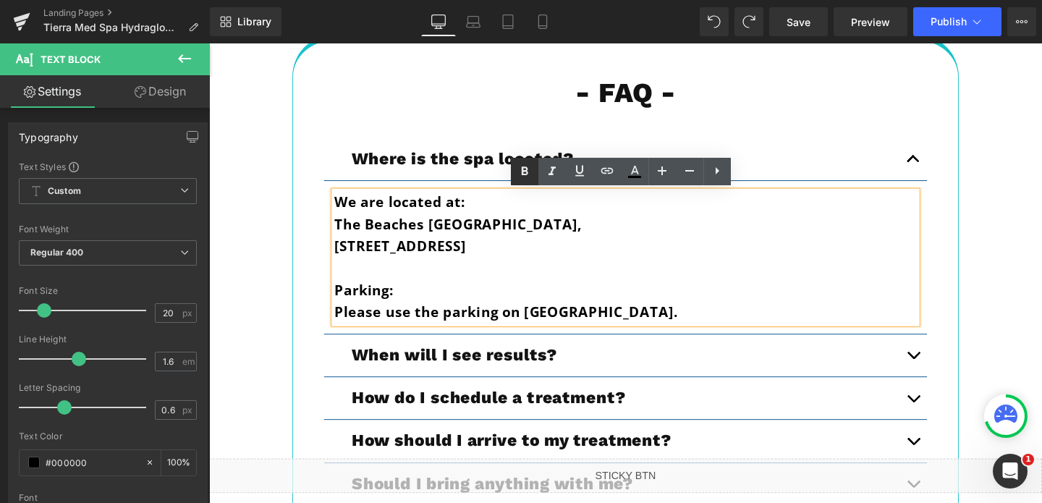
click at [524, 160] on link at bounding box center [524, 171] width 27 height 27
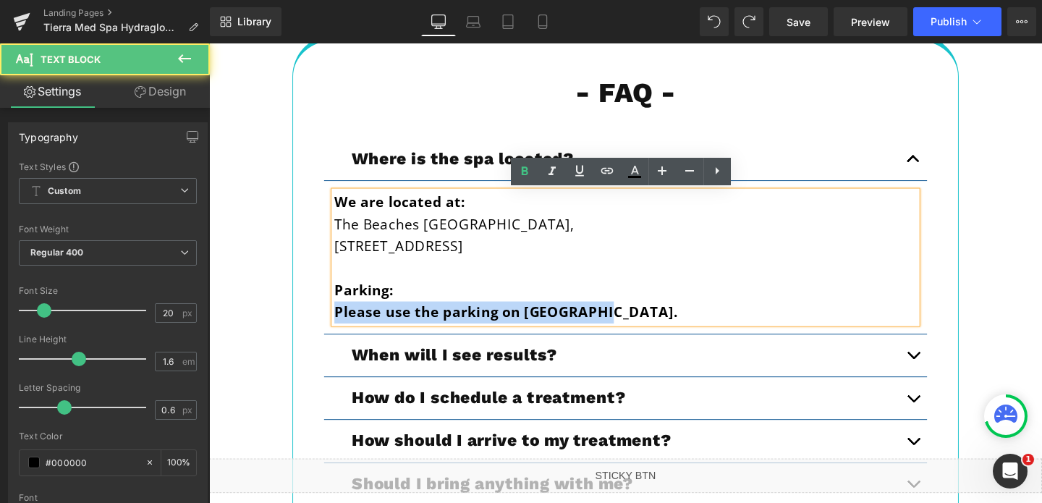
drag, startPoint x: 344, startPoint y: 327, endPoint x: 645, endPoint y: 324, distance: 301.0
click at [645, 324] on p "Please use the parking on Queens St." at bounding box center [647, 326] width 612 height 23
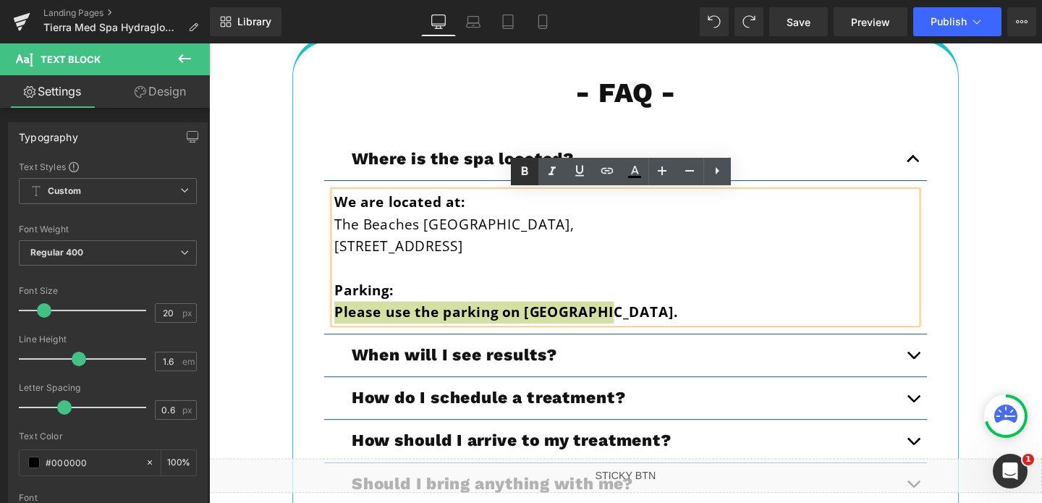
click at [523, 172] on icon at bounding box center [524, 171] width 17 height 17
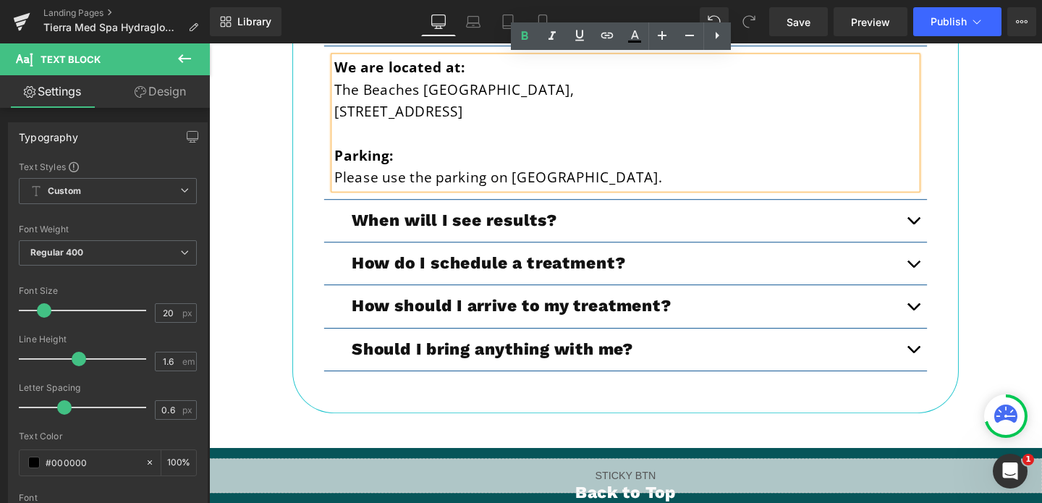
click at [946, 233] on button "button" at bounding box center [949, 230] width 29 height 44
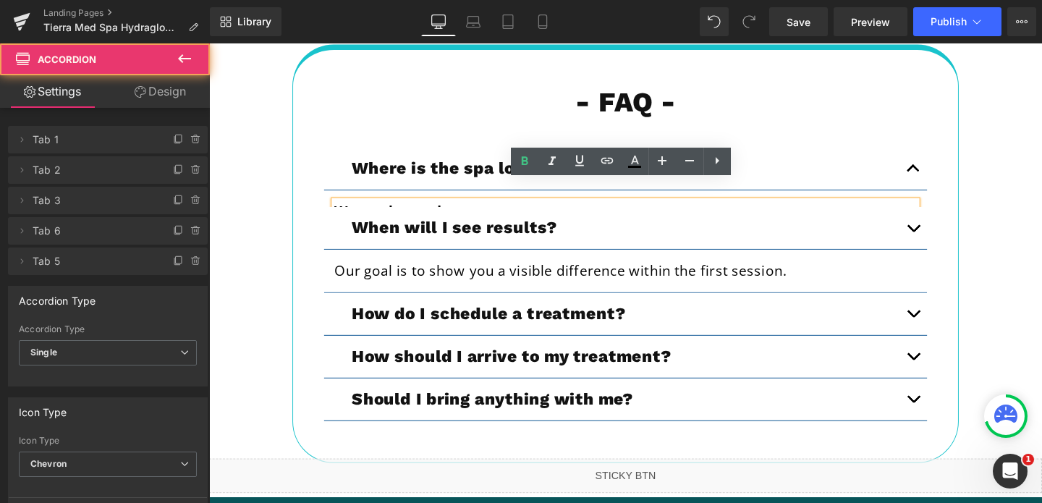
scroll to position [4893, 0]
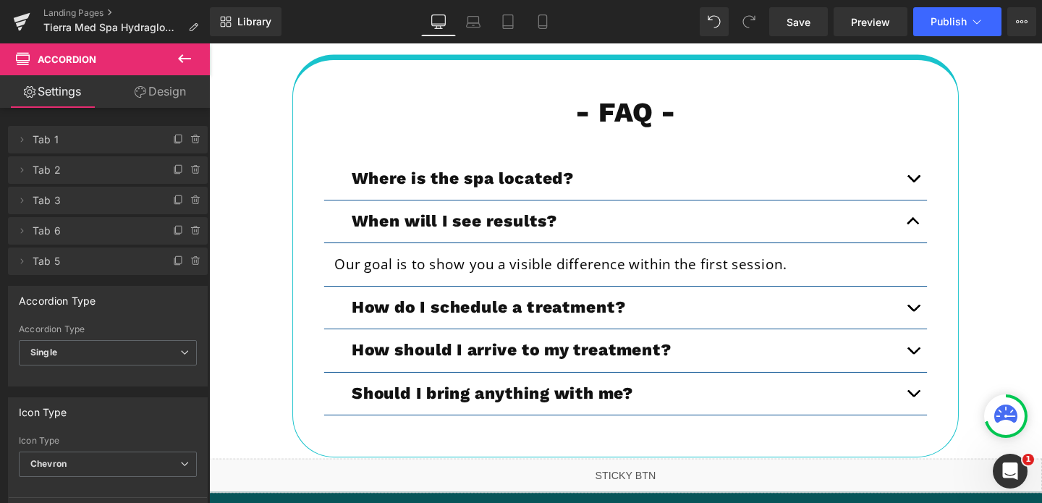
click at [948, 333] on button "button" at bounding box center [949, 321] width 29 height 44
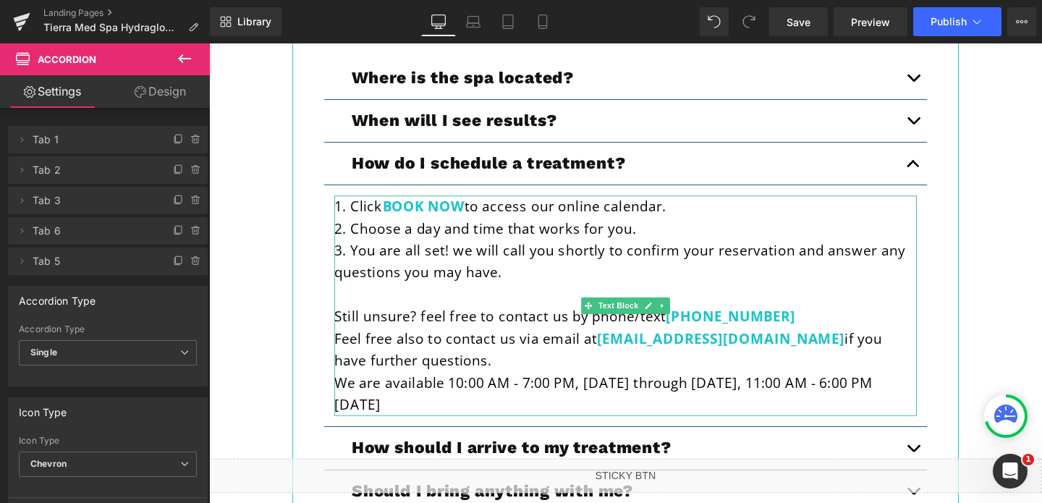
scroll to position [5000, 0]
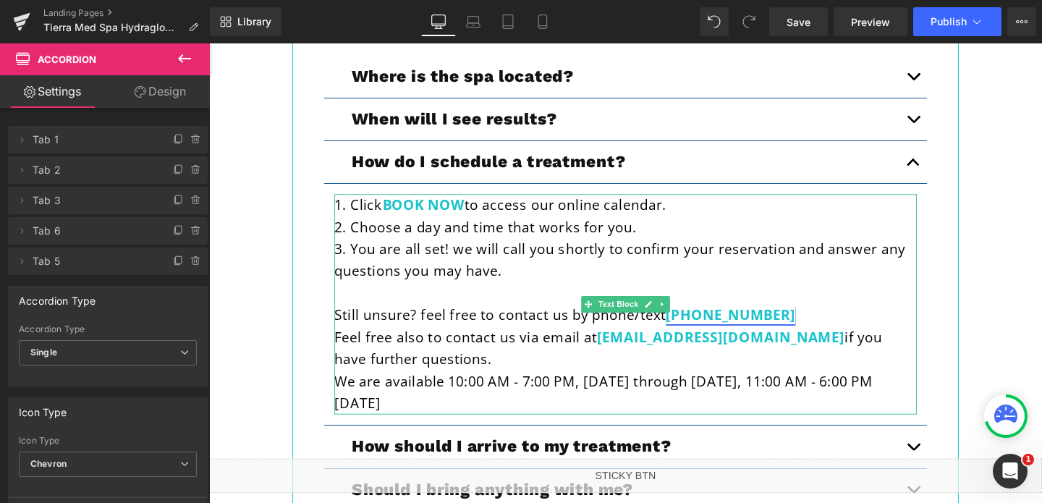
click at [756, 326] on link "(808) 764-3367" at bounding box center [757, 329] width 136 height 20
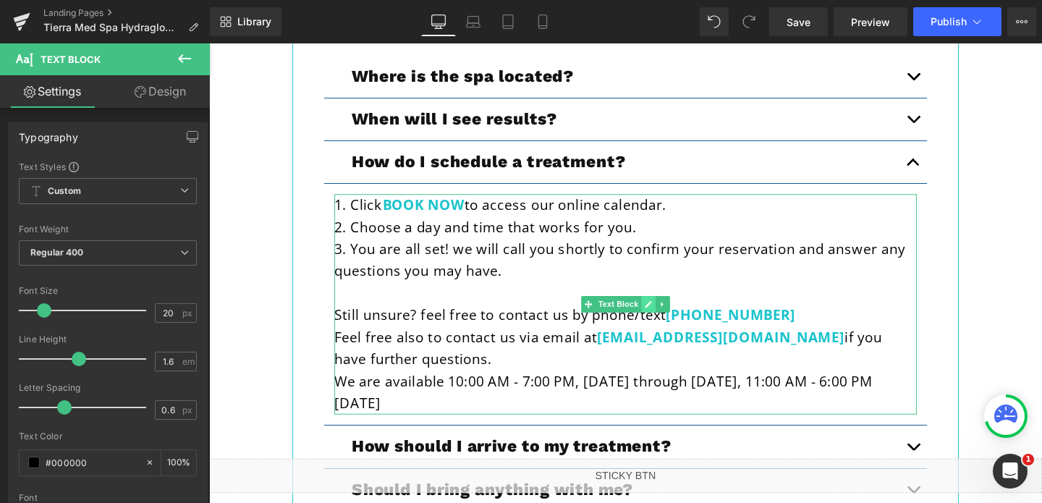
click at [671, 318] on icon at bounding box center [670, 318] width 7 height 7
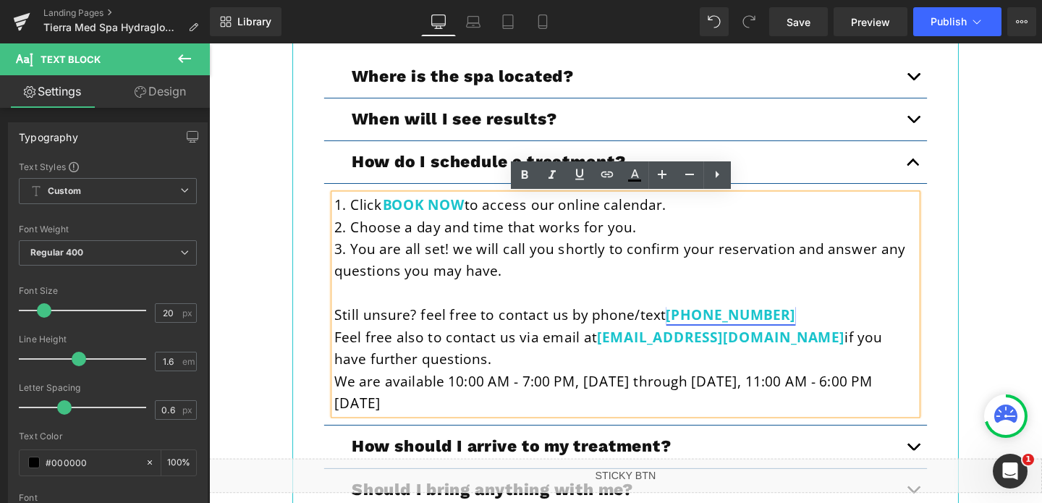
click at [728, 330] on link "(808) 764-3367" at bounding box center [757, 329] width 136 height 20
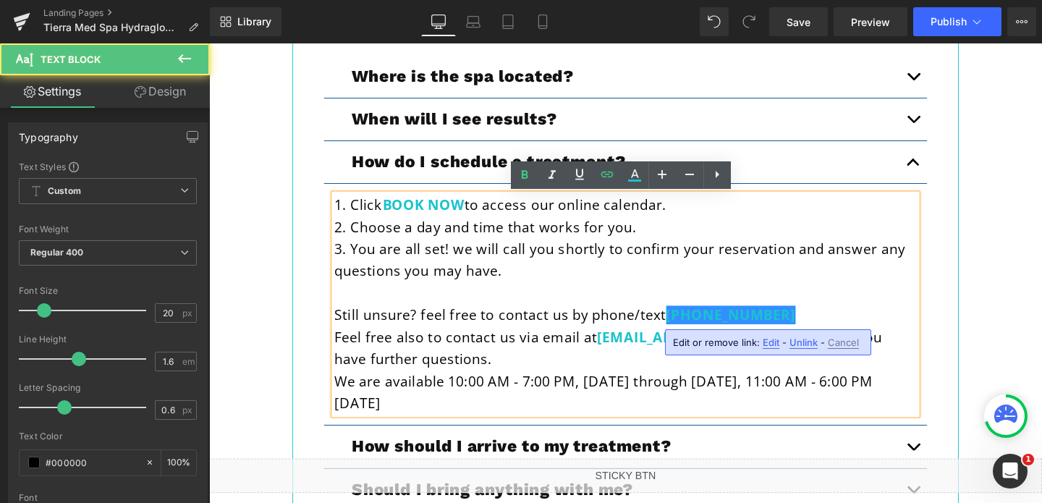
click at [0, 0] on span "Edit" at bounding box center [0, 0] width 0 height 0
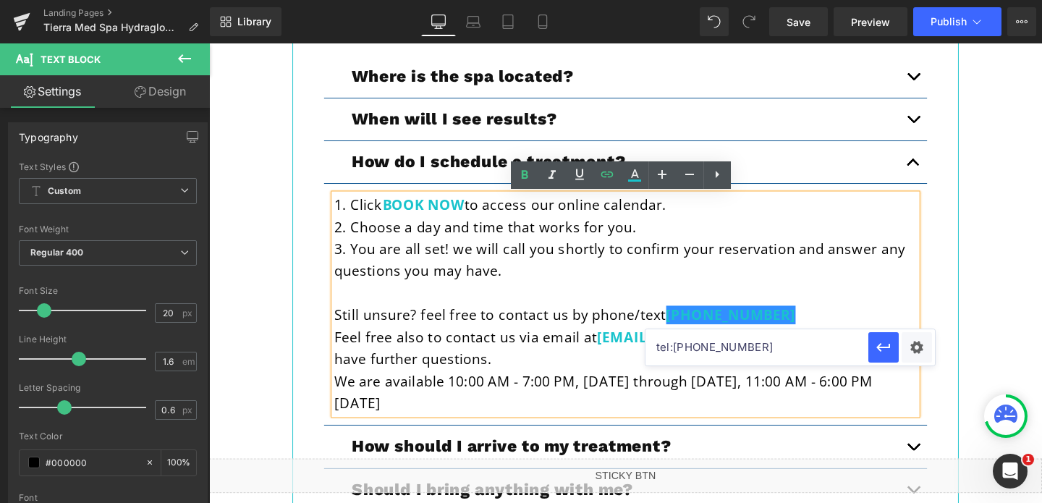
click at [729, 349] on input "tel:7026731911" at bounding box center [756, 347] width 223 height 36
paste input "6479561334"
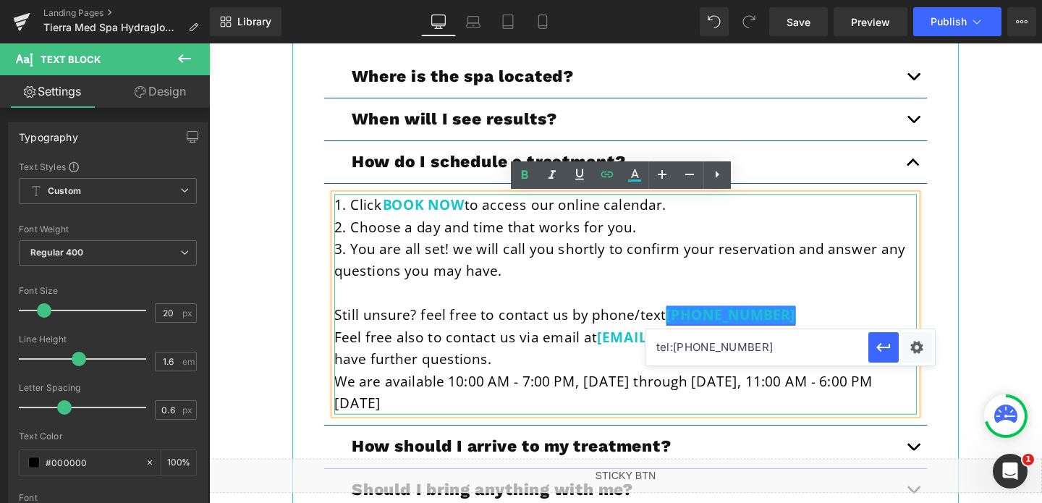
type input "tel:6479561334"
click at [717, 330] on link "(808) 764-3367" at bounding box center [757, 329] width 136 height 20
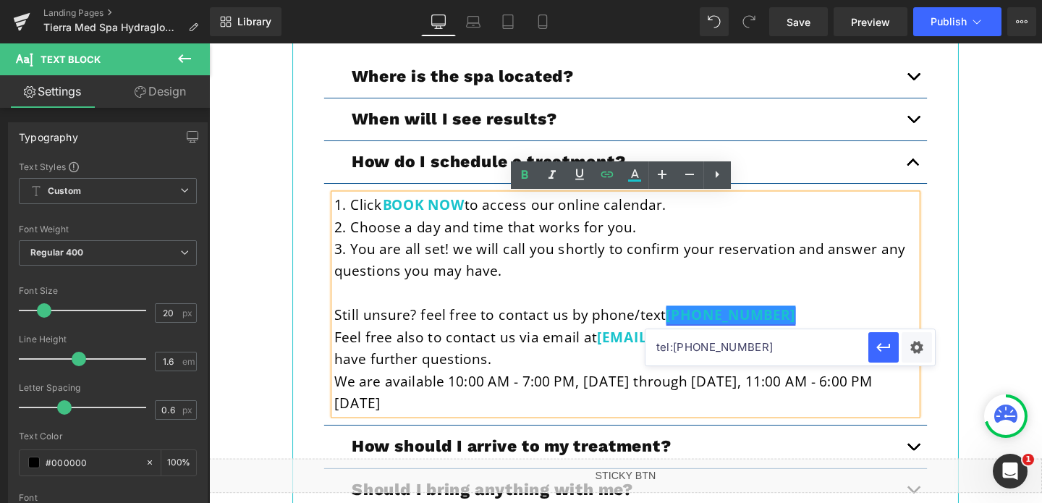
click at [755, 333] on link "(647) 764-3367" at bounding box center [757, 329] width 136 height 20
click at [768, 334] on link "(647) 956-3367" at bounding box center [757, 329] width 136 height 20
click at [700, 345] on input "tel:6479561334" at bounding box center [756, 347] width 223 height 36
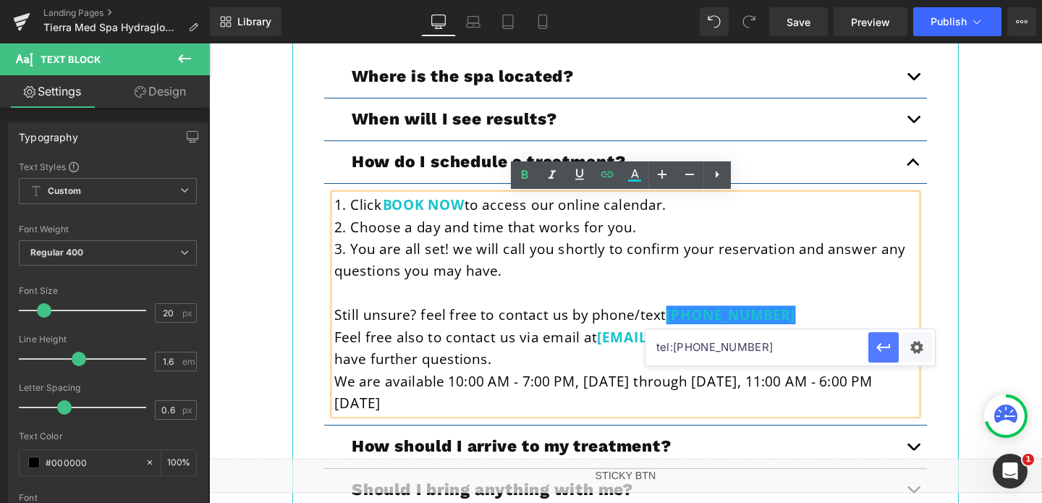
click at [874, 358] on button "button" at bounding box center [883, 347] width 30 height 30
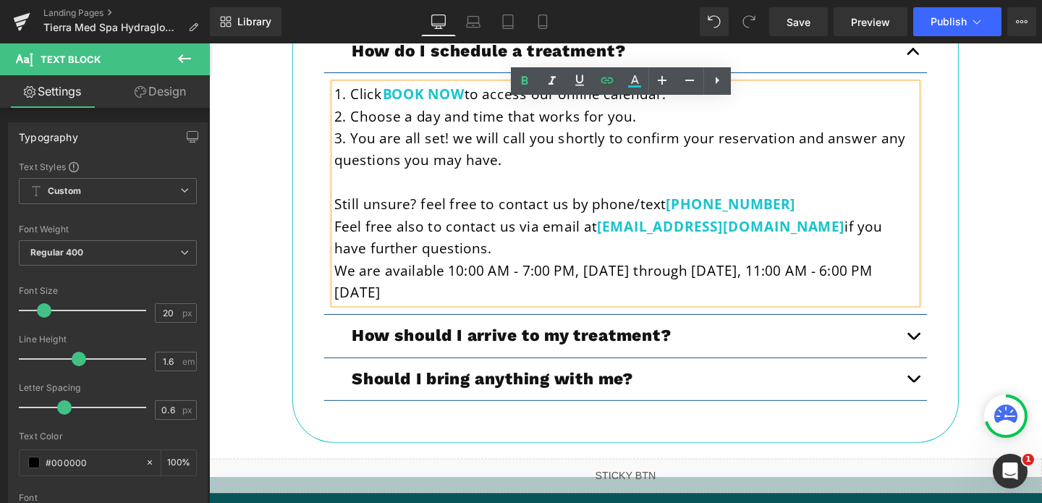
scroll to position [5126, 0]
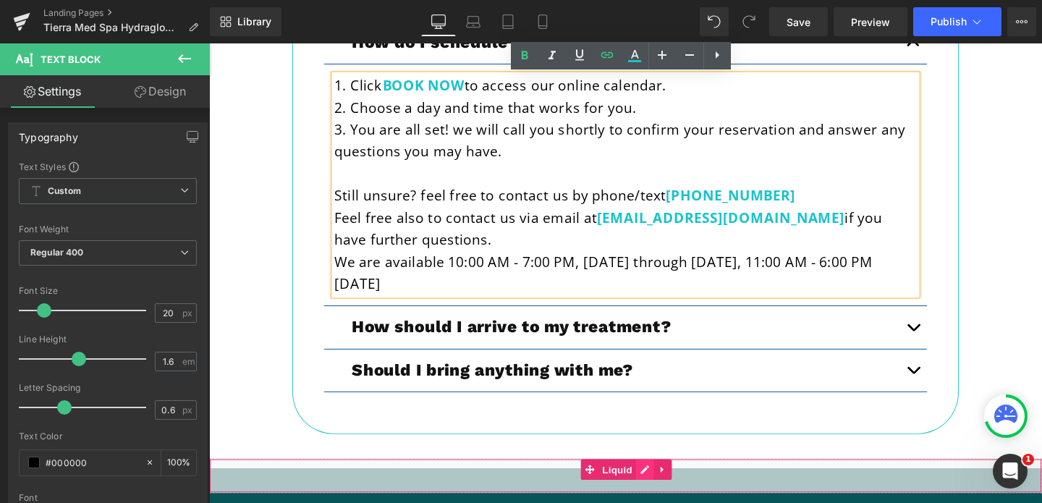
click at [668, 492] on div "Liquid" at bounding box center [646, 498] width 875 height 36
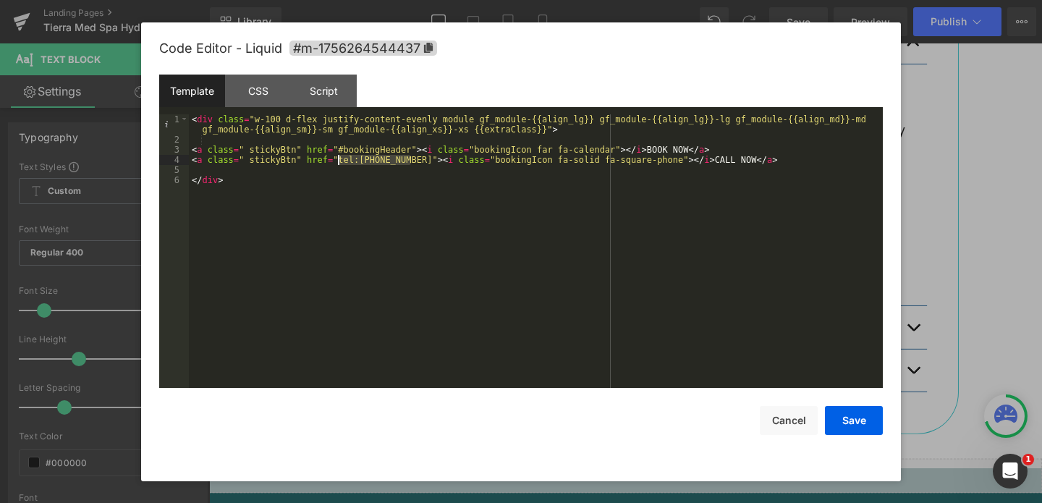
drag, startPoint x: 411, startPoint y: 161, endPoint x: 338, endPoint y: 163, distance: 73.1
click at [338, 163] on div "< div class = "w-100 d-flex justify-content-evenly module gf_module-{{align_lg}…" at bounding box center [536, 266] width 694 height 304
click at [854, 427] on button "Save" at bounding box center [854, 420] width 58 height 29
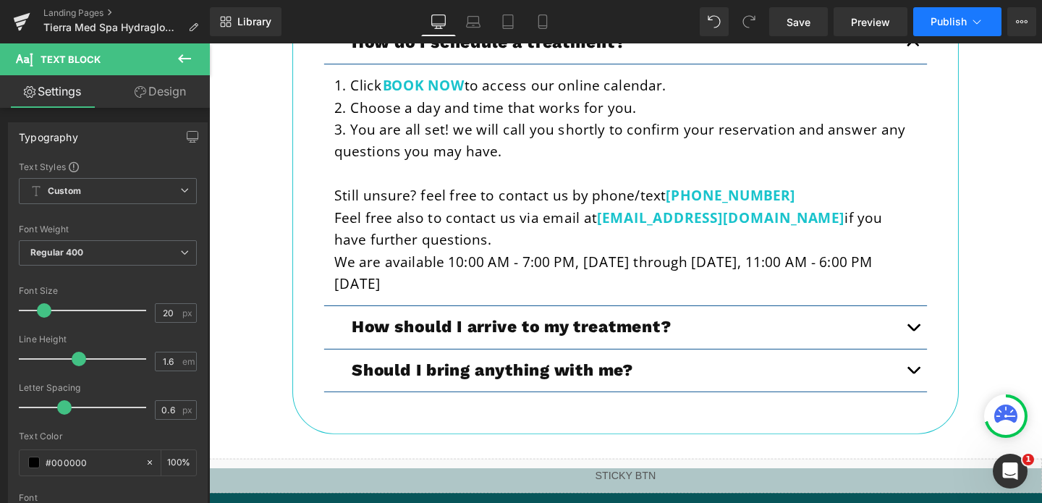
click at [940, 23] on span "Publish" at bounding box center [948, 22] width 36 height 12
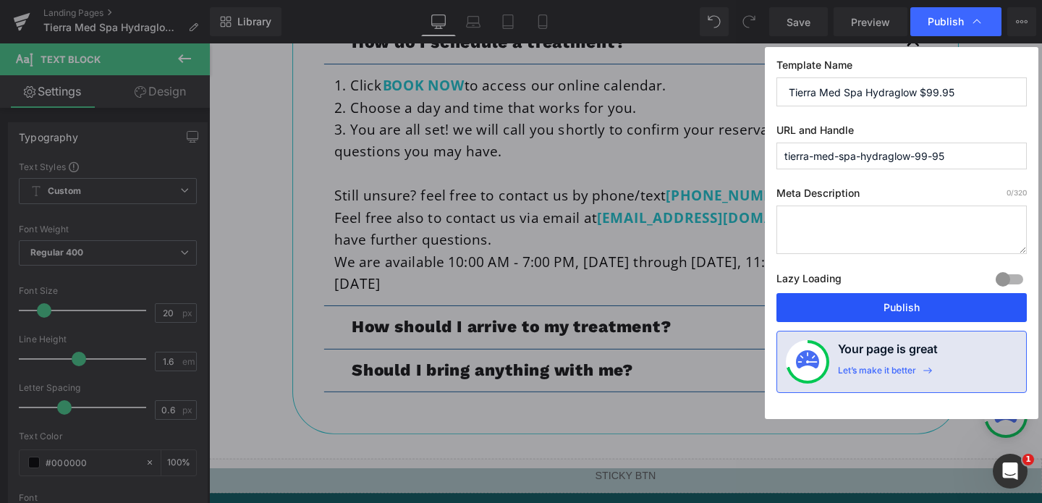
click at [909, 311] on button "Publish" at bounding box center [901, 307] width 250 height 29
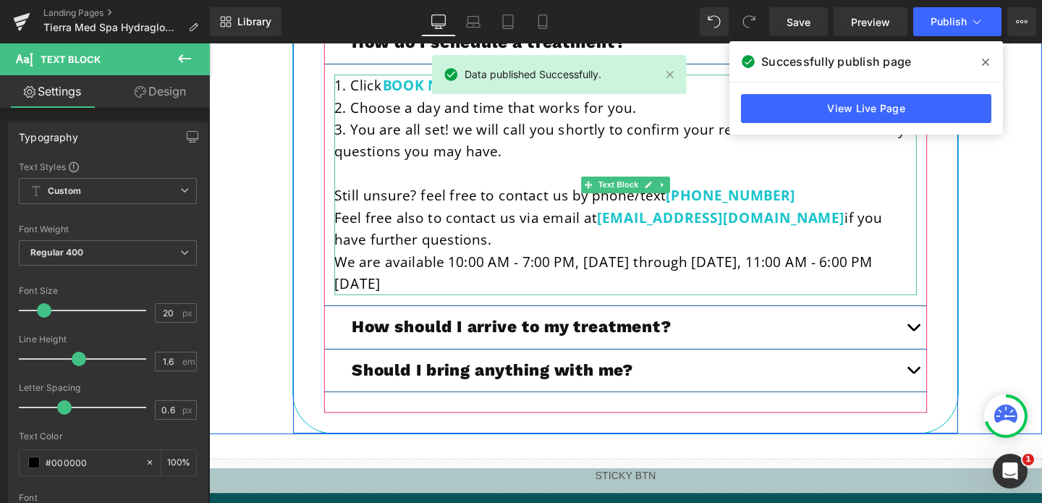
click at [773, 280] on p "We are available 10:00 AM - 7:00 PM, Monday through Saturday, 11:00 AM - 6:00 P…" at bounding box center [647, 285] width 612 height 46
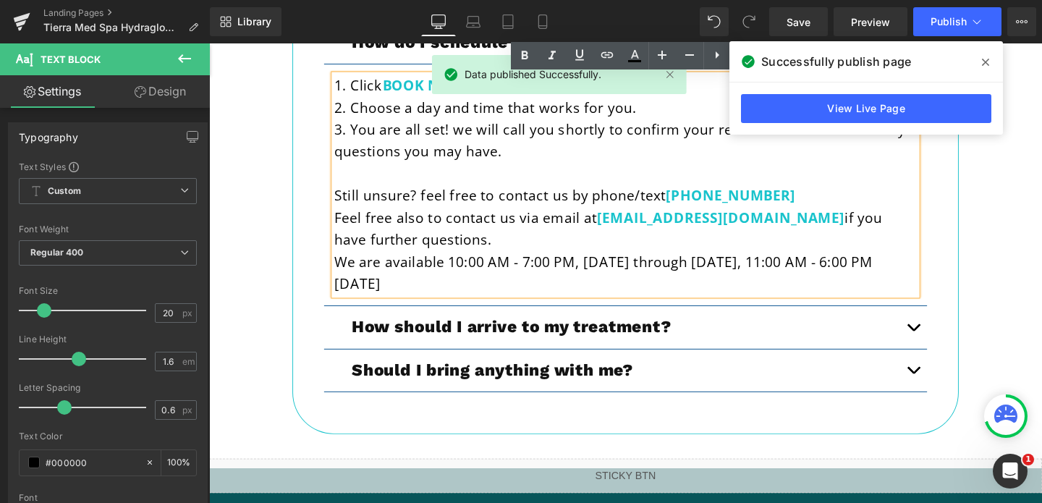
drag, startPoint x: 446, startPoint y: 301, endPoint x: 342, endPoint y: 281, distance: 106.0
click at [342, 281] on p "We are available 10:00 AM - 7:00 PM, Monday through Saturday, 11:00 AM - 6:00 P…" at bounding box center [647, 285] width 612 height 46
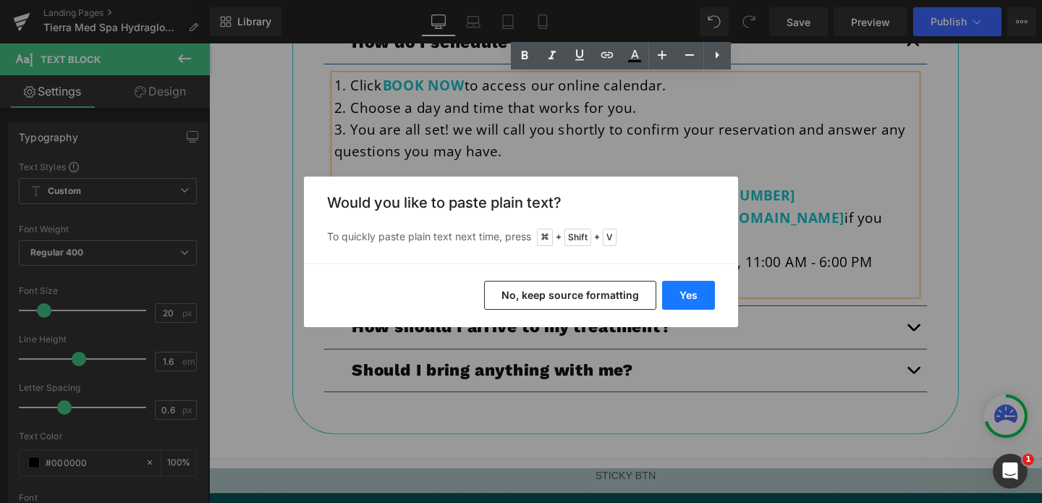
click at [684, 292] on button "Yes" at bounding box center [688, 295] width 53 height 29
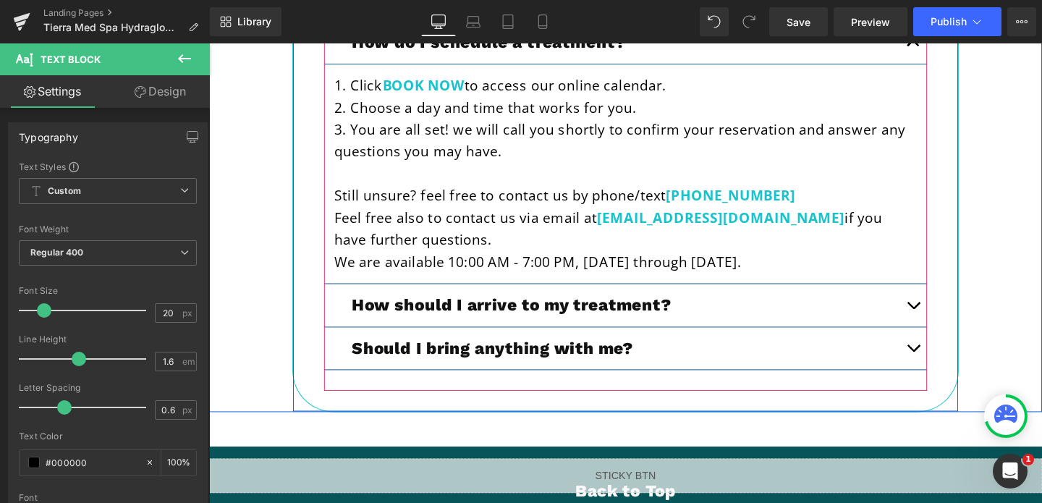
click at [946, 313] on button "button" at bounding box center [949, 319] width 29 height 44
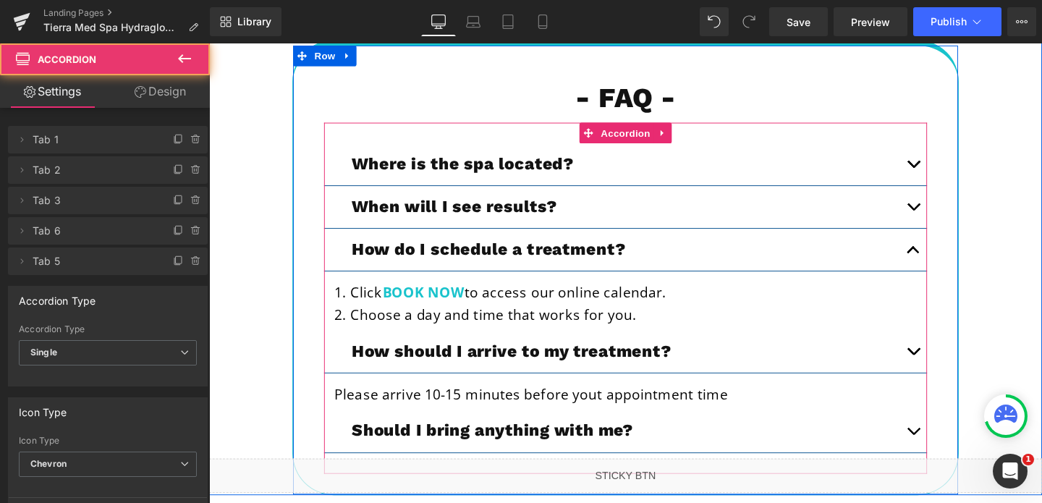
scroll to position [4894, 0]
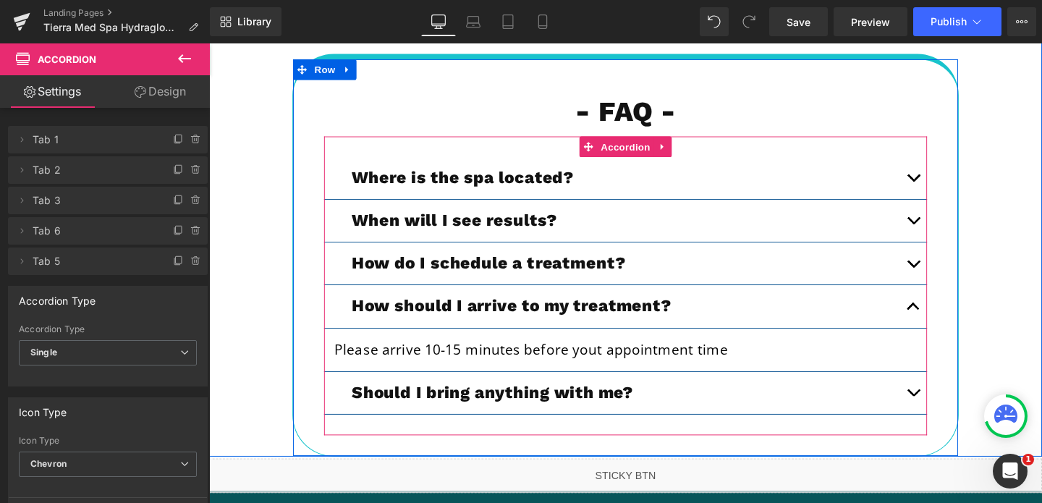
click at [948, 418] on button "button" at bounding box center [949, 410] width 29 height 44
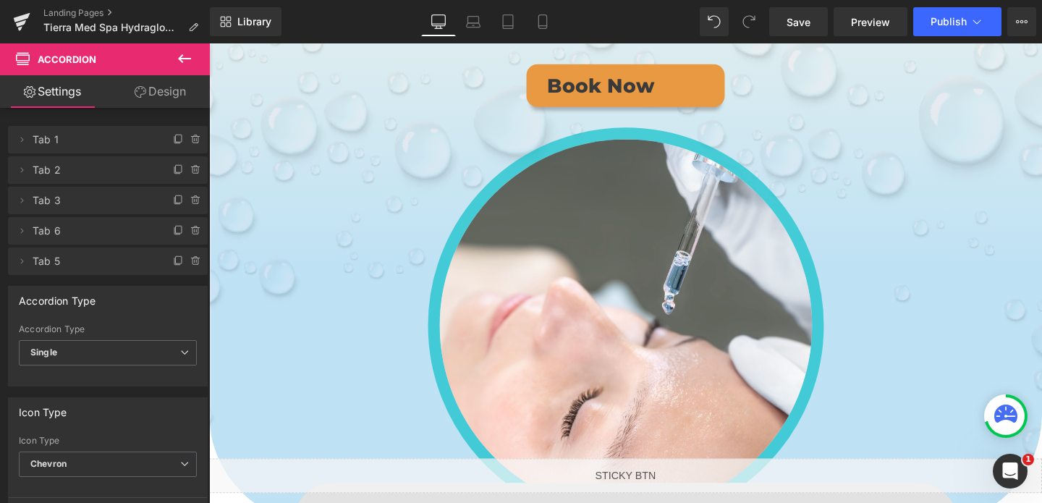
scroll to position [0, 0]
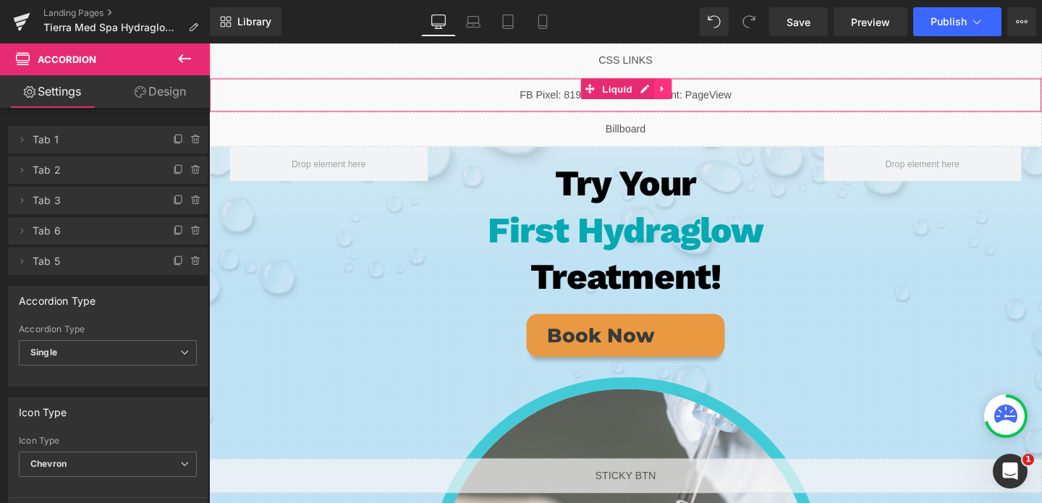
click at [684, 92] on icon at bounding box center [685, 91] width 3 height 7
click at [694, 91] on icon at bounding box center [695, 91] width 10 height 10
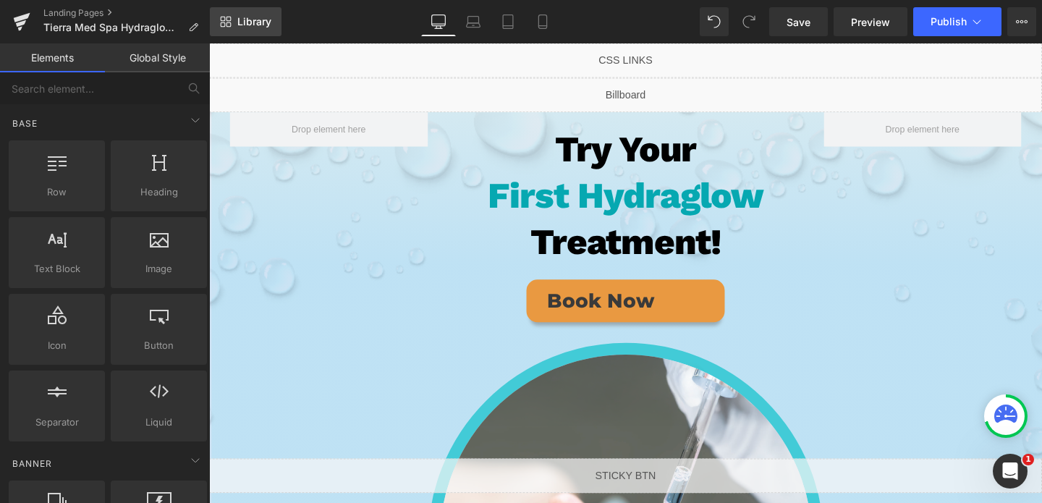
click at [248, 22] on span "Library" at bounding box center [254, 21] width 34 height 13
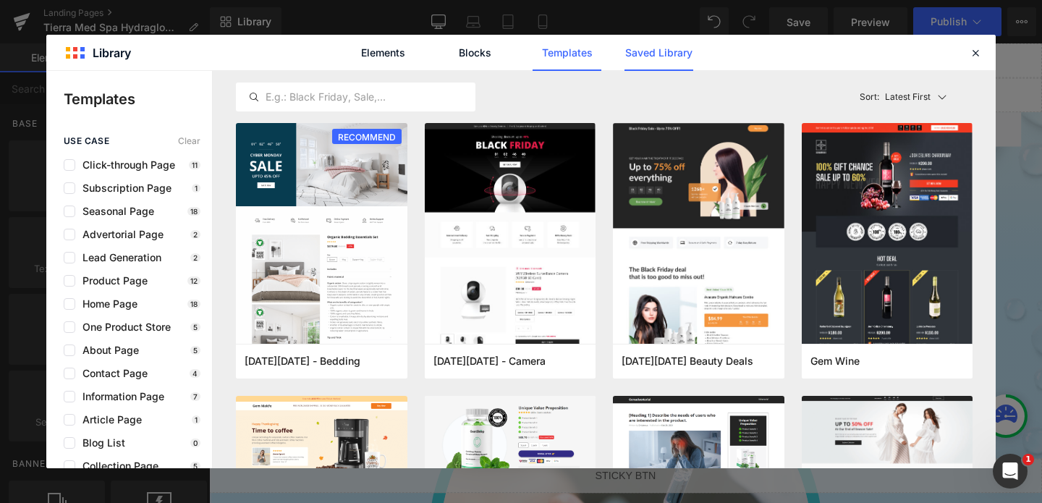
click at [650, 43] on link "Saved Library" at bounding box center [658, 53] width 69 height 36
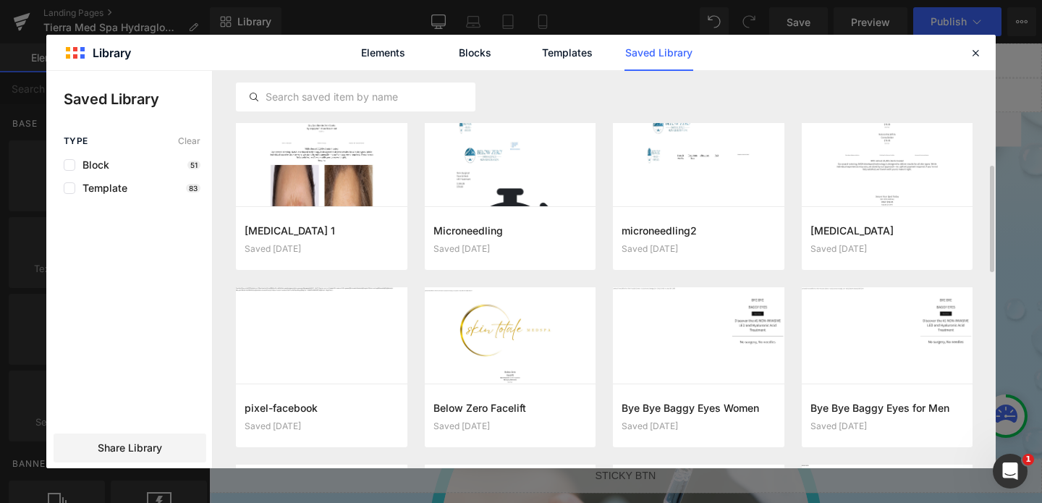
scroll to position [375, 0]
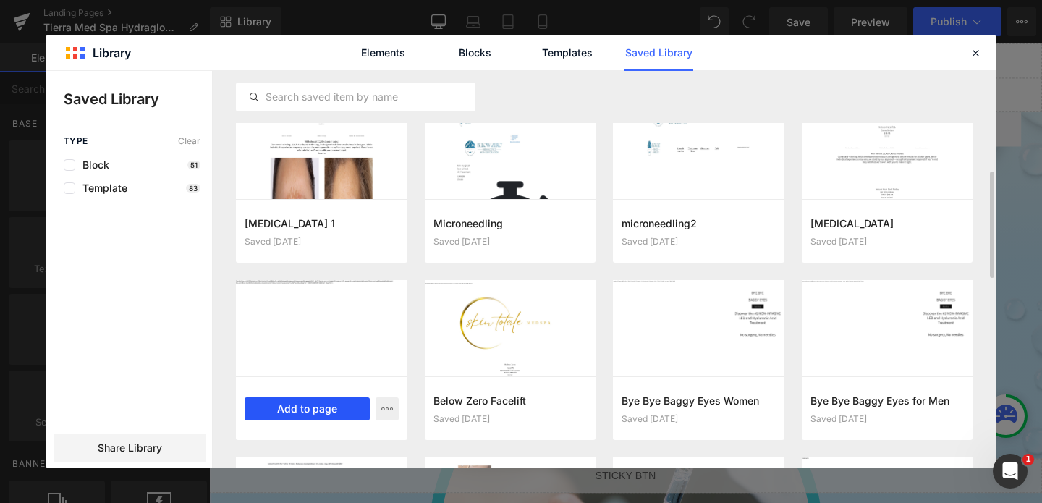
click at [305, 401] on button "Add to page" at bounding box center [307, 408] width 125 height 23
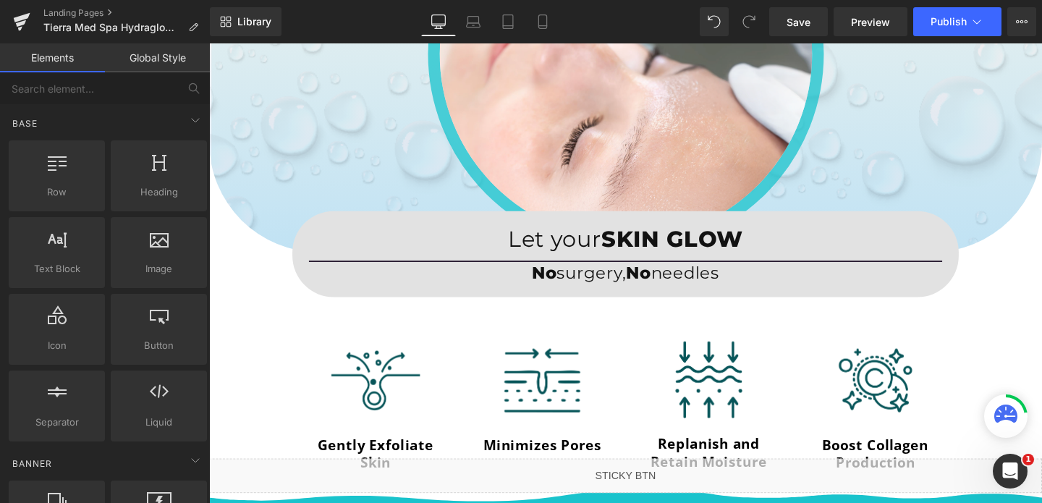
scroll to position [0, 0]
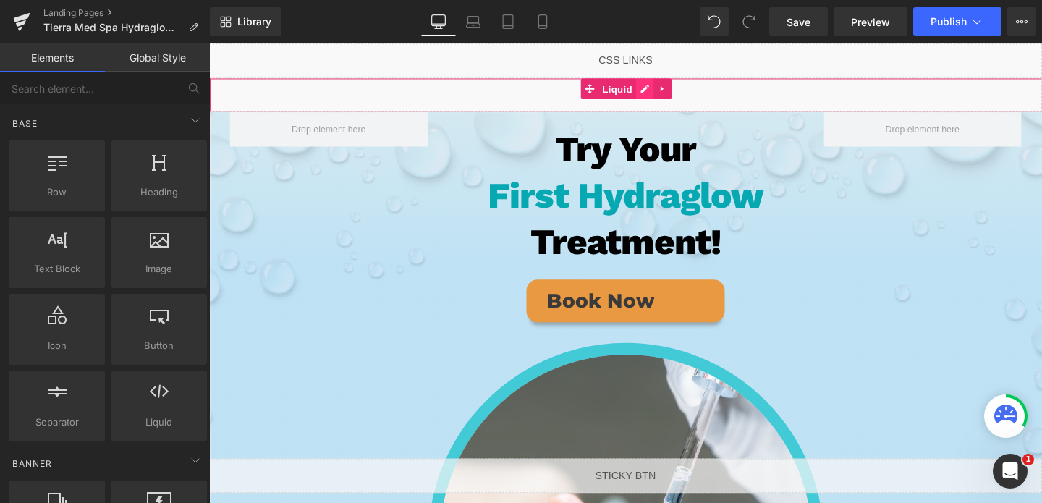
click at [664, 96] on div "Liquid" at bounding box center [646, 98] width 875 height 36
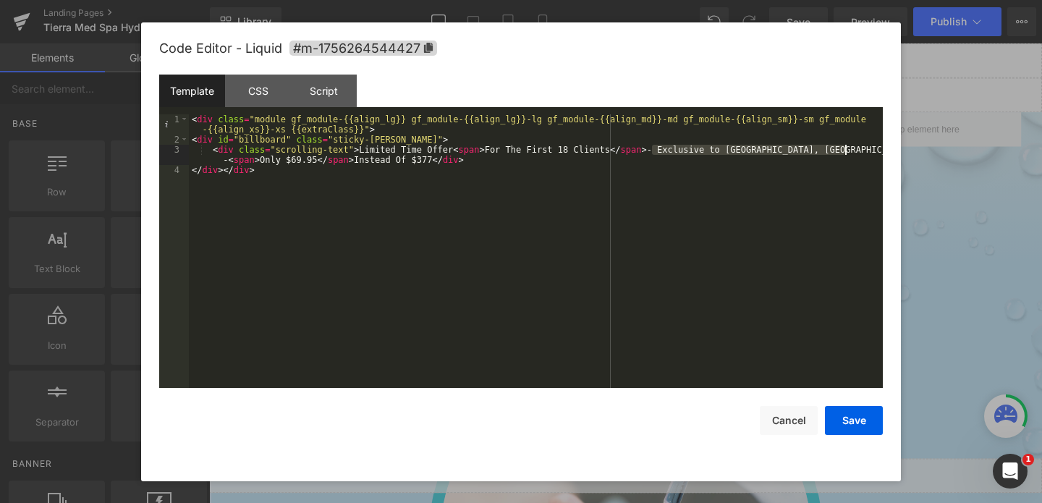
drag, startPoint x: 652, startPoint y: 147, endPoint x: 851, endPoint y: 151, distance: 199.0
click at [851, 151] on div "< div class = "module gf_module-{{align_lg}} gf_module-{{align_lg}}-lg gf_modul…" at bounding box center [536, 266] width 694 height 304
click at [297, 158] on div "< div class = "module gf_module-{{align_lg}} gf_module-{{align_lg}}-lg gf_modul…" at bounding box center [536, 266] width 694 height 304
click at [851, 430] on button "Save" at bounding box center [854, 420] width 58 height 29
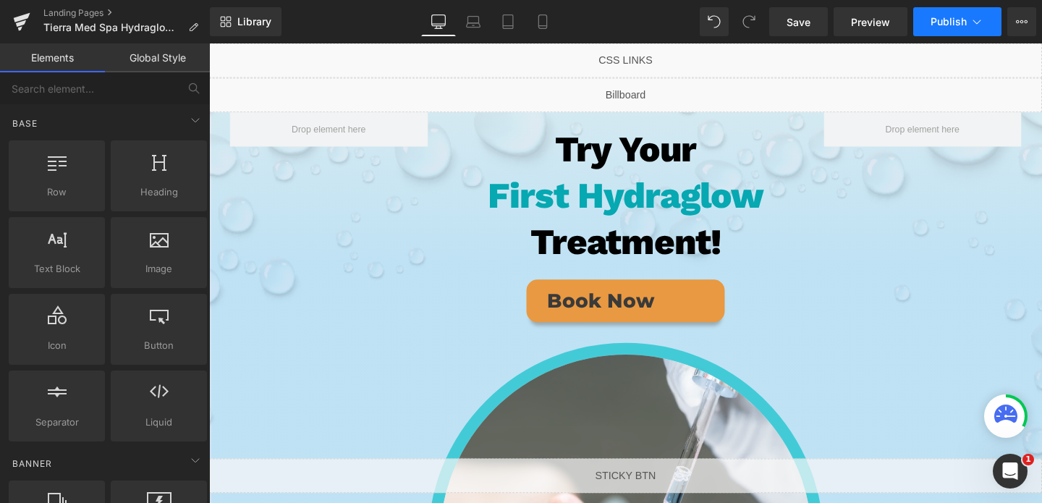
click at [940, 31] on button "Publish" at bounding box center [957, 21] width 88 height 29
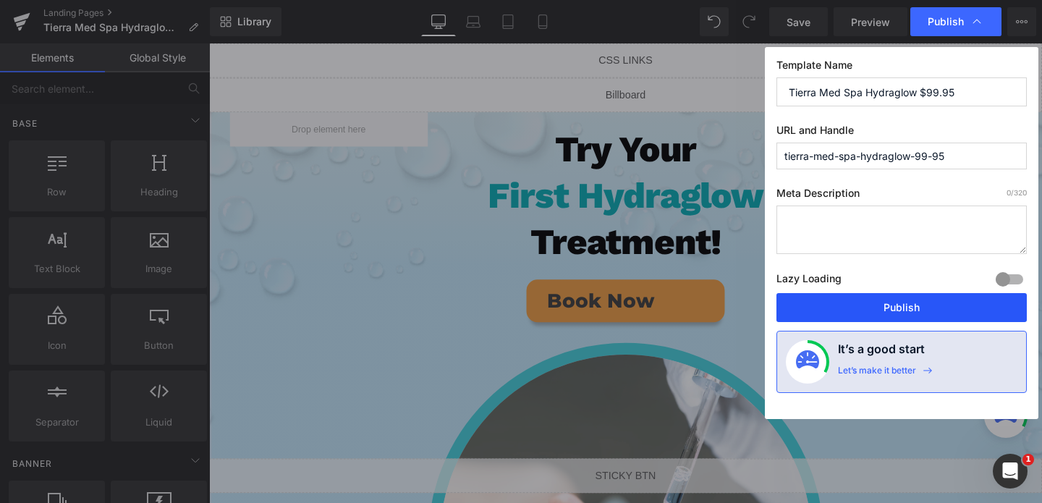
click at [866, 309] on button "Publish" at bounding box center [901, 307] width 250 height 29
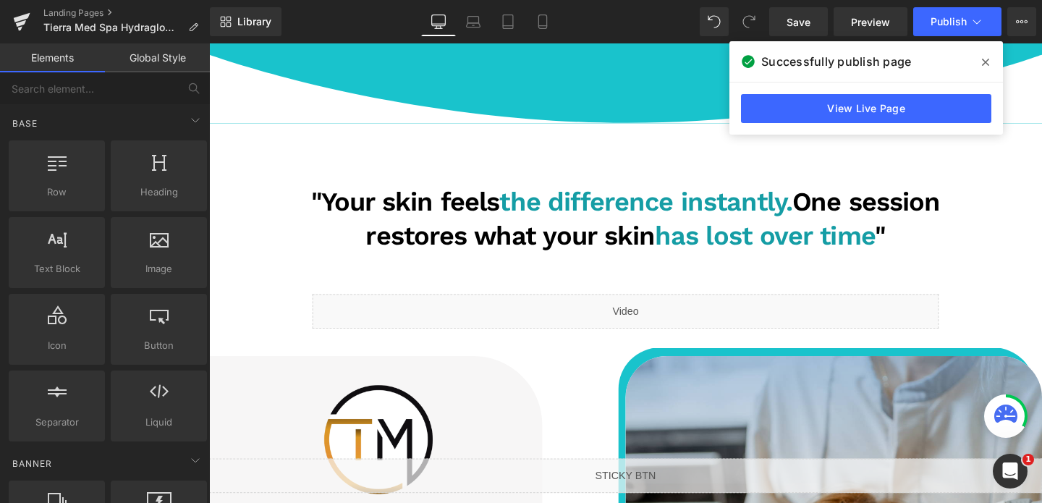
scroll to position [2196, 0]
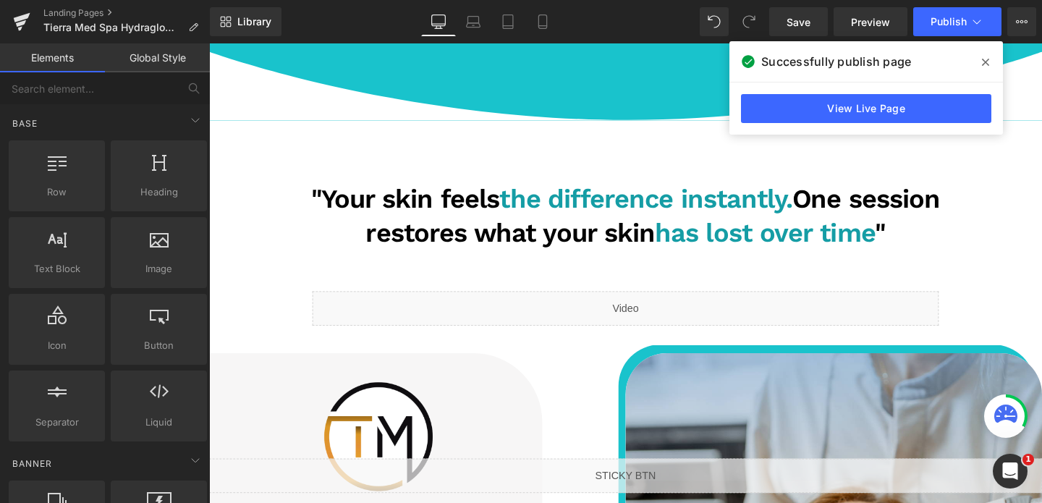
click at [647, 315] on div "Liquid" at bounding box center [647, 322] width 658 height 36
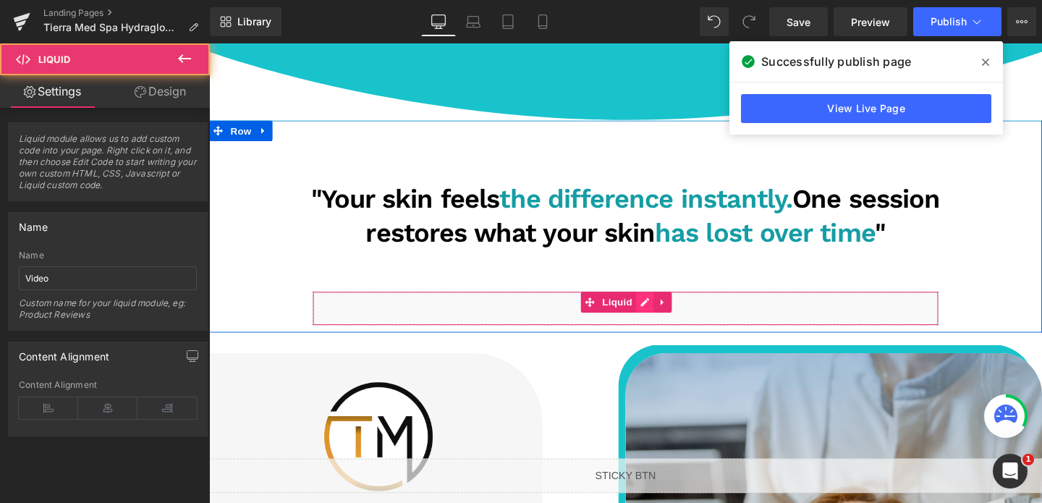
click at [664, 315] on div "Liquid" at bounding box center [647, 322] width 658 height 36
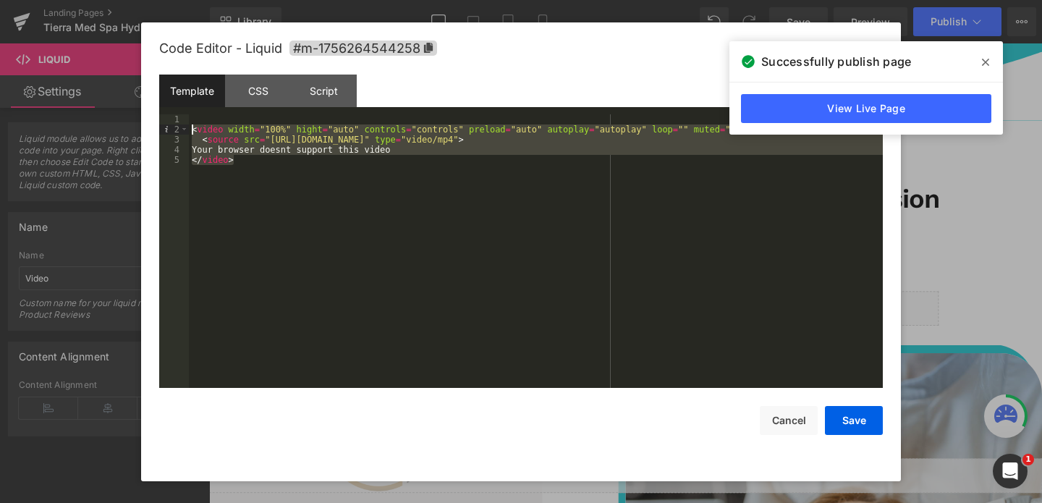
drag, startPoint x: 239, startPoint y: 182, endPoint x: 192, endPoint y: 127, distance: 72.3
click at [192, 127] on div "< video width = "100%" hight = "auto" controls = "controls" preload = "auto" au…" at bounding box center [536, 261] width 694 height 294
click at [857, 418] on button "Save" at bounding box center [854, 420] width 58 height 29
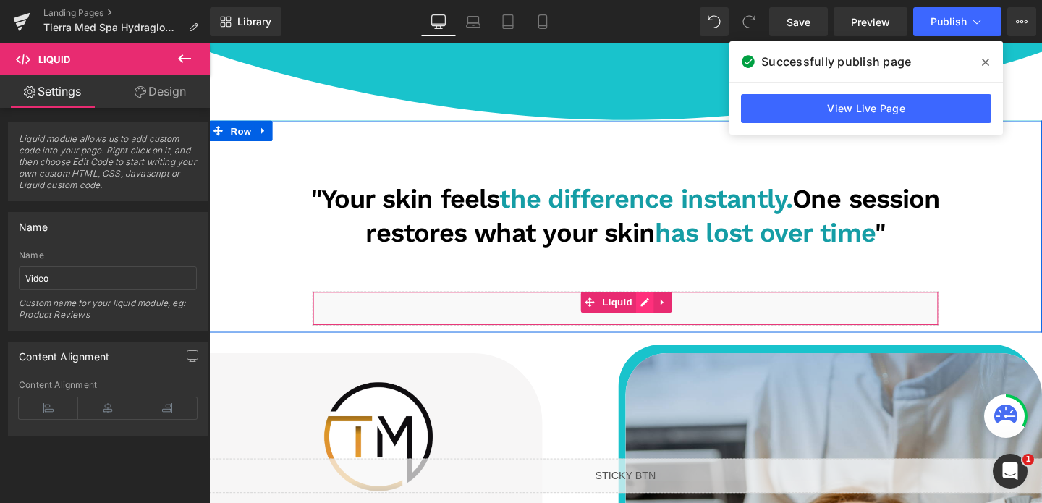
click at [670, 318] on div "Liquid" at bounding box center [647, 322] width 658 height 36
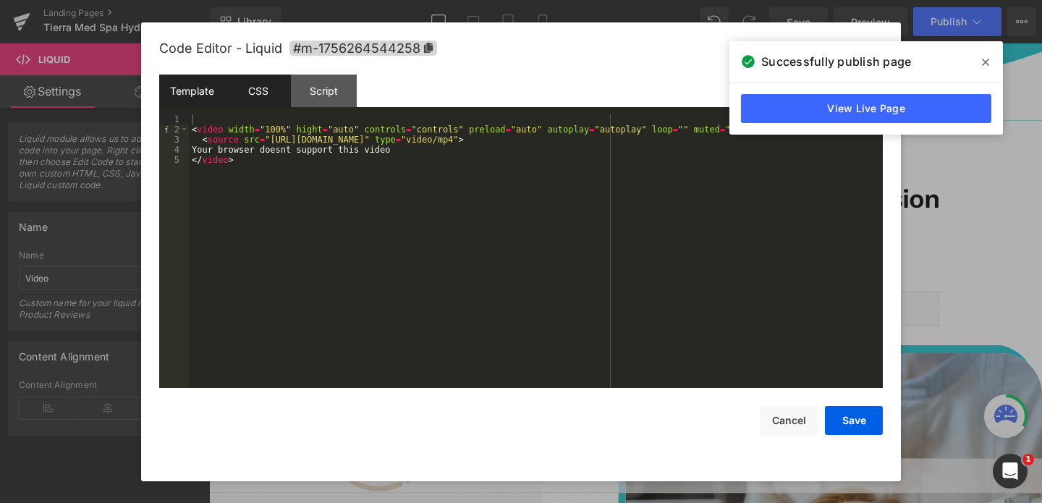
click at [259, 83] on div "CSS" at bounding box center [258, 91] width 66 height 33
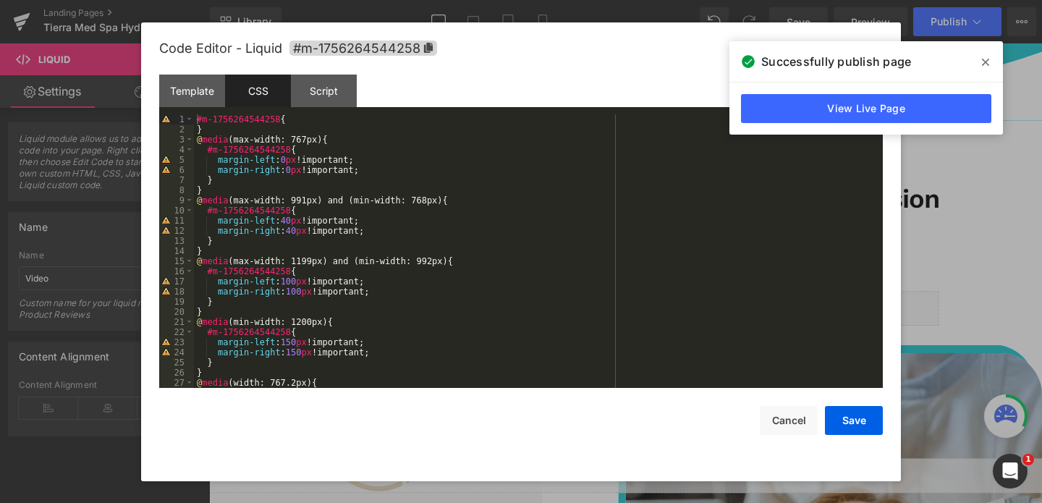
click at [309, 126] on div "#m-1756264544258 { } @ media (max-width: 767px) { #m-1756264544258 { margin-lef…" at bounding box center [535, 261] width 683 height 294
click at [305, 118] on div "#m-1756264544258 { } @ media (max-width: 767px) { #m-1756264544258 { margin-lef…" at bounding box center [535, 261] width 683 height 294
click at [779, 417] on button "Cancel" at bounding box center [789, 420] width 58 height 29
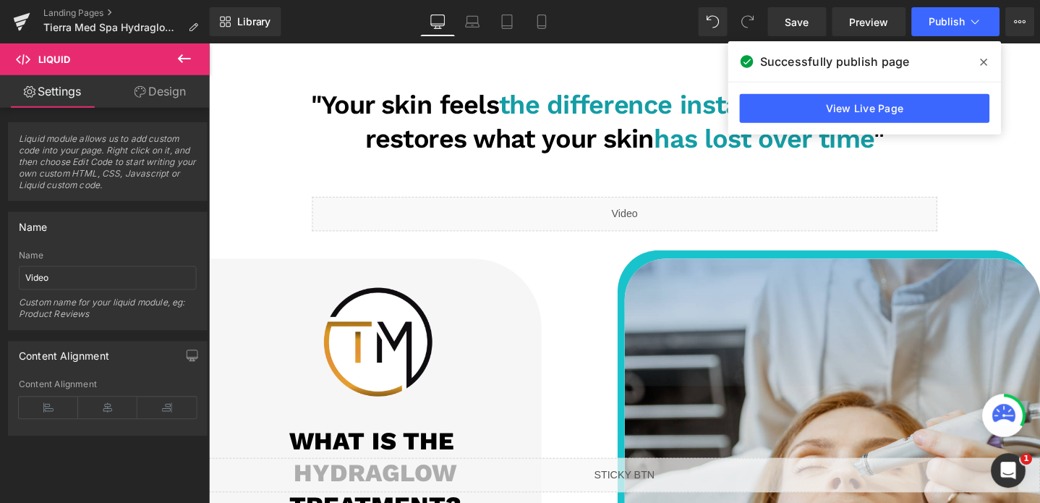
scroll to position [2336, 0]
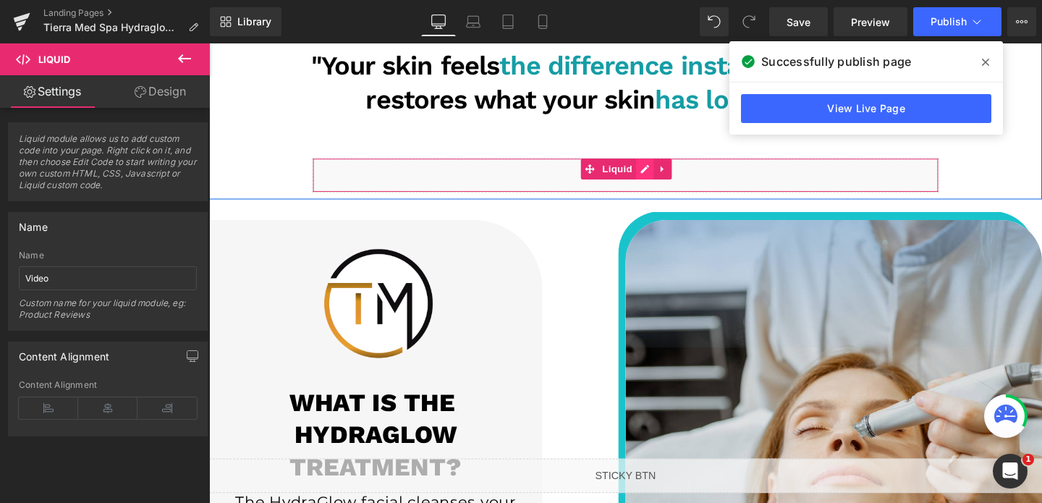
click at [658, 179] on div "Liquid" at bounding box center [647, 182] width 658 height 36
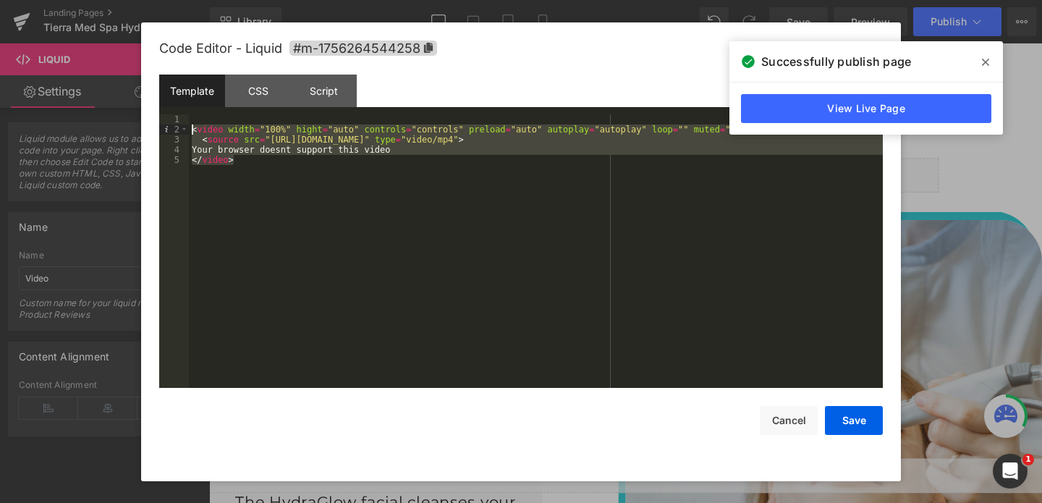
drag, startPoint x: 271, startPoint y: 187, endPoint x: 179, endPoint y: 127, distance: 110.2
click at [179, 127] on pre "1 2 3 4 5 < video width = "100%" hight = "auto" controls = "controls" preload =…" at bounding box center [520, 250] width 723 height 273
click at [259, 101] on div "CSS" at bounding box center [258, 91] width 66 height 33
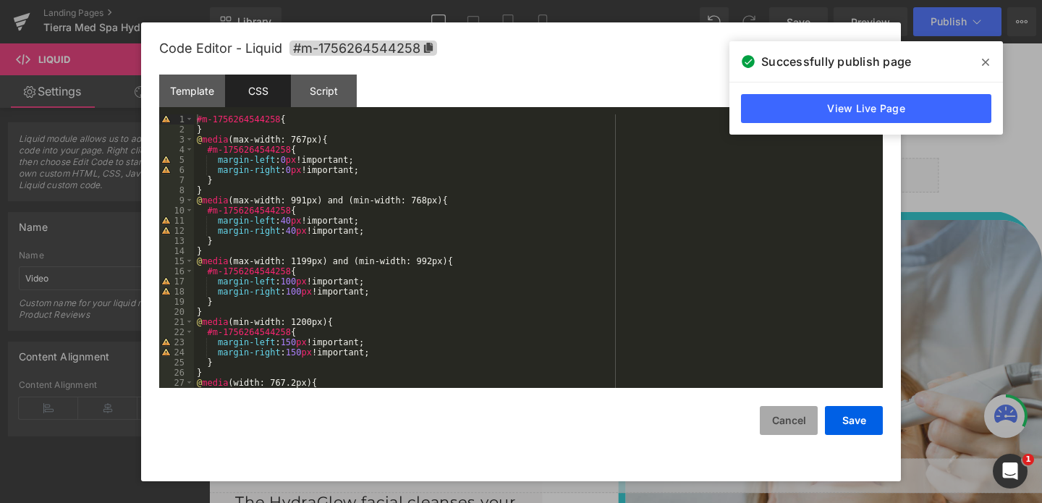
click at [803, 414] on button "Cancel" at bounding box center [789, 420] width 58 height 29
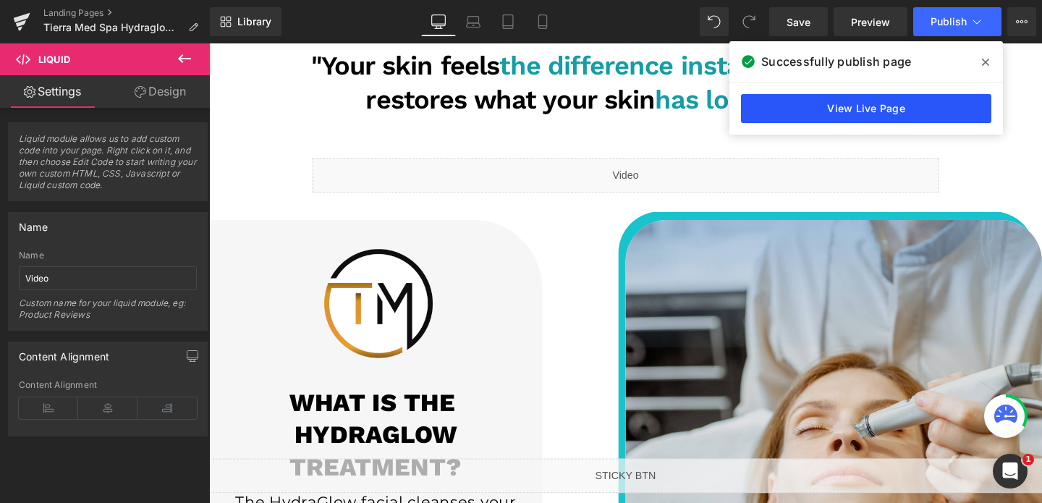
click at [883, 122] on link "View Live Page" at bounding box center [866, 108] width 250 height 29
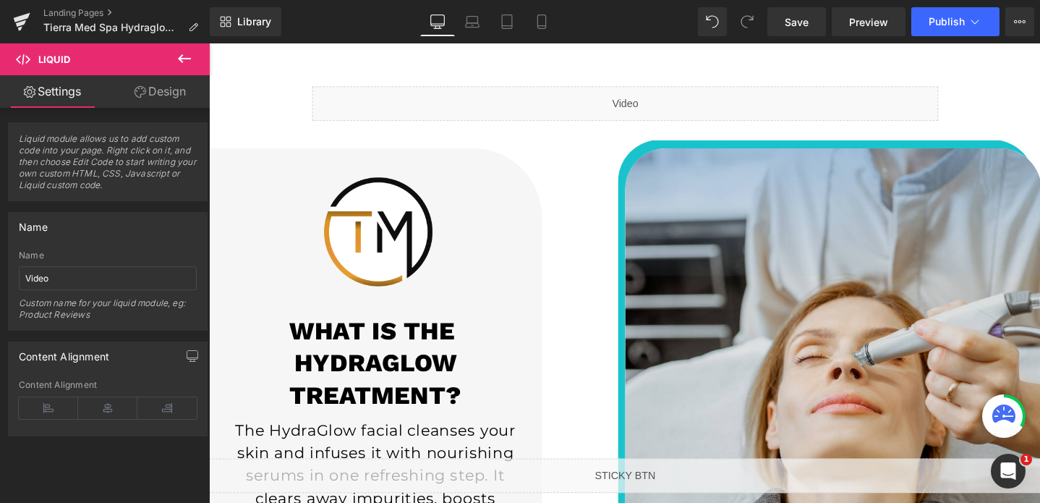
scroll to position [2417, 0]
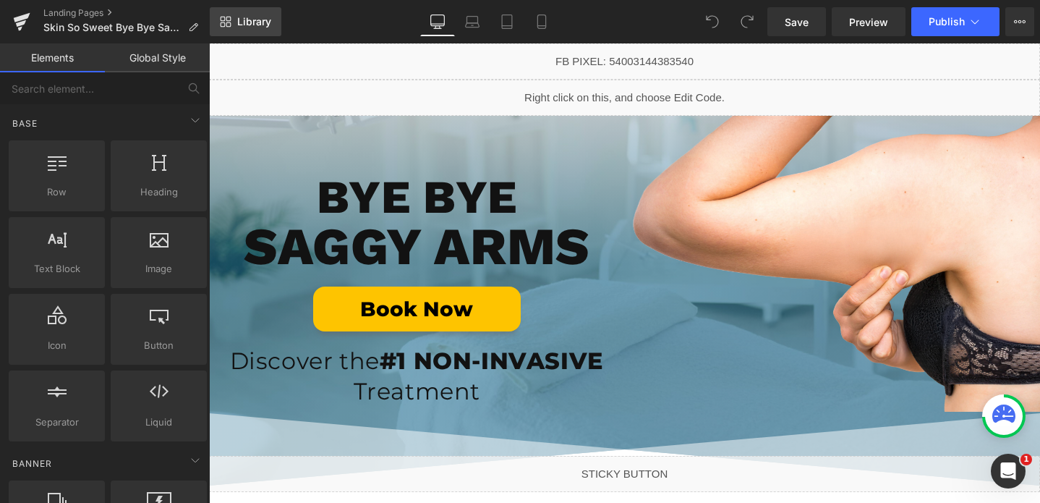
click at [229, 12] on link "Library" at bounding box center [246, 21] width 72 height 29
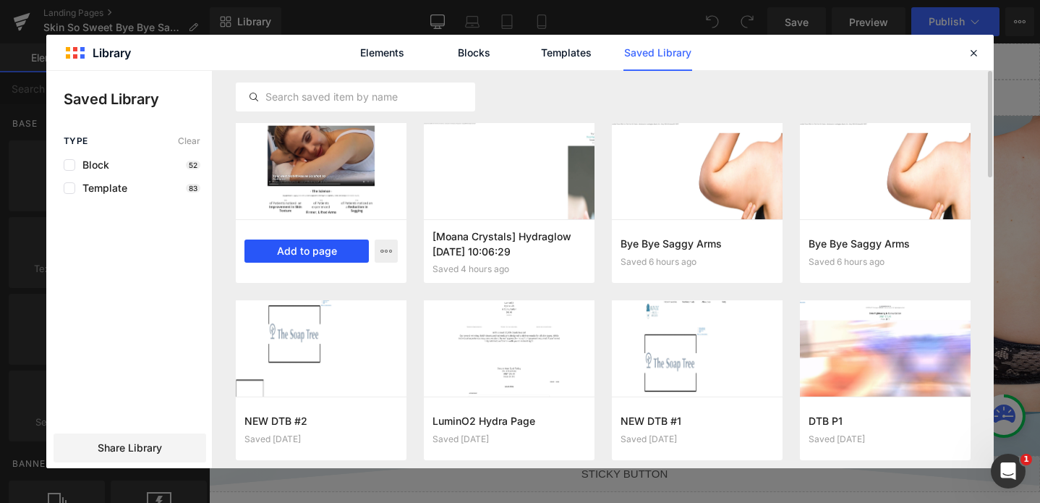
click at [0, 0] on button "Add to page" at bounding box center [0, 0] width 0 height 0
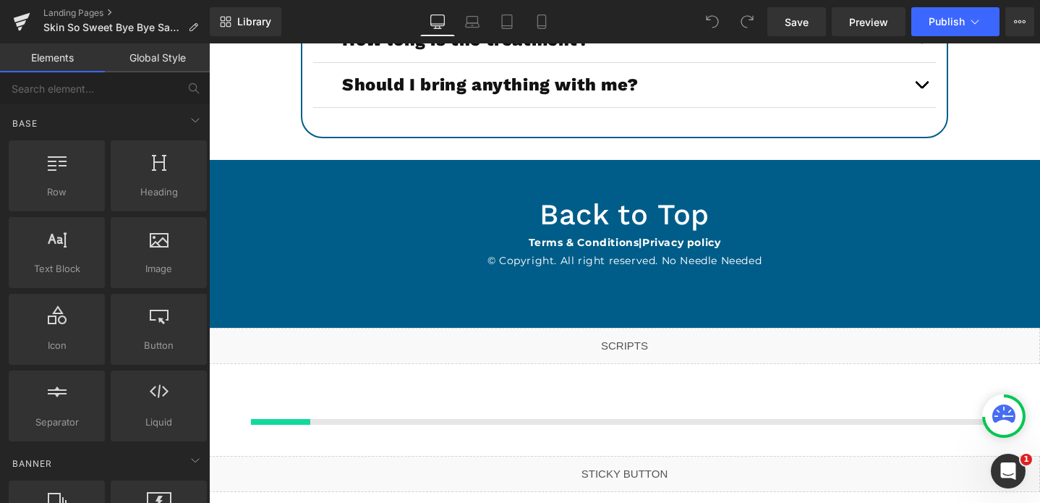
scroll to position [5542, 0]
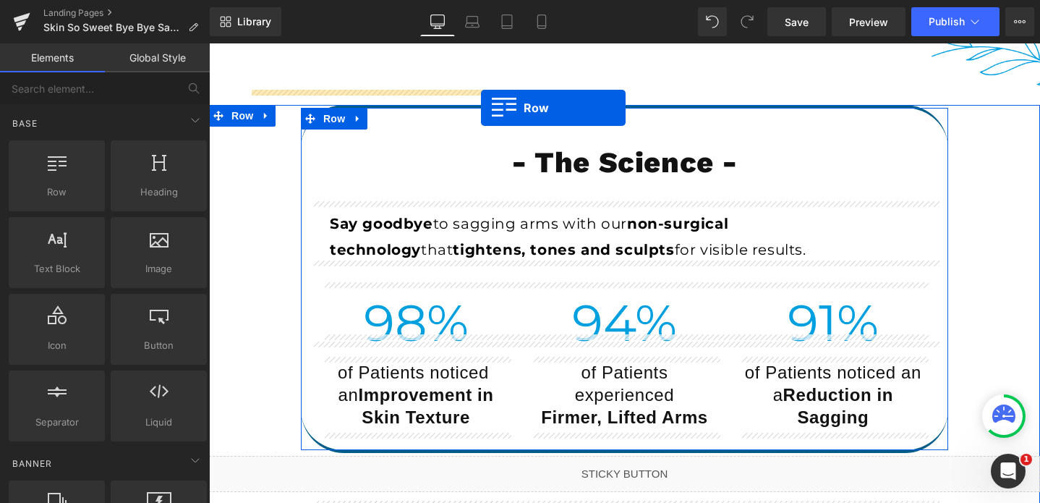
scroll to position [3437, 0]
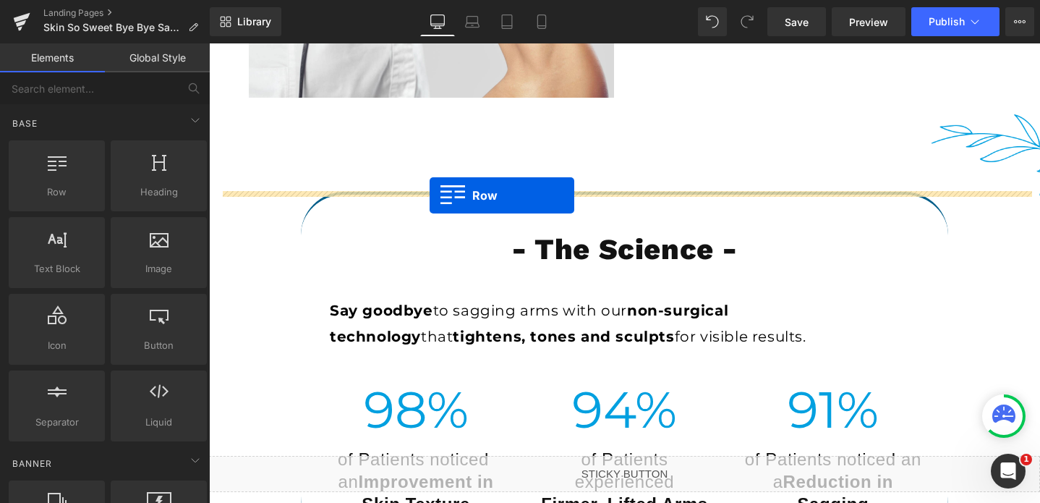
drag, startPoint x: 306, startPoint y: 235, endPoint x: 430, endPoint y: 195, distance: 130.0
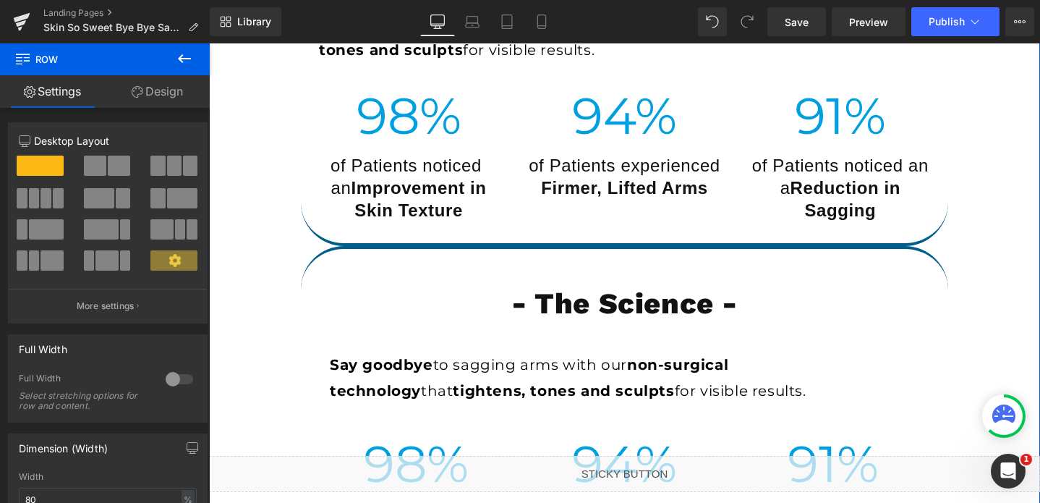
scroll to position [3745, 0]
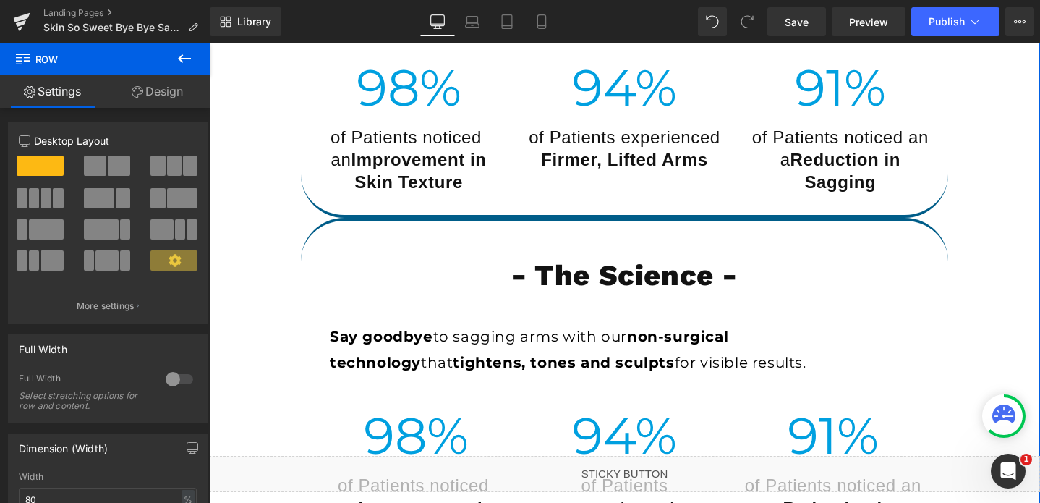
click at [346, 261] on h1 "- The Science -" at bounding box center [625, 276] width 626 height 38
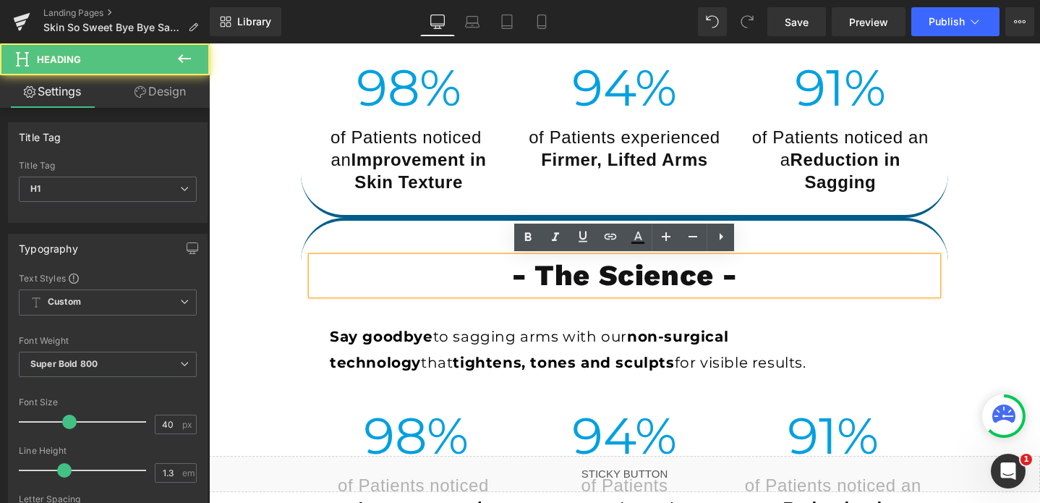
click at [323, 229] on div "- The Science - Heading Say goodbye to sagging arms with our non-surgical techn…" at bounding box center [624, 392] width 647 height 349
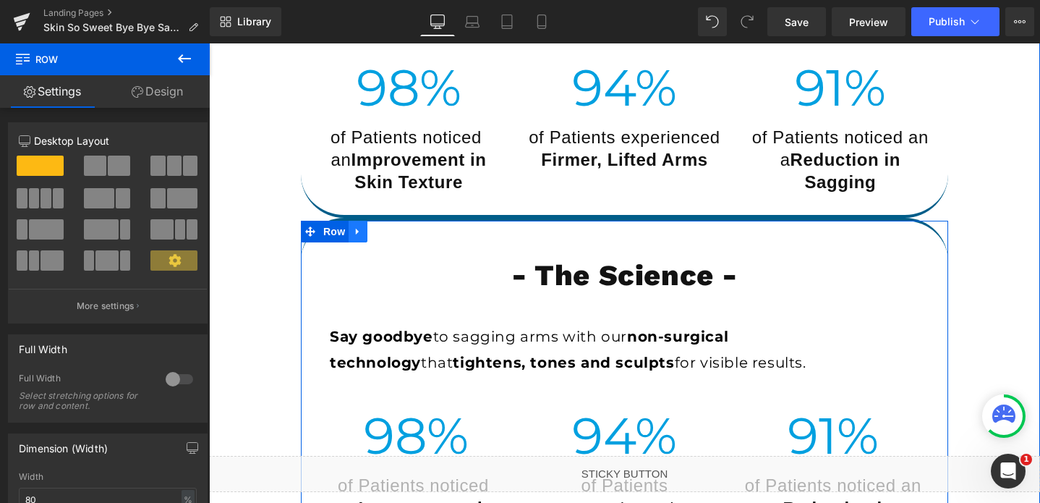
click at [352, 235] on link at bounding box center [358, 232] width 19 height 22
click at [396, 234] on icon at bounding box center [396, 231] width 10 height 10
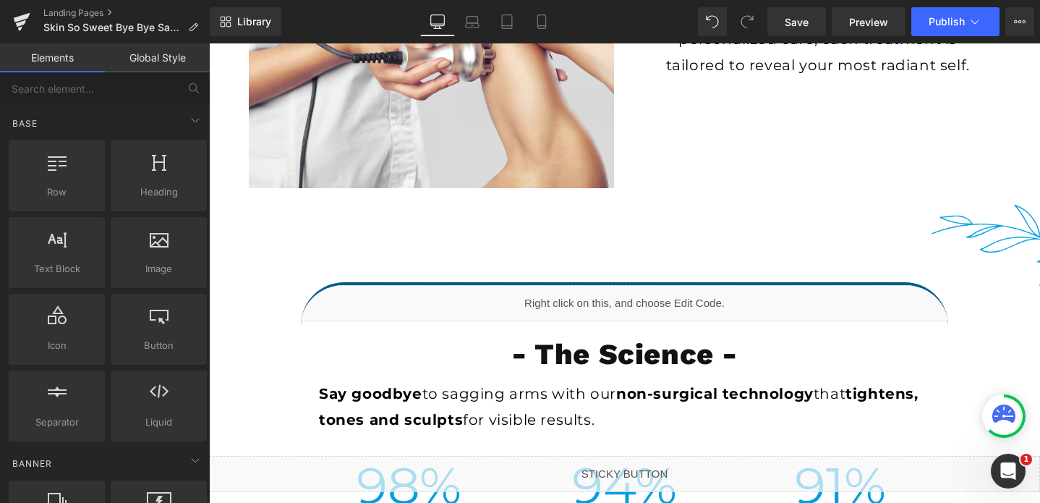
scroll to position [3380, 0]
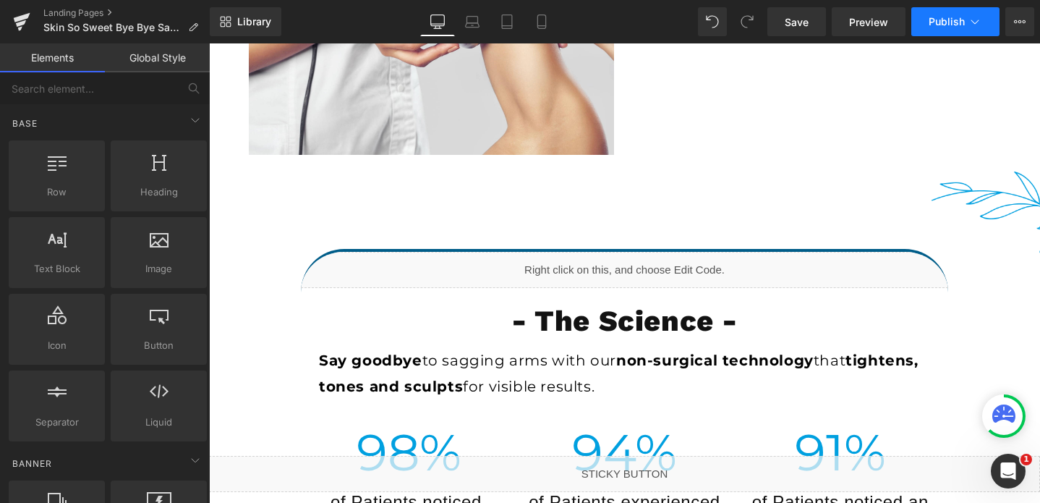
click at [943, 18] on span "Publish" at bounding box center [947, 22] width 36 height 12
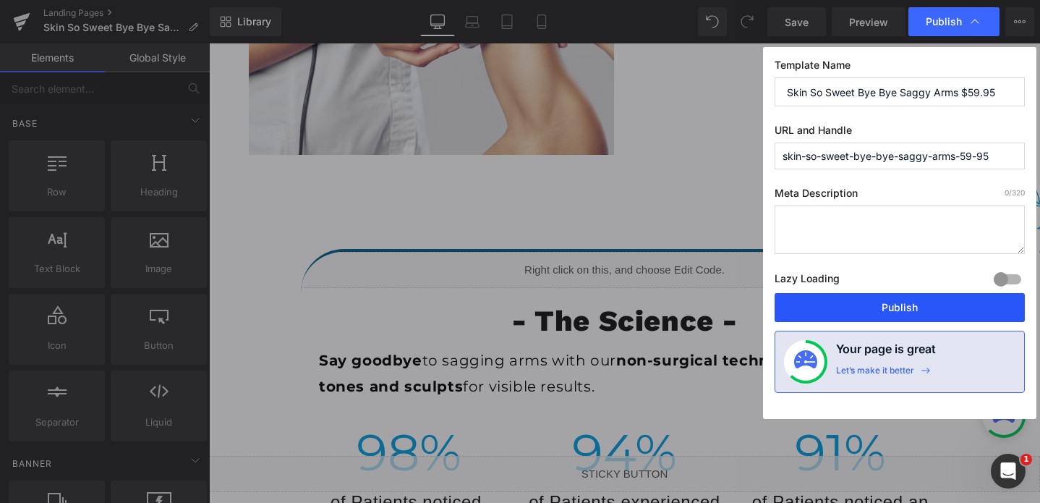
click at [899, 300] on button "Publish" at bounding box center [900, 307] width 250 height 29
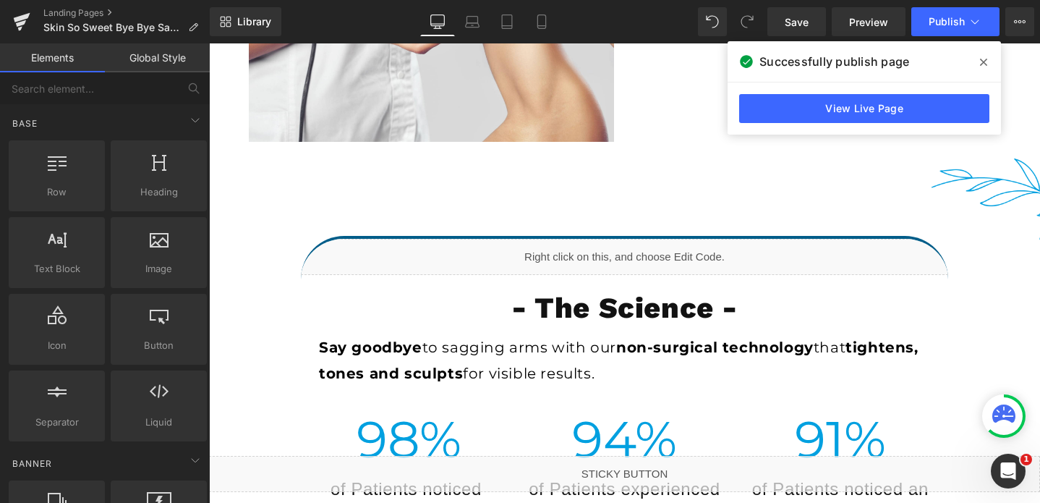
scroll to position [3381, 0]
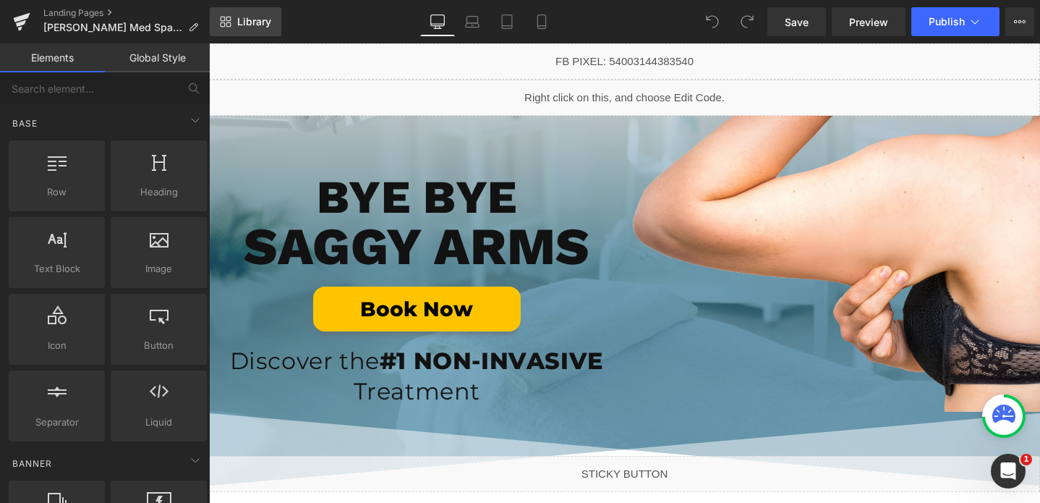
click at [240, 22] on span "Library" at bounding box center [254, 21] width 34 height 13
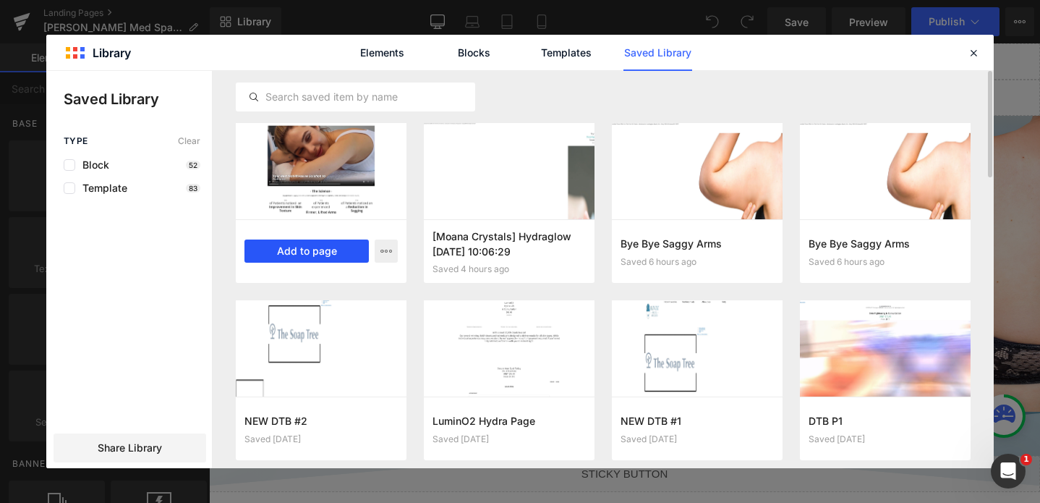
click at [0, 0] on button "Add to page" at bounding box center [0, 0] width 0 height 0
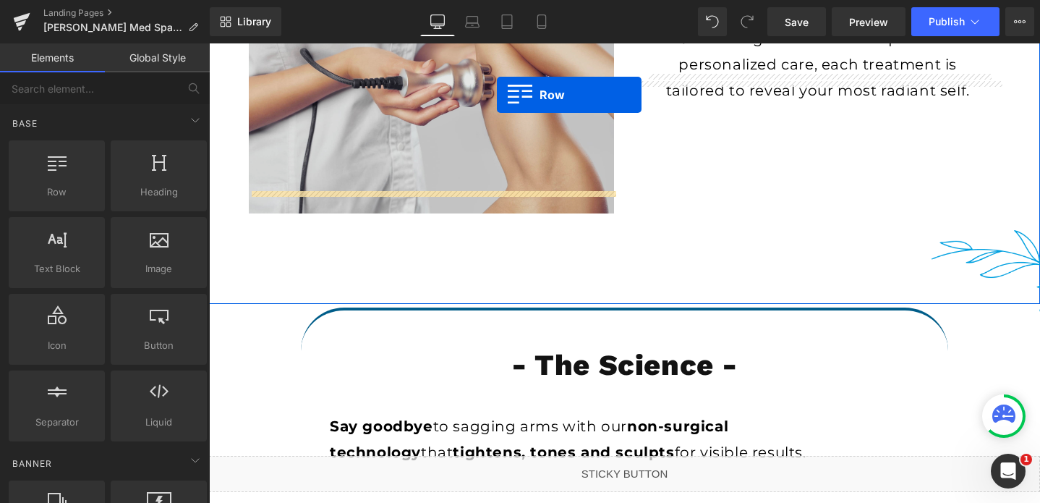
scroll to position [3292, 0]
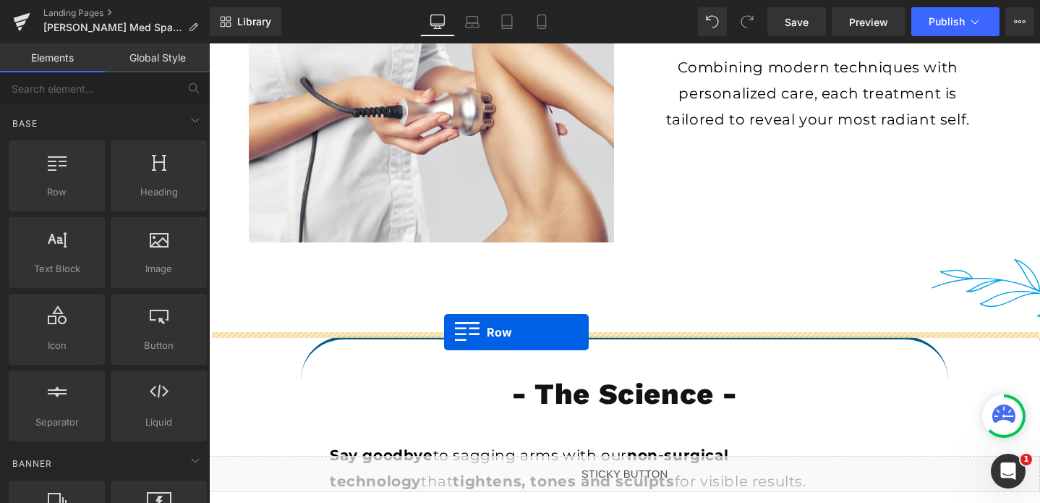
drag, startPoint x: 306, startPoint y: 234, endPoint x: 444, endPoint y: 332, distance: 169.2
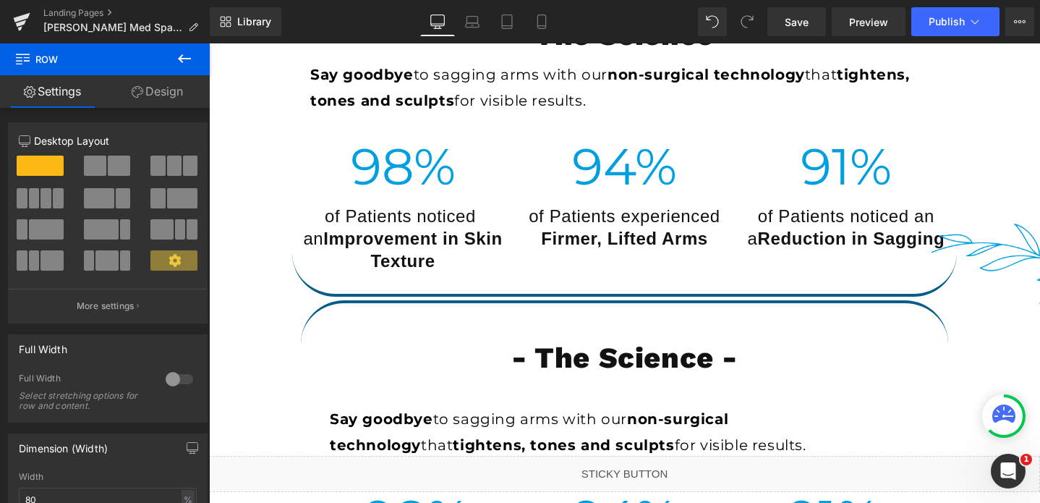
scroll to position [3667, 0]
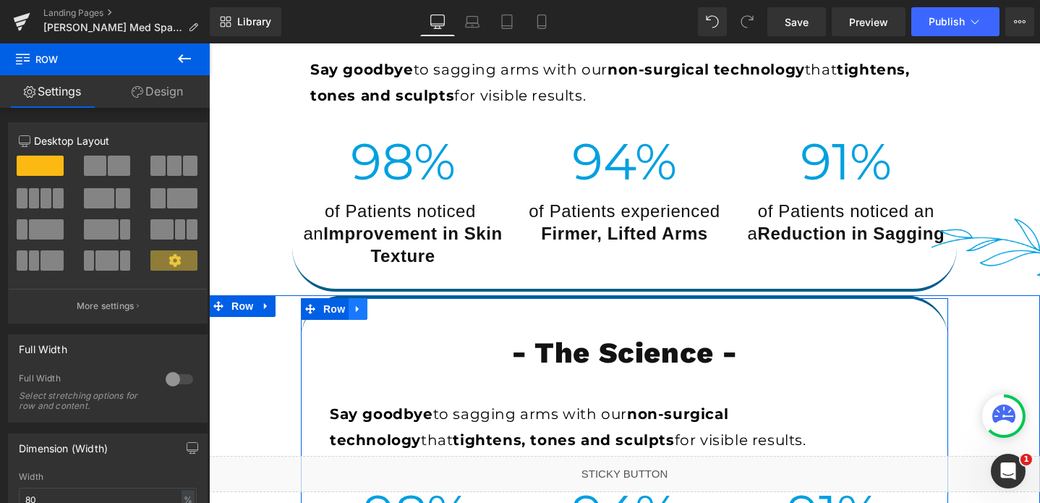
click at [361, 307] on icon at bounding box center [358, 309] width 10 height 11
click at [391, 309] on icon at bounding box center [396, 309] width 10 height 10
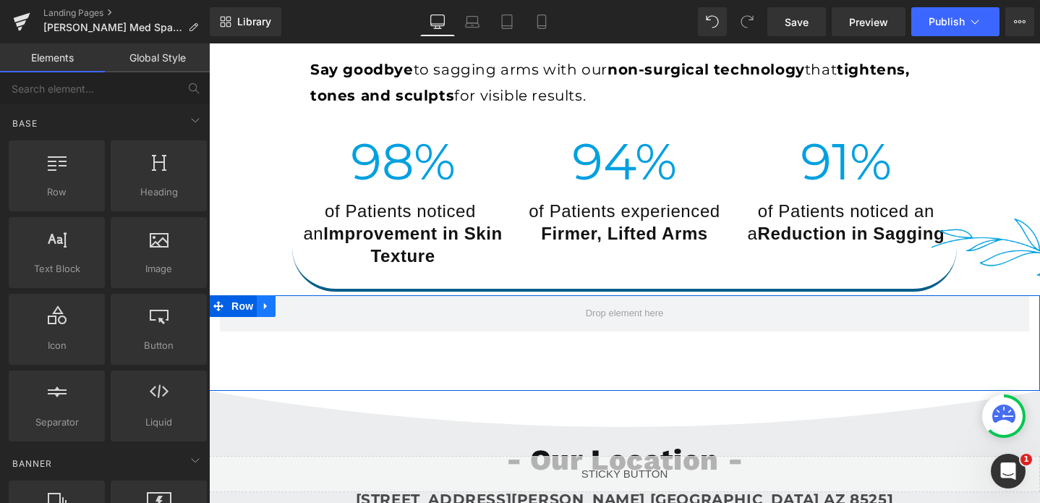
click at [264, 310] on icon at bounding box center [265, 306] width 3 height 7
click at [303, 305] on icon at bounding box center [304, 306] width 10 height 10
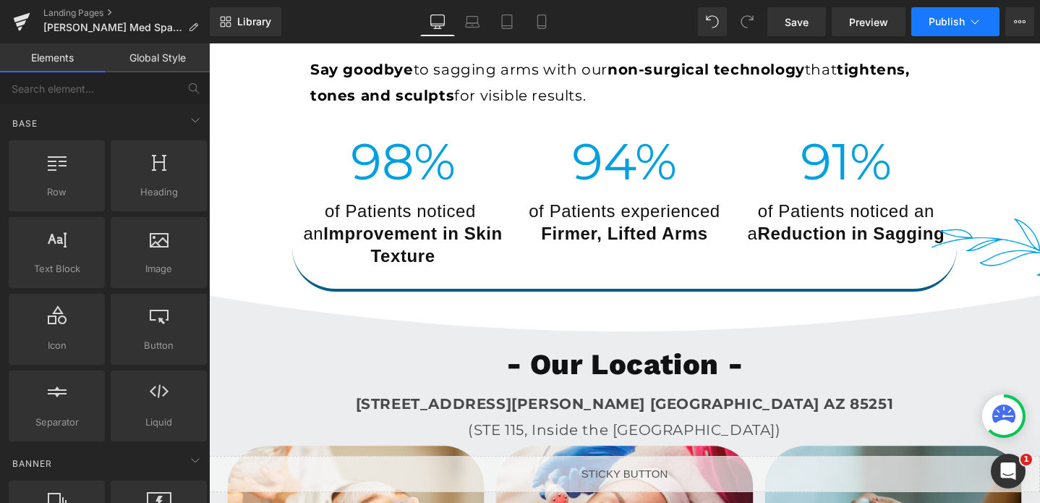
click at [952, 25] on span "Publish" at bounding box center [947, 22] width 36 height 12
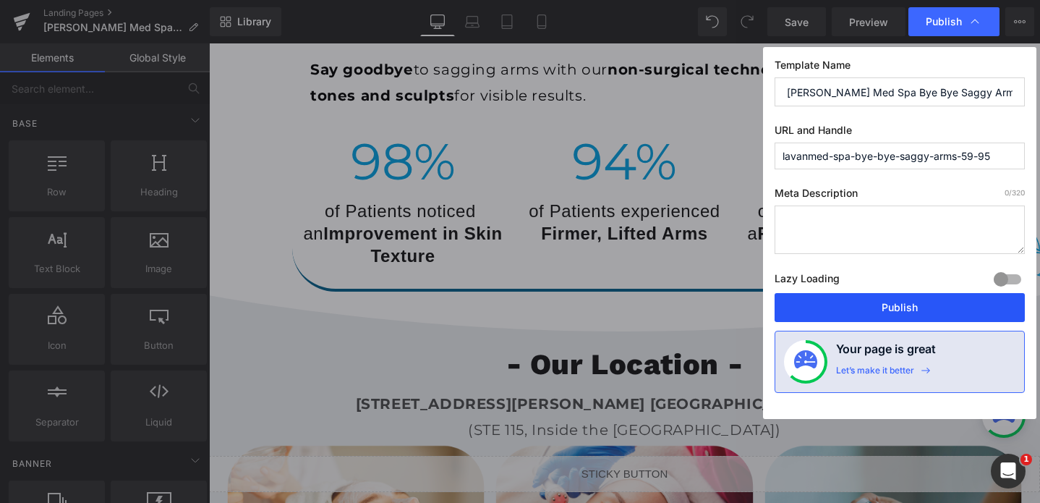
click at [0, 0] on button "Publish" at bounding box center [0, 0] width 0 height 0
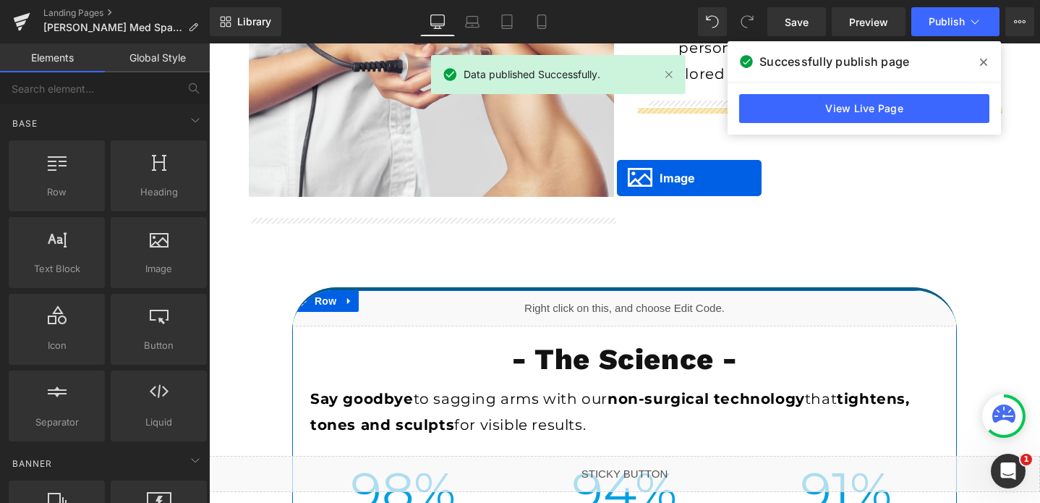
scroll to position [3323, 0]
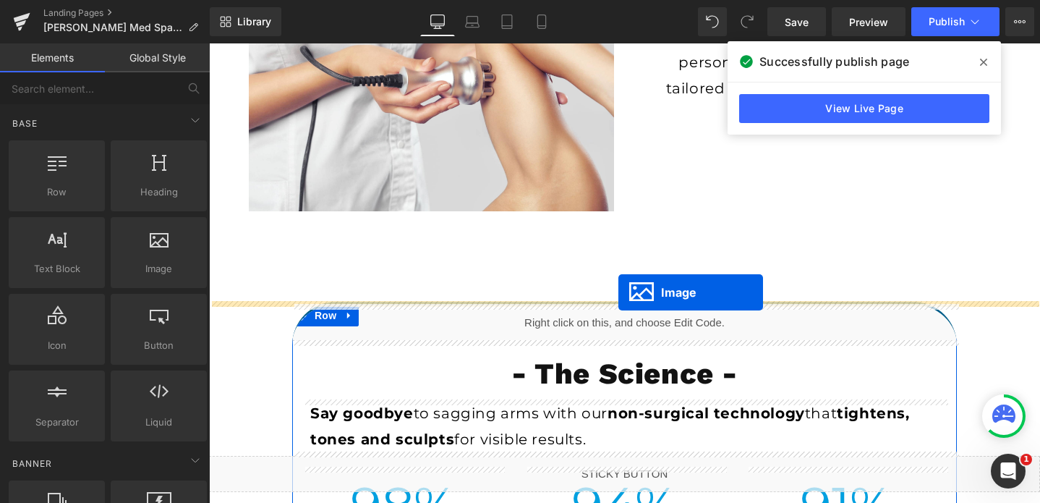
drag, startPoint x: 603, startPoint y: 404, endPoint x: 619, endPoint y: 292, distance: 113.3
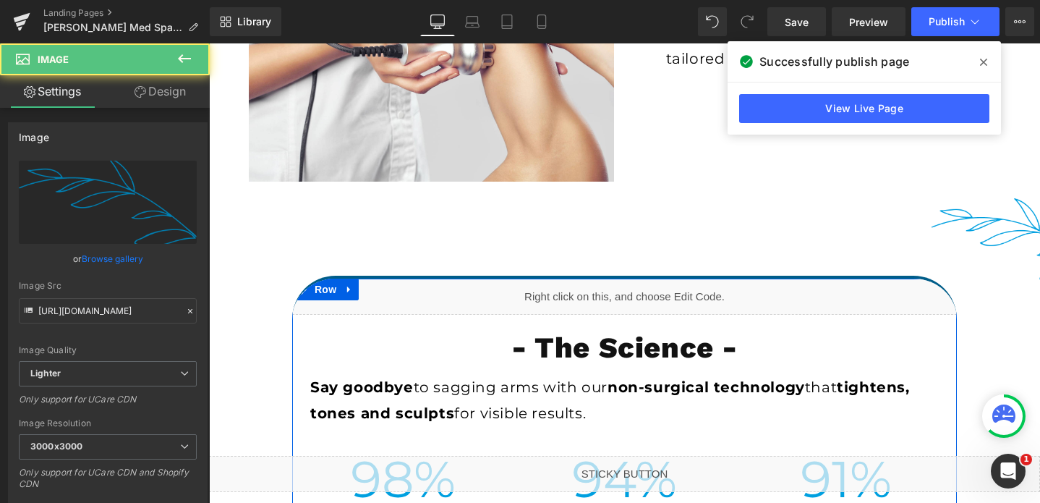
scroll to position [3359, 0]
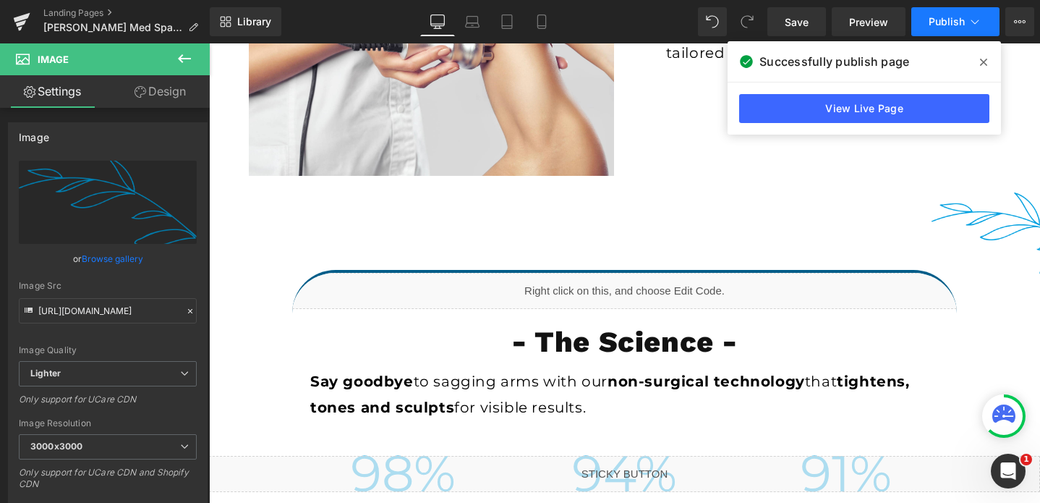
click at [951, 29] on button "Publish" at bounding box center [956, 21] width 88 height 29
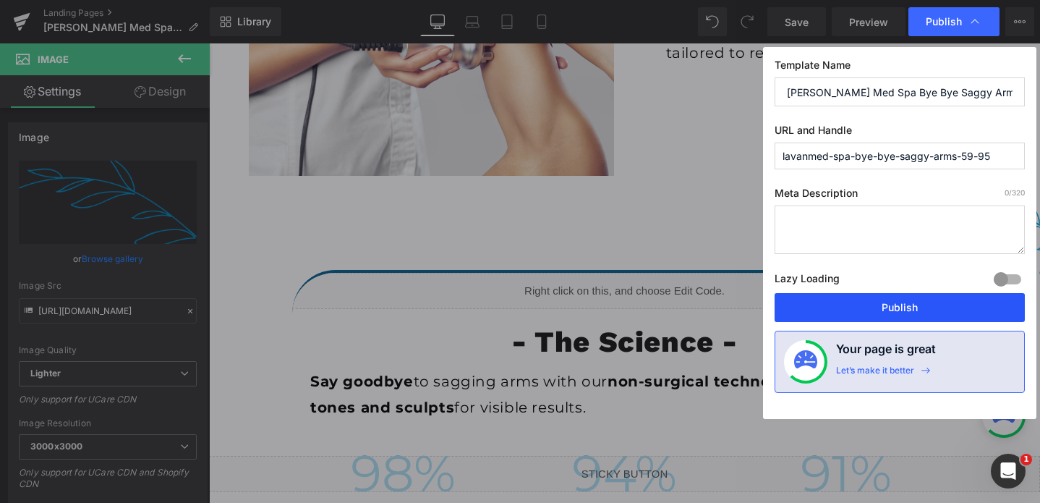
click at [0, 0] on button "Publish" at bounding box center [0, 0] width 0 height 0
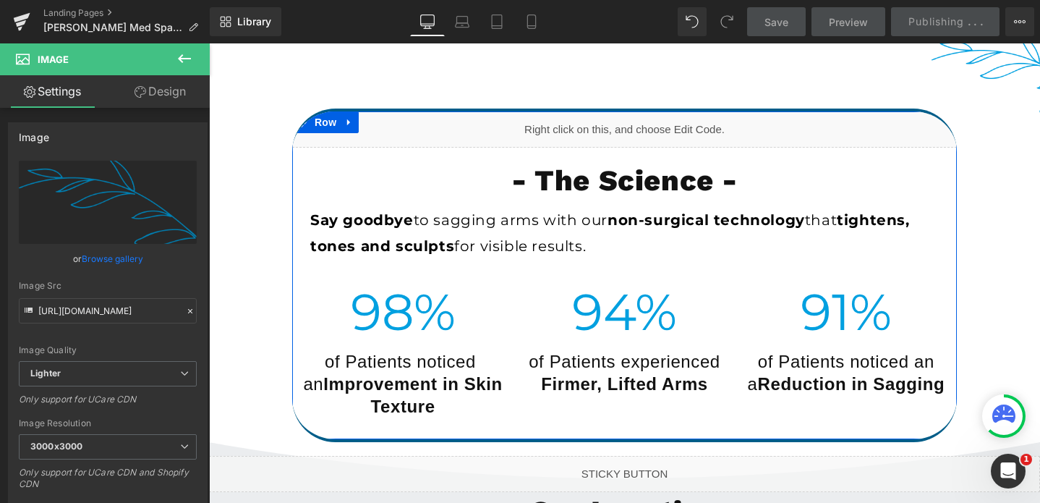
scroll to position [3521, 0]
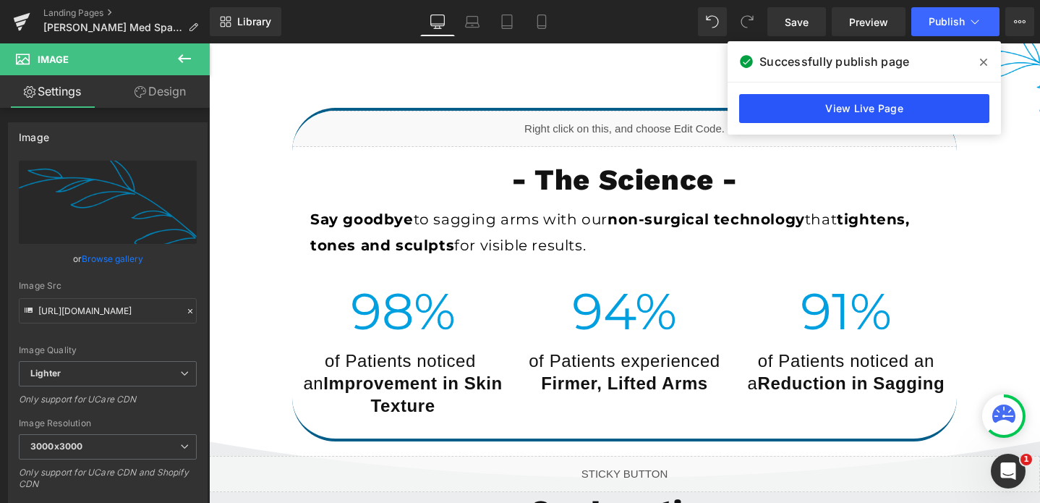
click at [0, 0] on link "View Live Page" at bounding box center [0, 0] width 0 height 0
